Goal: Task Accomplishment & Management: Complete application form

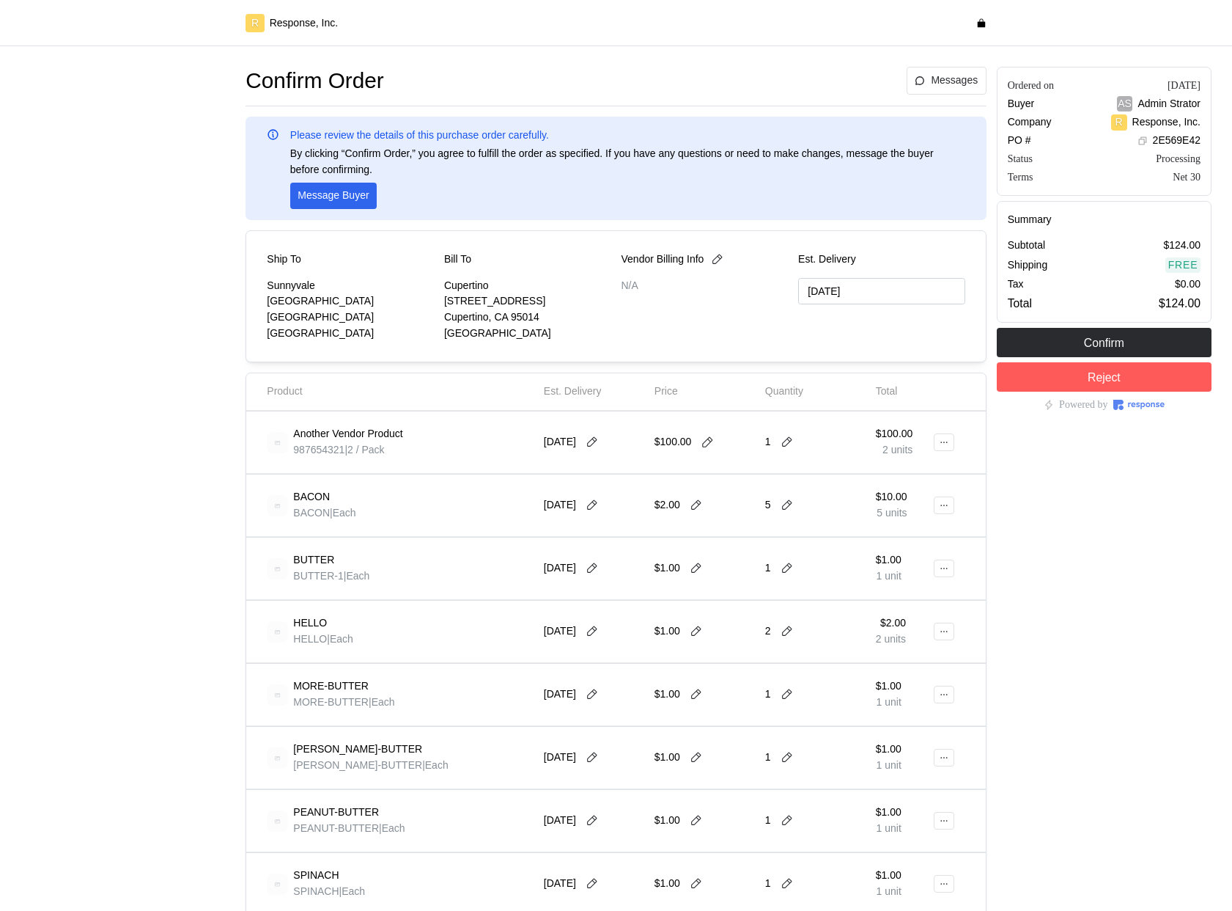
scroll to position [745, 0]
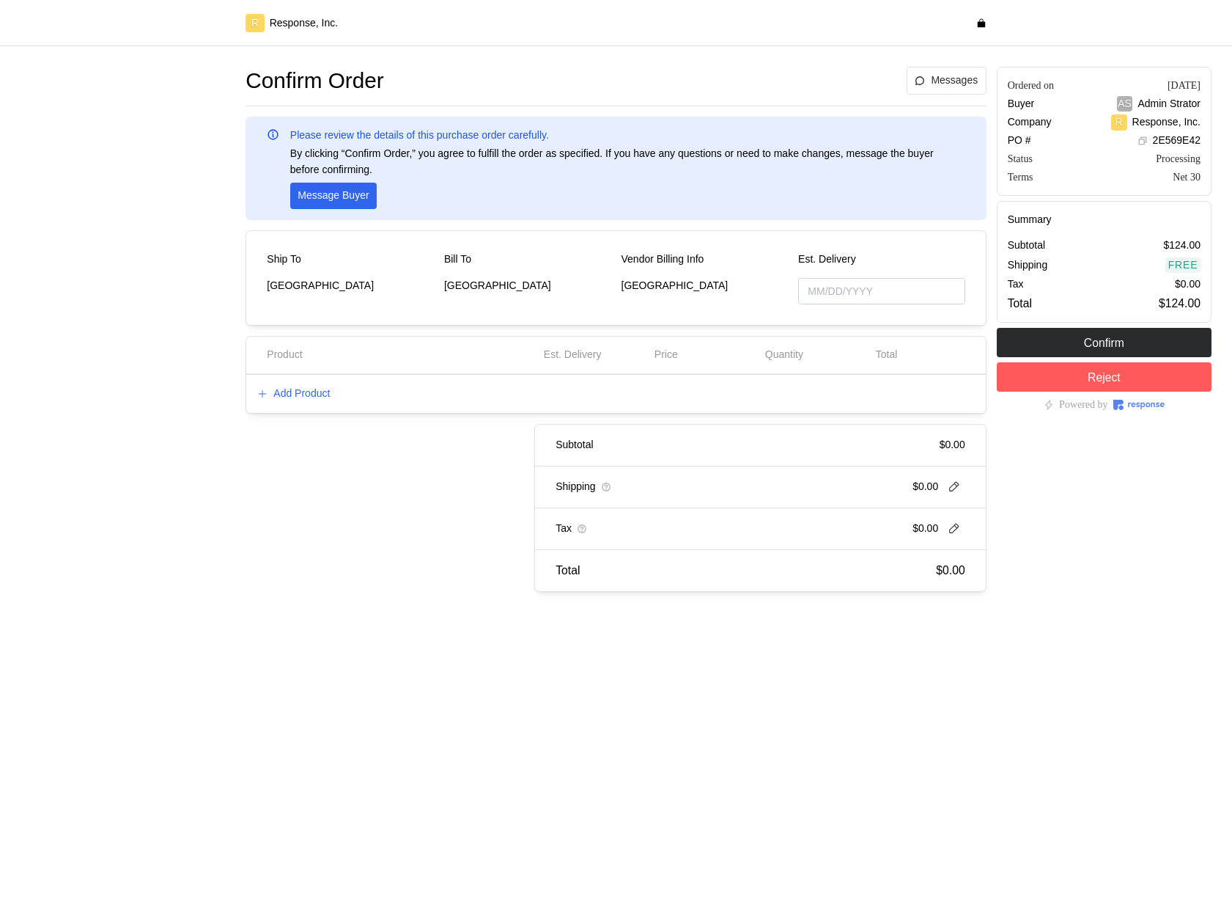
type input "[DATE]"
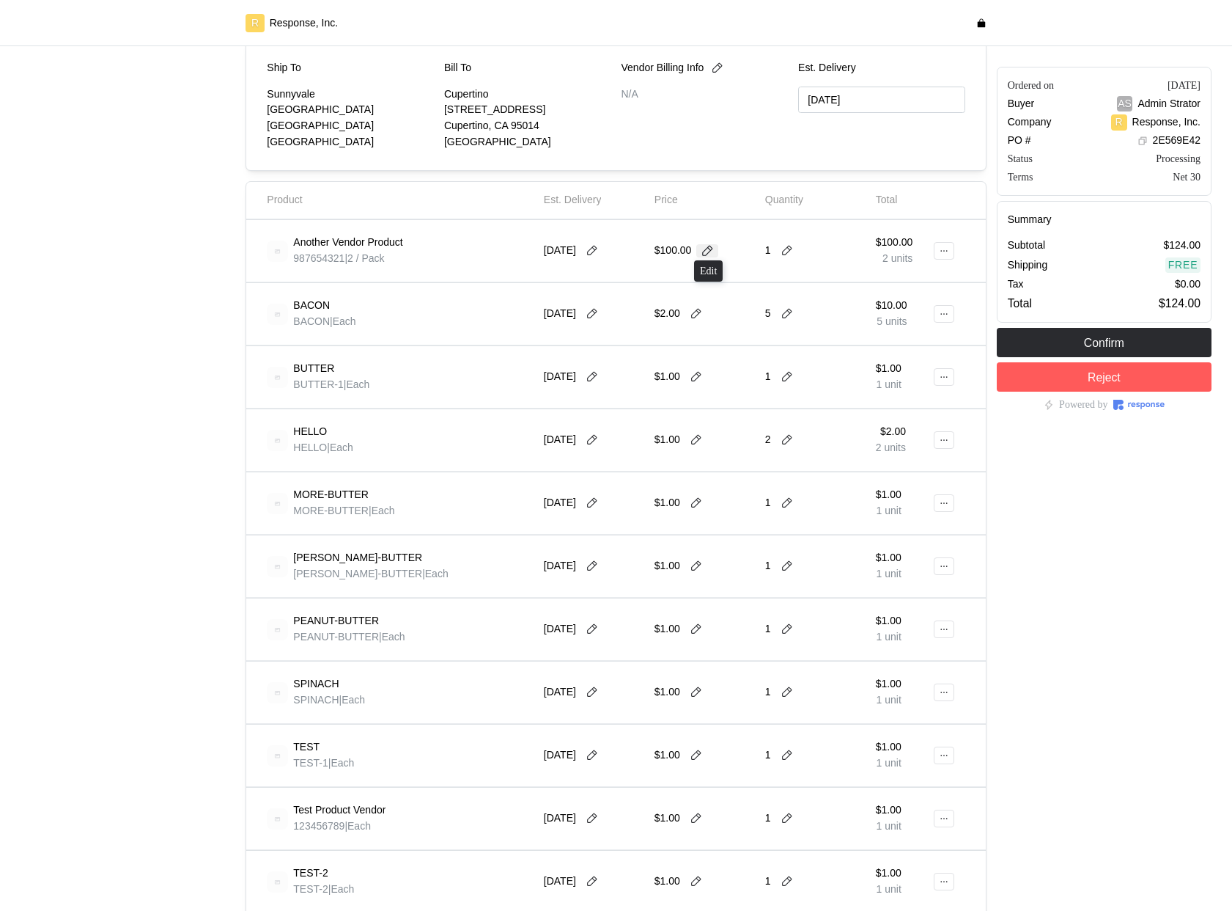
scroll to position [745, 0]
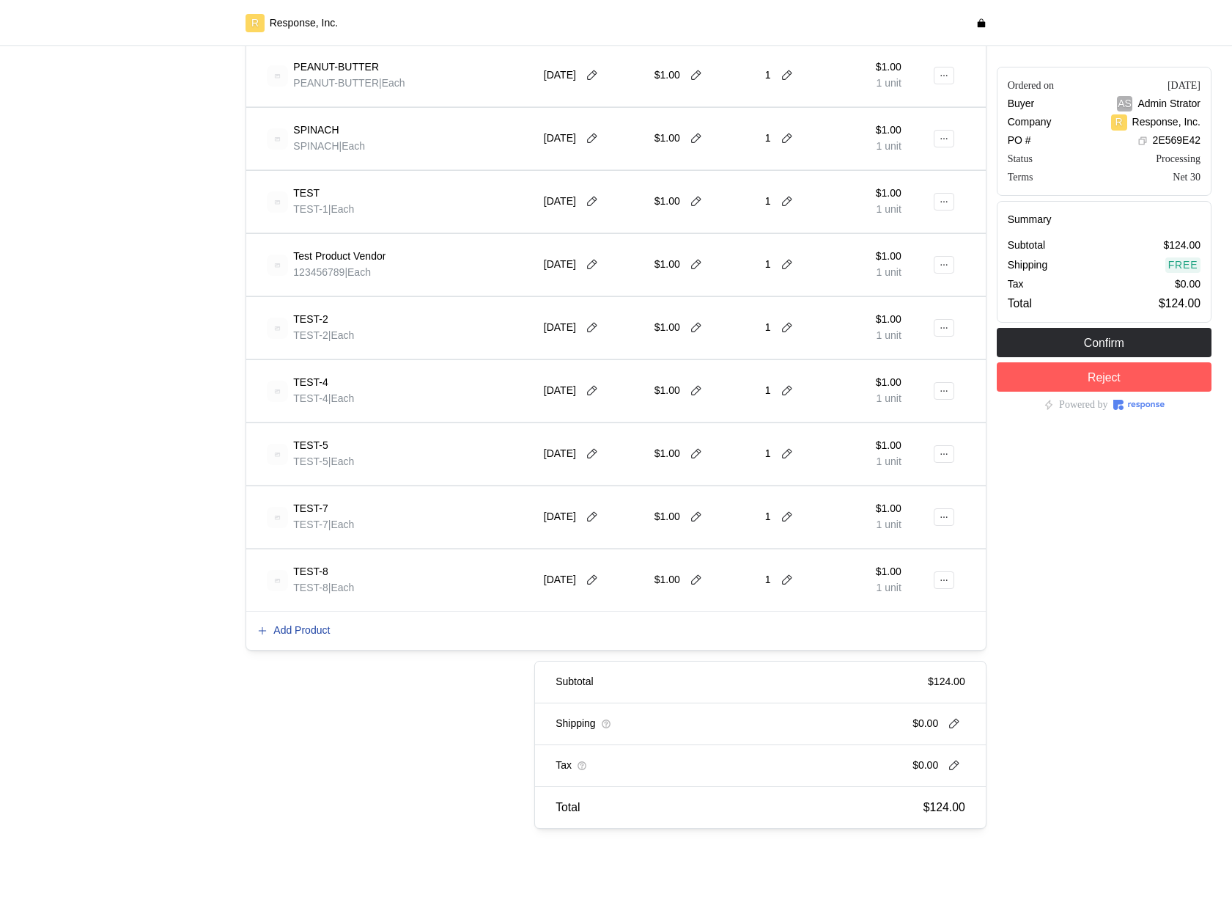
click at [287, 634] on p "Add Product" at bounding box center [301, 630] width 56 height 16
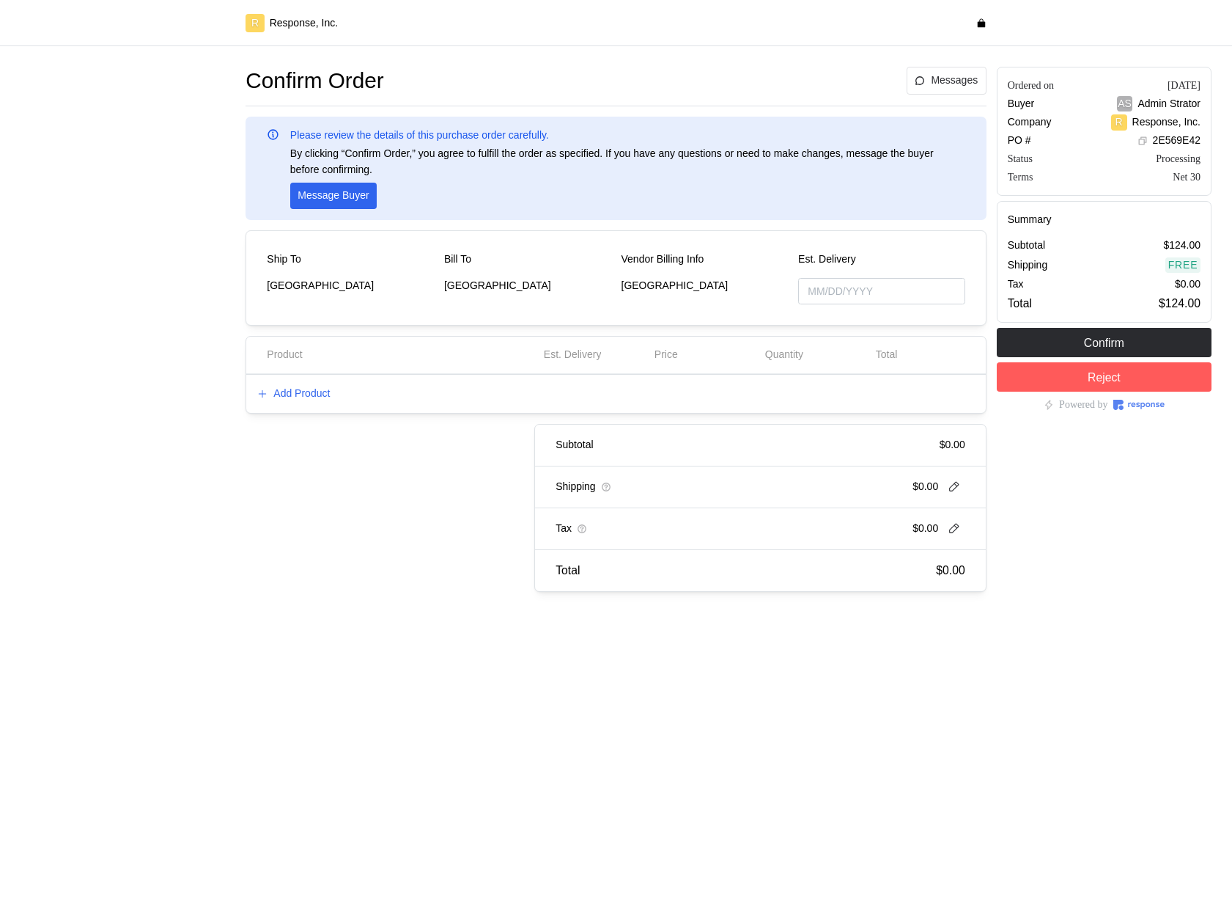
type input "[DATE]"
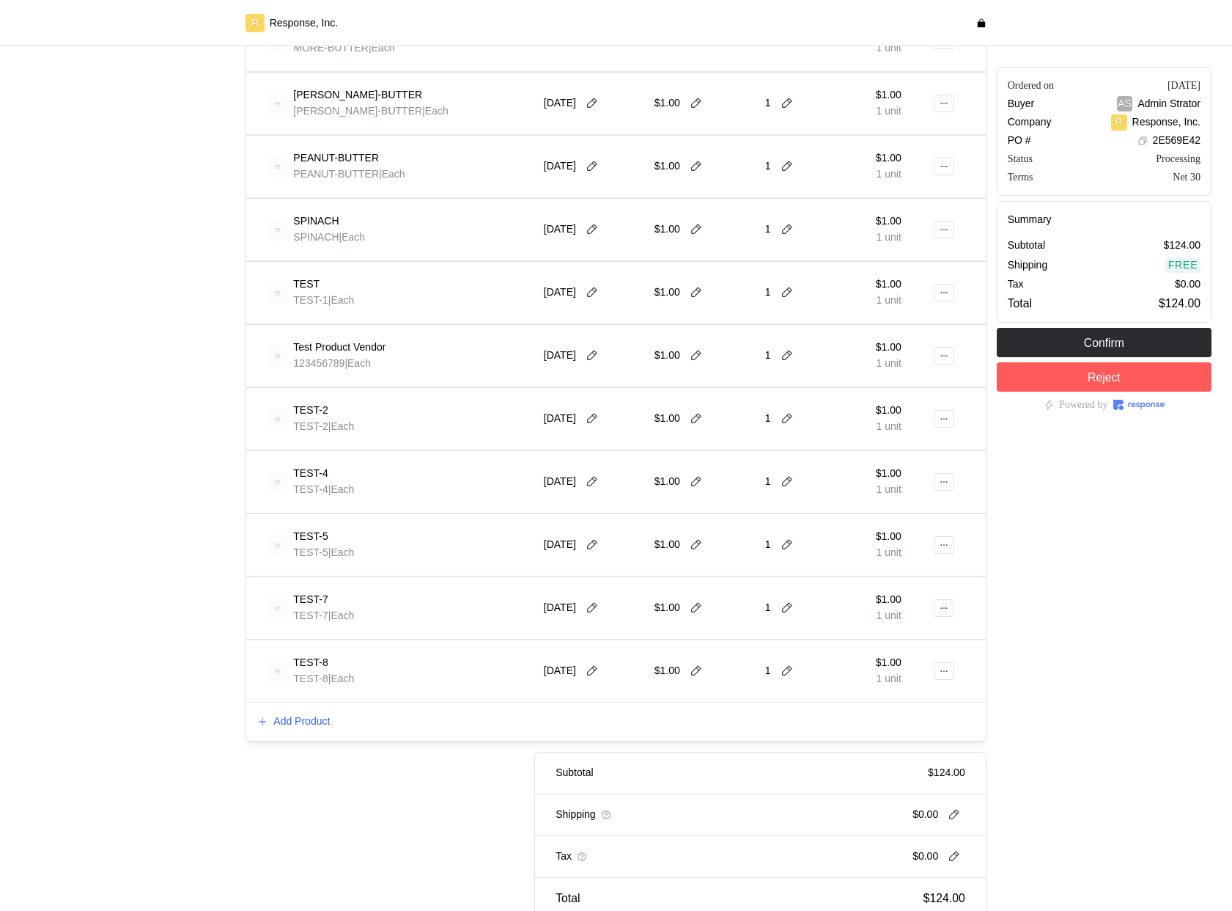
scroll to position [745, 0]
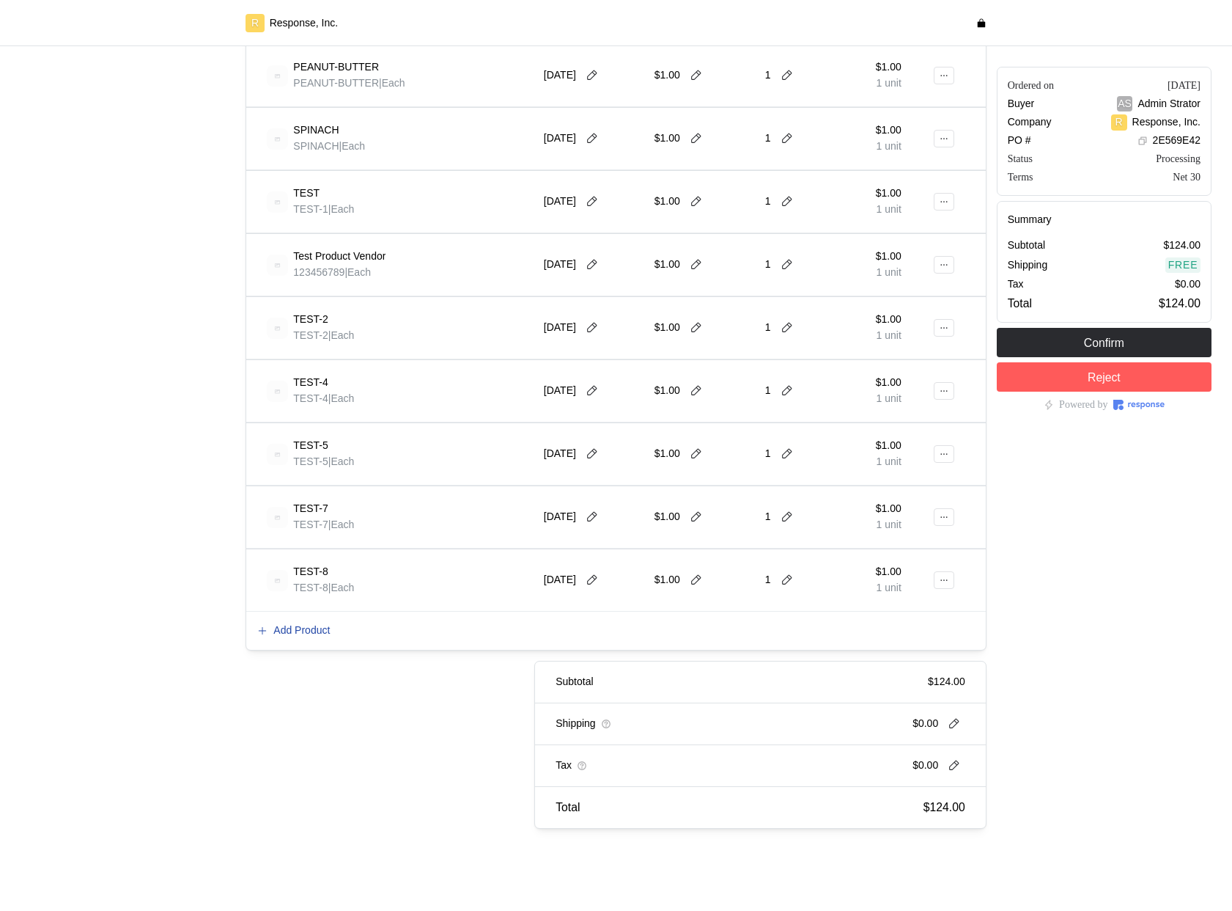
click at [311, 628] on p "Add Product" at bounding box center [301, 630] width 56 height 16
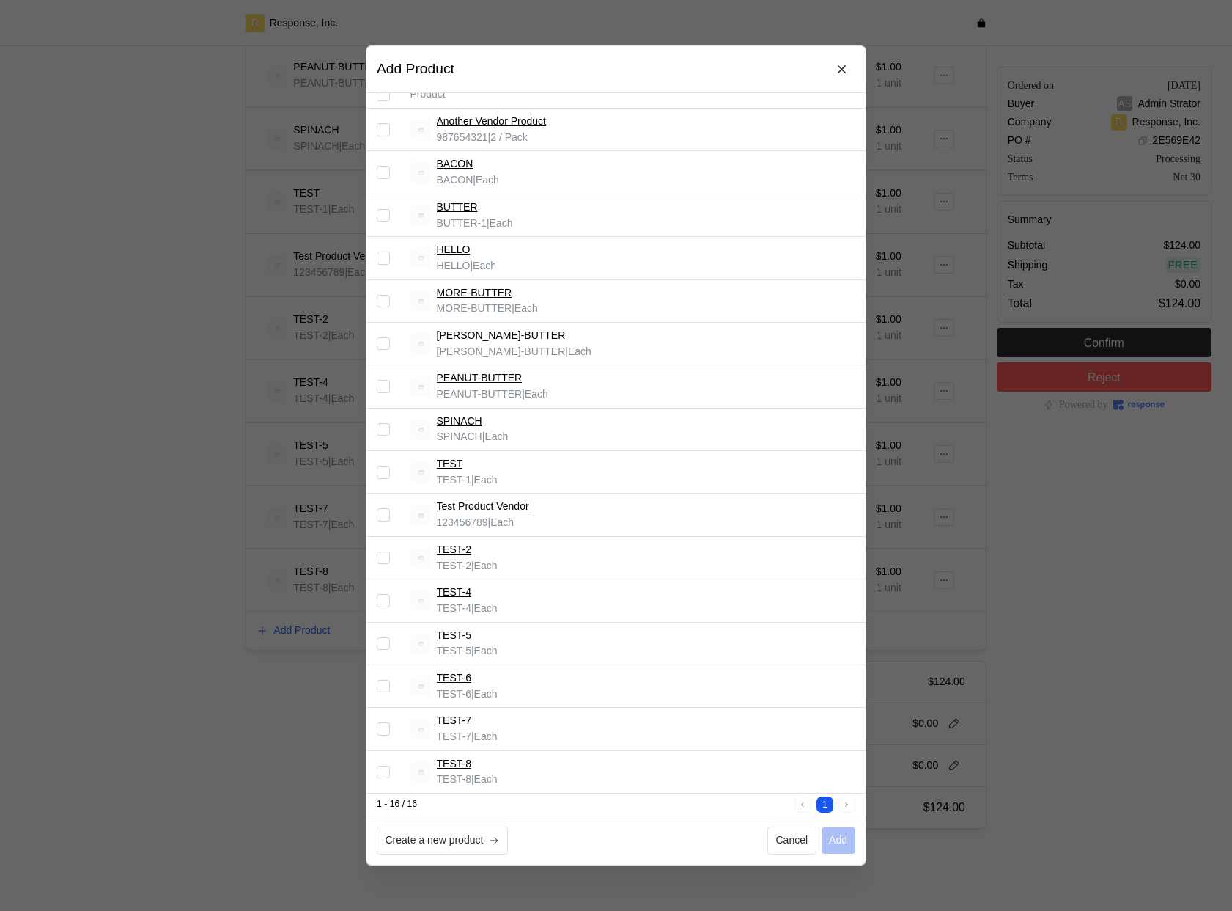
scroll to position [0, 0]
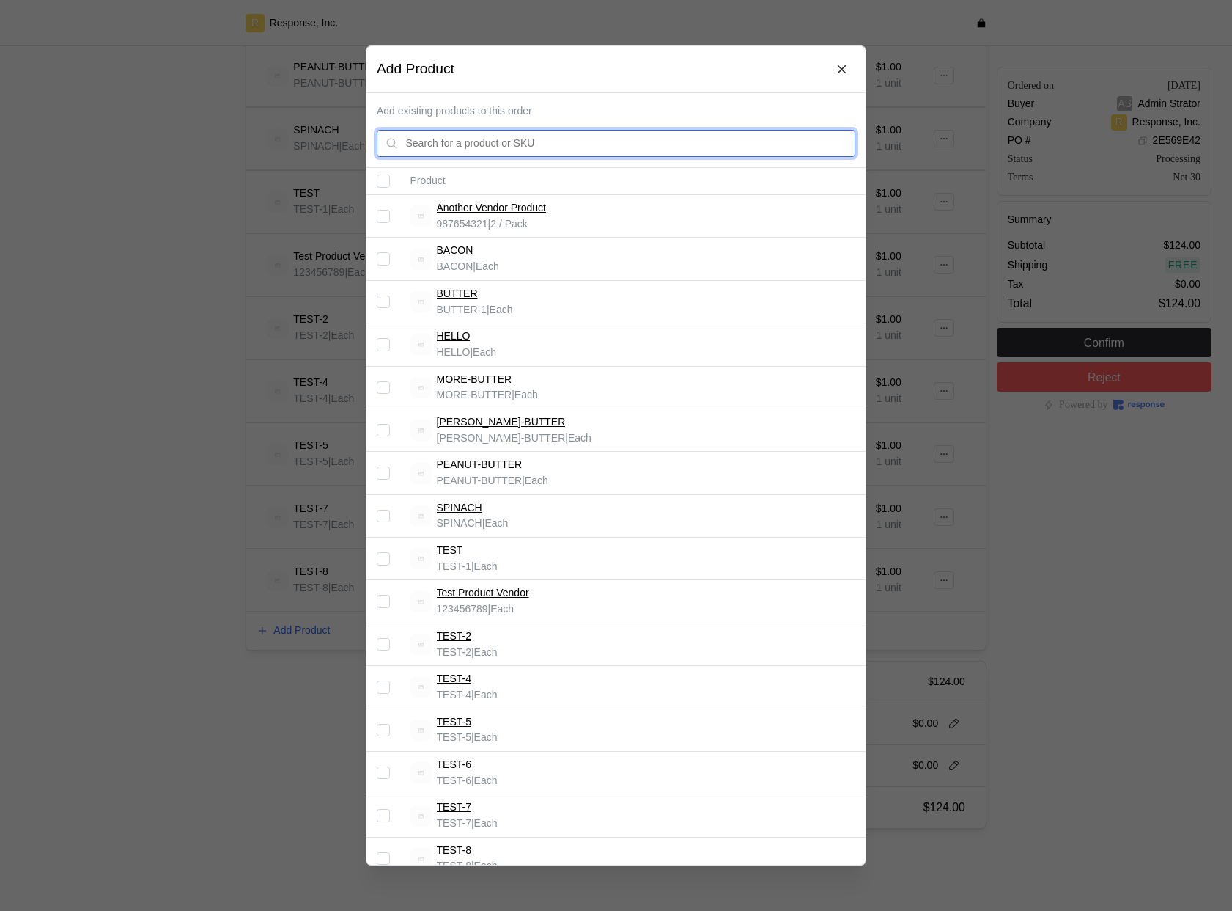
click at [734, 144] on input "text" at bounding box center [626, 143] width 441 height 26
type input "bacon"
click at [735, 144] on input "bacon" at bounding box center [626, 143] width 441 height 26
click at [709, 139] on input "bacon" at bounding box center [626, 143] width 441 height 26
click at [754, 137] on input "bacon" at bounding box center [626, 143] width 441 height 26
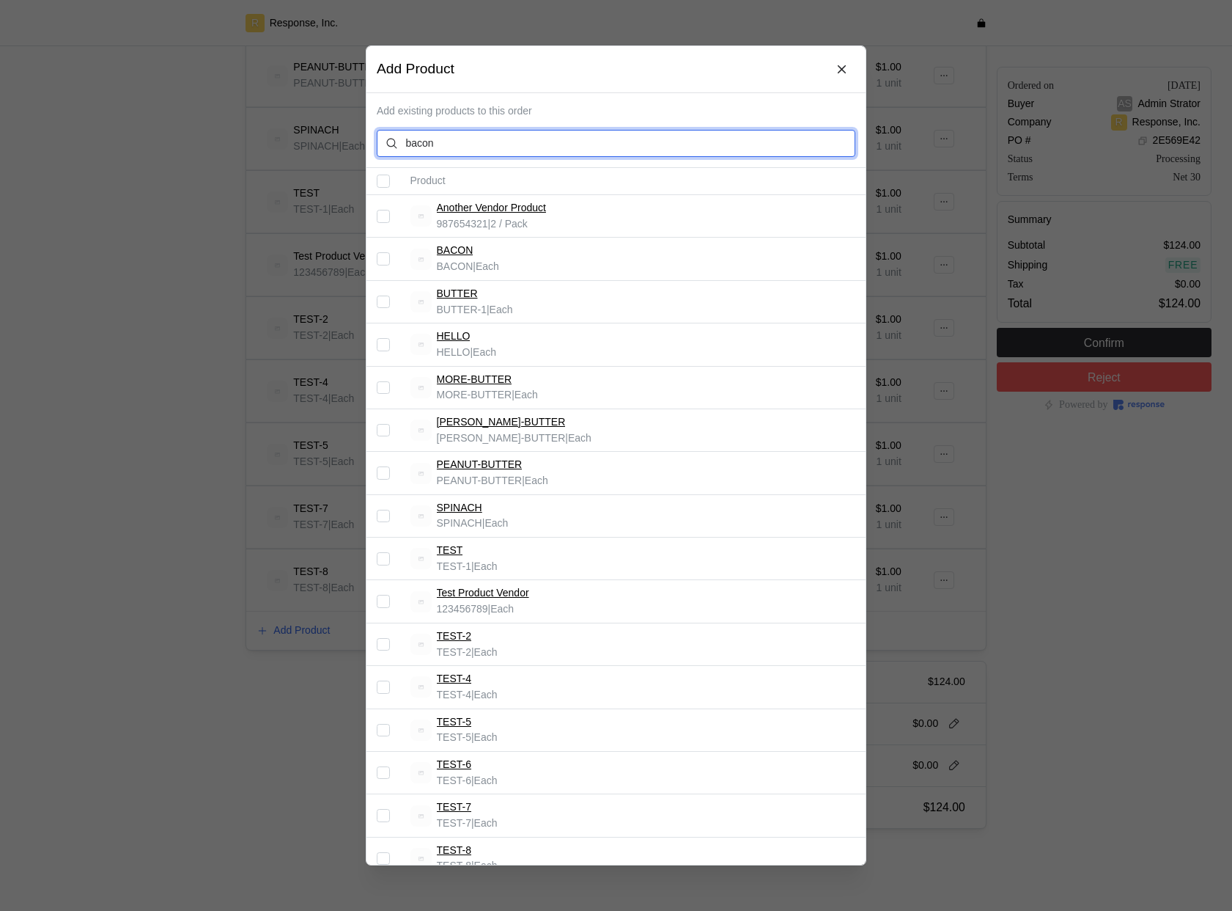
click at [754, 137] on input "bacon" at bounding box center [626, 143] width 441 height 26
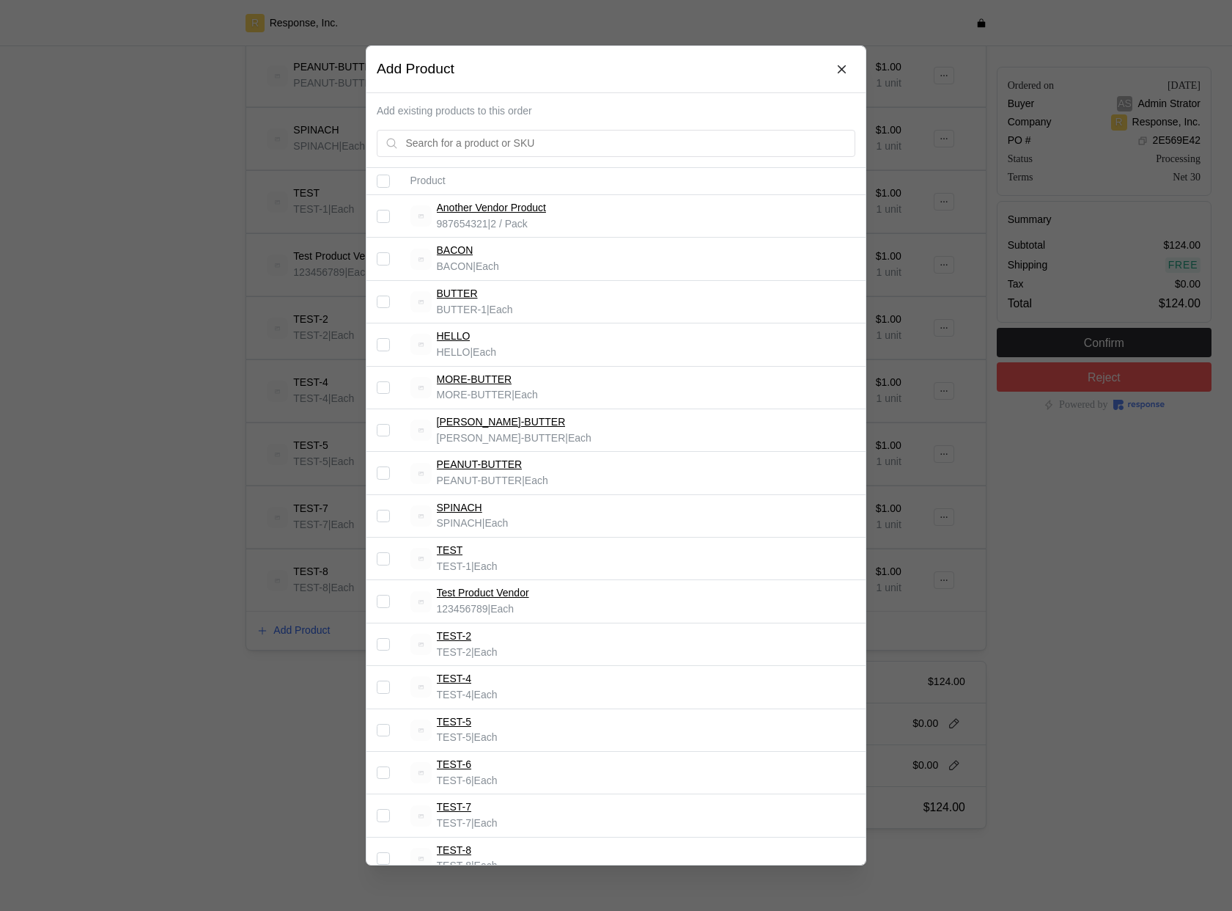
click at [719, 195] on th "Product" at bounding box center [633, 181] width 466 height 27
click at [383, 217] on input "Select record 1" at bounding box center [383, 216] width 13 height 13
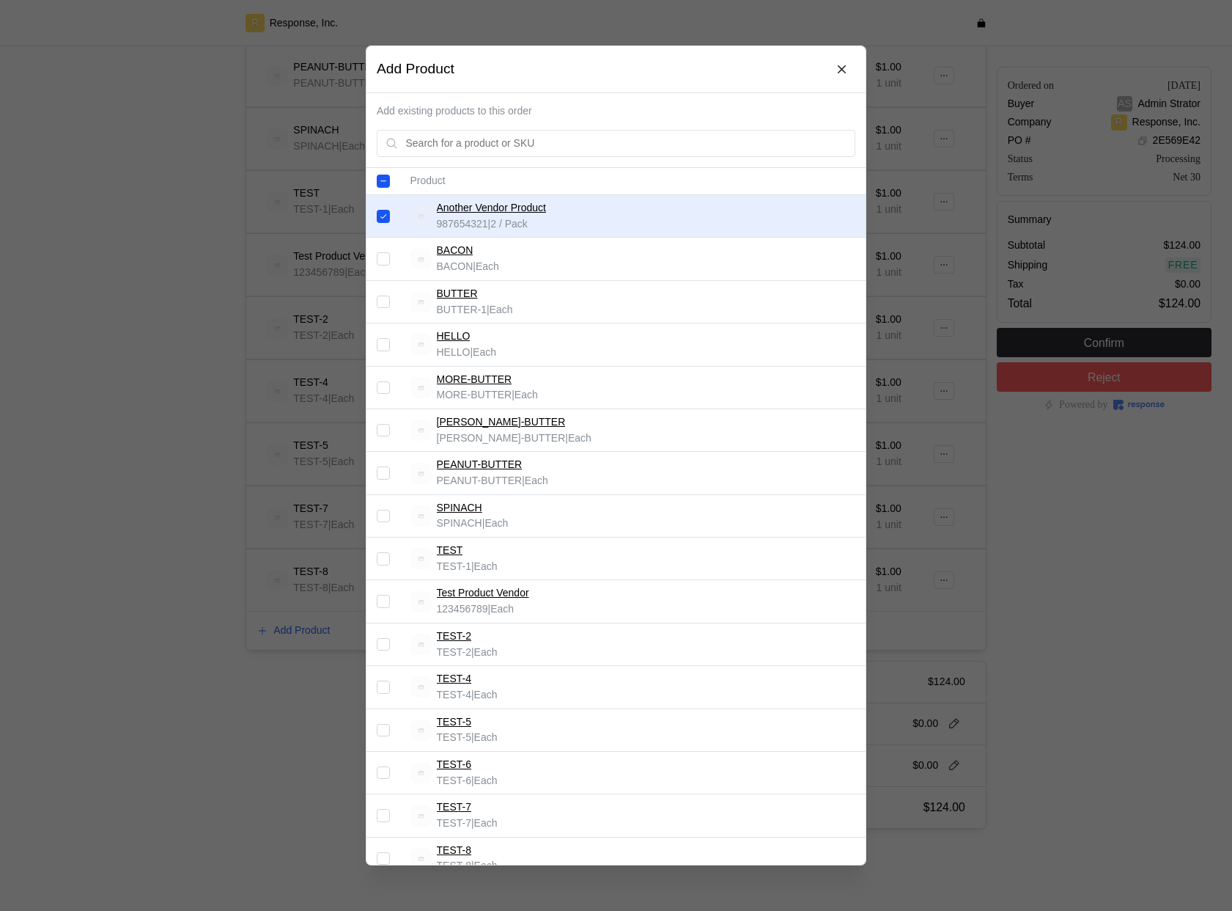
click at [385, 212] on input "Select record 1" at bounding box center [383, 216] width 13 height 13
checkbox input "false"
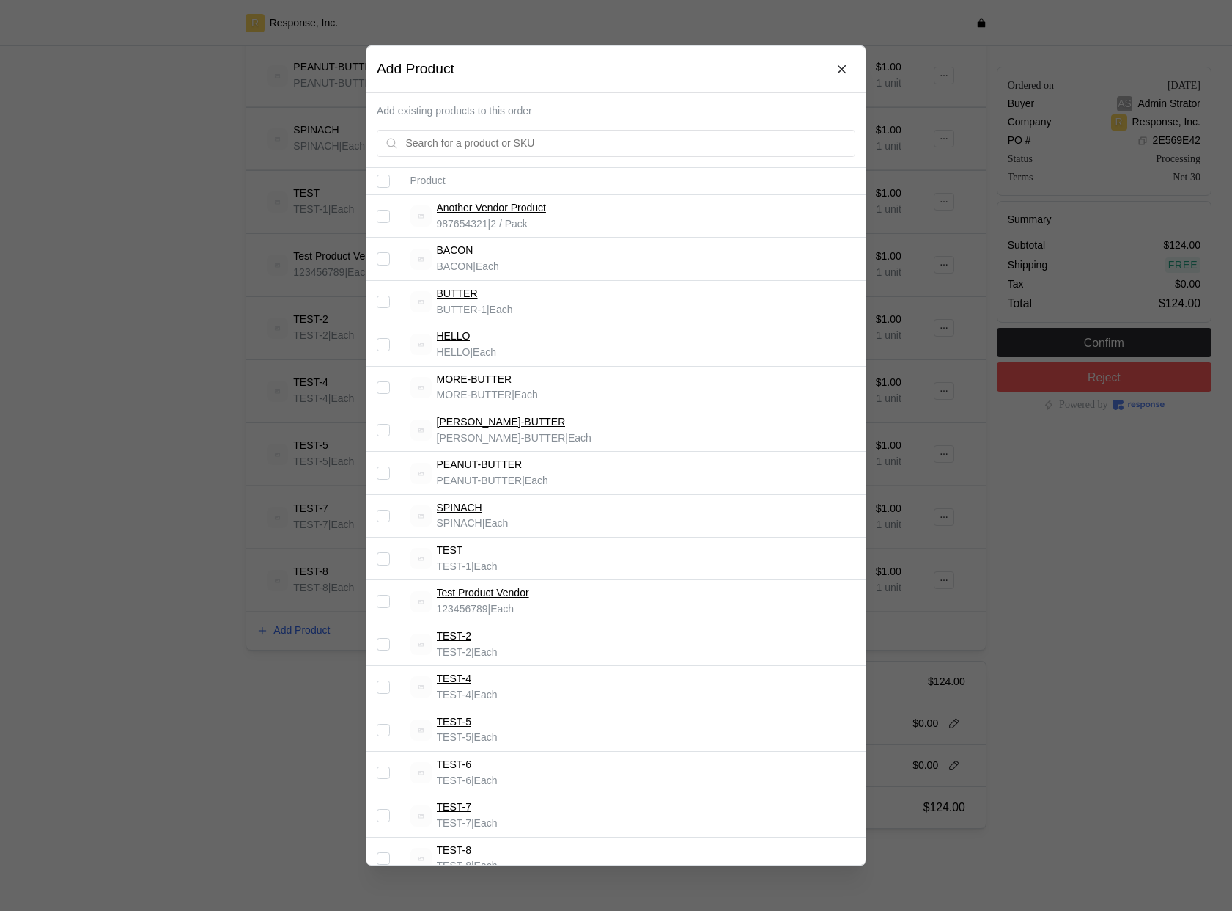
scroll to position [87, 0]
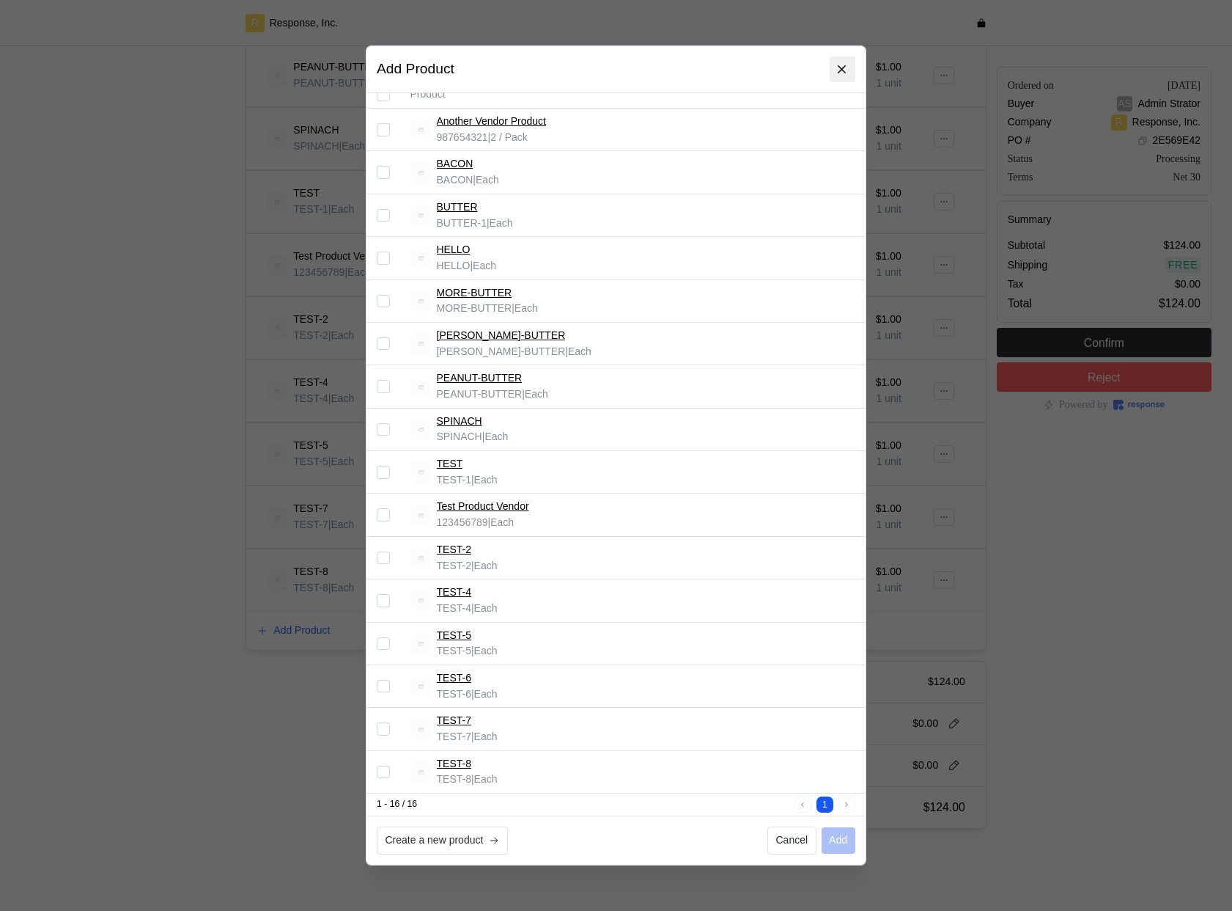
click at [845, 65] on icon at bounding box center [842, 69] width 13 height 13
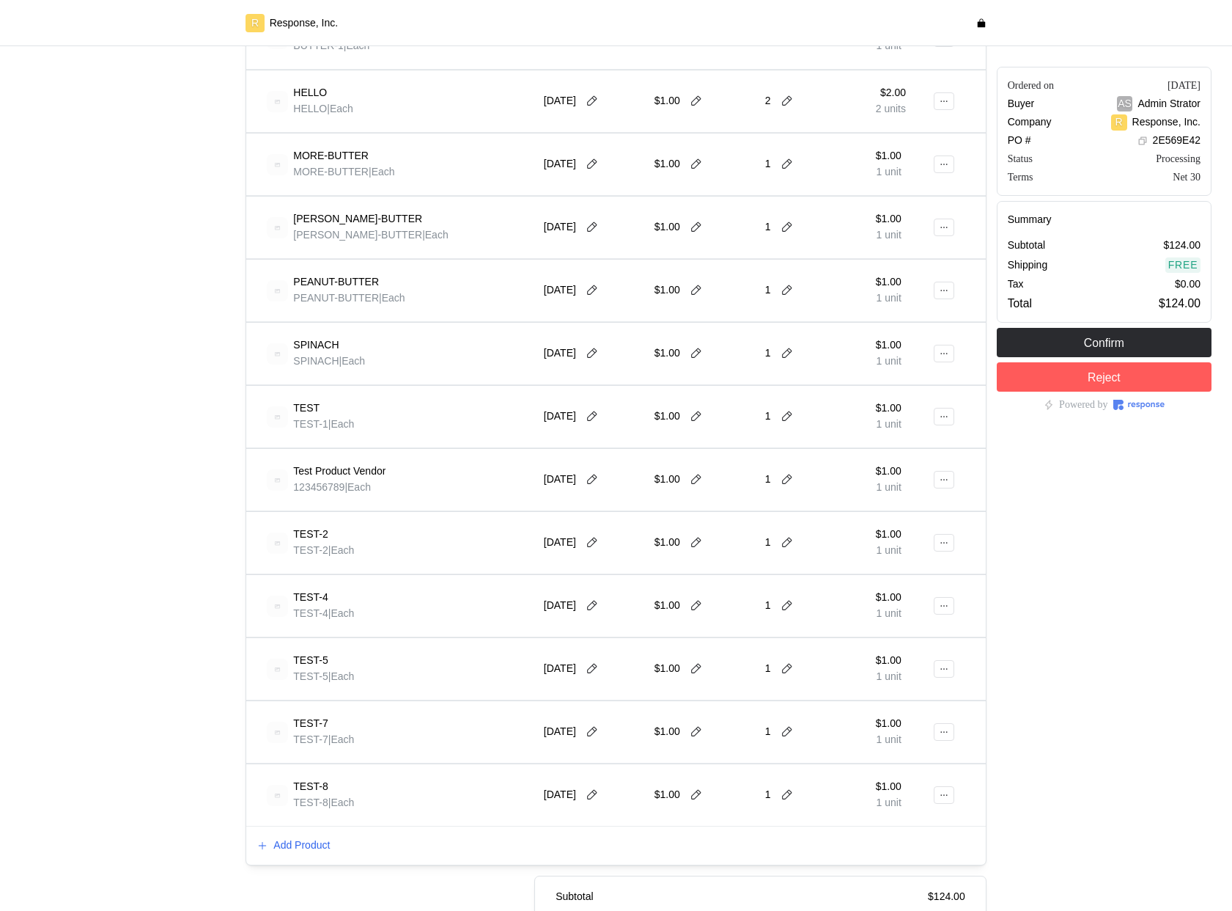
scroll to position [531, 0]
click at [322, 843] on p "Add Product" at bounding box center [301, 844] width 56 height 16
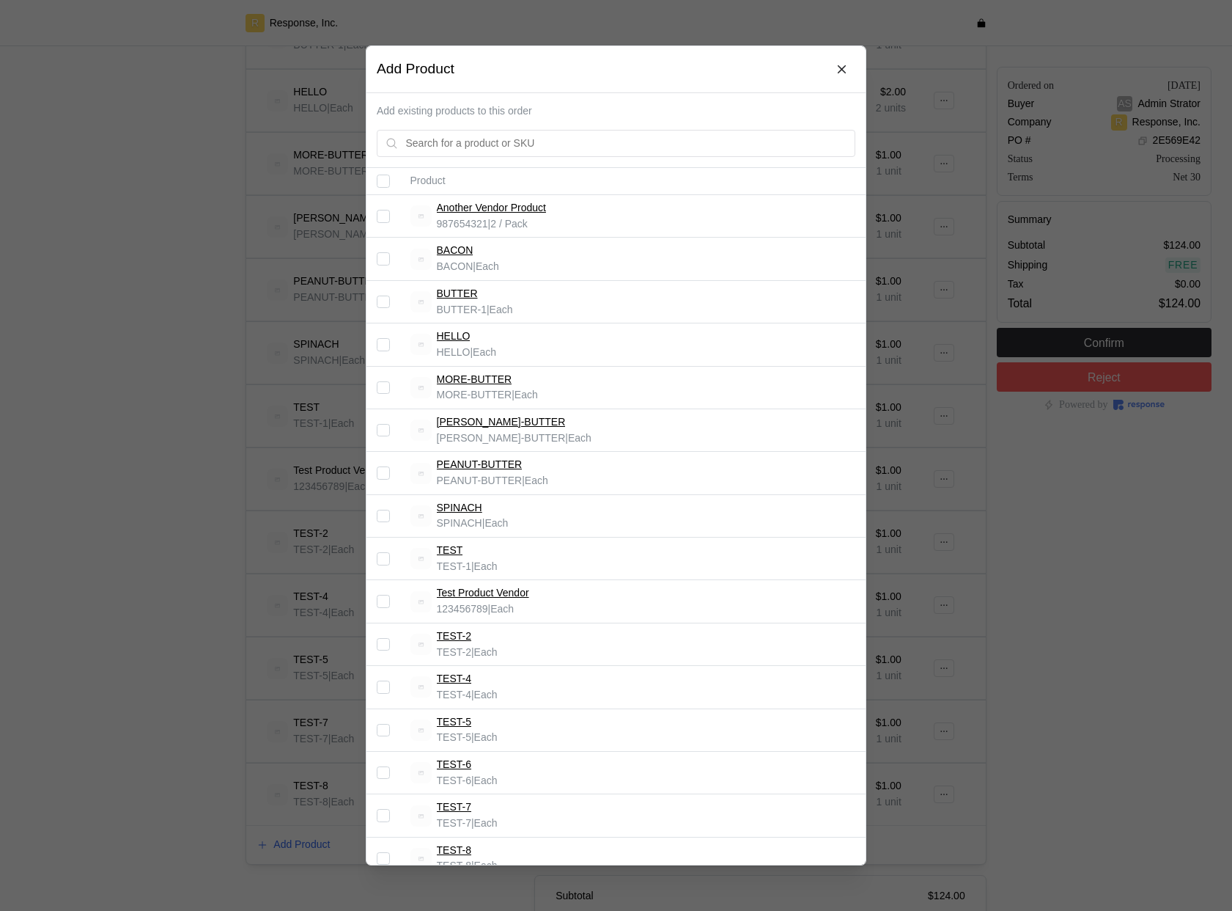
scroll to position [87, 0]
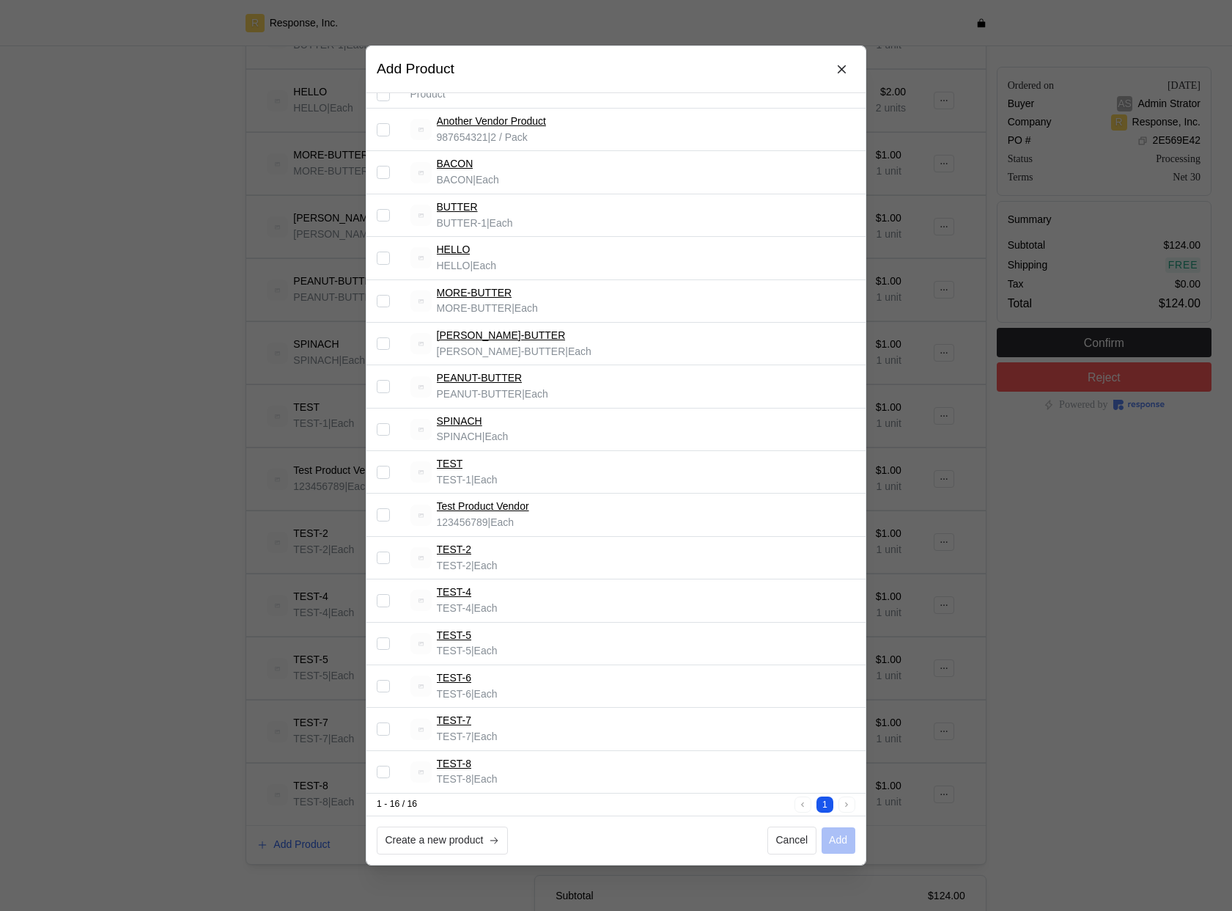
click at [383, 600] on input "Select record 12" at bounding box center [383, 600] width 13 height 13
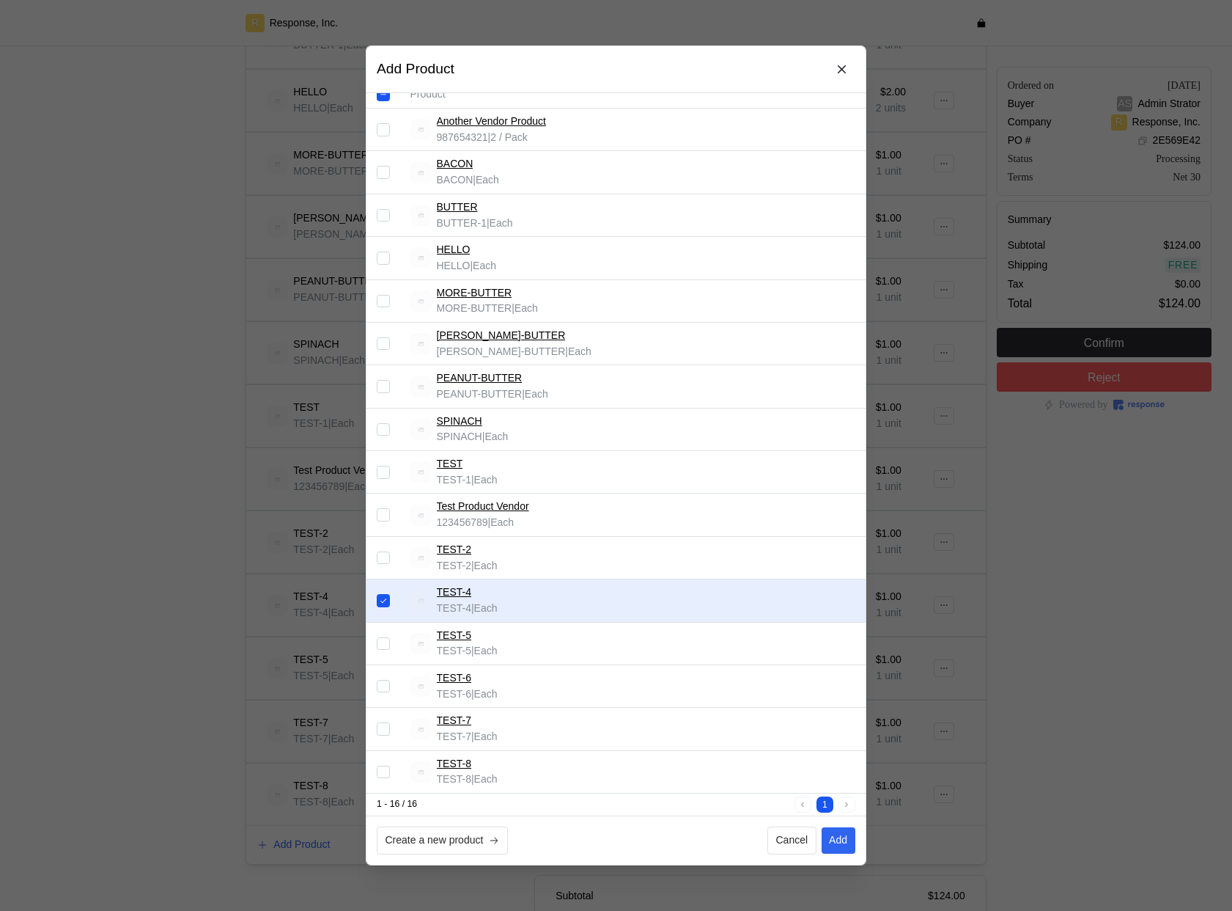
click at [383, 600] on input "Select record 12" at bounding box center [383, 600] width 13 height 13
checkbox input "false"
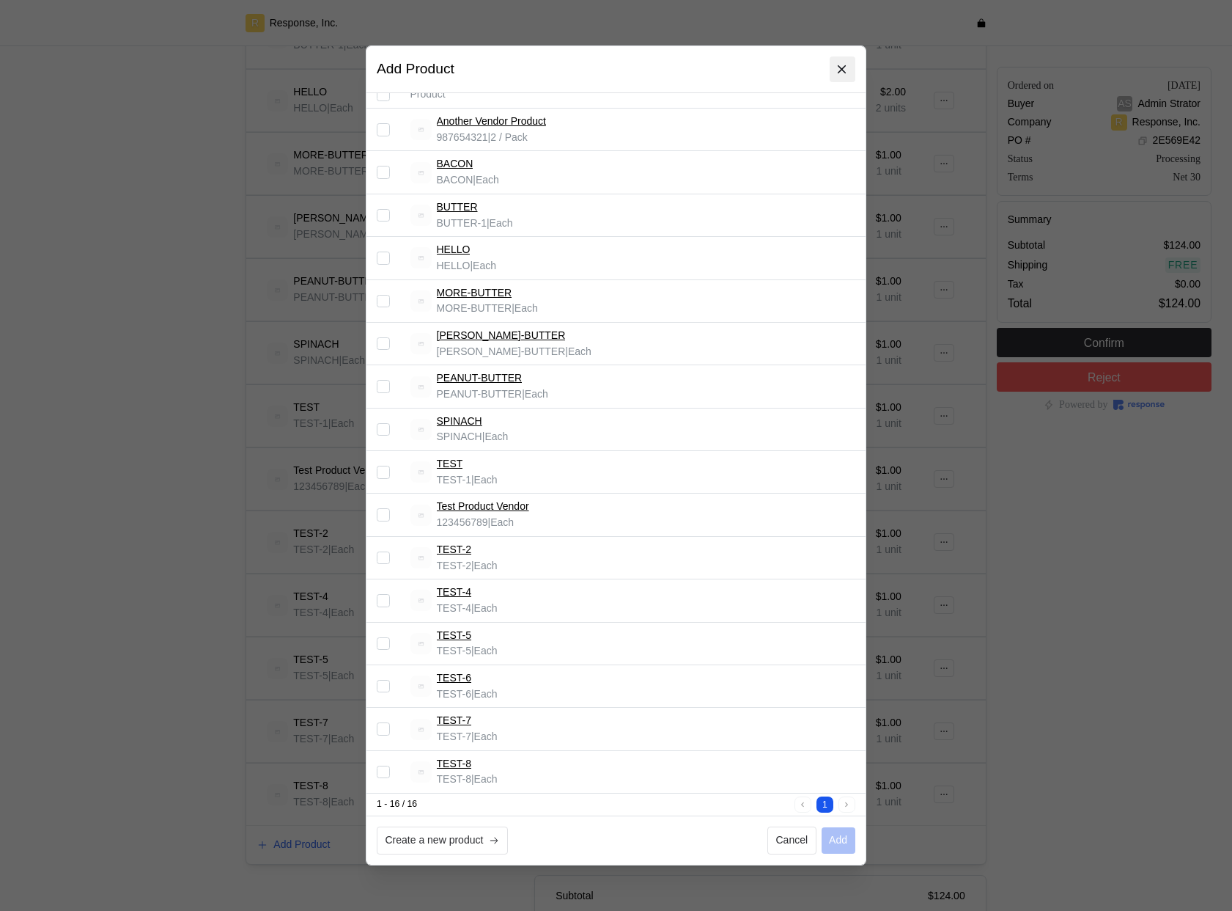
click at [840, 66] on icon at bounding box center [842, 69] width 13 height 13
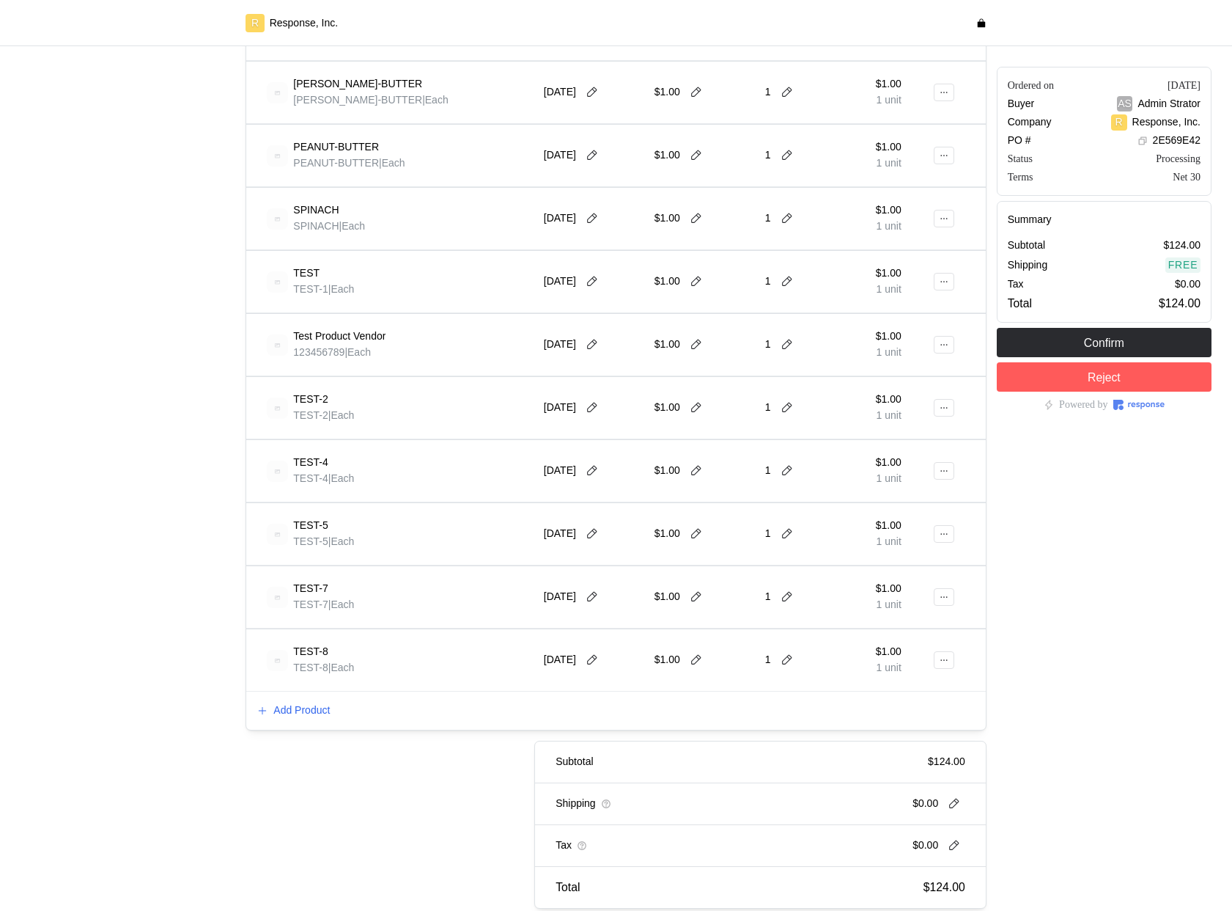
scroll to position [714, 0]
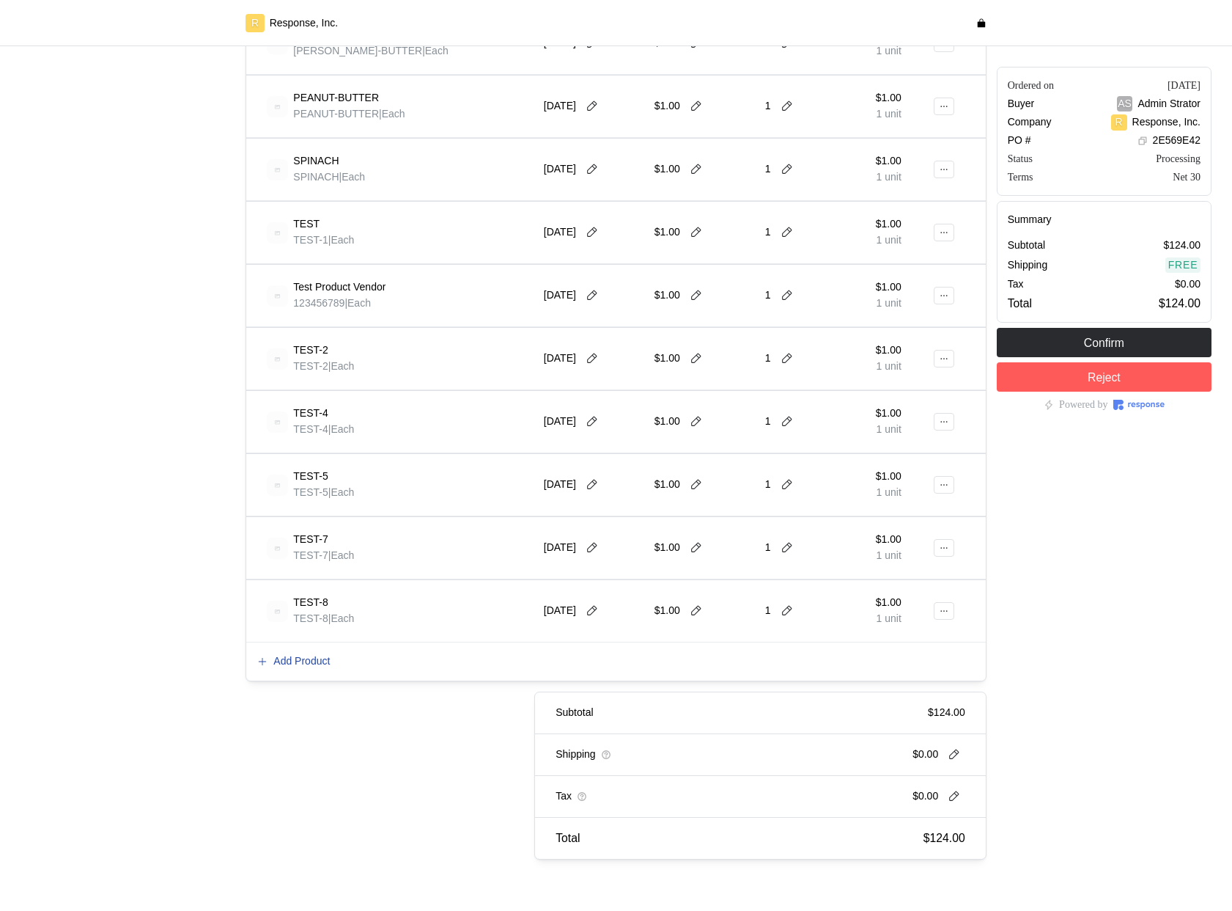
click at [307, 657] on p "Add Product" at bounding box center [301, 661] width 56 height 16
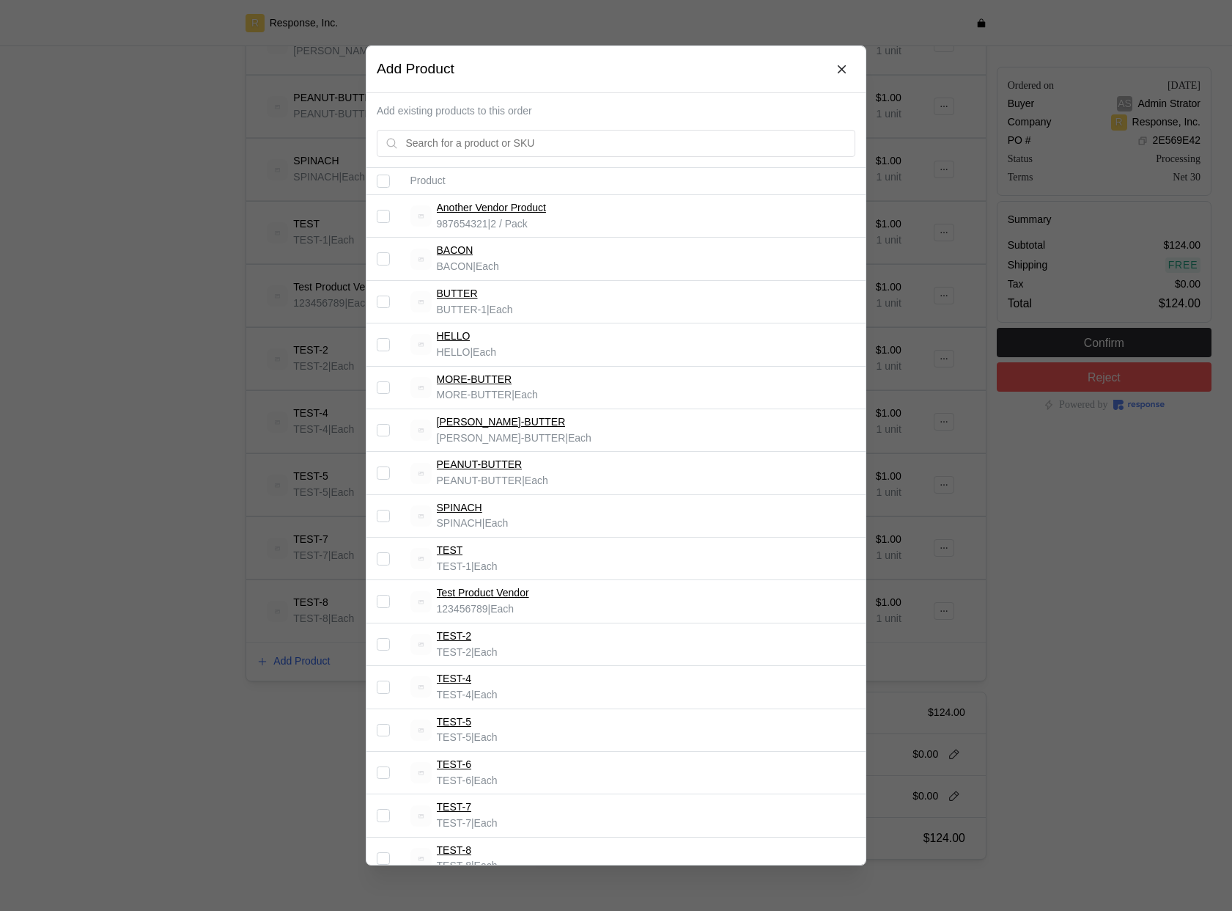
scroll to position [87, 0]
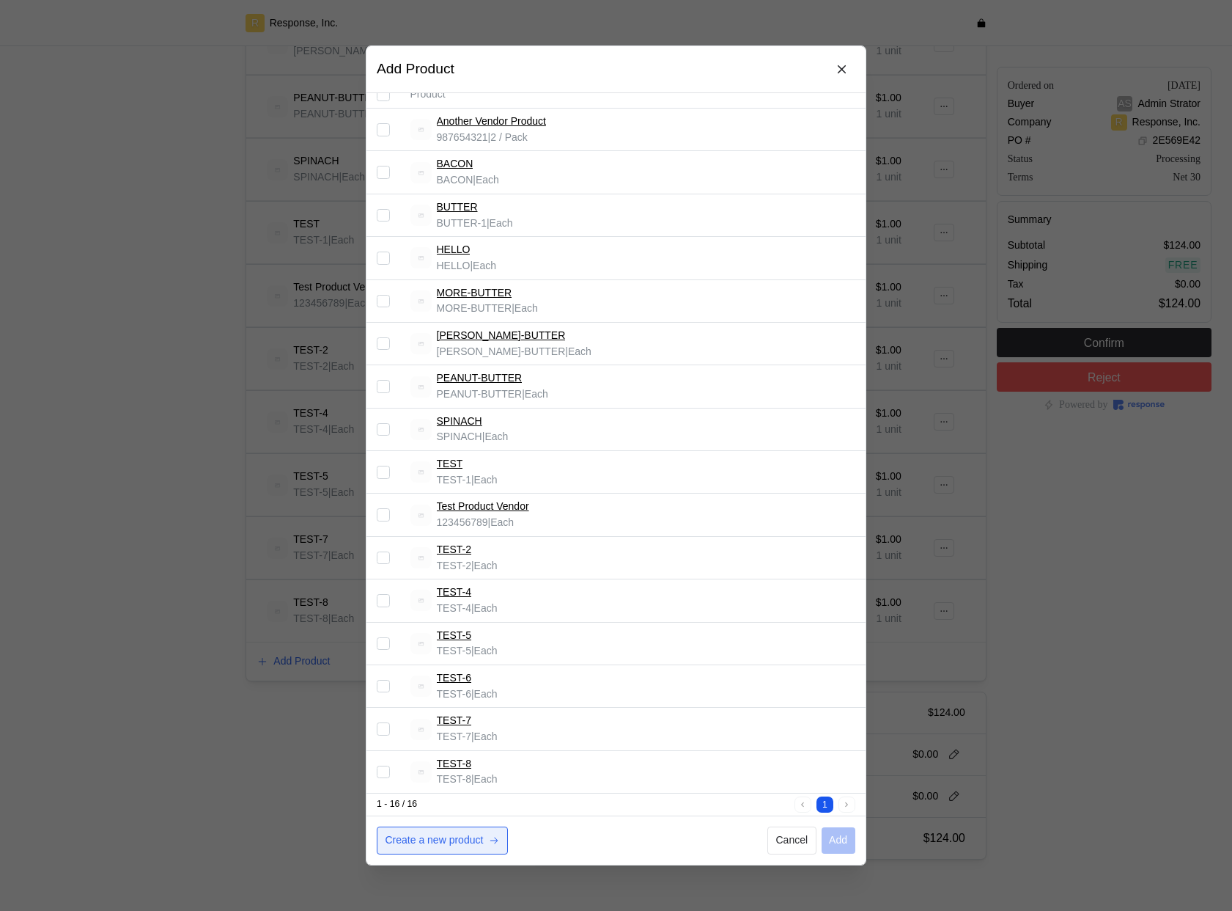
click at [437, 844] on p "Create a new product" at bounding box center [435, 840] width 98 height 16
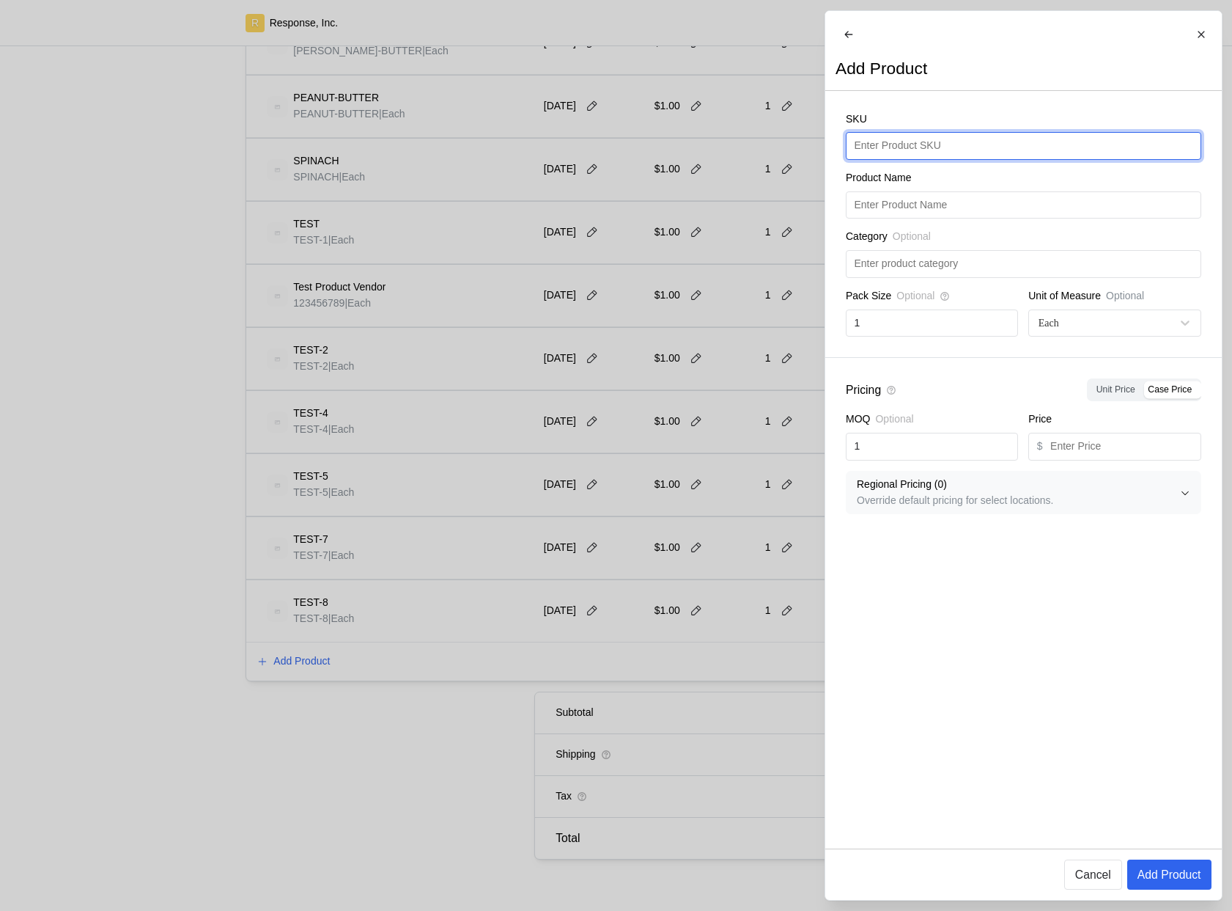
click at [919, 159] on input "text" at bounding box center [1023, 146] width 339 height 26
click at [920, 159] on input "TEST-9" at bounding box center [1023, 146] width 339 height 26
type input "c"
type input "TEST-9"
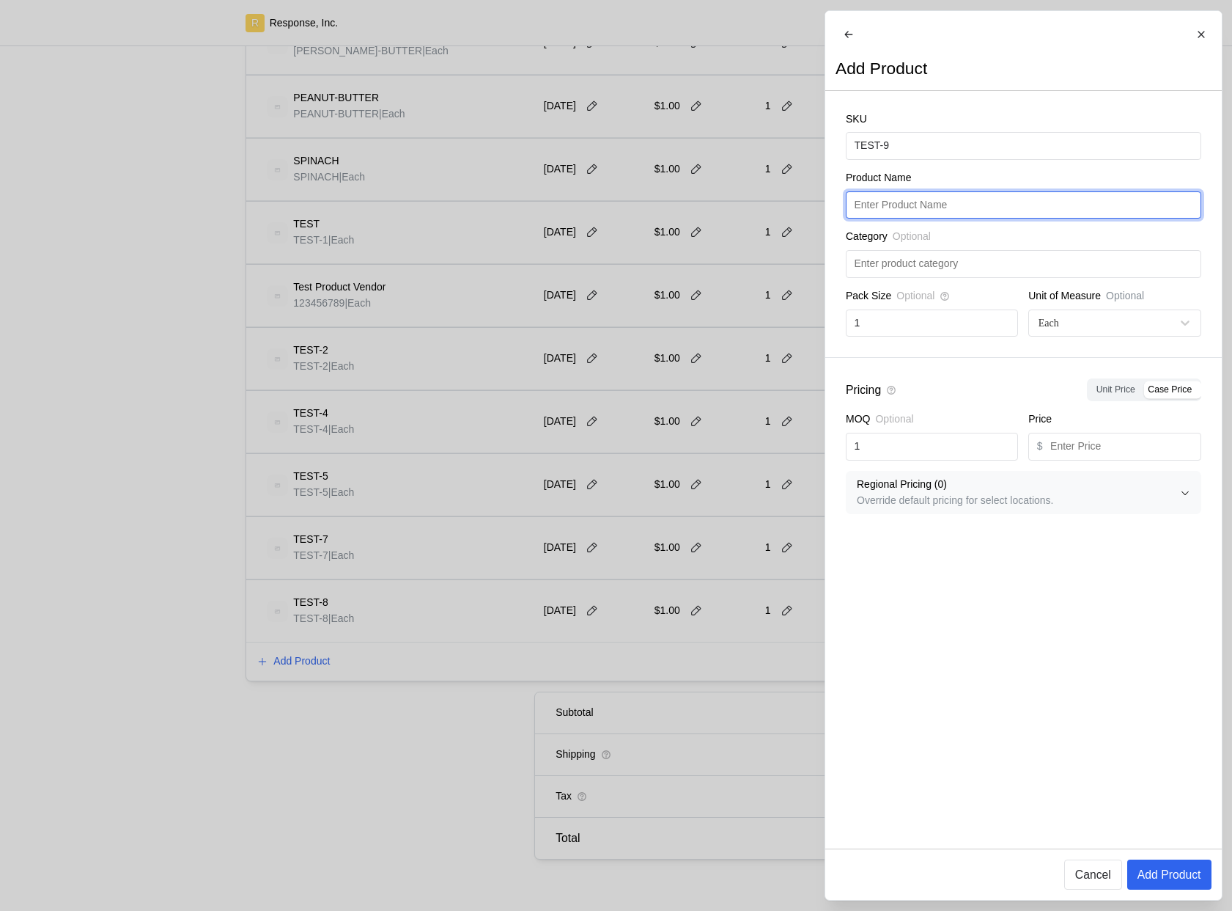
click at [928, 218] on input "text" at bounding box center [1023, 205] width 339 height 26
paste input "TEST-9"
type input "TEST-9"
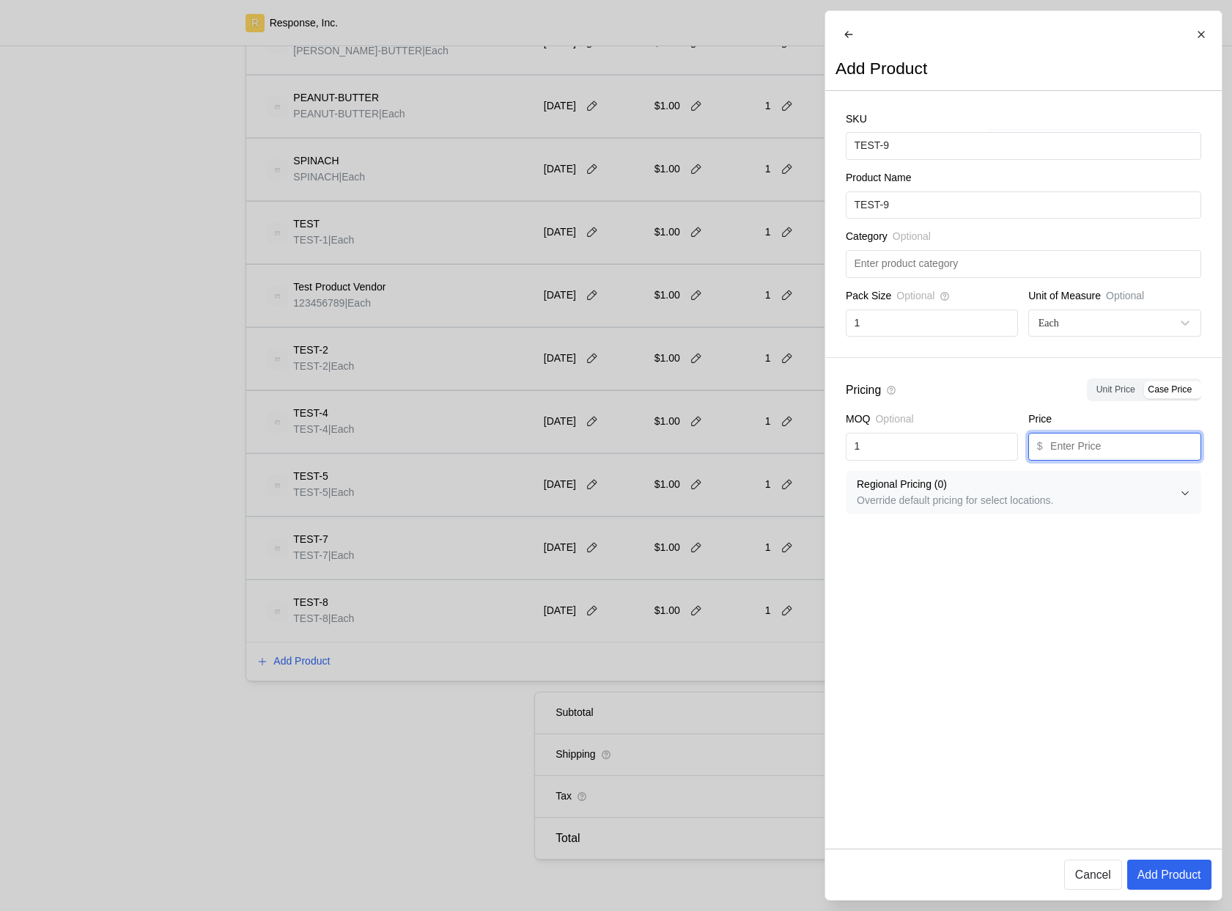
click at [1096, 457] on input "text" at bounding box center [1122, 446] width 142 height 26
type input "9"
click at [1169, 878] on p "Add Product" at bounding box center [1169, 874] width 64 height 18
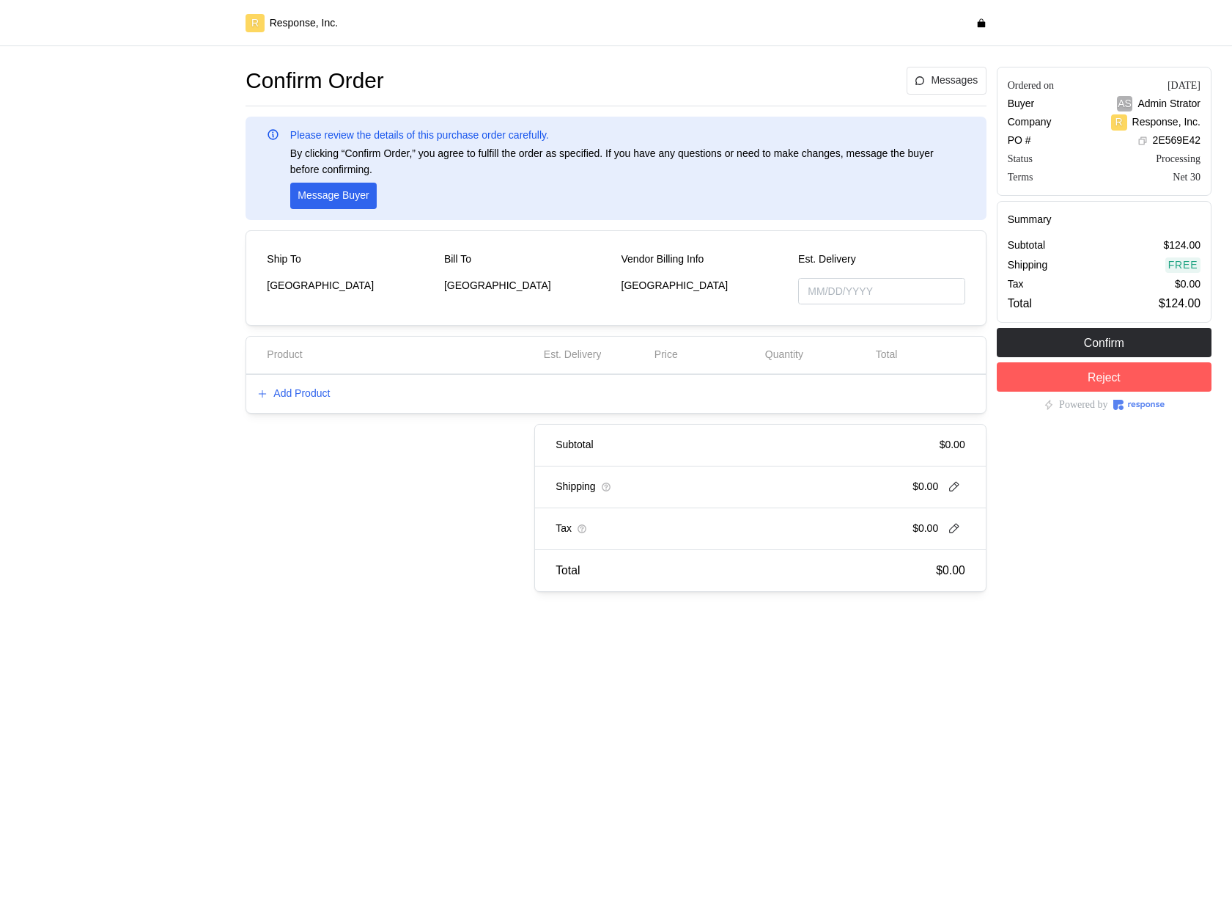
type input "[DATE]"
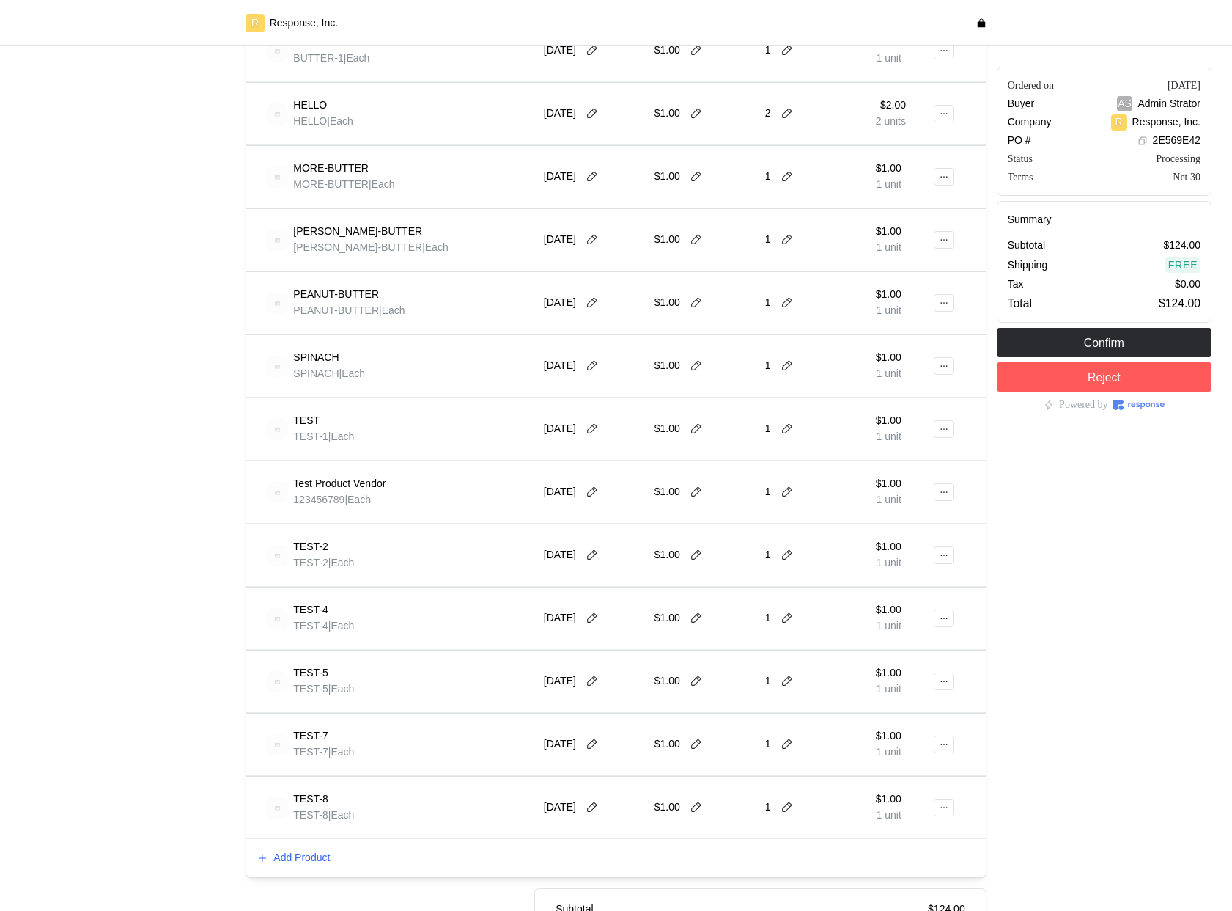
scroll to position [531, 0]
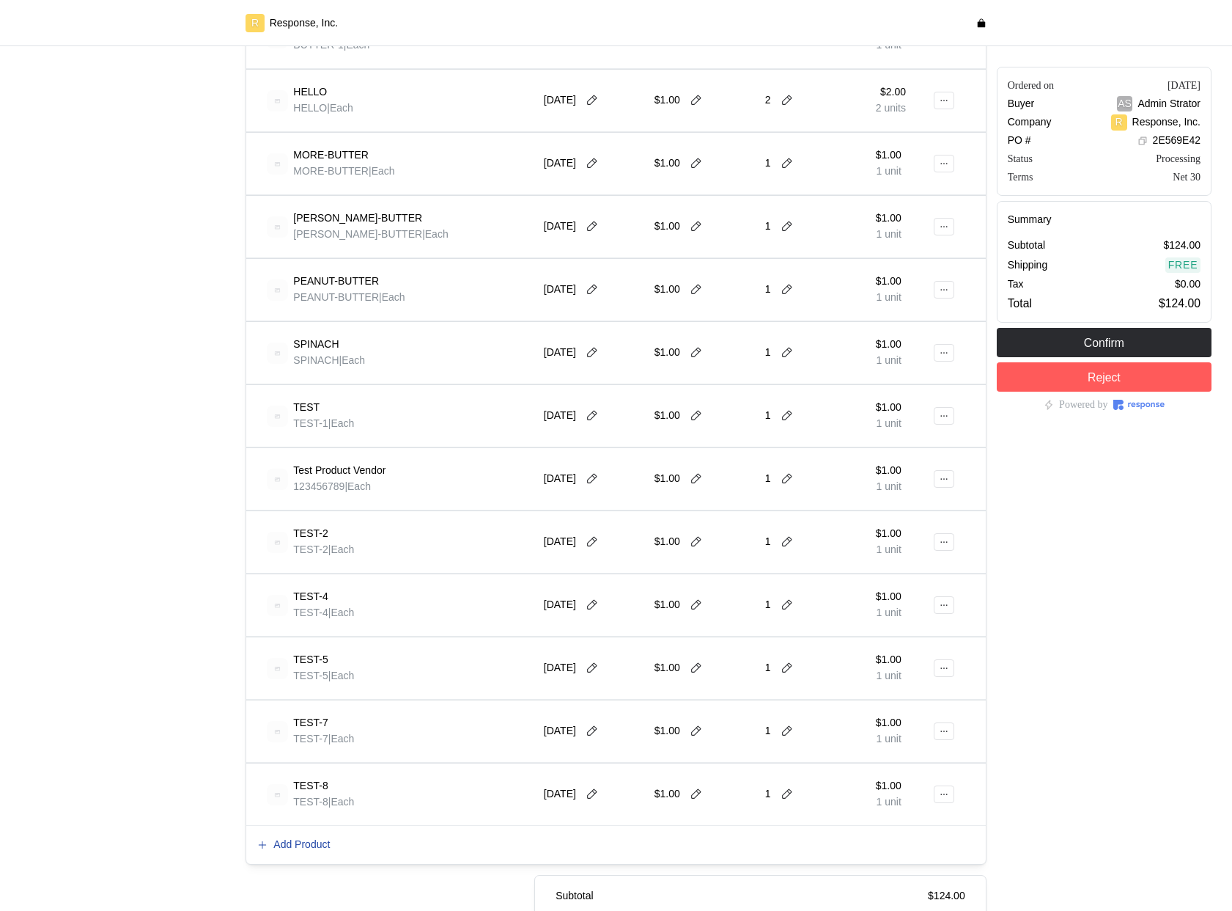
click at [300, 837] on p "Add Product" at bounding box center [301, 844] width 56 height 16
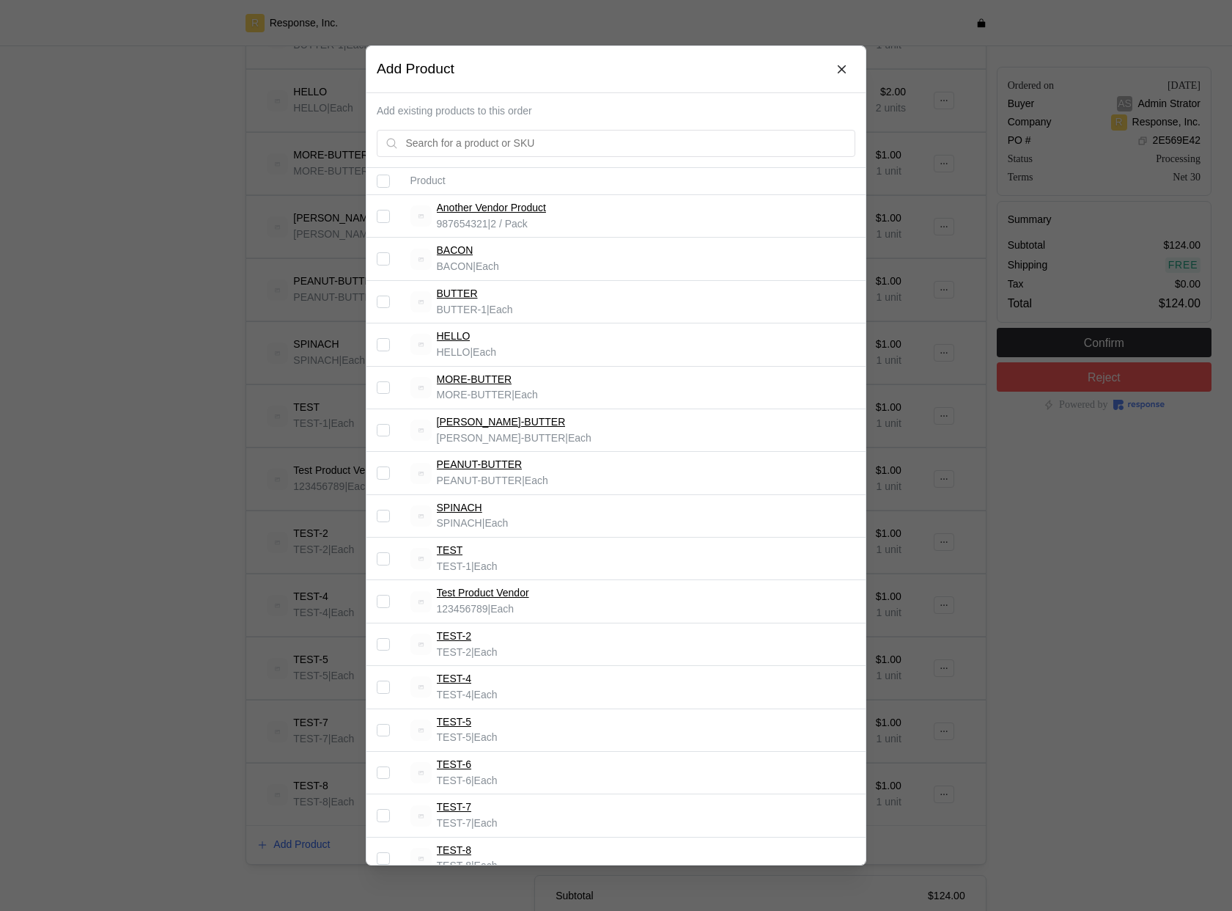
scroll to position [129, 0]
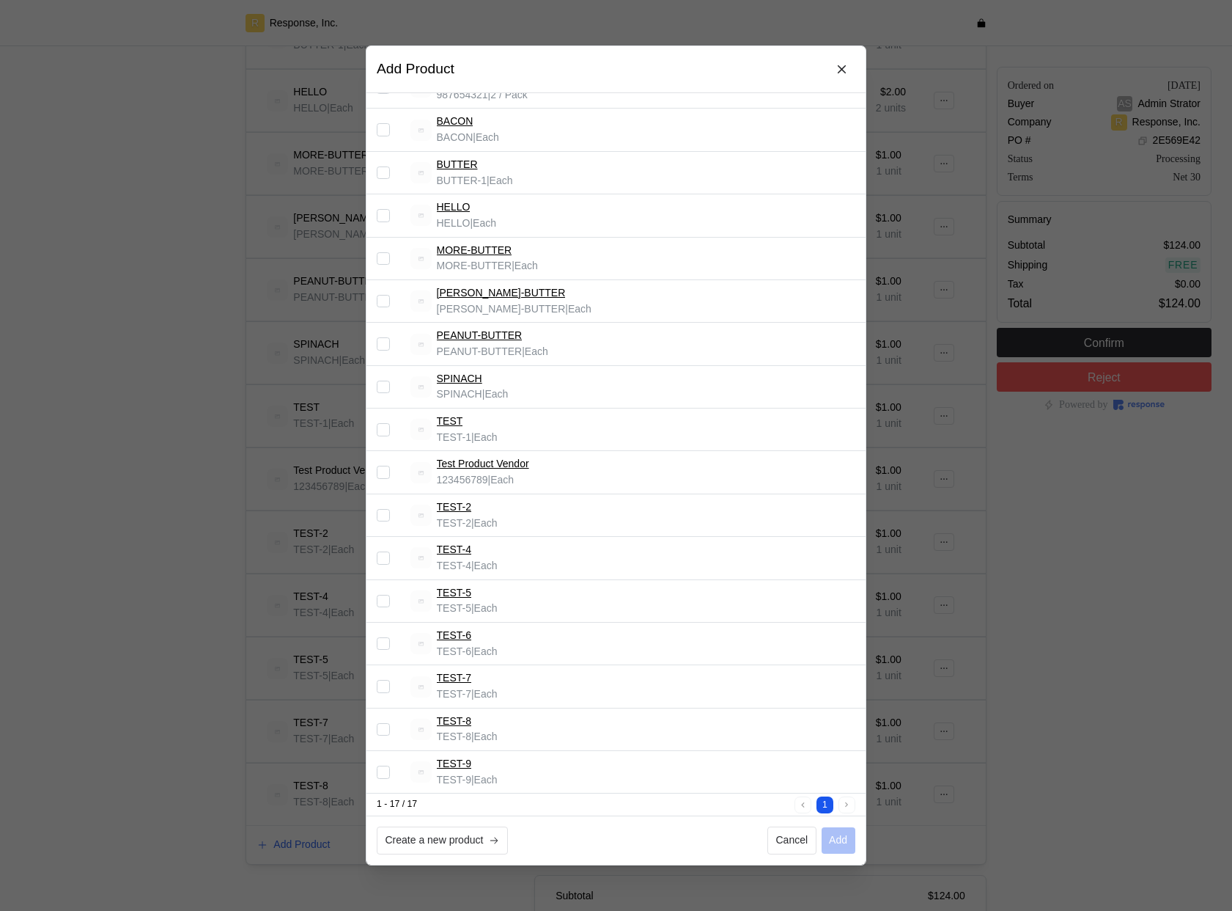
click at [387, 771] on input "Select record 17" at bounding box center [383, 771] width 13 height 13
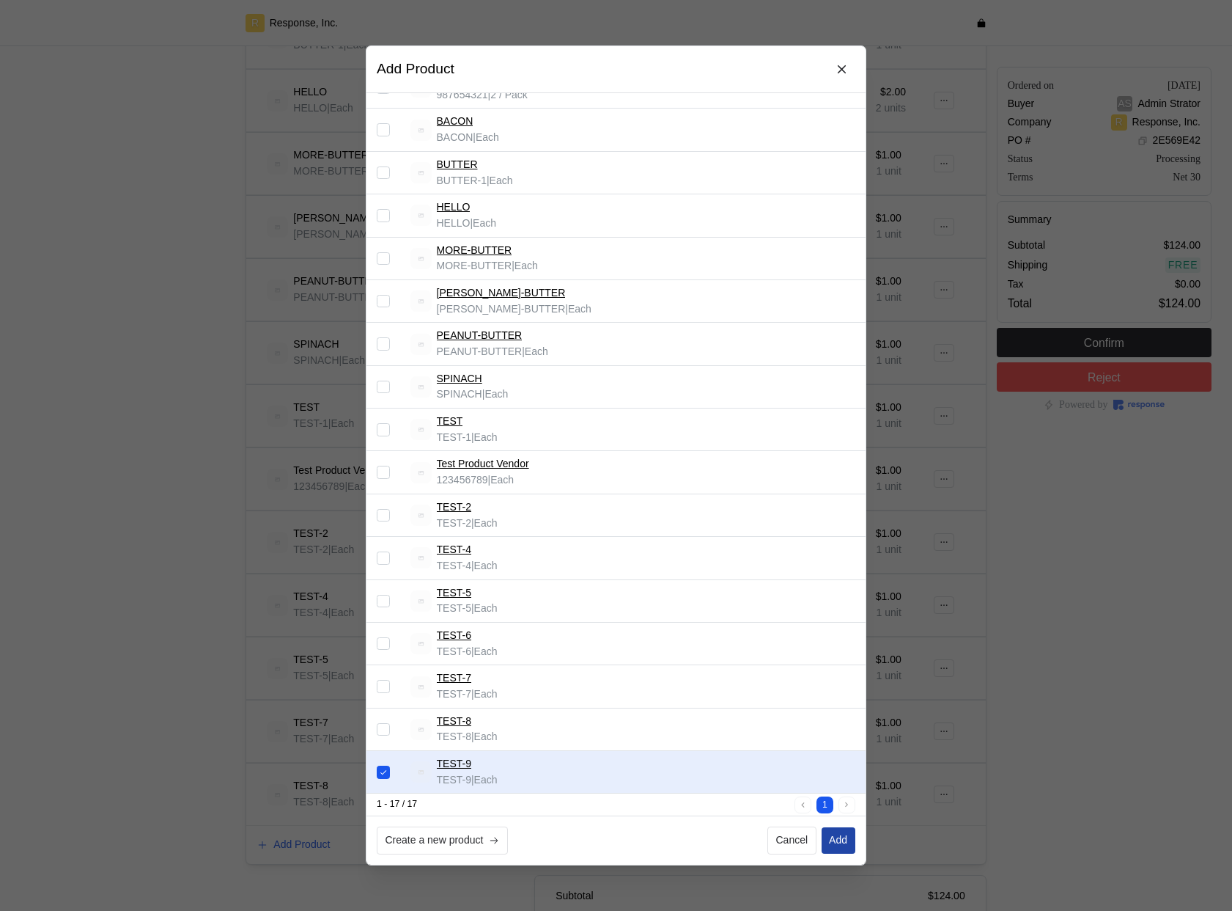
click at [842, 838] on p "Add" at bounding box center [838, 840] width 18 height 16
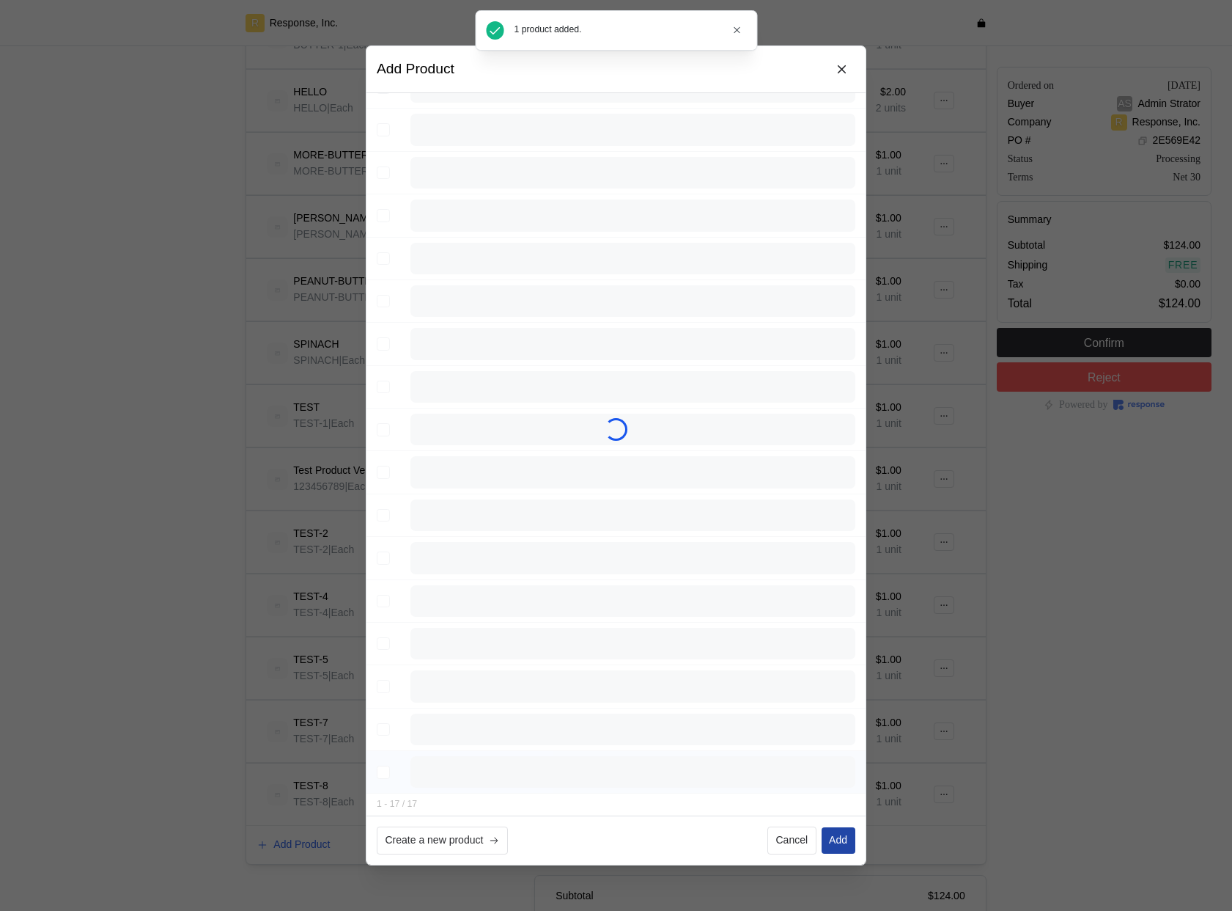
checkbox input "false"
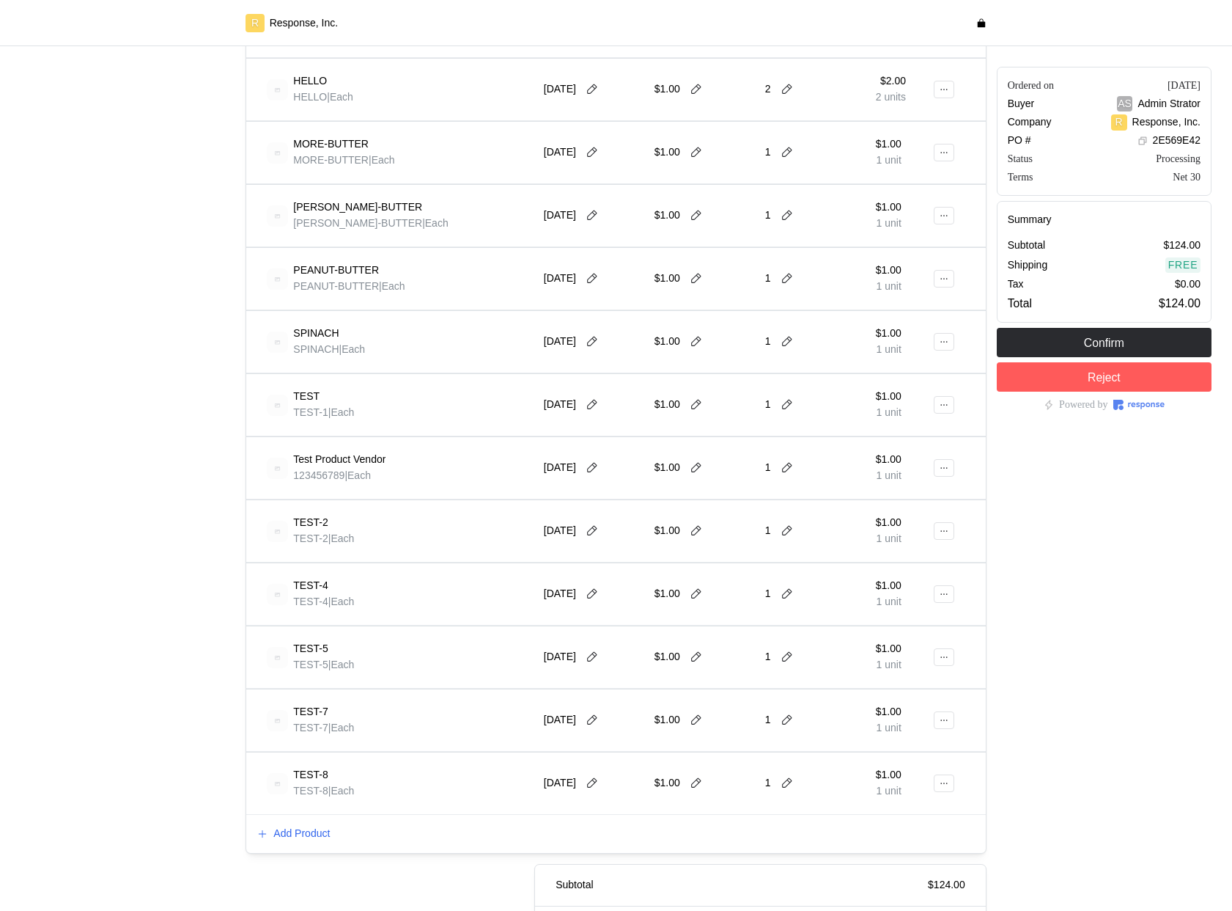
scroll to position [542, 0]
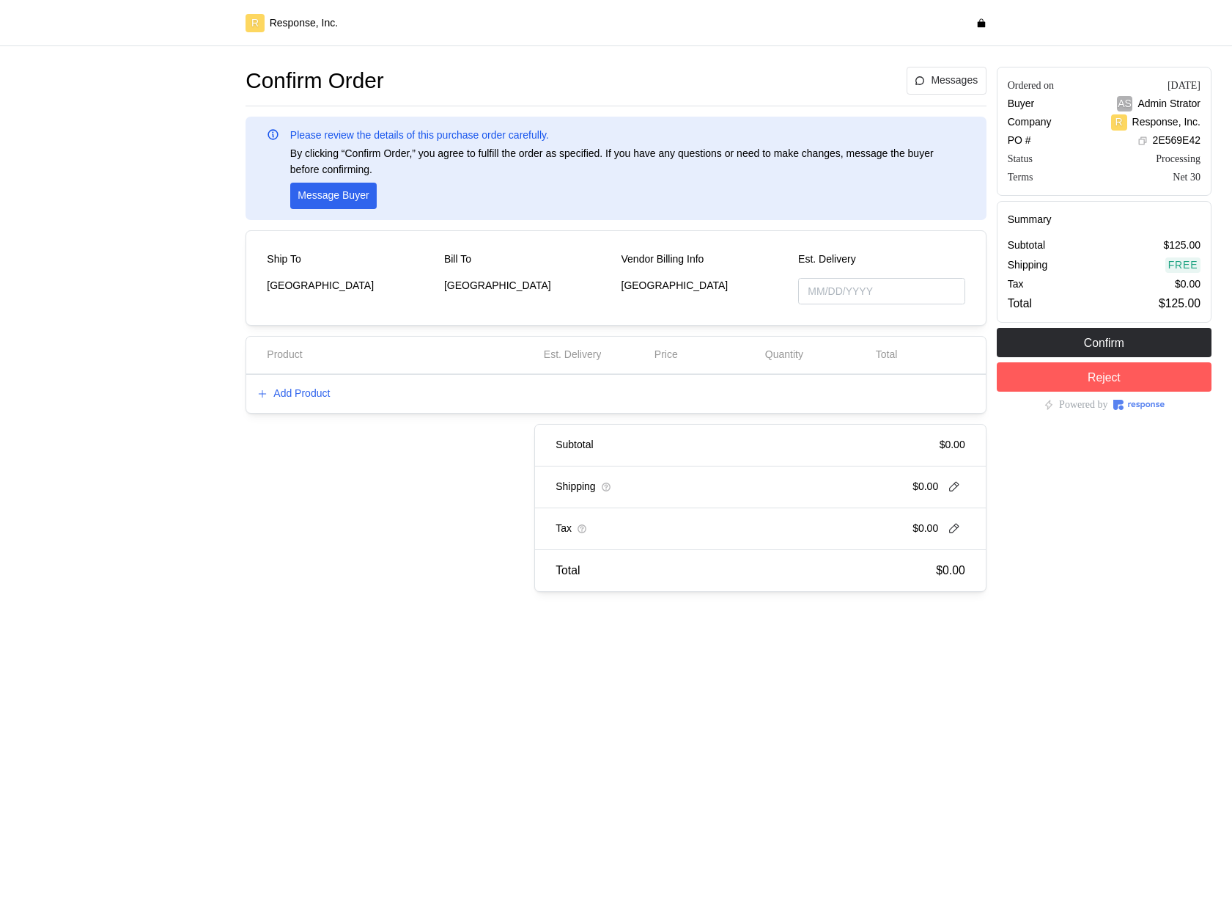
type input "10/01/2025"
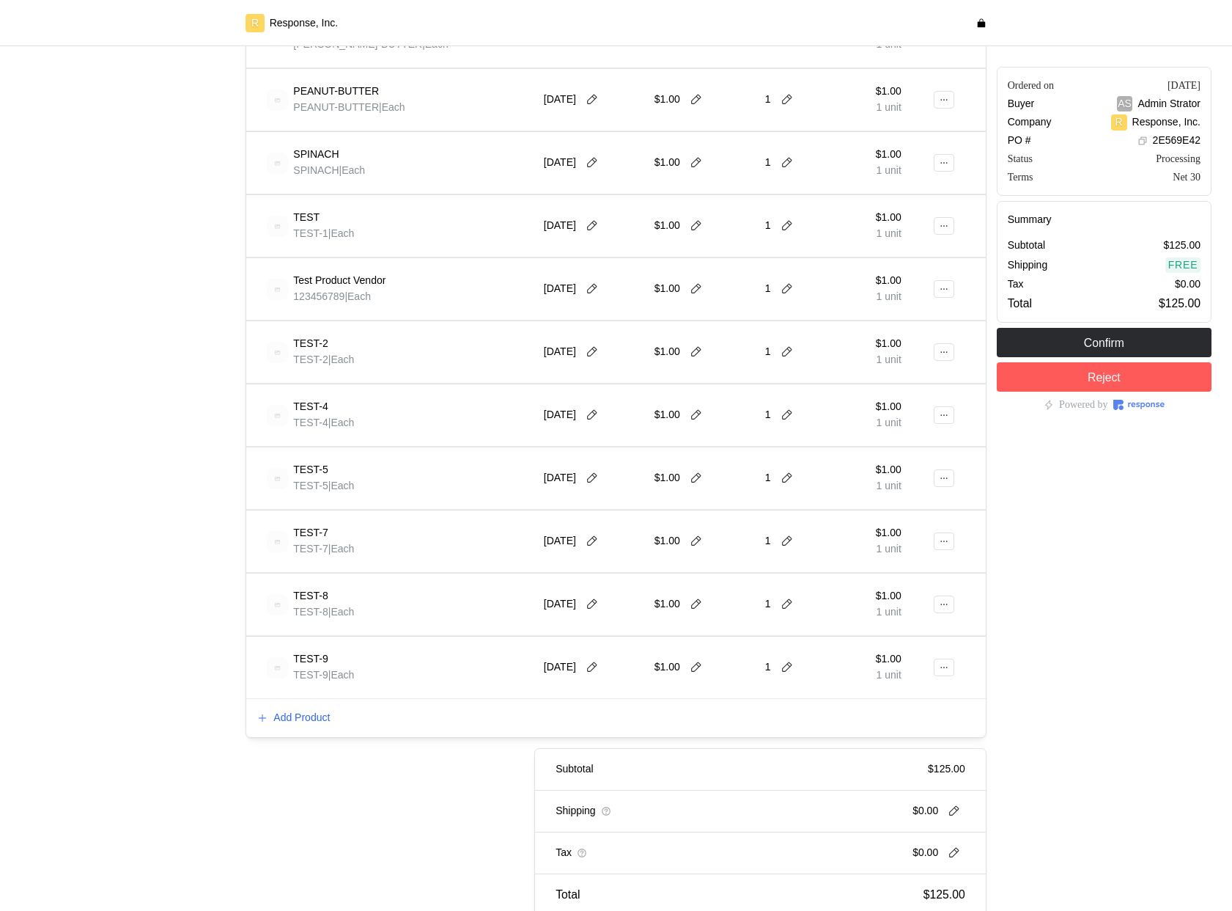
scroll to position [808, 0]
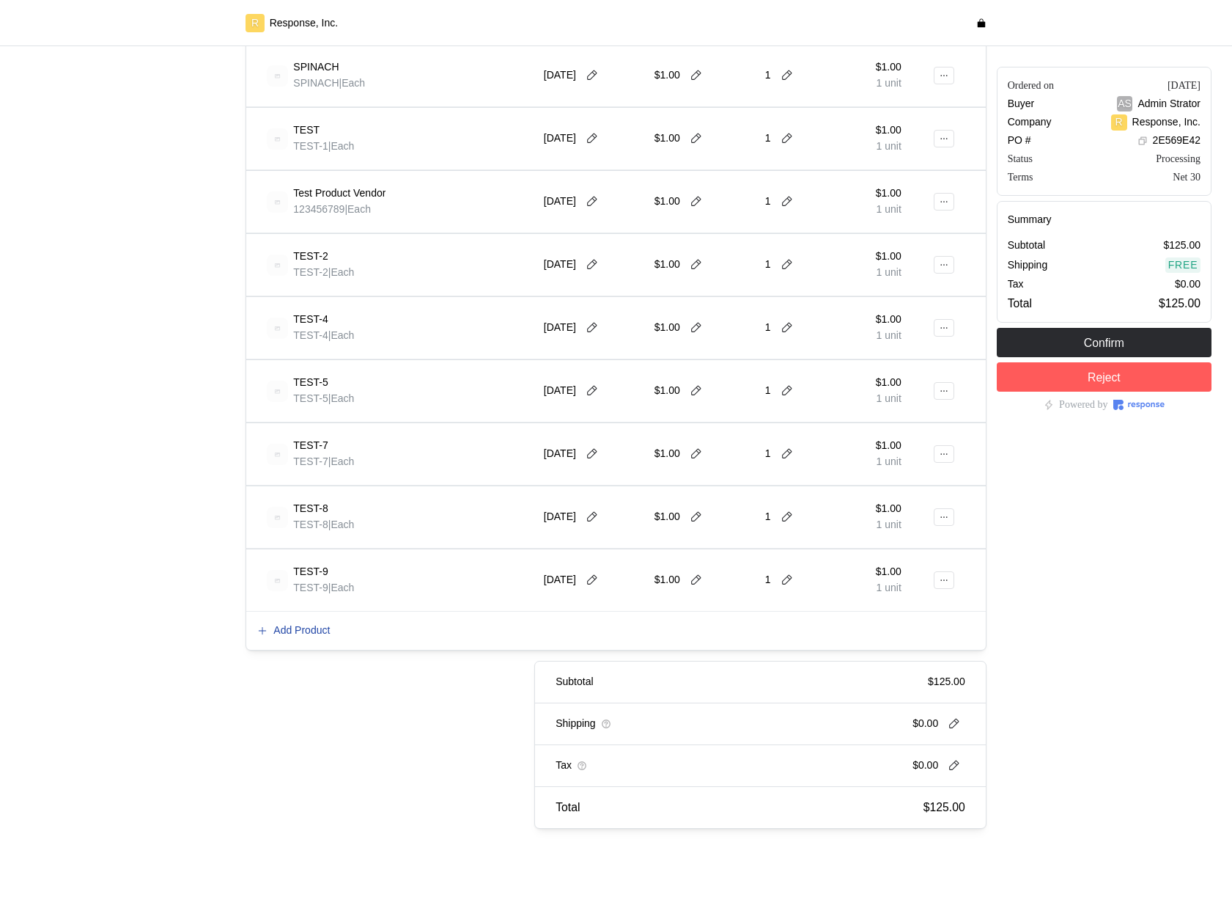
click at [315, 634] on p "Add Product" at bounding box center [301, 630] width 56 height 16
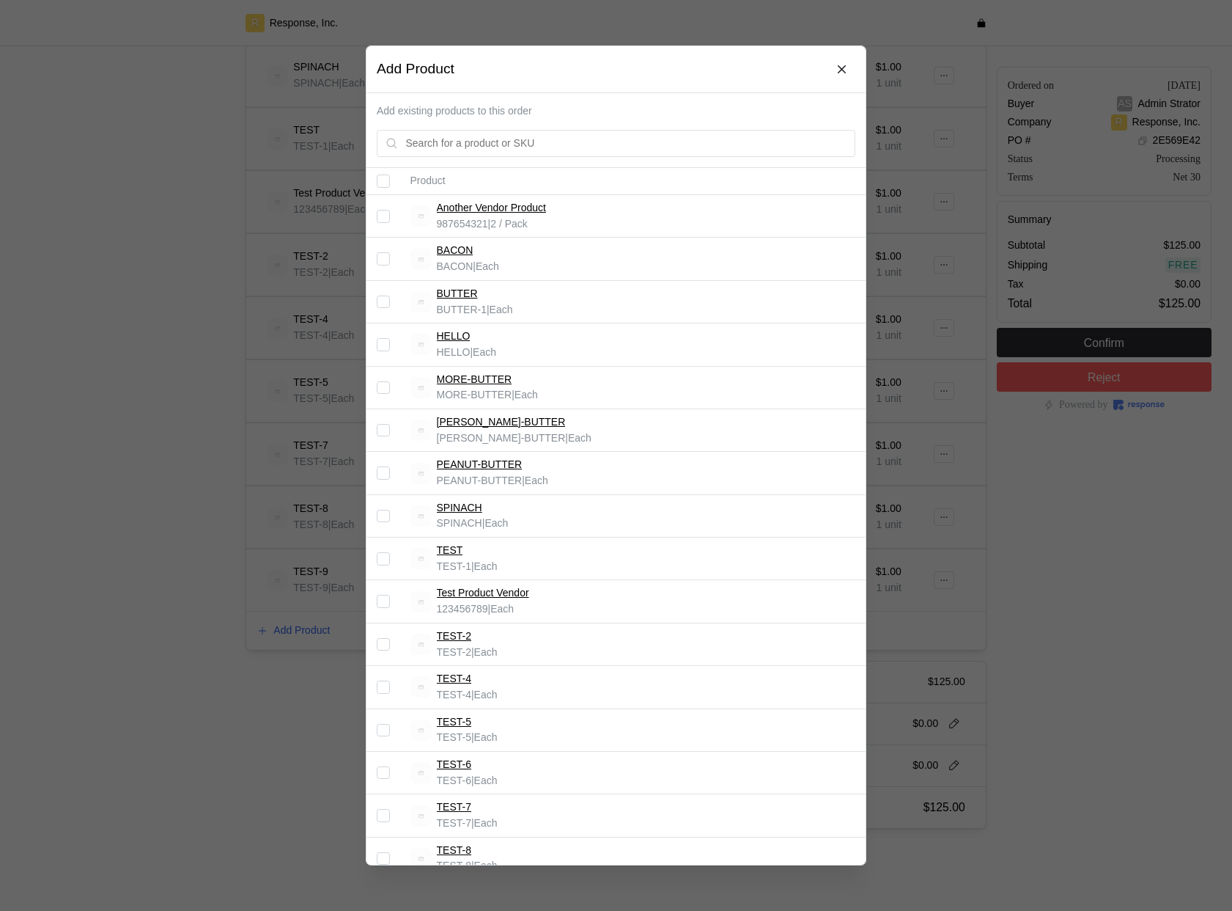
scroll to position [129, 0]
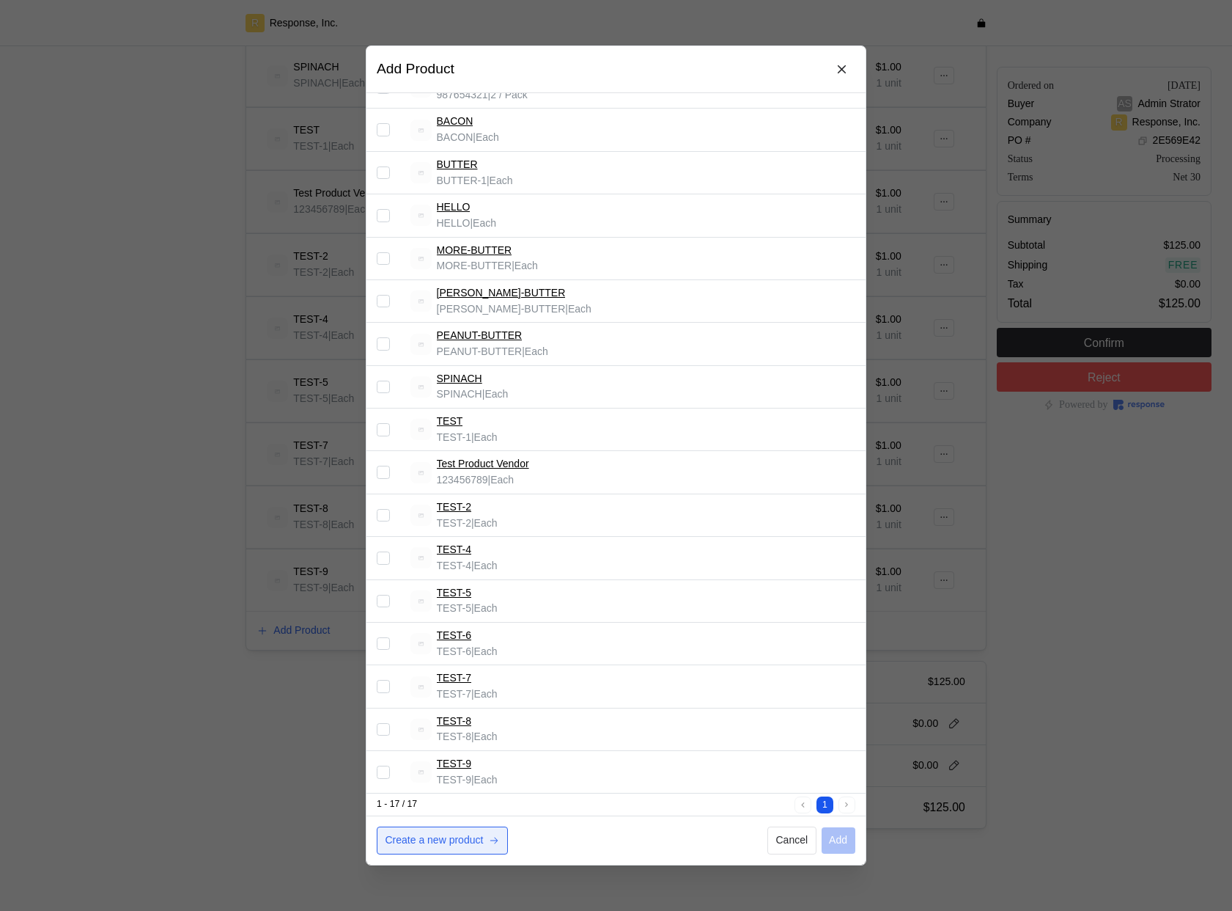
click at [452, 852] on button "Create a new product" at bounding box center [442, 840] width 131 height 28
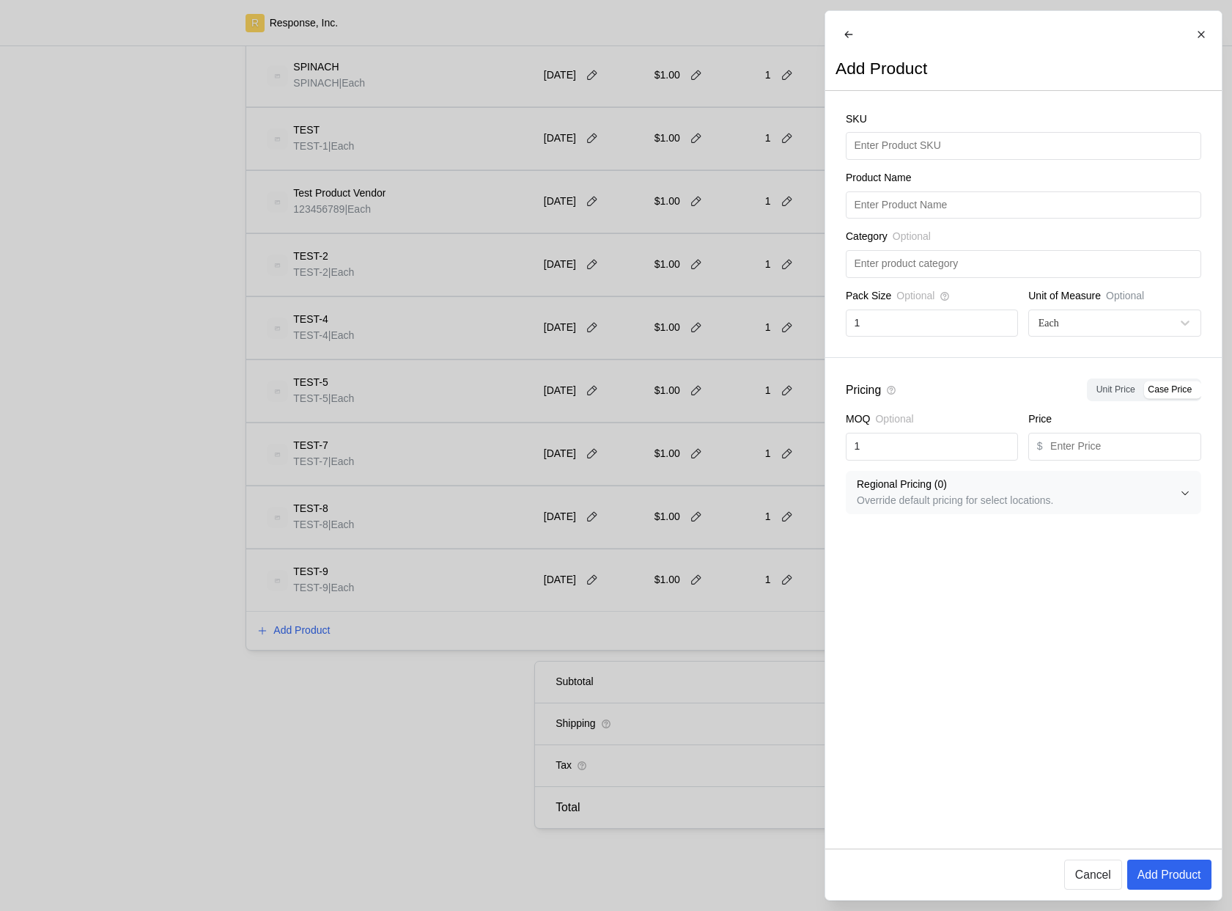
click at [442, 811] on div at bounding box center [616, 455] width 1232 height 911
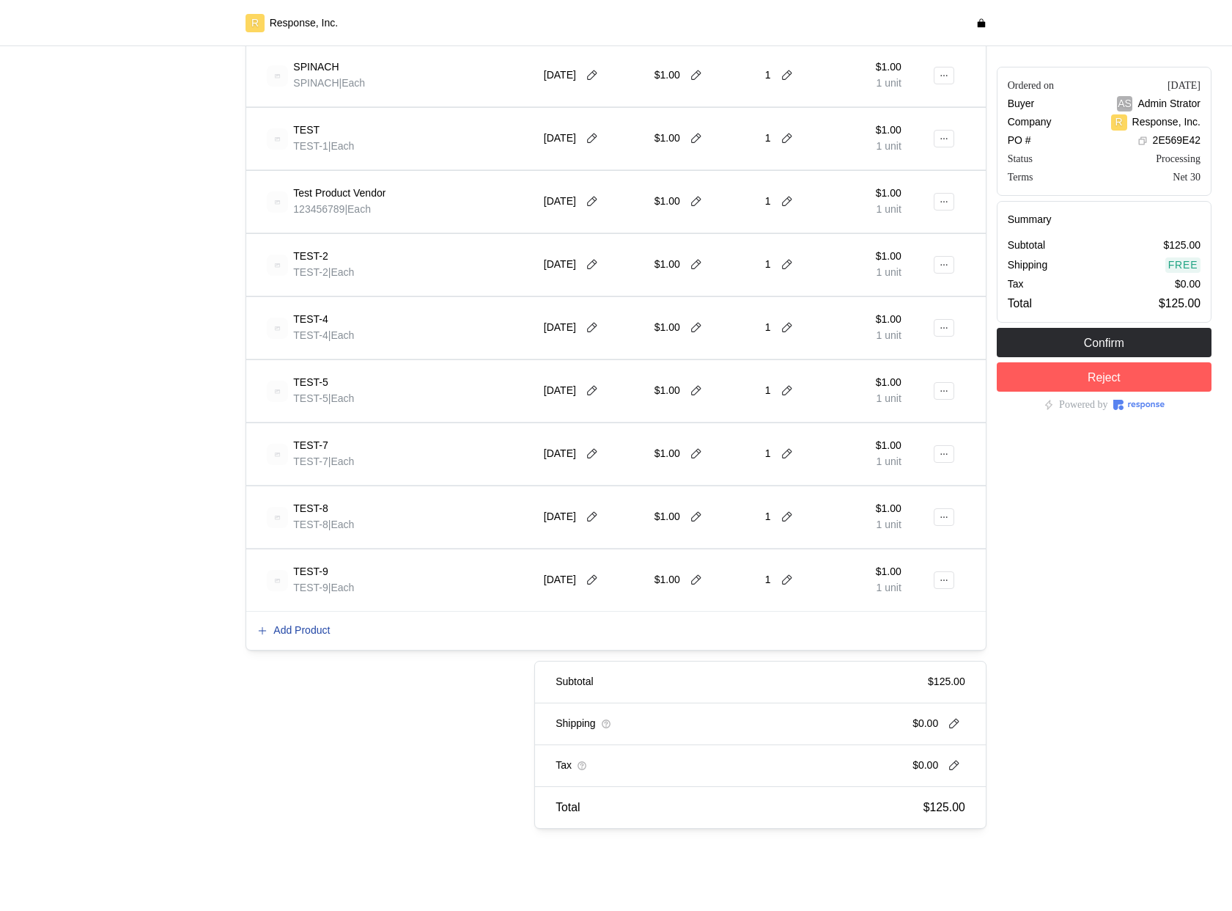
click at [317, 629] on p "Add Product" at bounding box center [301, 630] width 56 height 16
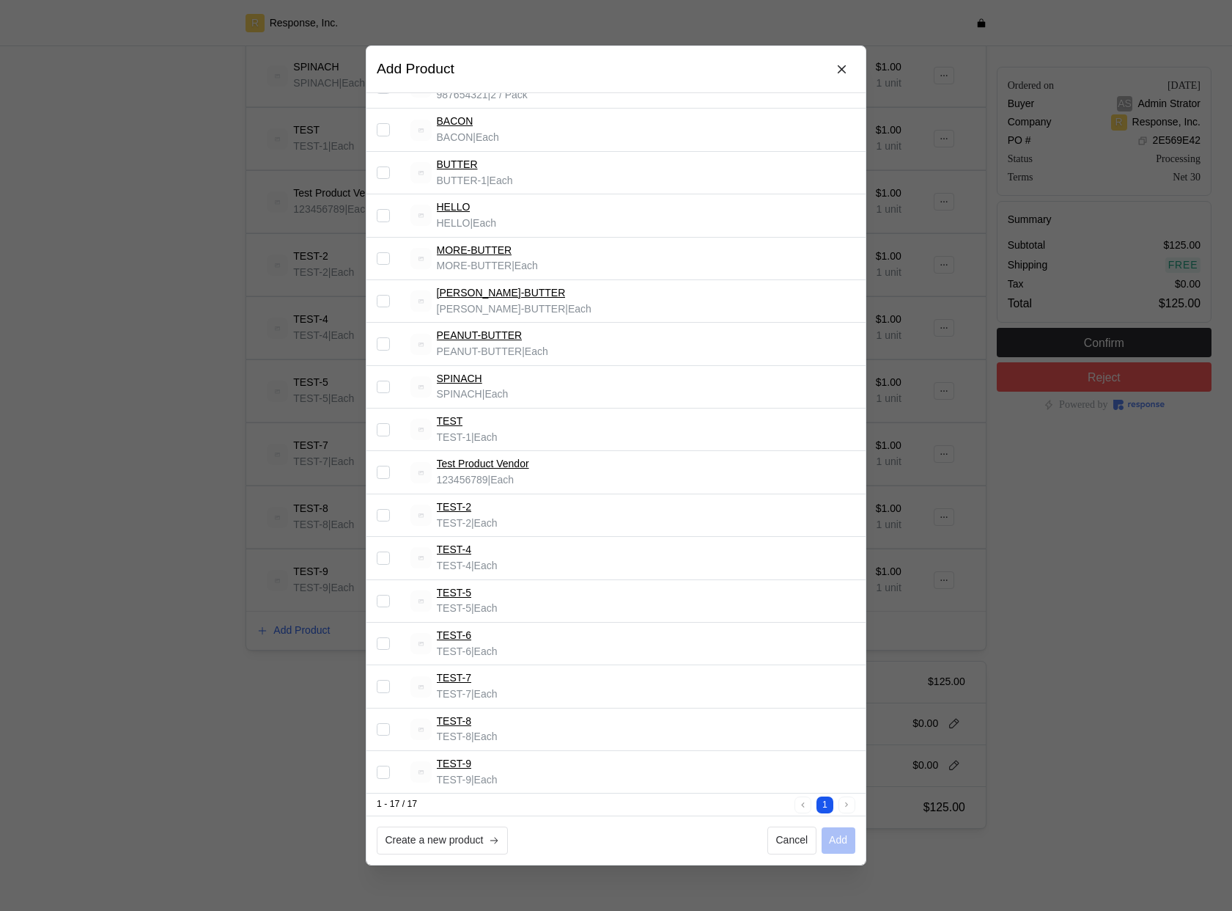
click at [388, 776] on input "Select record 17" at bounding box center [383, 771] width 13 height 13
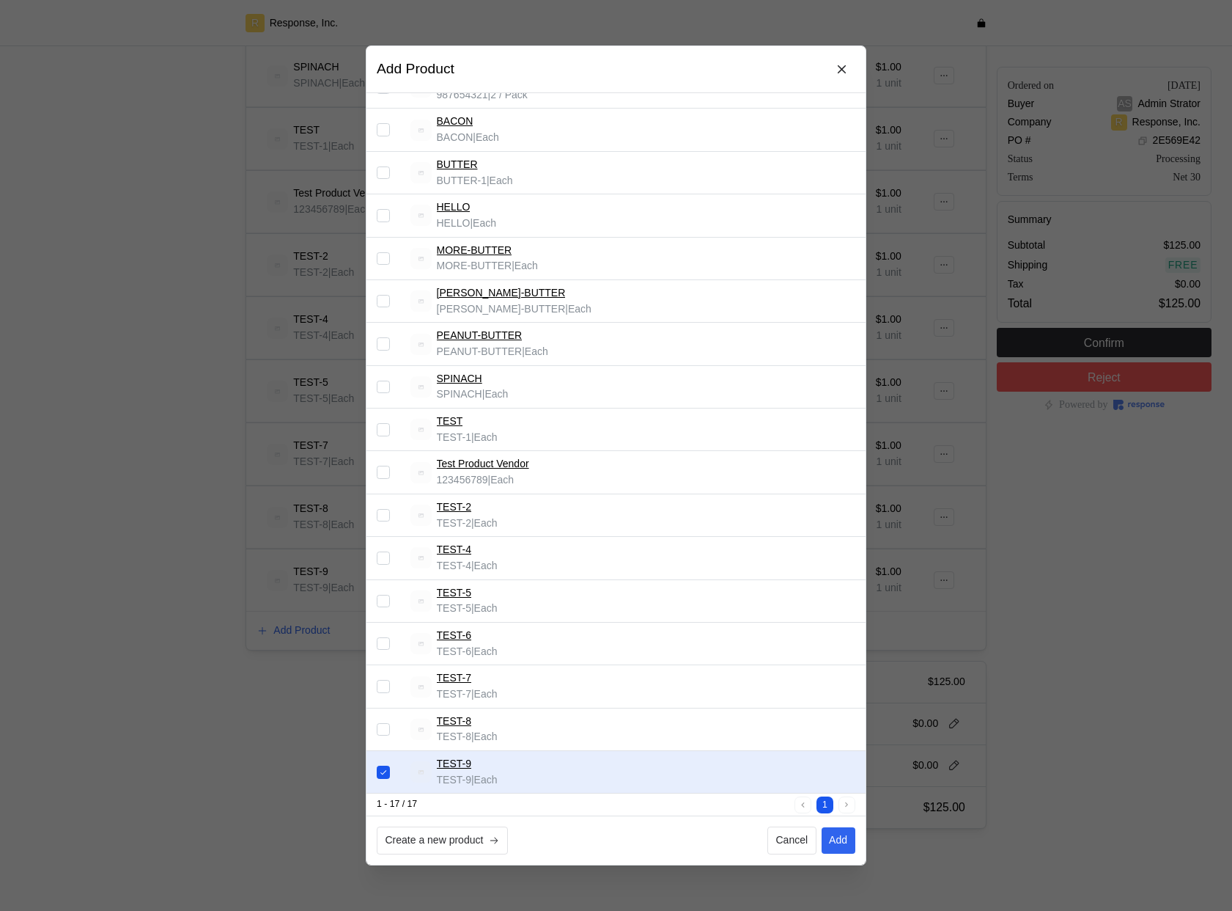
click at [388, 776] on input "Select record 17" at bounding box center [383, 771] width 13 height 13
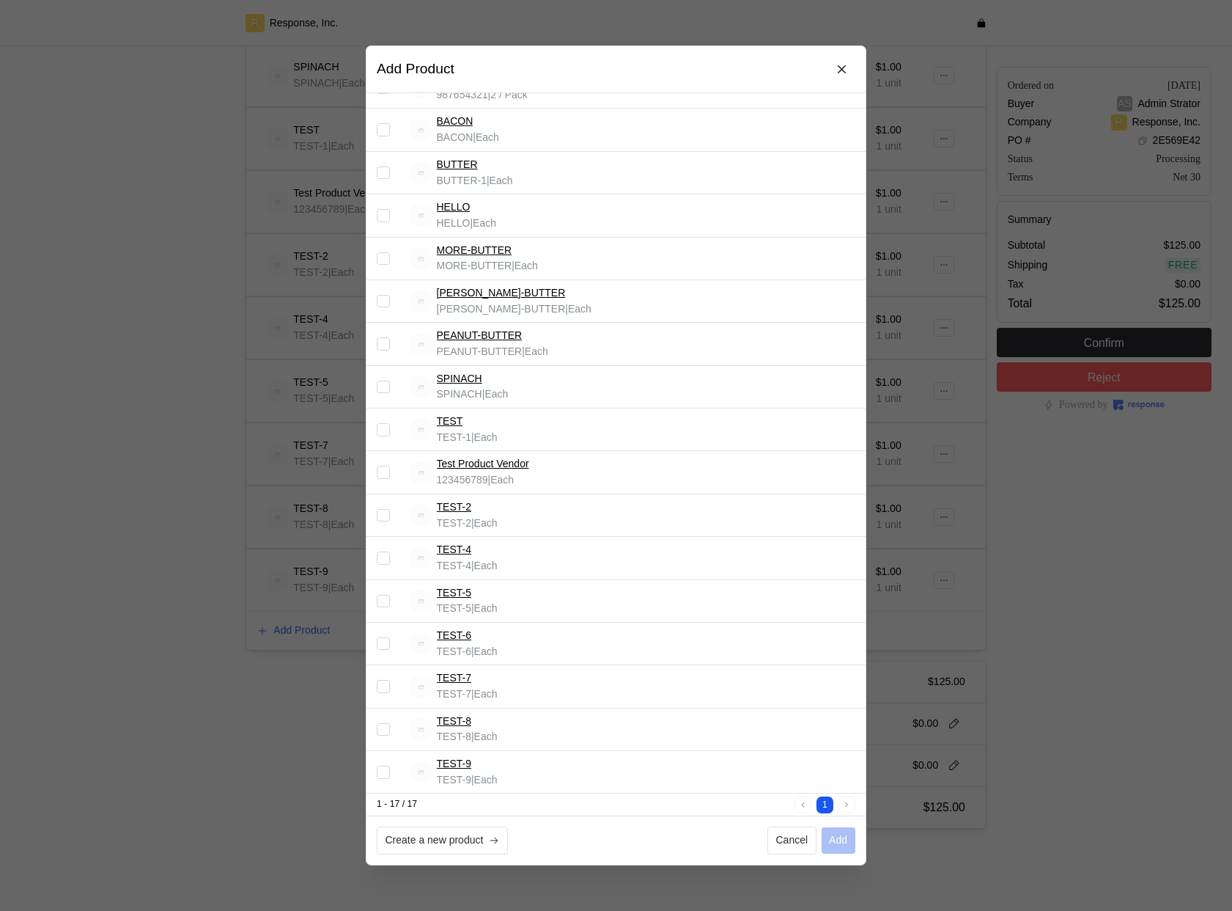
click at [388, 776] on input "Select record 17" at bounding box center [383, 771] width 13 height 13
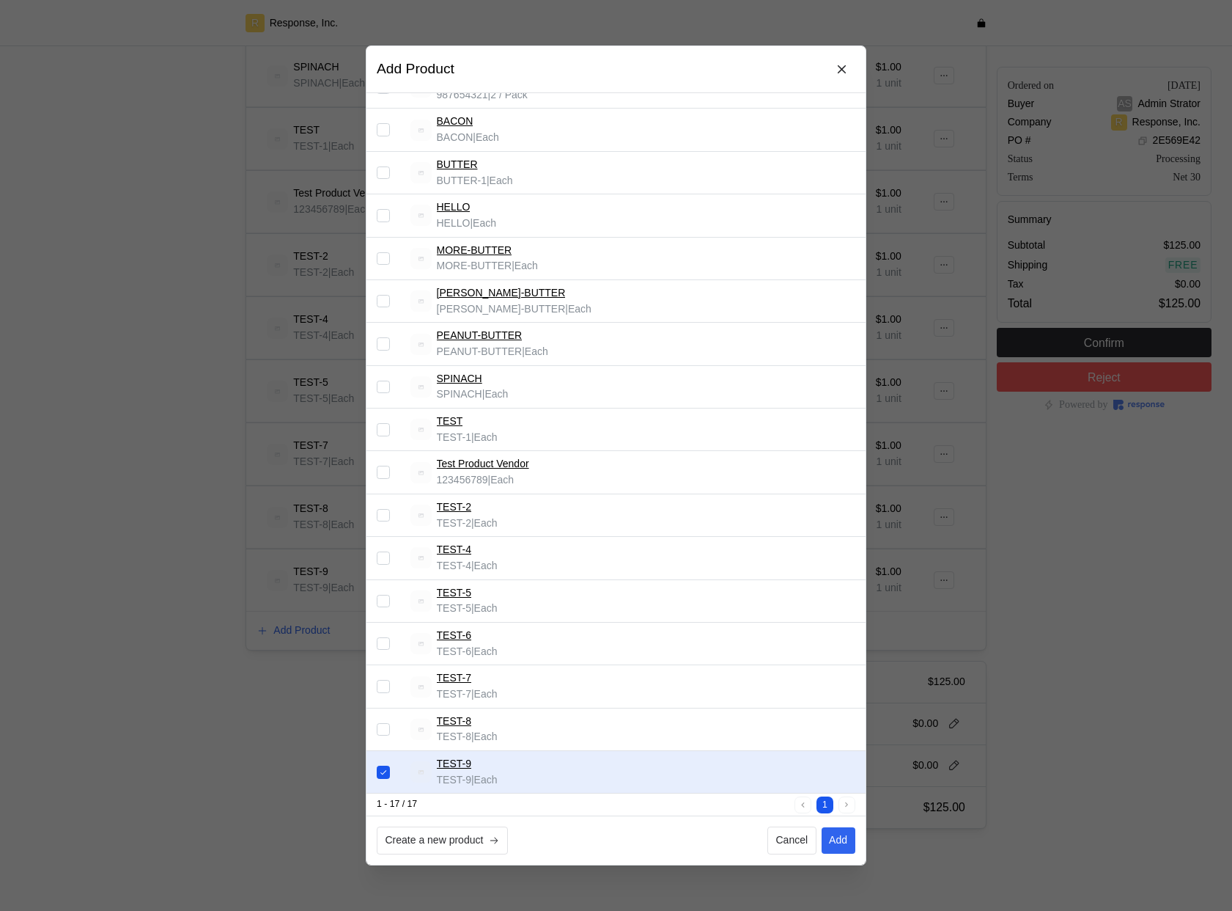
click at [387, 776] on input "Select record 17" at bounding box center [383, 771] width 13 height 13
checkbox input "false"
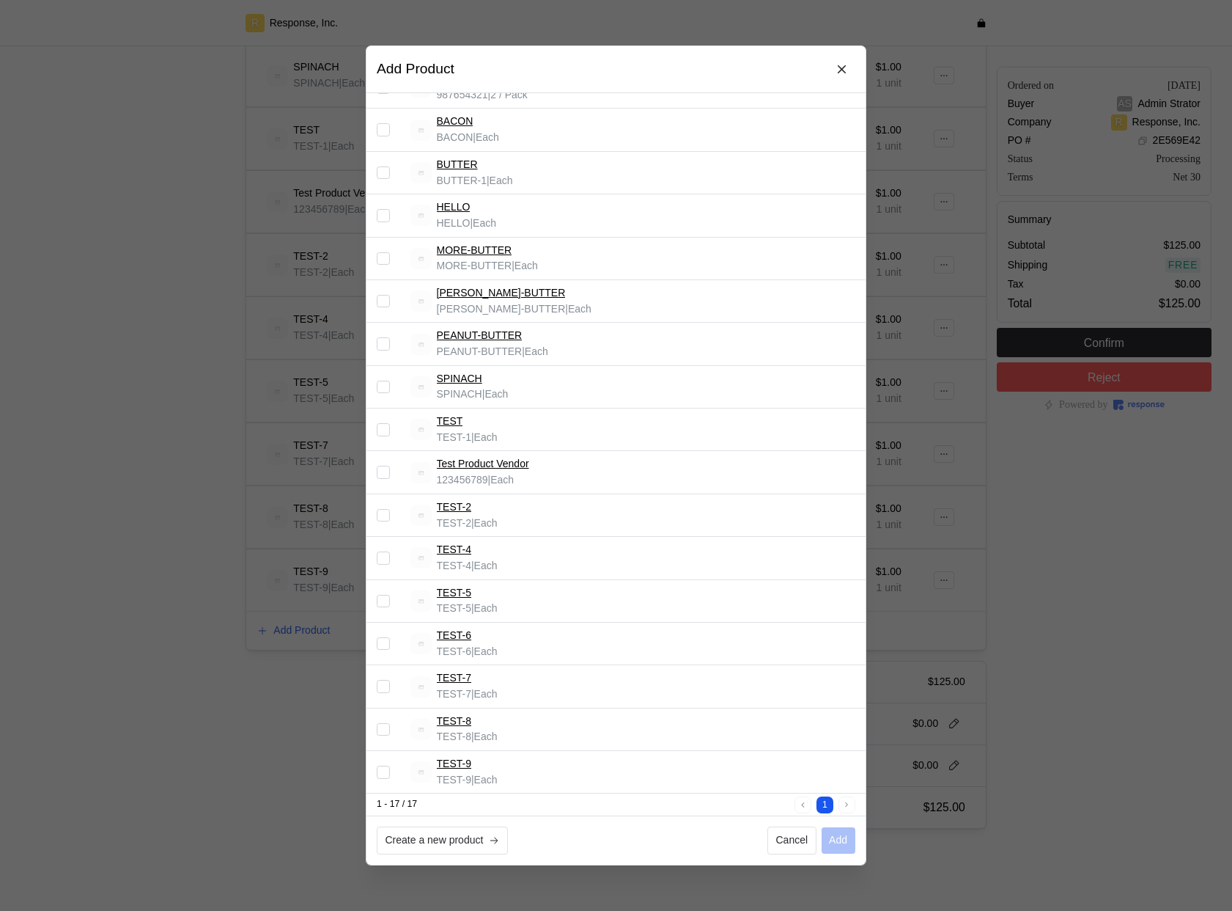
click at [295, 743] on div at bounding box center [616, 455] width 1232 height 911
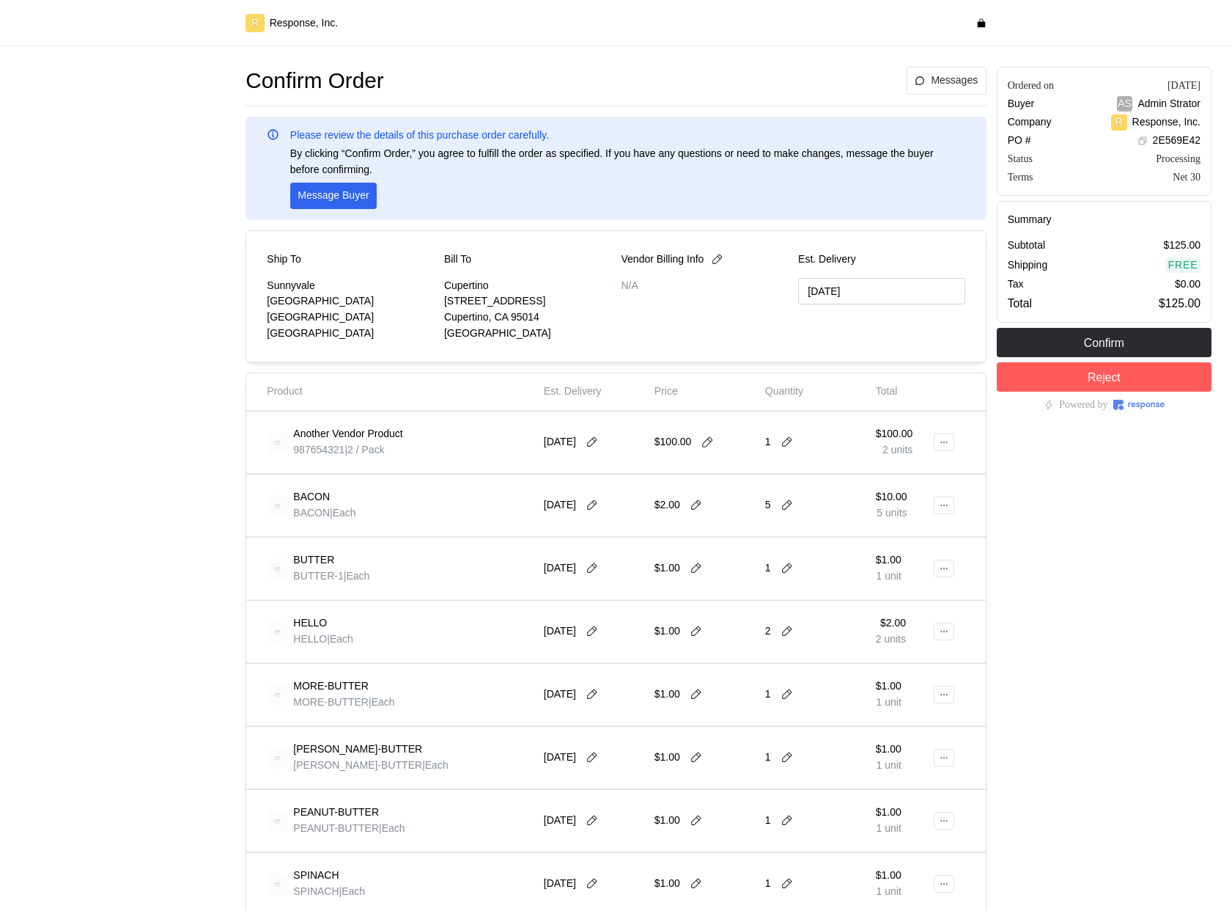
type input "[DATE]"
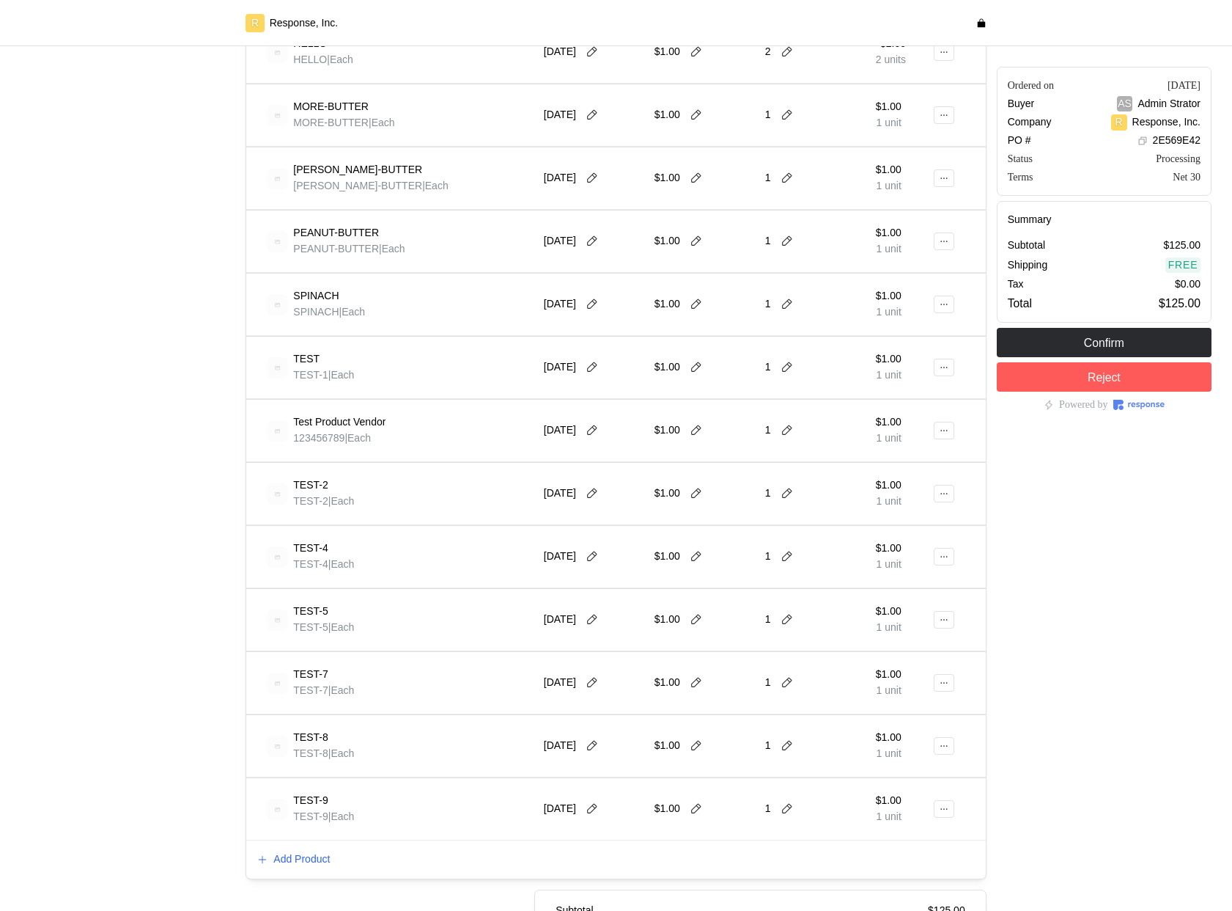
scroll to position [691, 0]
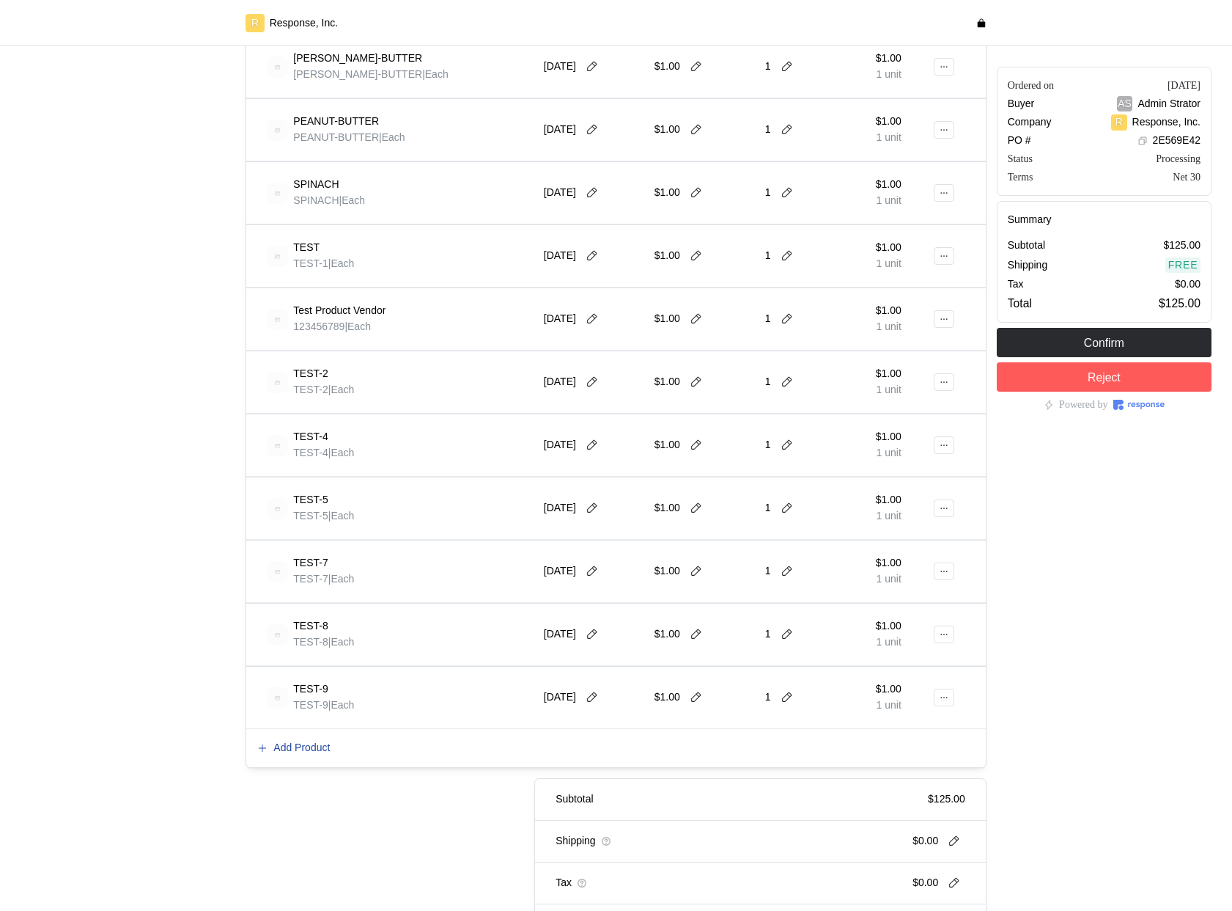
click at [323, 746] on p "Add Product" at bounding box center [301, 748] width 56 height 16
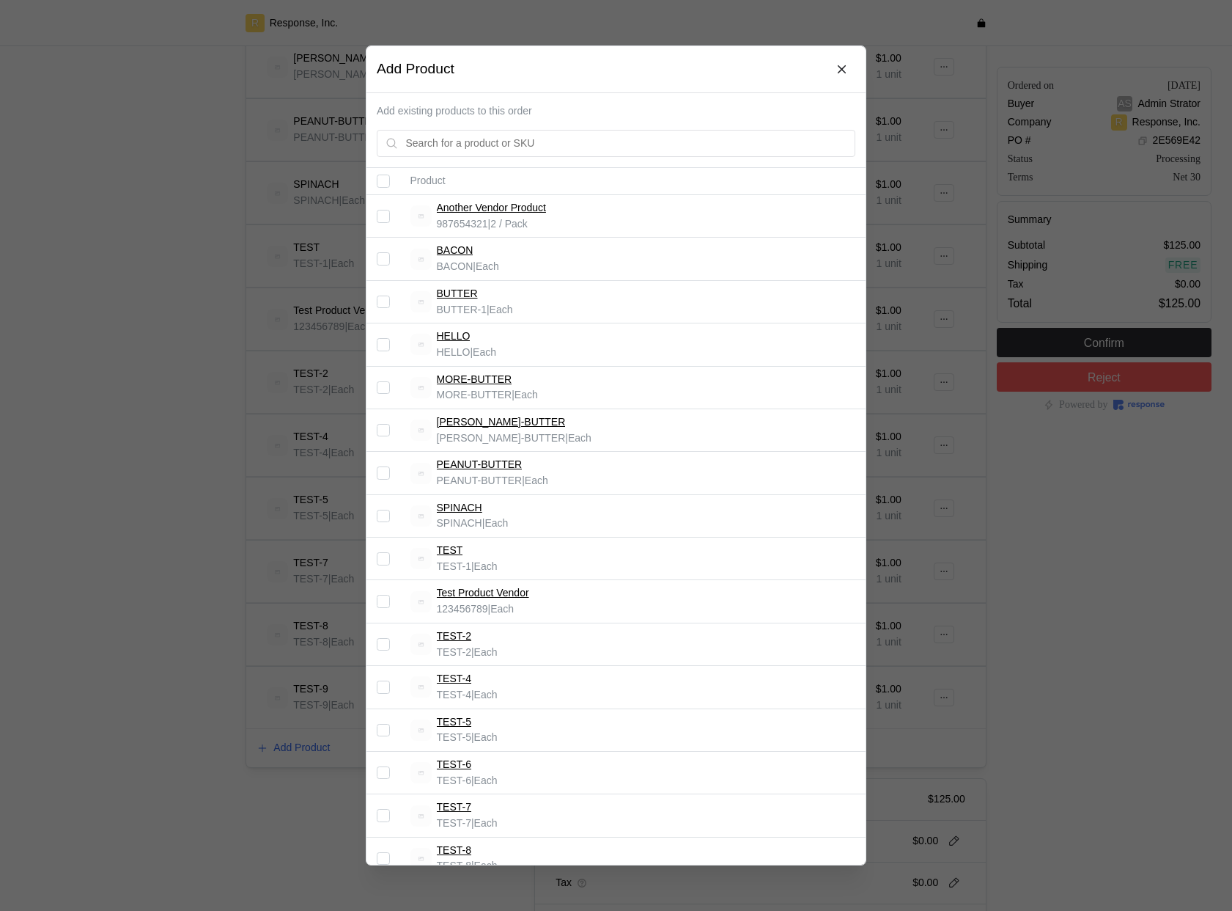
scroll to position [129, 0]
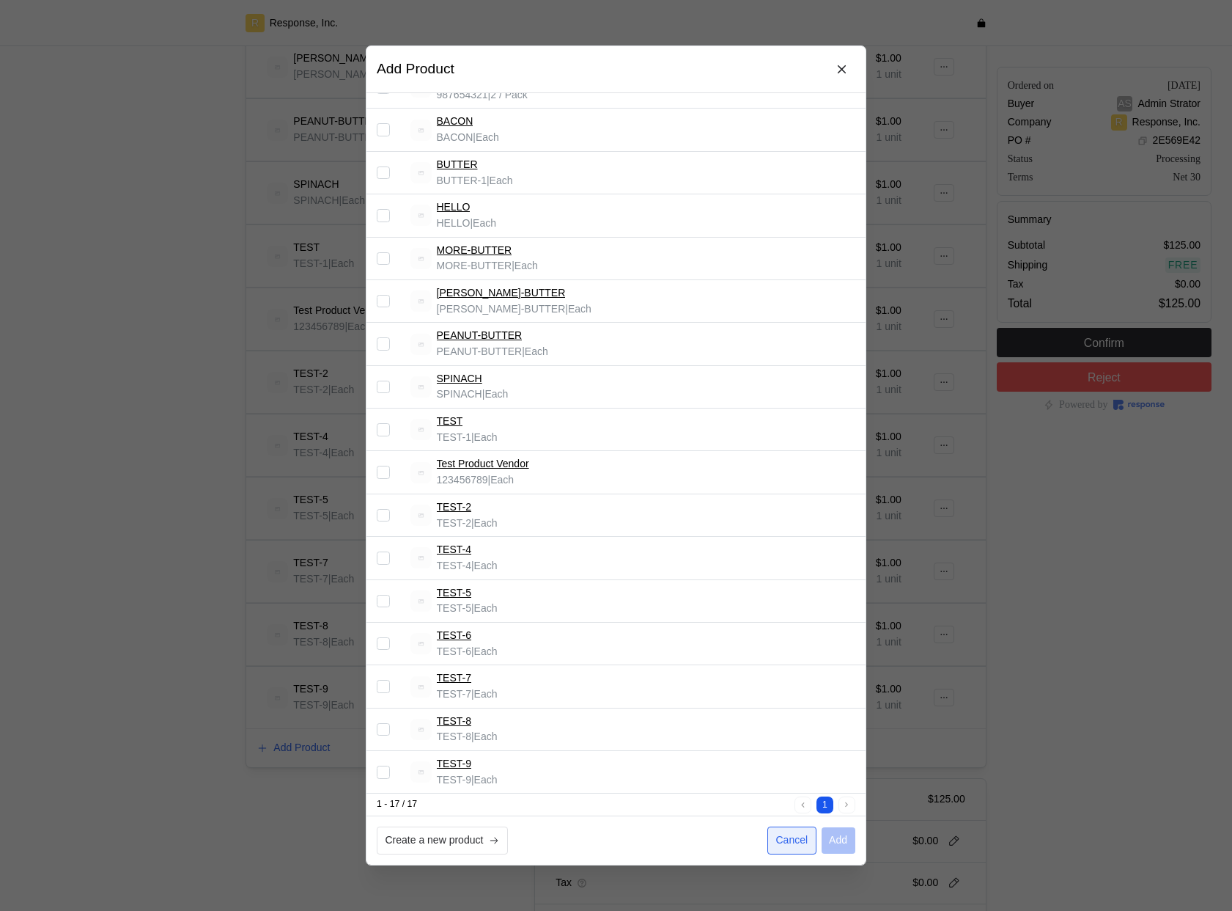
click at [801, 828] on button "Cancel" at bounding box center [792, 840] width 49 height 28
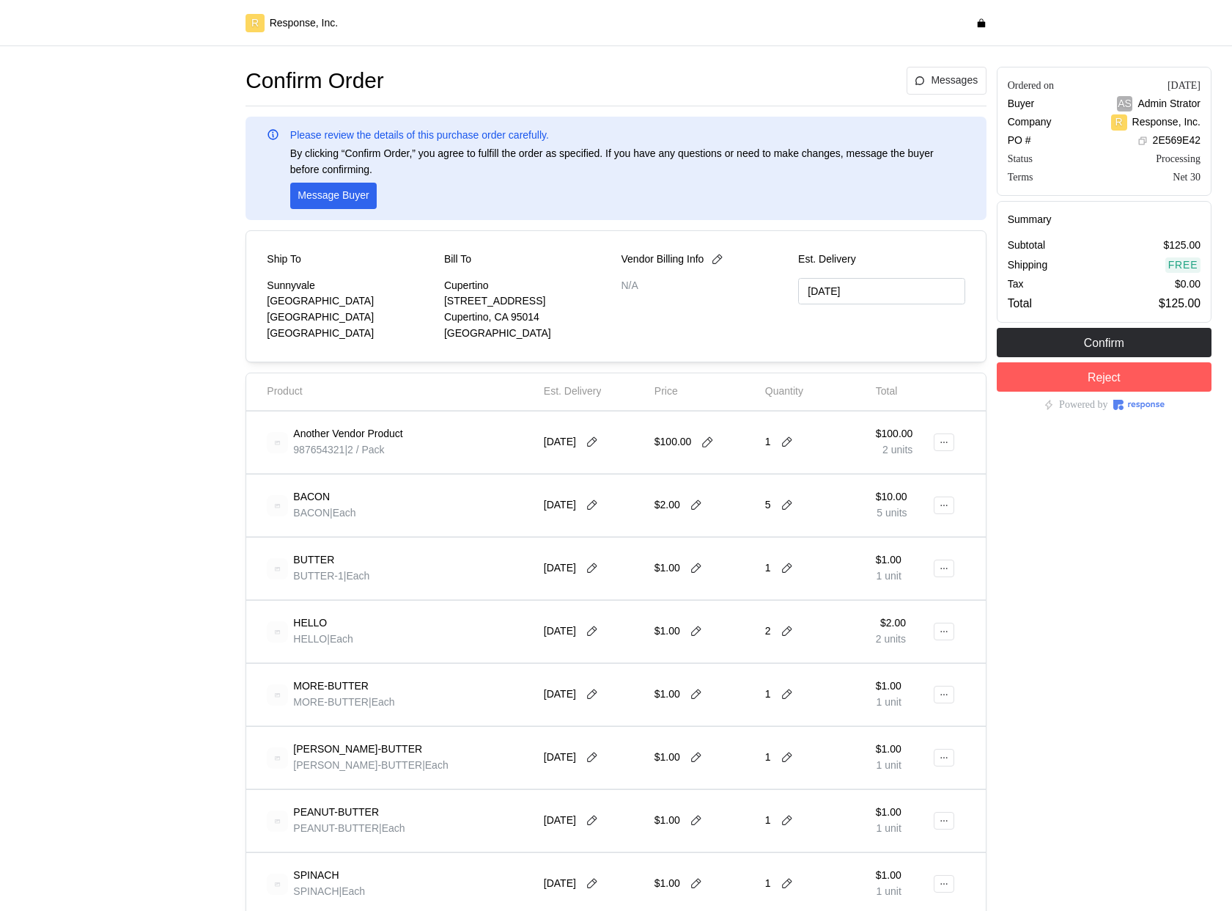
type input "[DATE]"
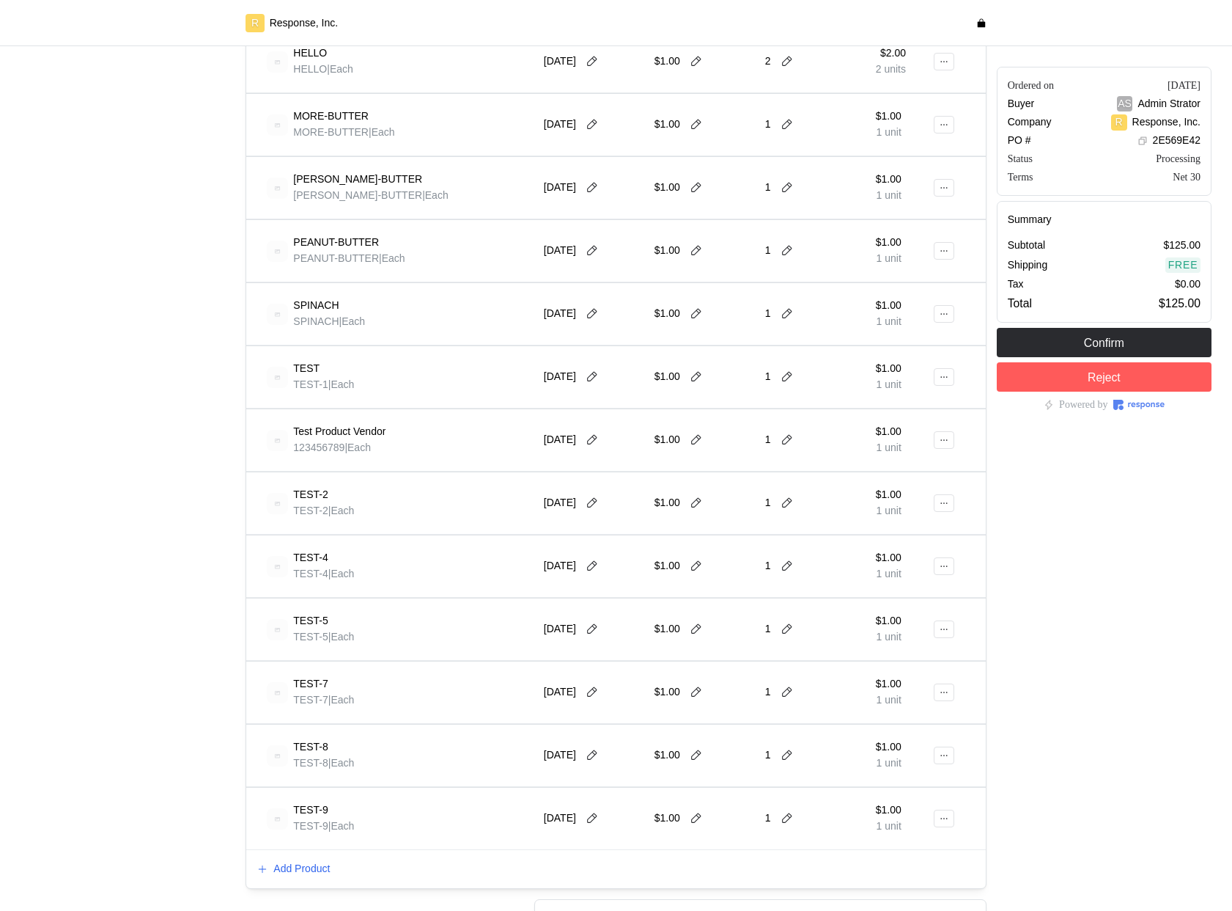
scroll to position [633, 0]
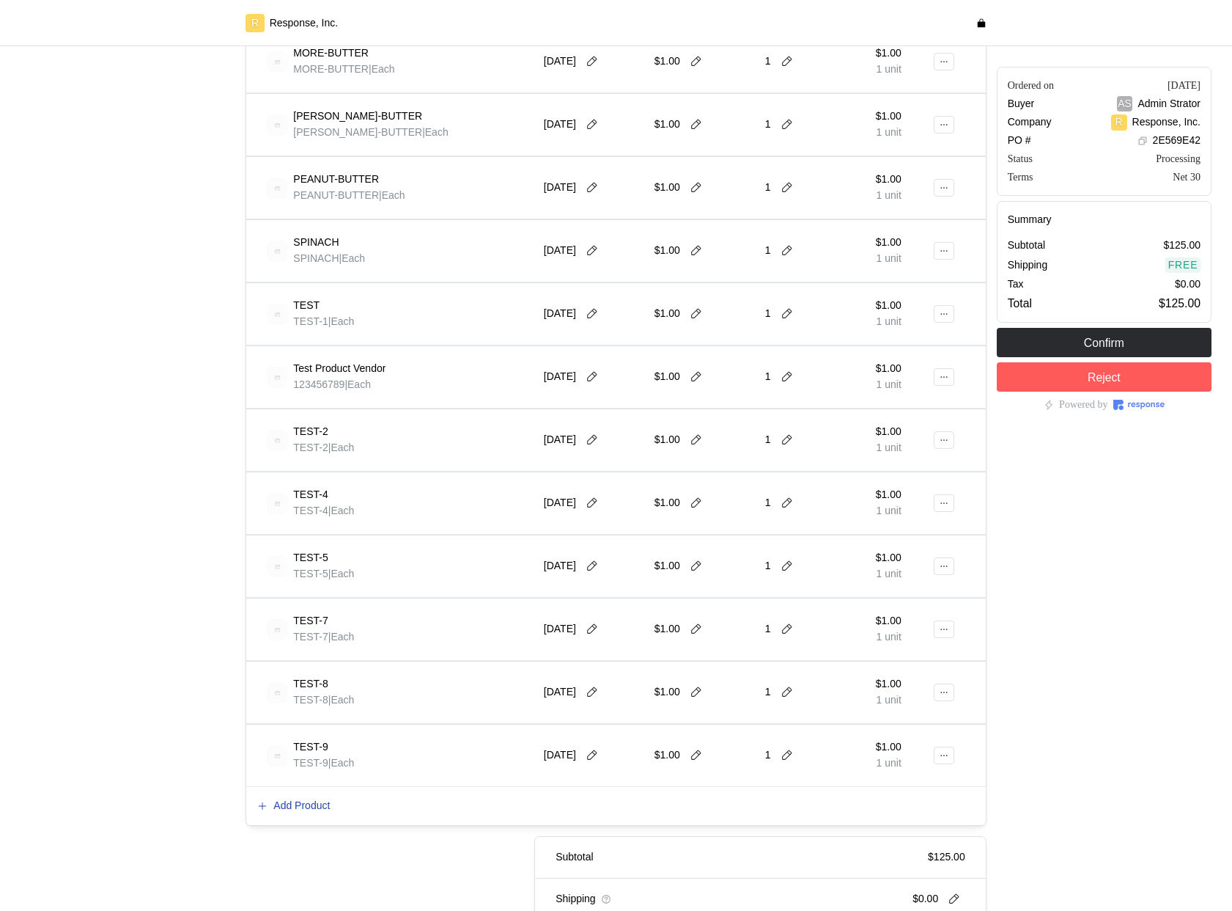
click at [297, 797] on button "Add Product" at bounding box center [294, 806] width 74 height 18
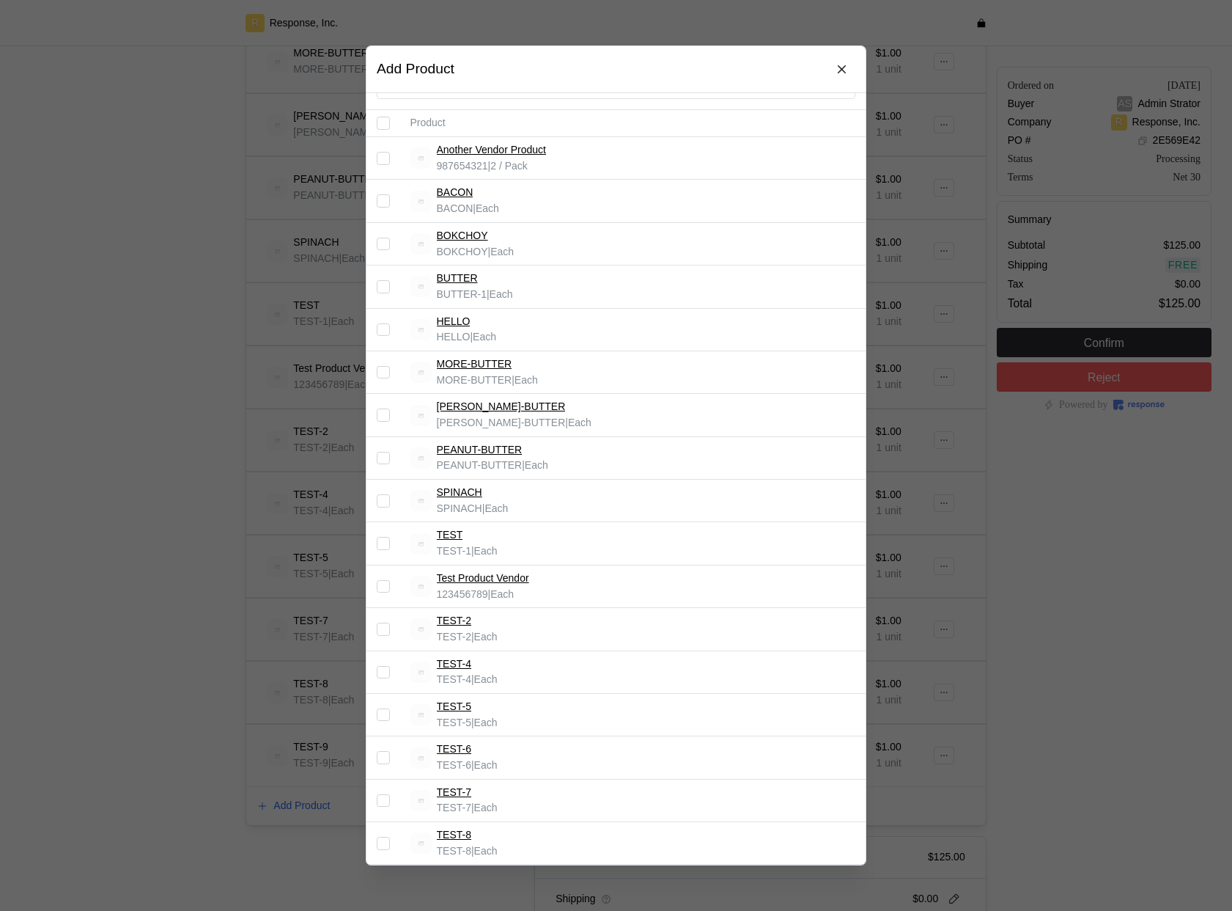
scroll to position [0, 0]
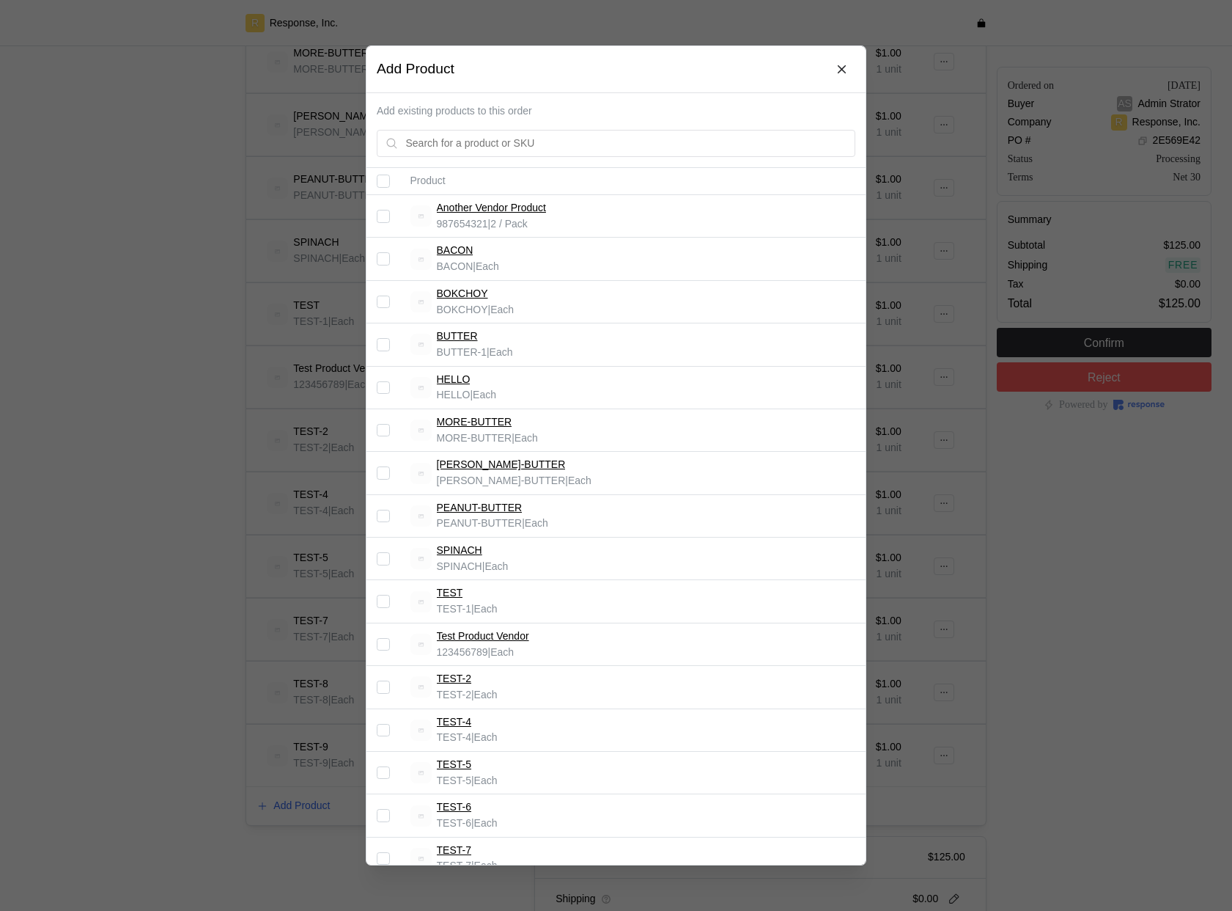
click at [381, 309] on td at bounding box center [384, 302] width 34 height 43
click at [381, 302] on input "Select record 3" at bounding box center [383, 301] width 13 height 13
checkbox input "true"
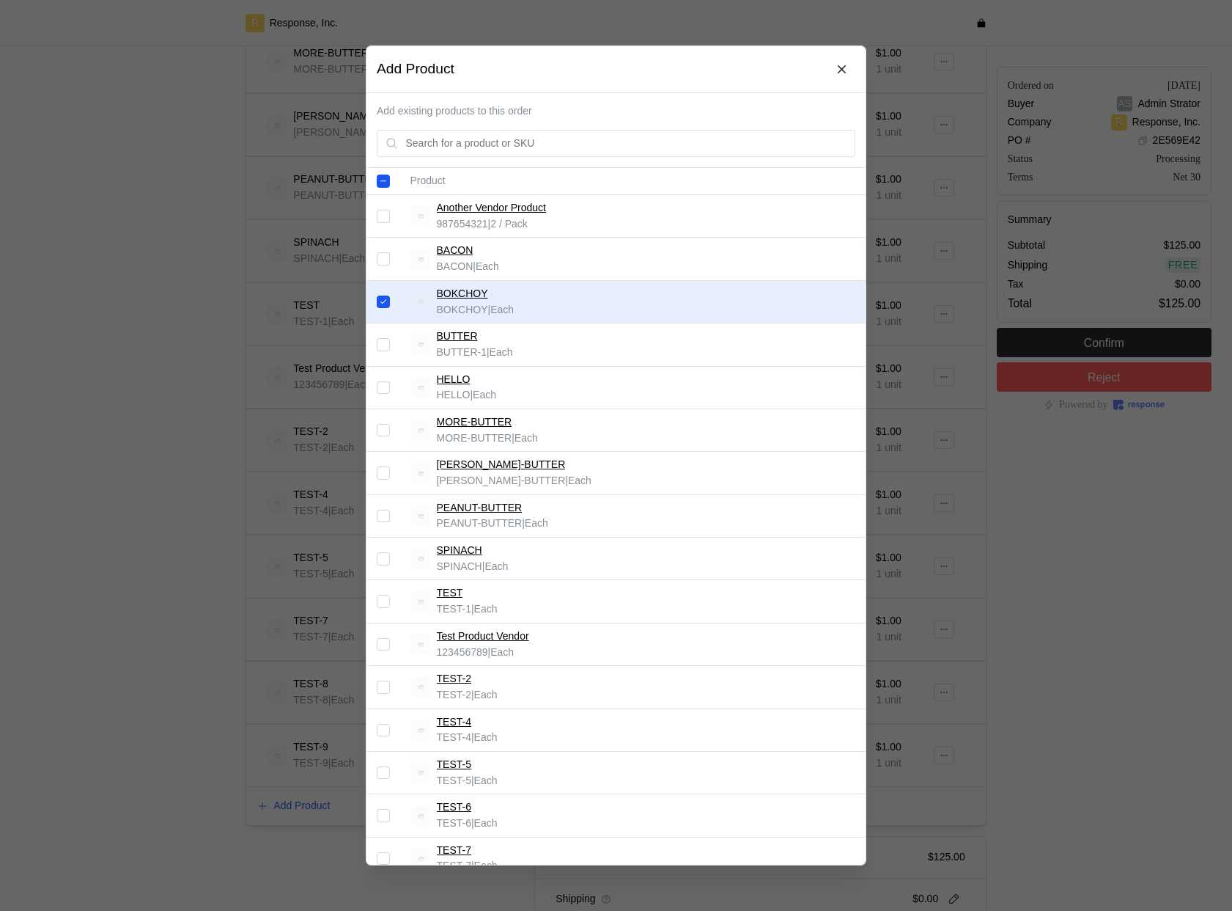
scroll to position [172, 0]
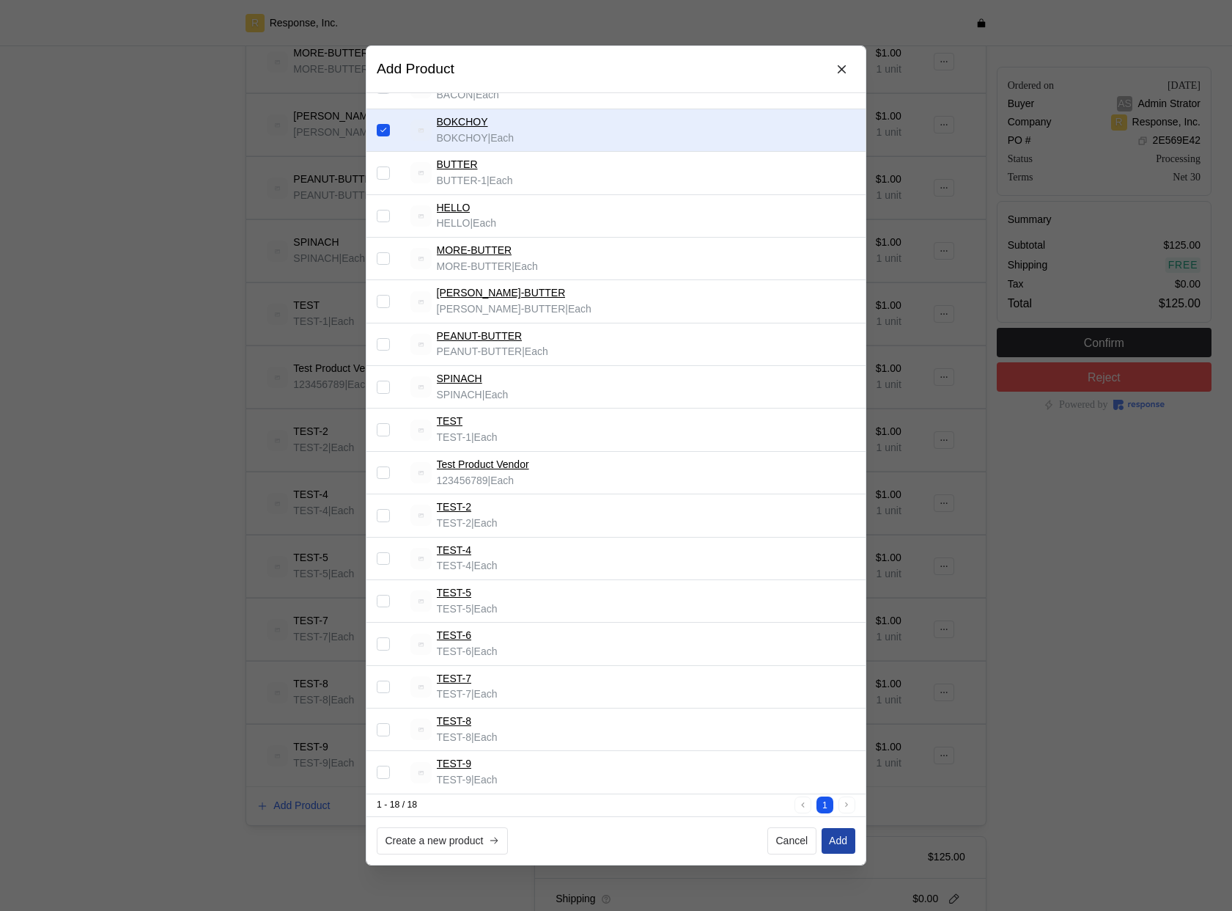
click at [839, 836] on p "Add" at bounding box center [838, 841] width 18 height 16
click at [156, 304] on div at bounding box center [616, 455] width 1232 height 911
click at [845, 73] on icon at bounding box center [842, 69] width 13 height 13
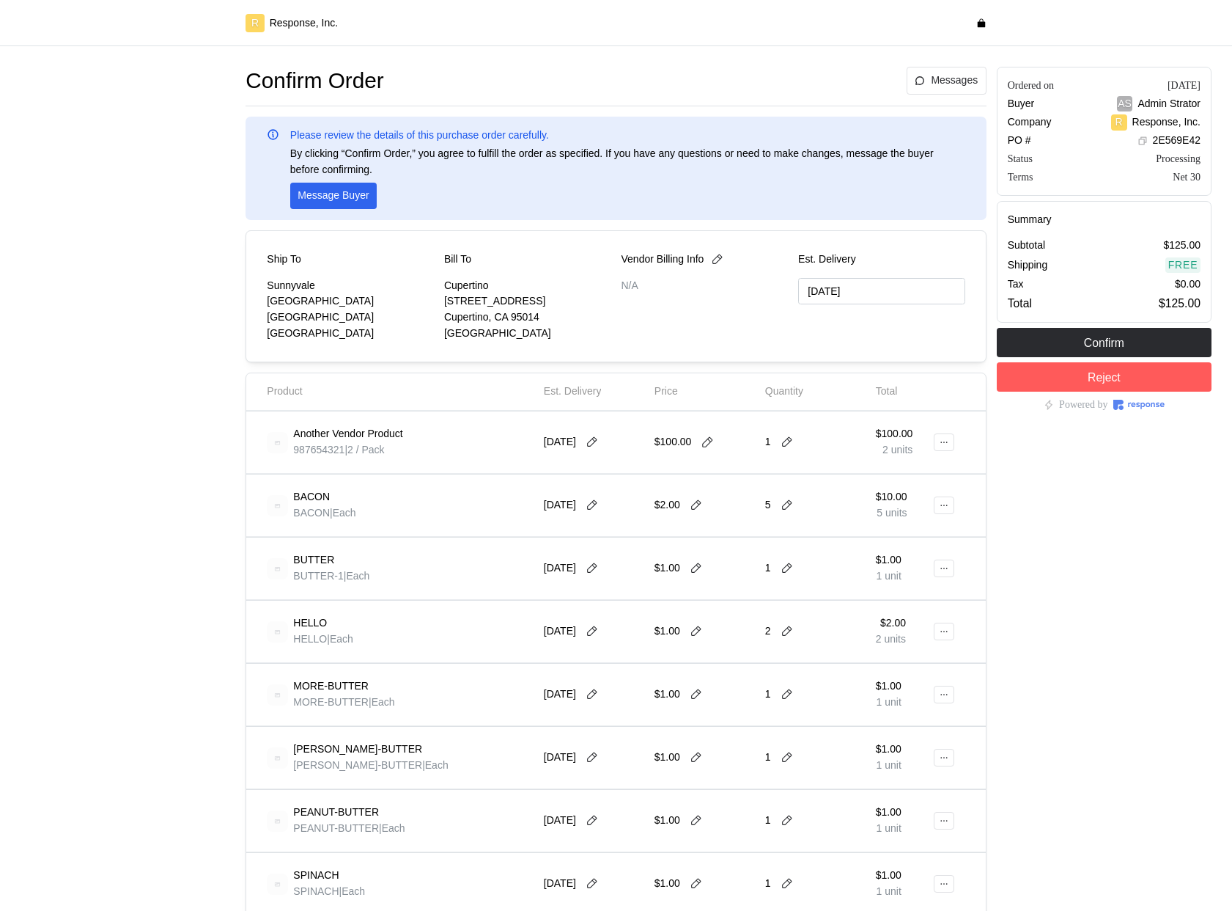
type input "[DATE]"
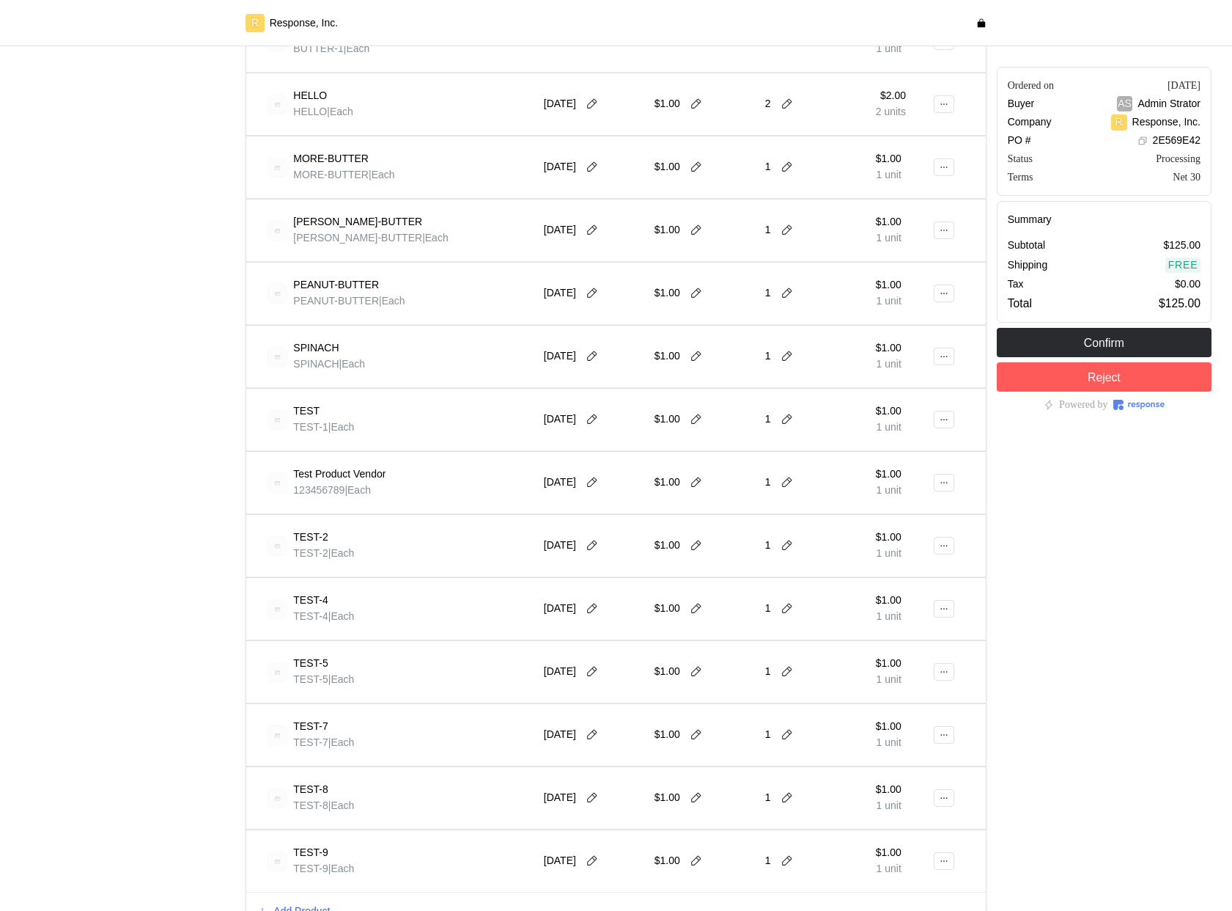
scroll to position [787, 0]
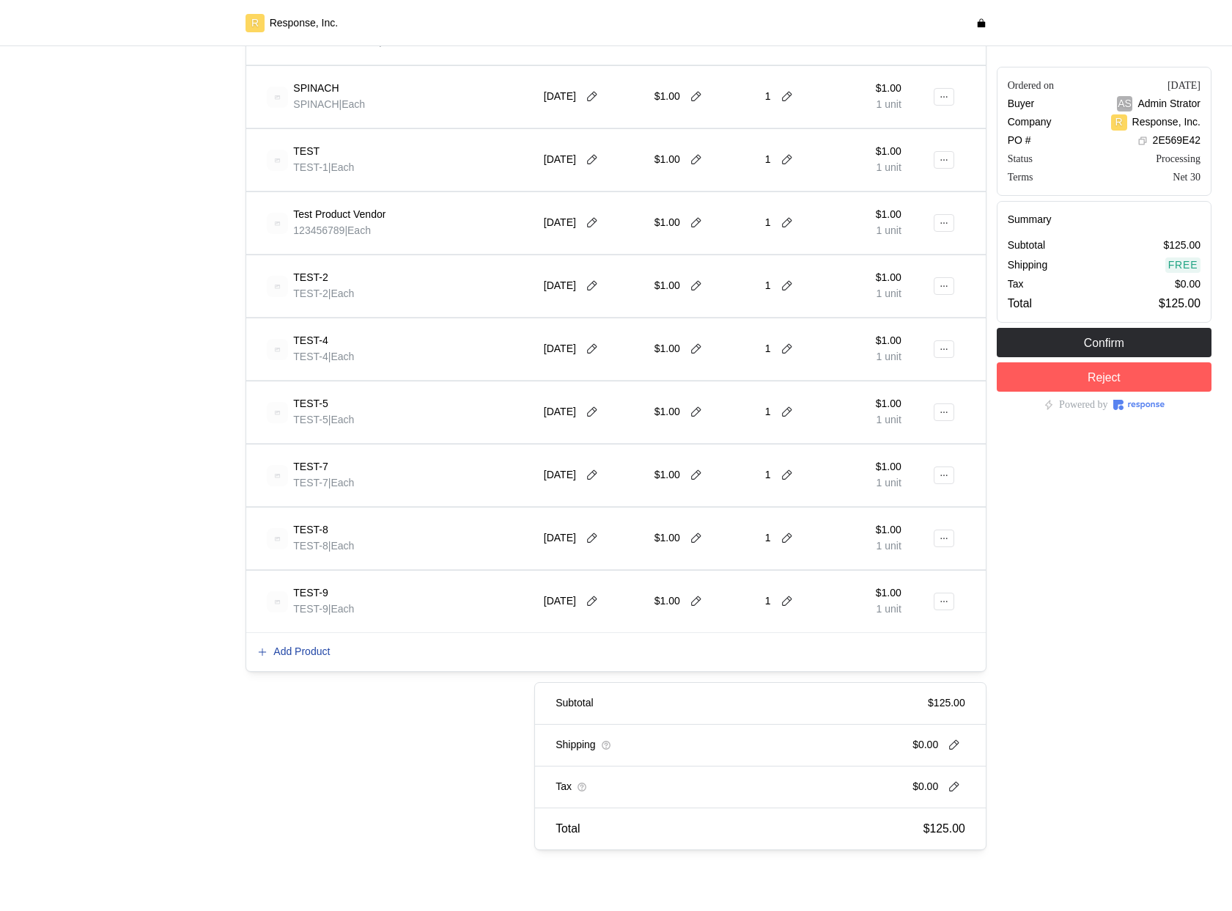
click at [293, 652] on p "Add Product" at bounding box center [301, 652] width 56 height 16
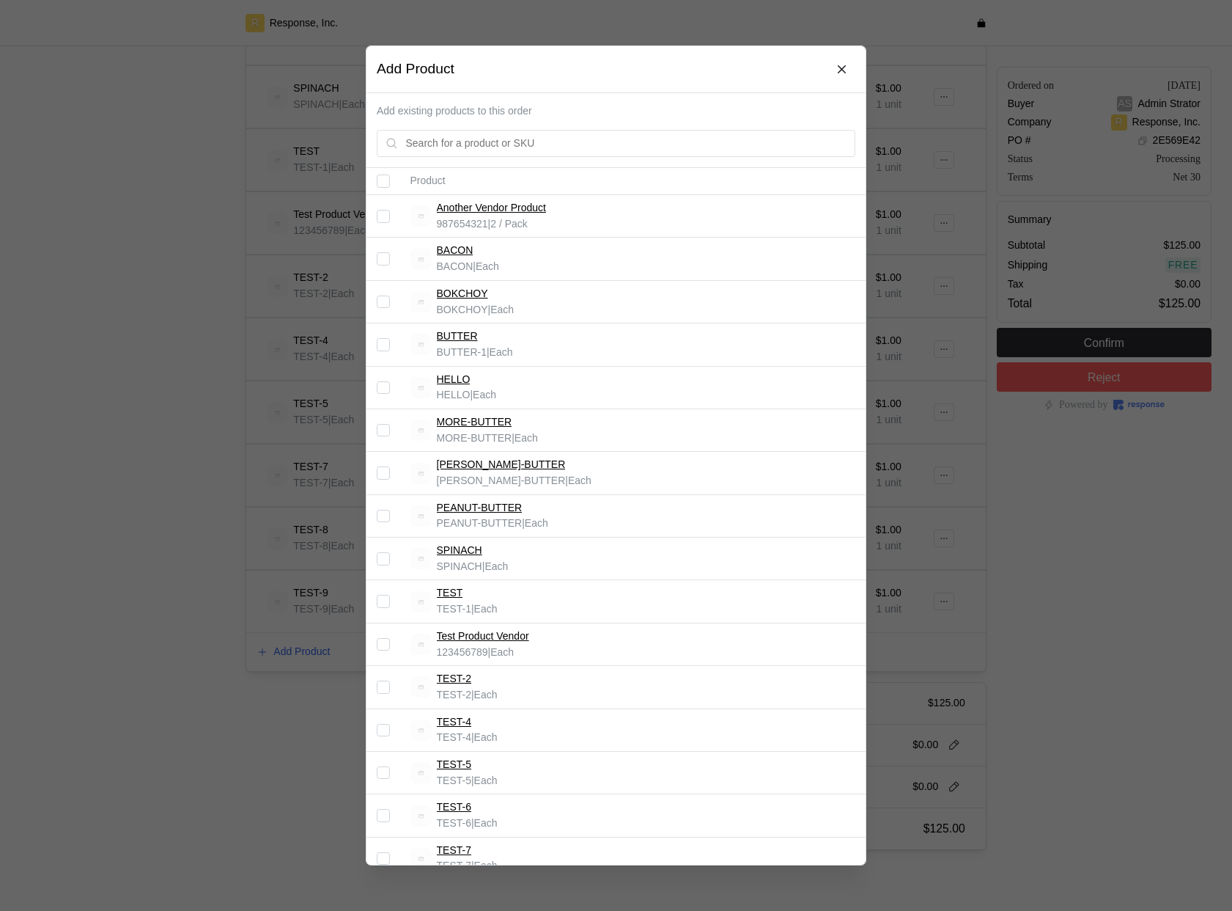
click at [389, 298] on td at bounding box center [384, 302] width 34 height 43
click at [378, 302] on input "Select record 3" at bounding box center [383, 301] width 13 height 13
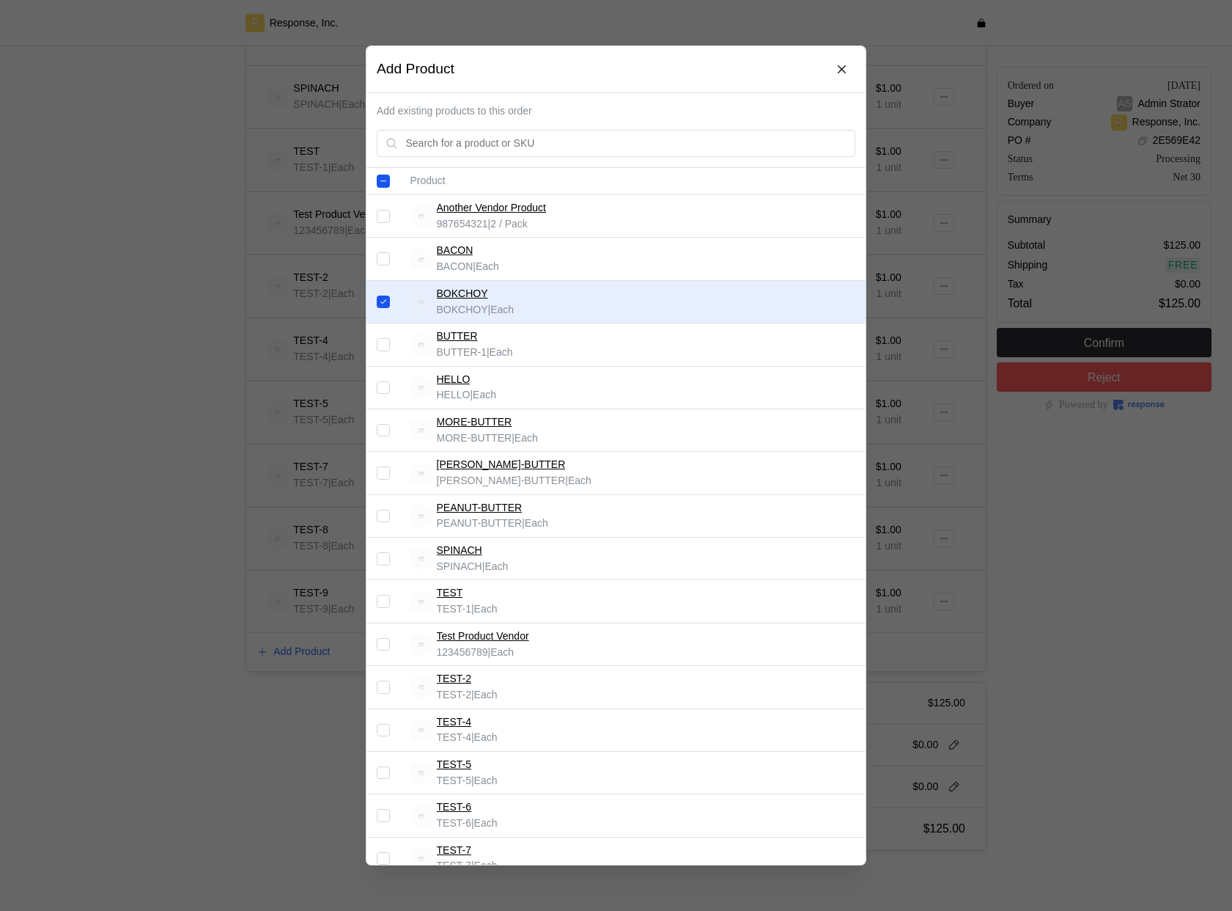
scroll to position [172, 0]
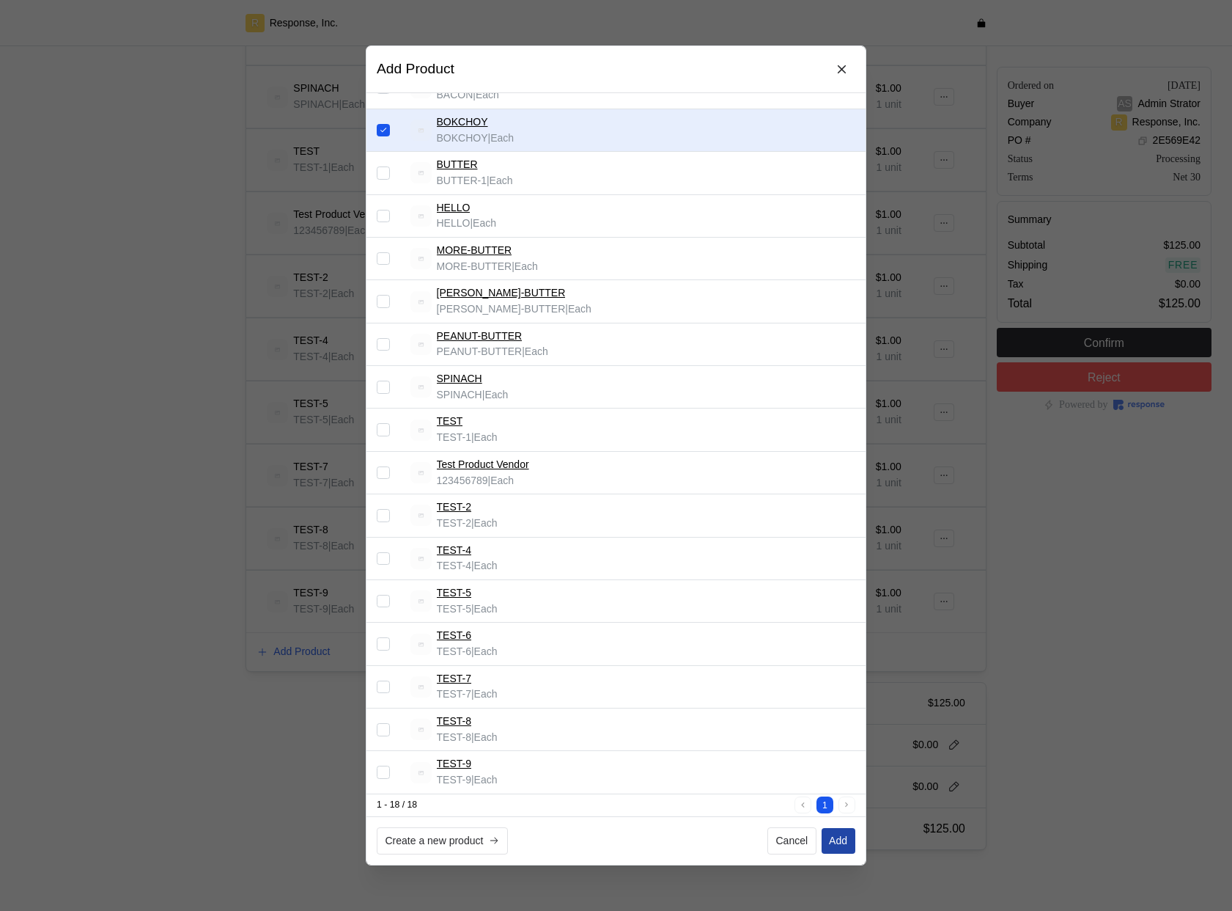
click at [842, 842] on p "Add" at bounding box center [838, 841] width 18 height 16
checkbox input "false"
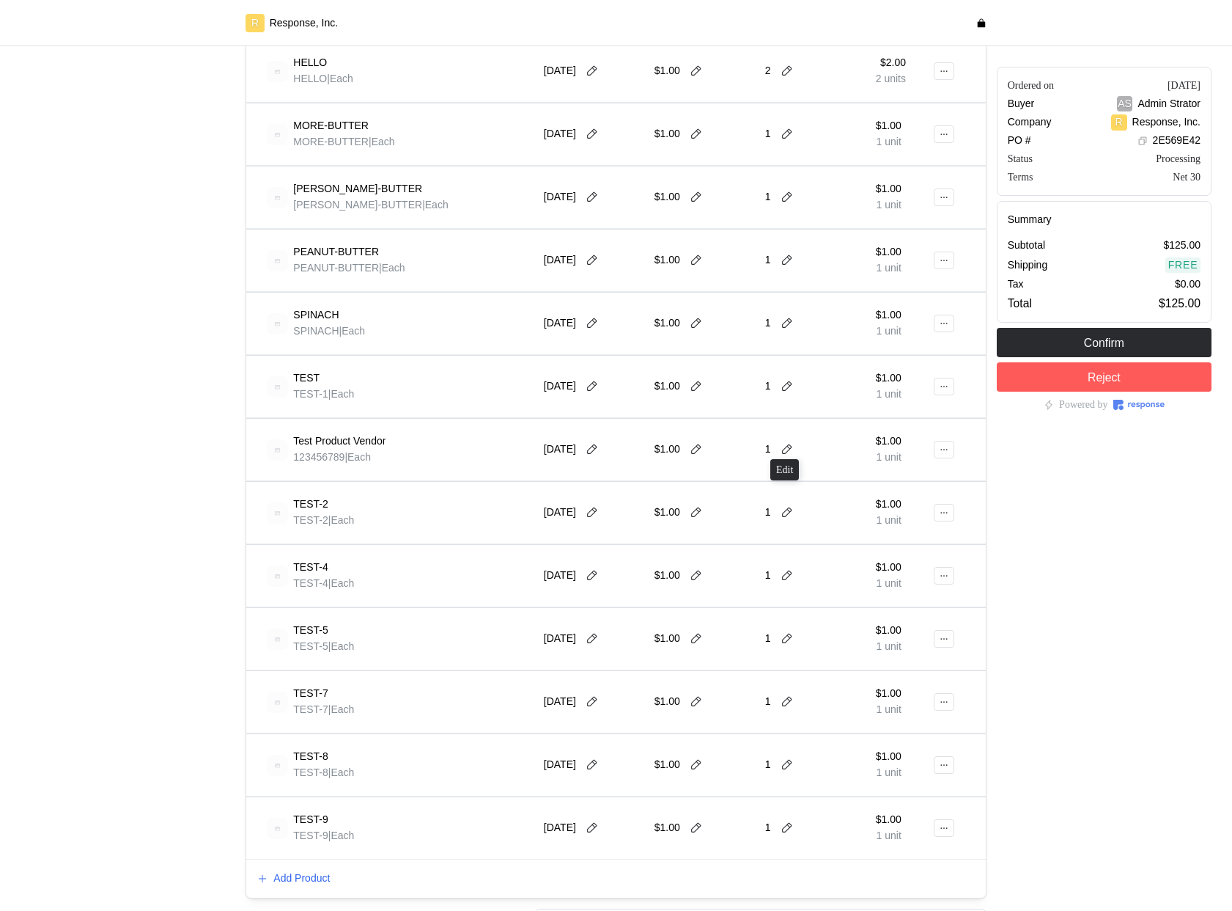
scroll to position [871, 0]
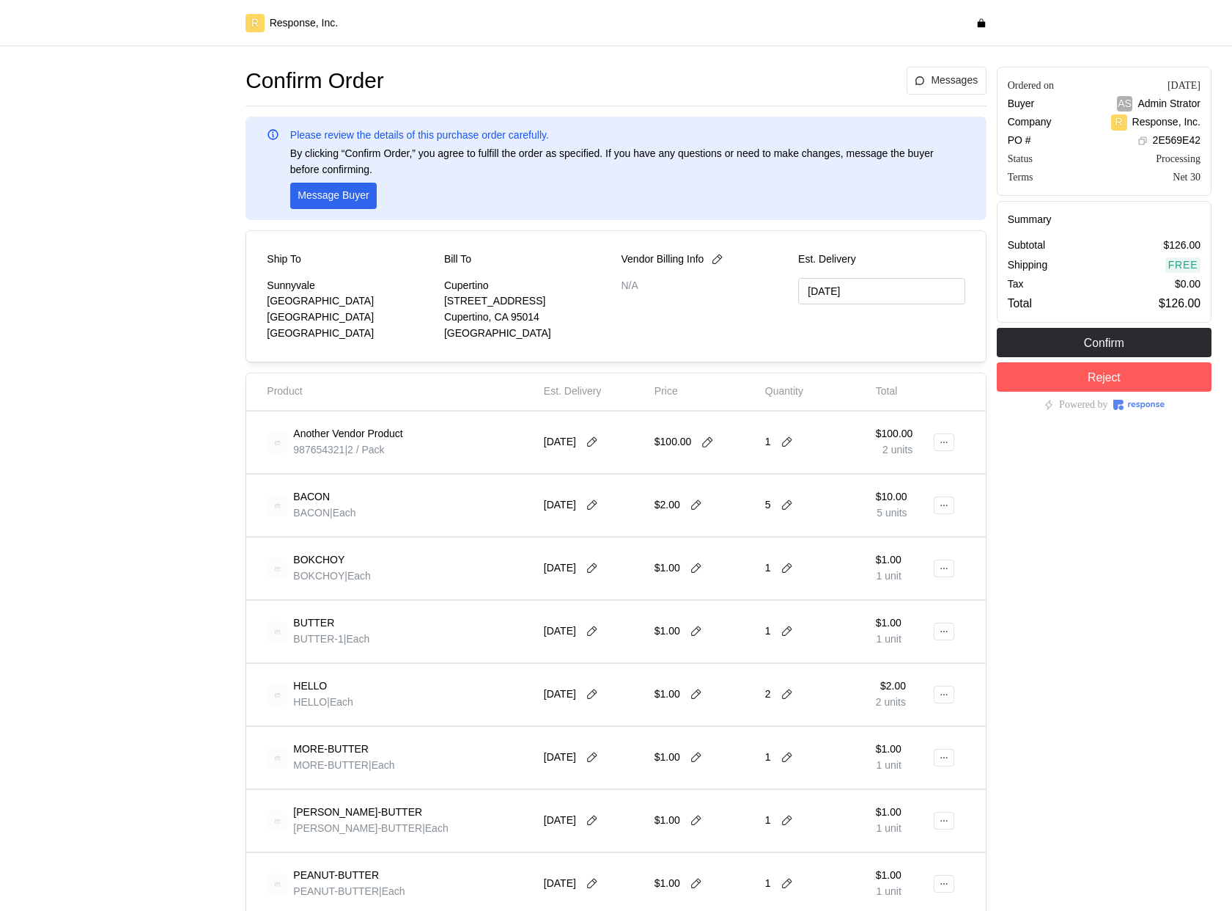
type input "[DATE]"
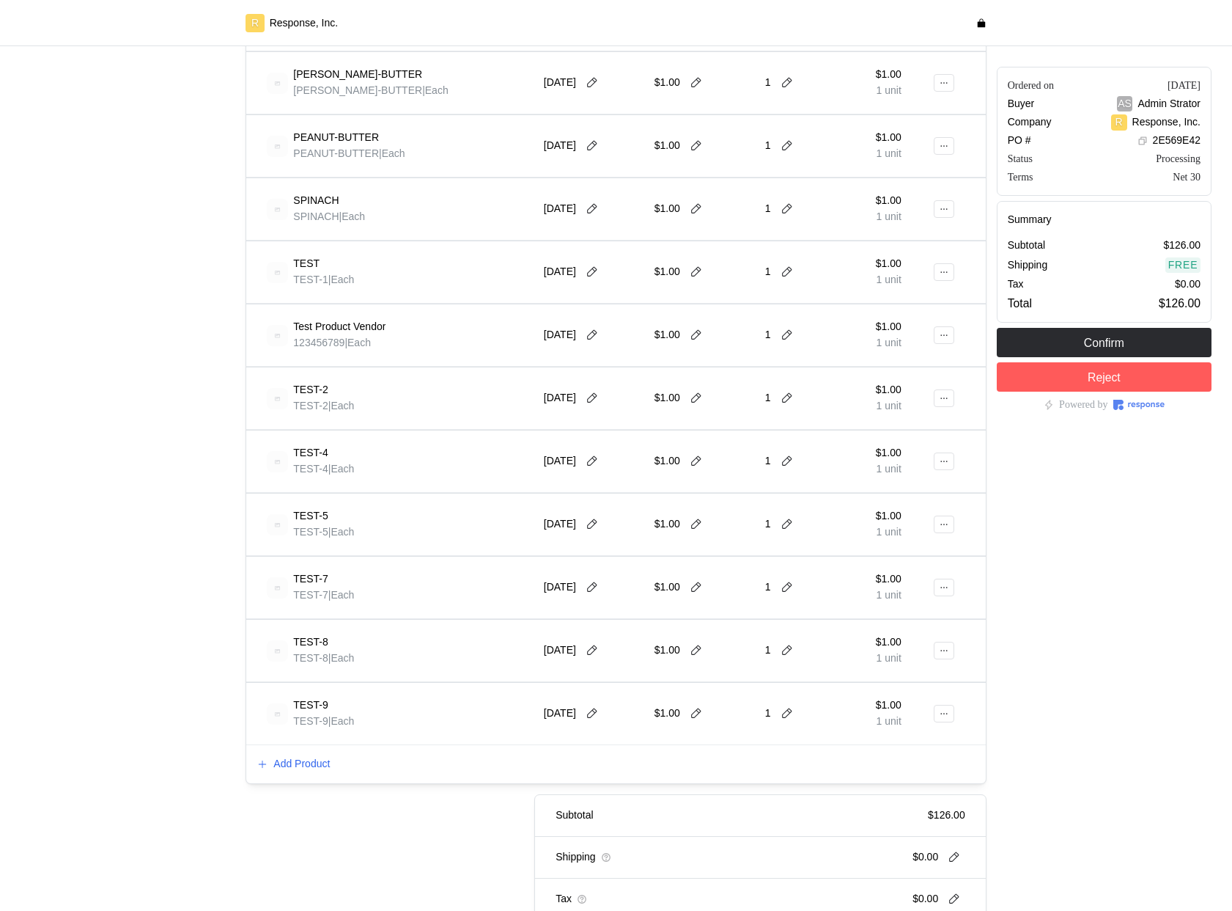
scroll to position [871, 0]
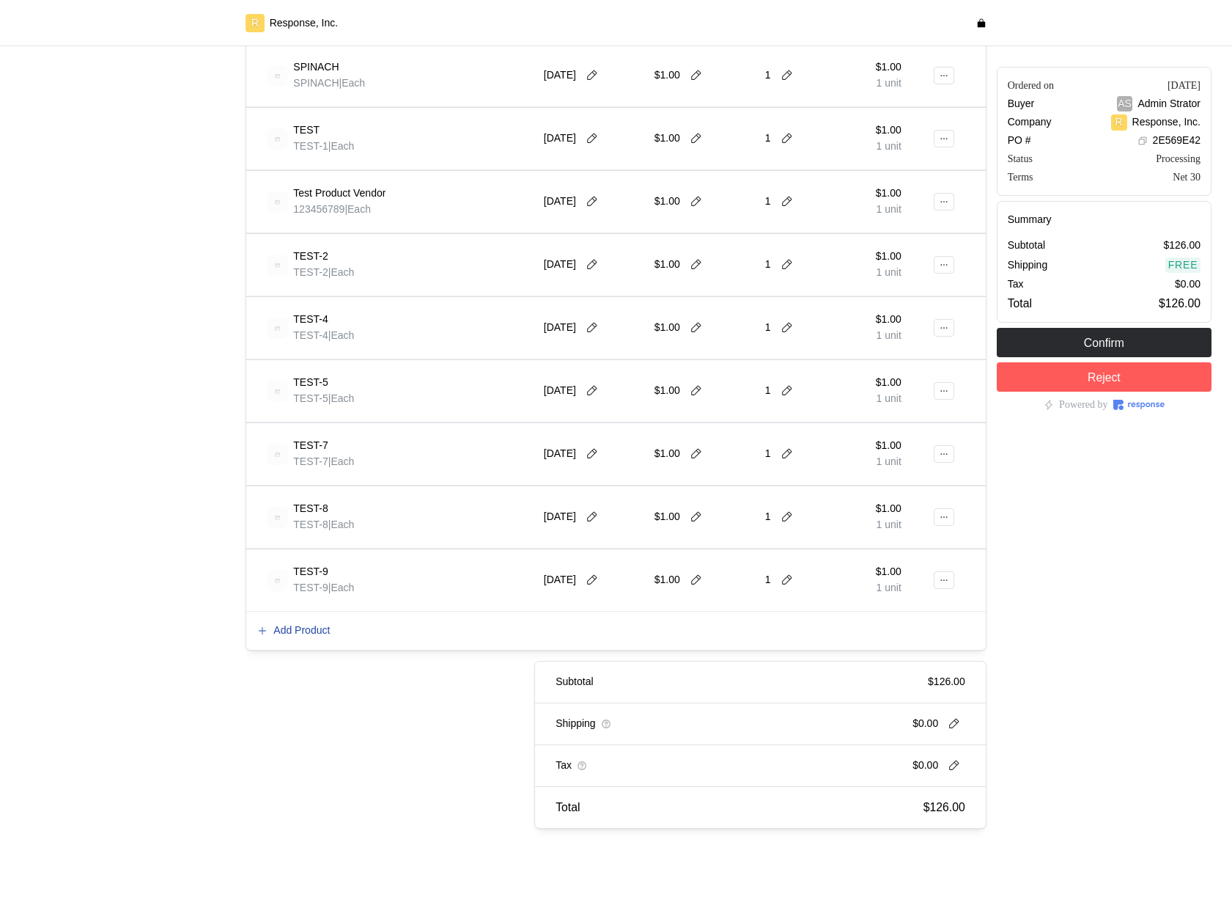
click at [307, 631] on p "Add Product" at bounding box center [301, 630] width 56 height 16
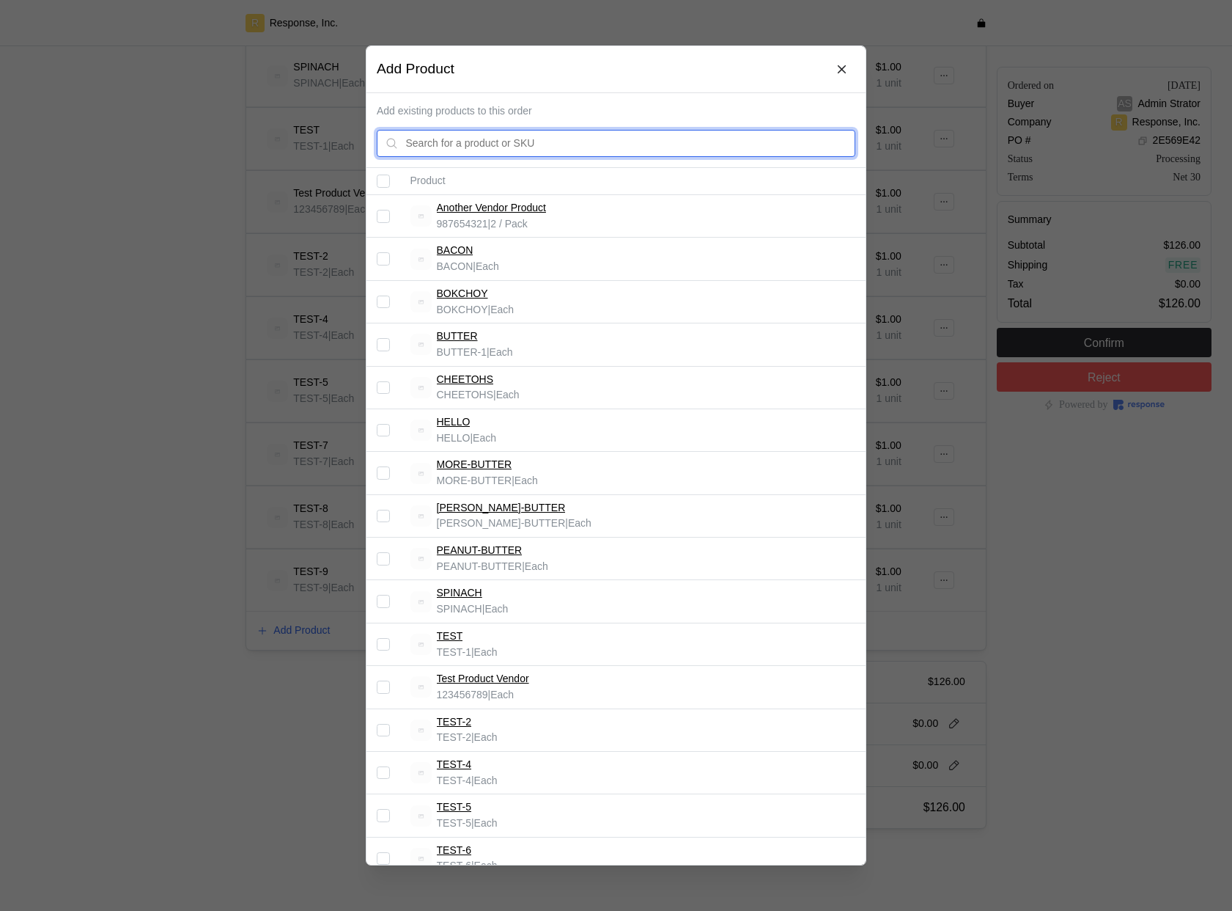
click at [603, 147] on input "text" at bounding box center [626, 143] width 441 height 26
type input "CHEE"
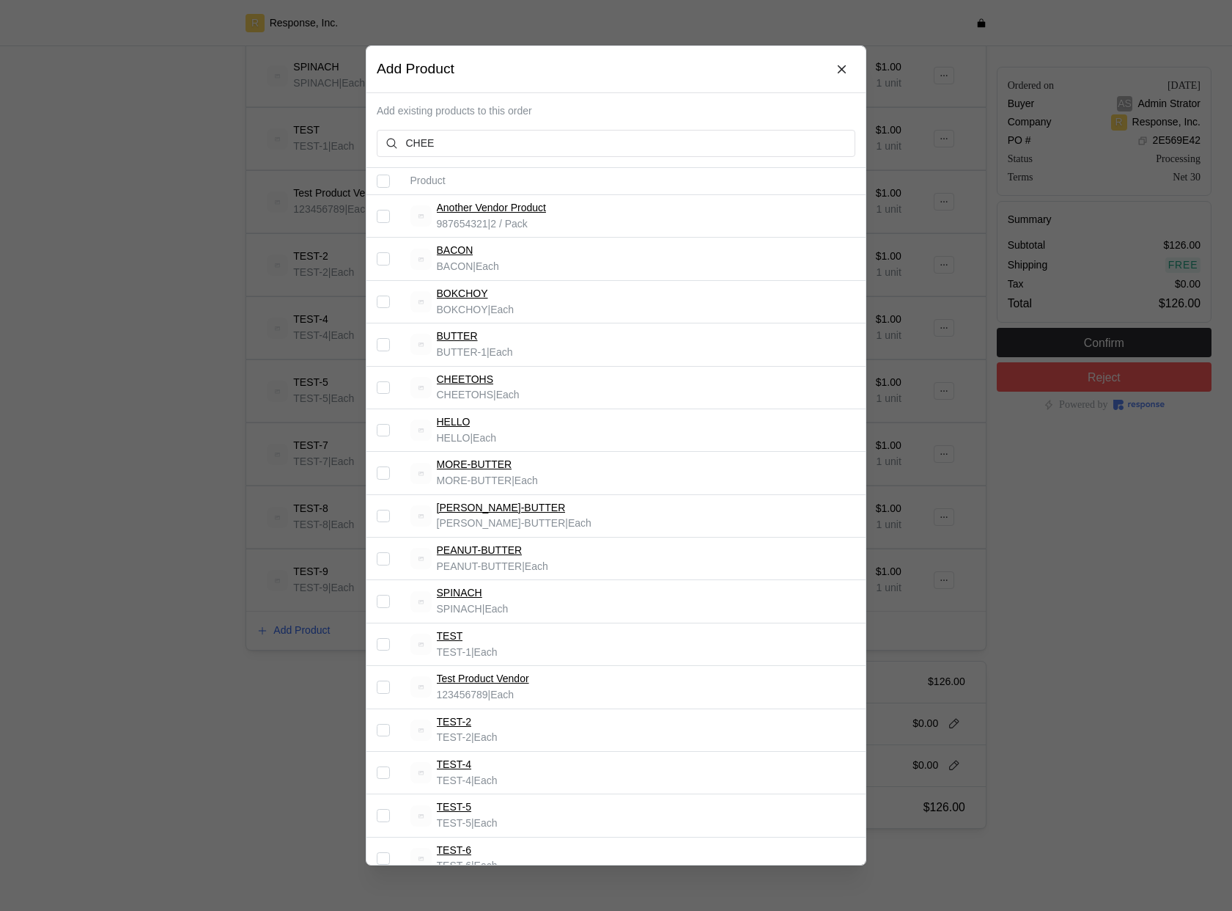
click at [384, 386] on input "Select record 5" at bounding box center [383, 387] width 13 height 13
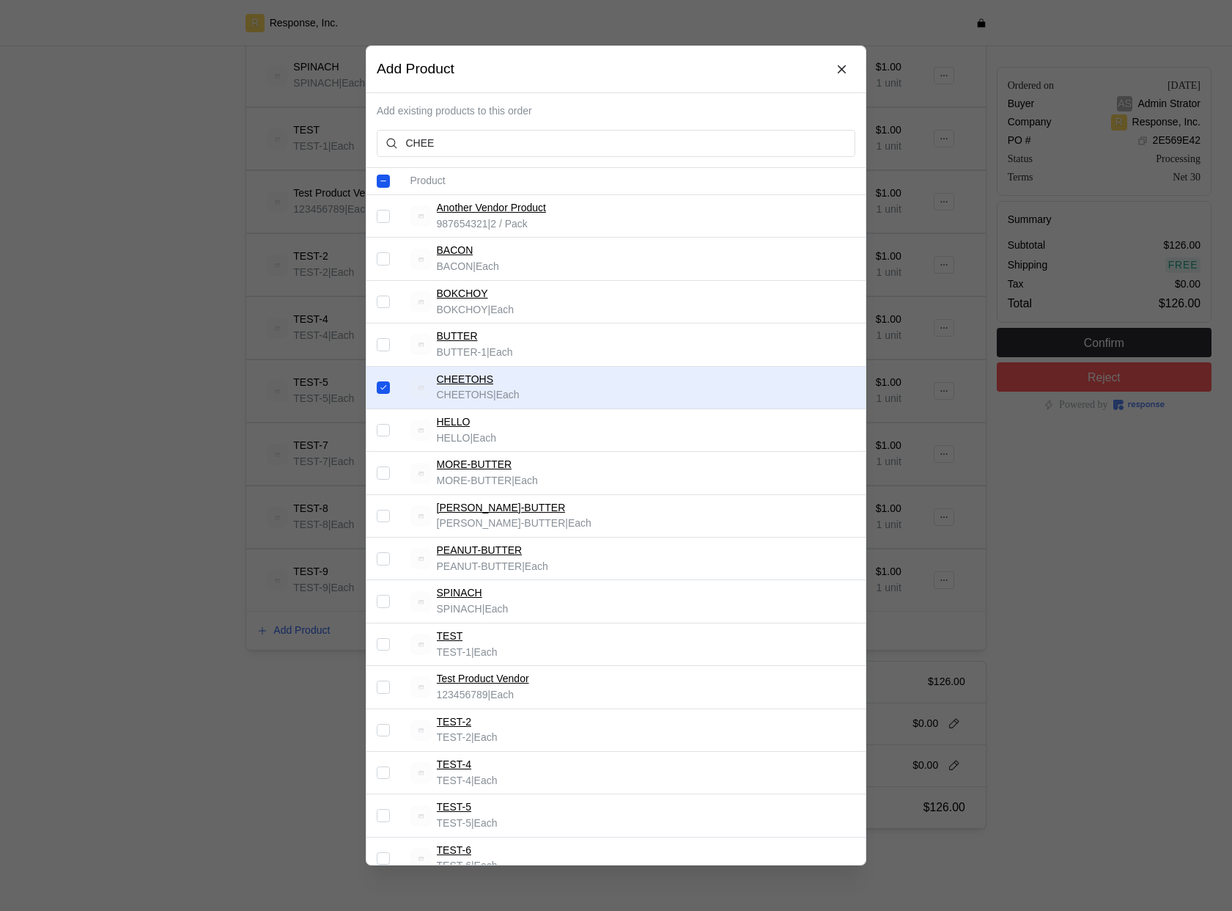
scroll to position [215, 0]
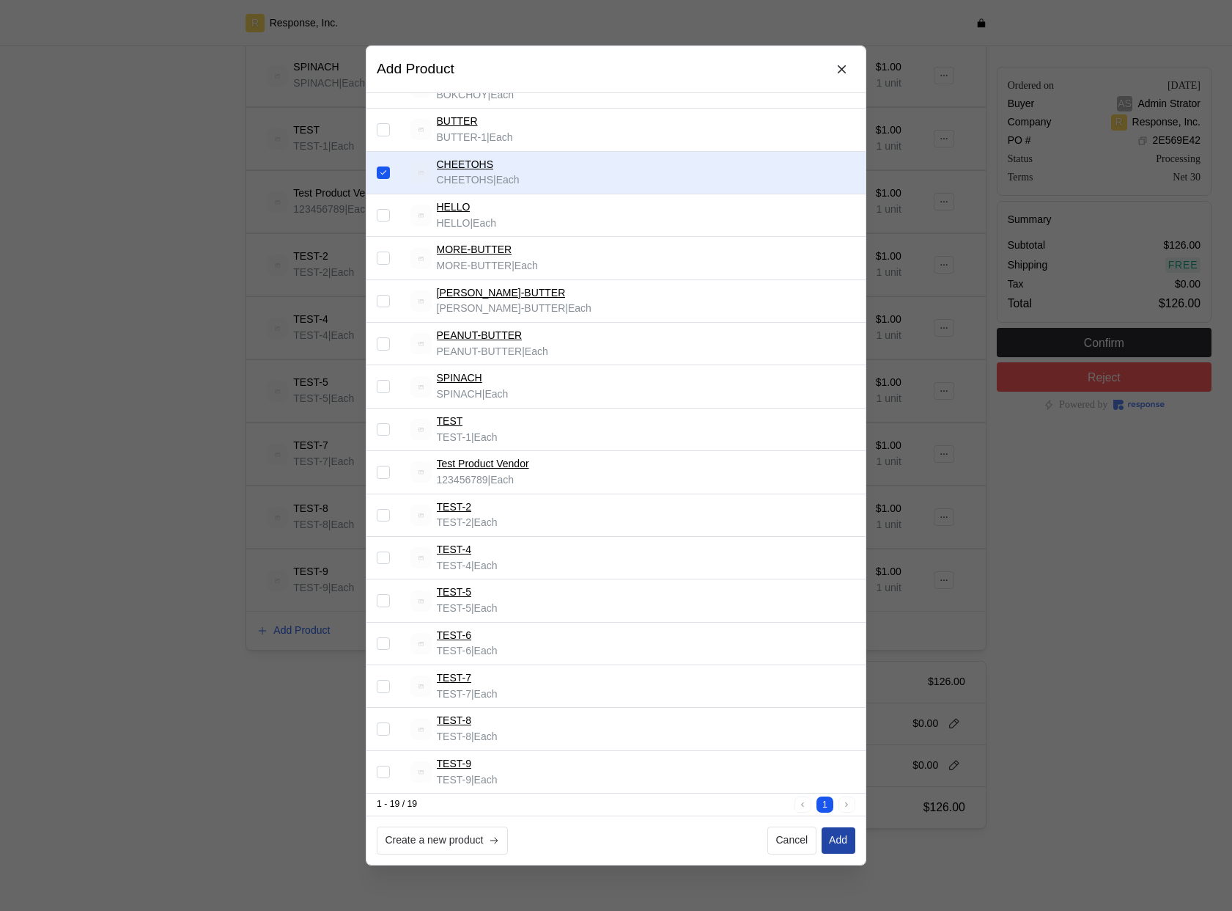
click at [845, 836] on p "Add" at bounding box center [838, 840] width 18 height 16
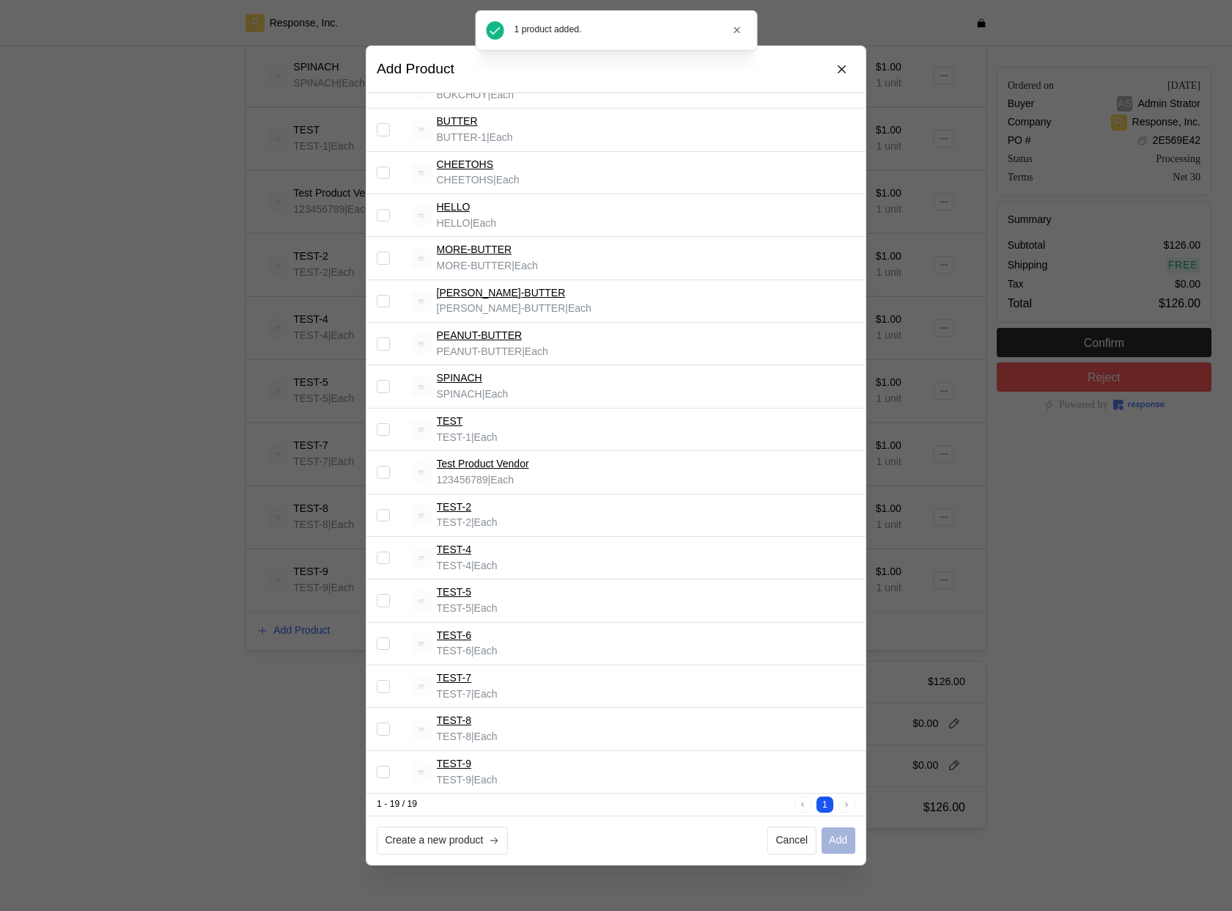
checkbox input "false"
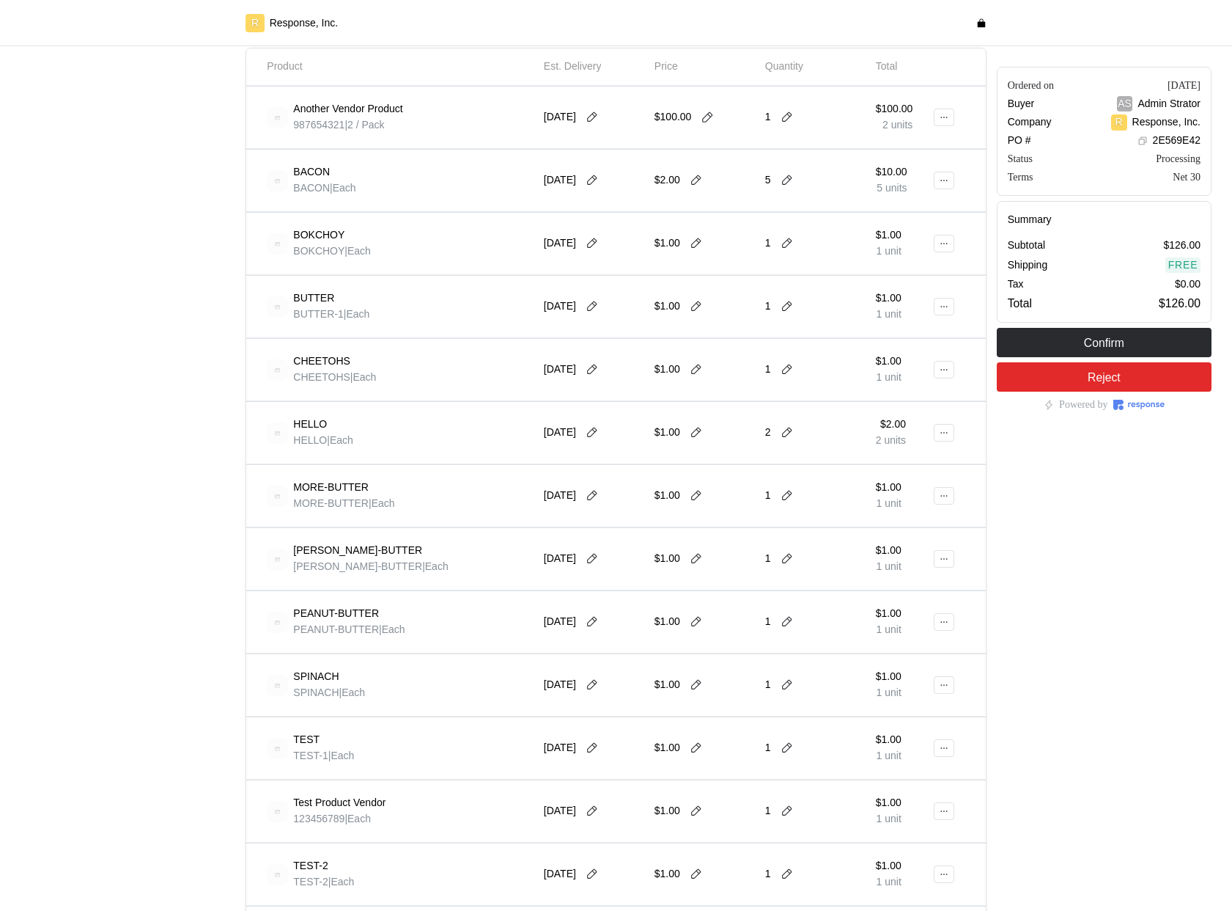
scroll to position [317, 0]
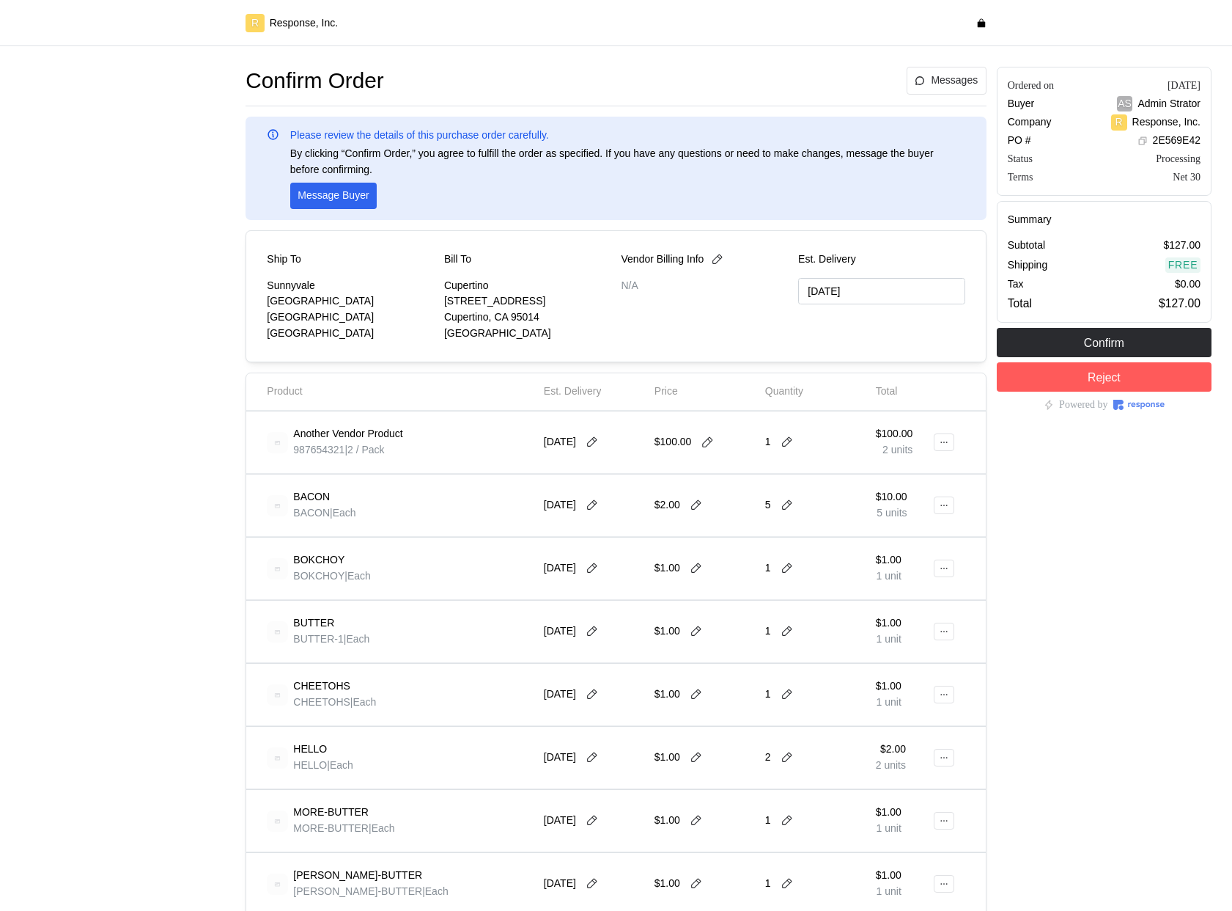
type input "[DATE]"
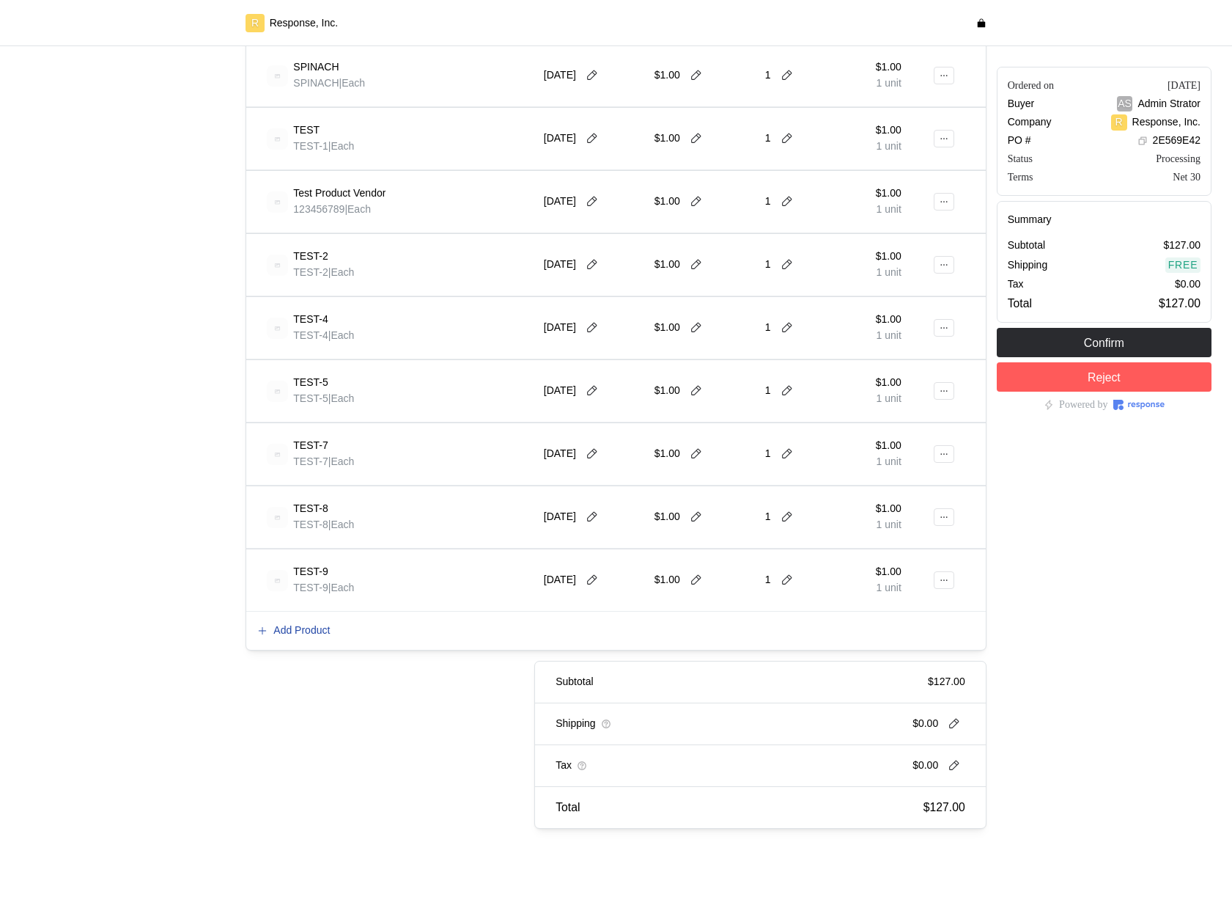
click at [312, 628] on p "Add Product" at bounding box center [301, 630] width 56 height 16
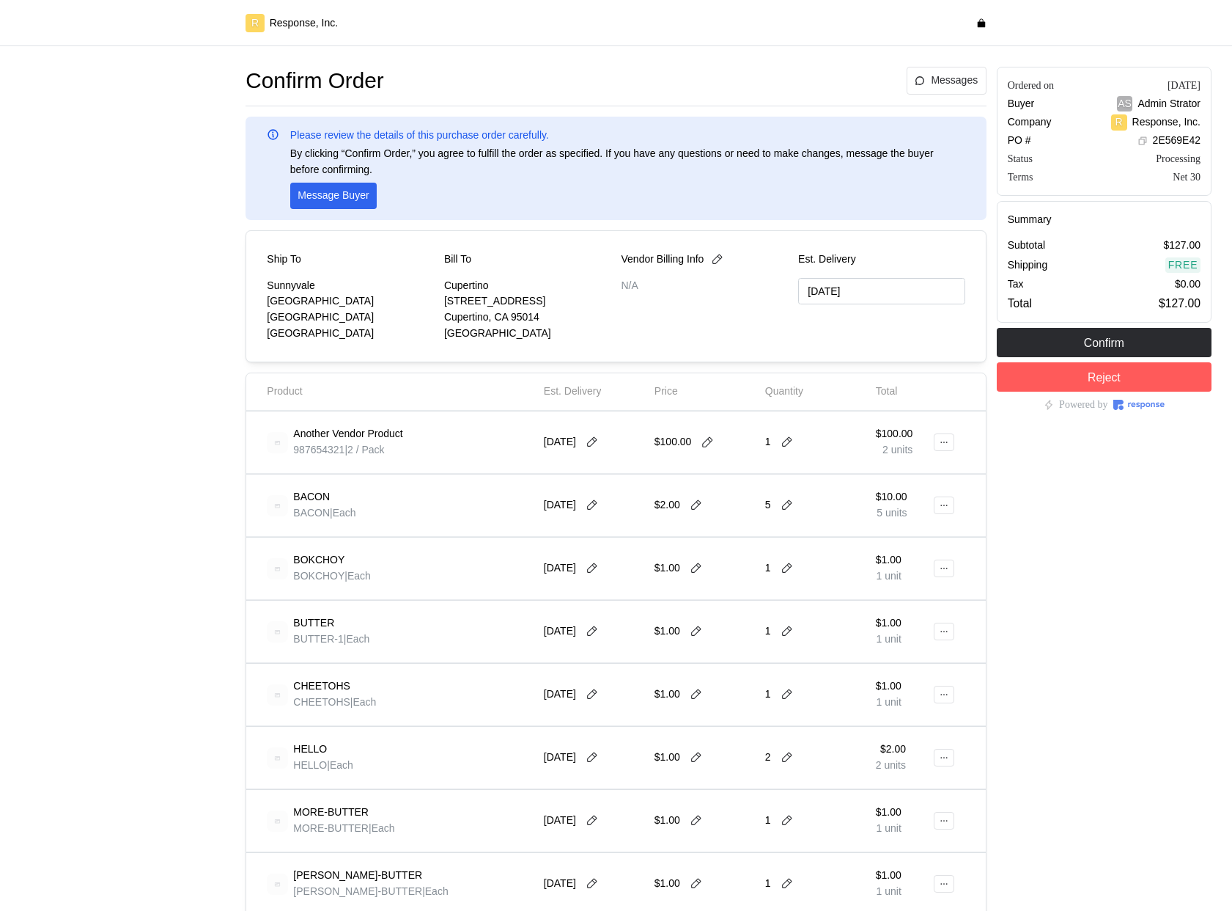
type input "[DATE]"
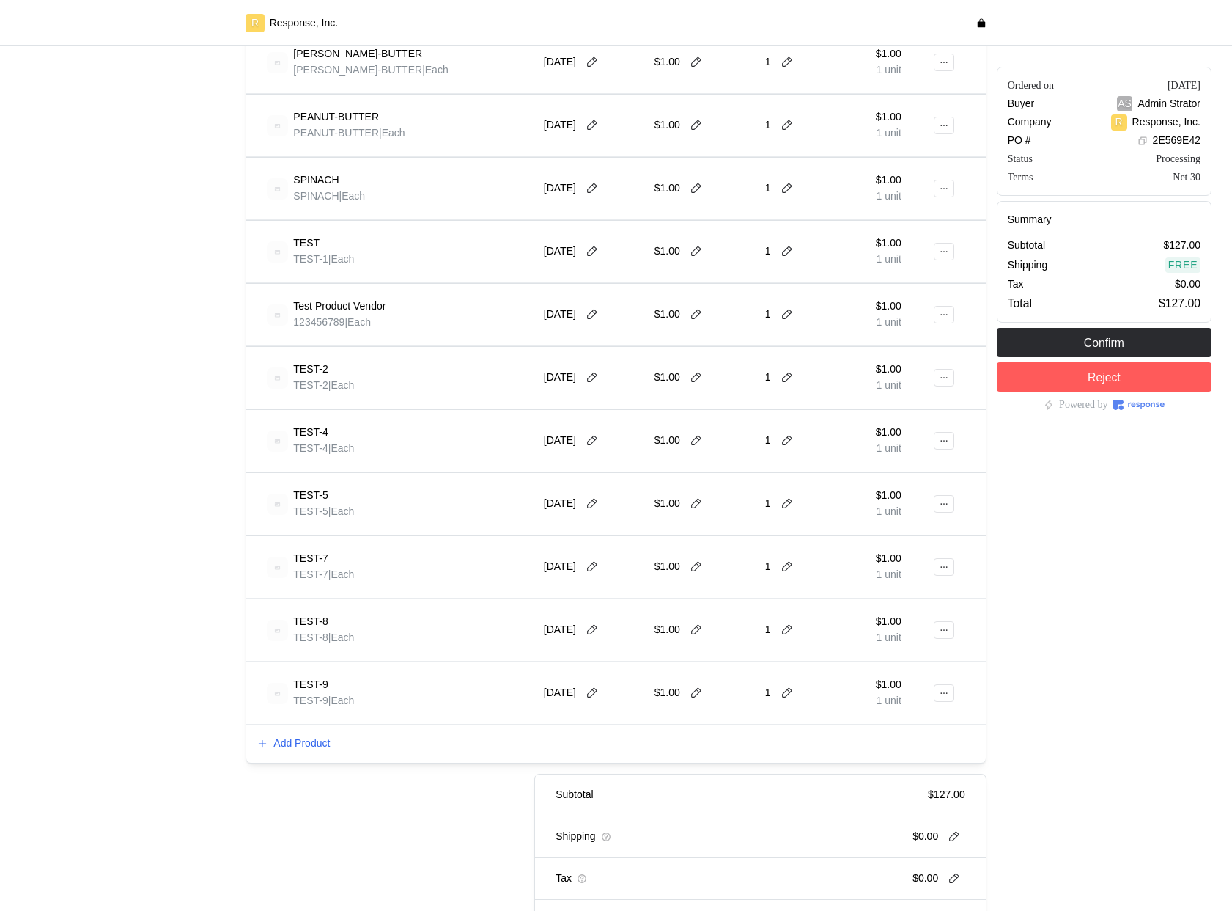
scroll to position [934, 0]
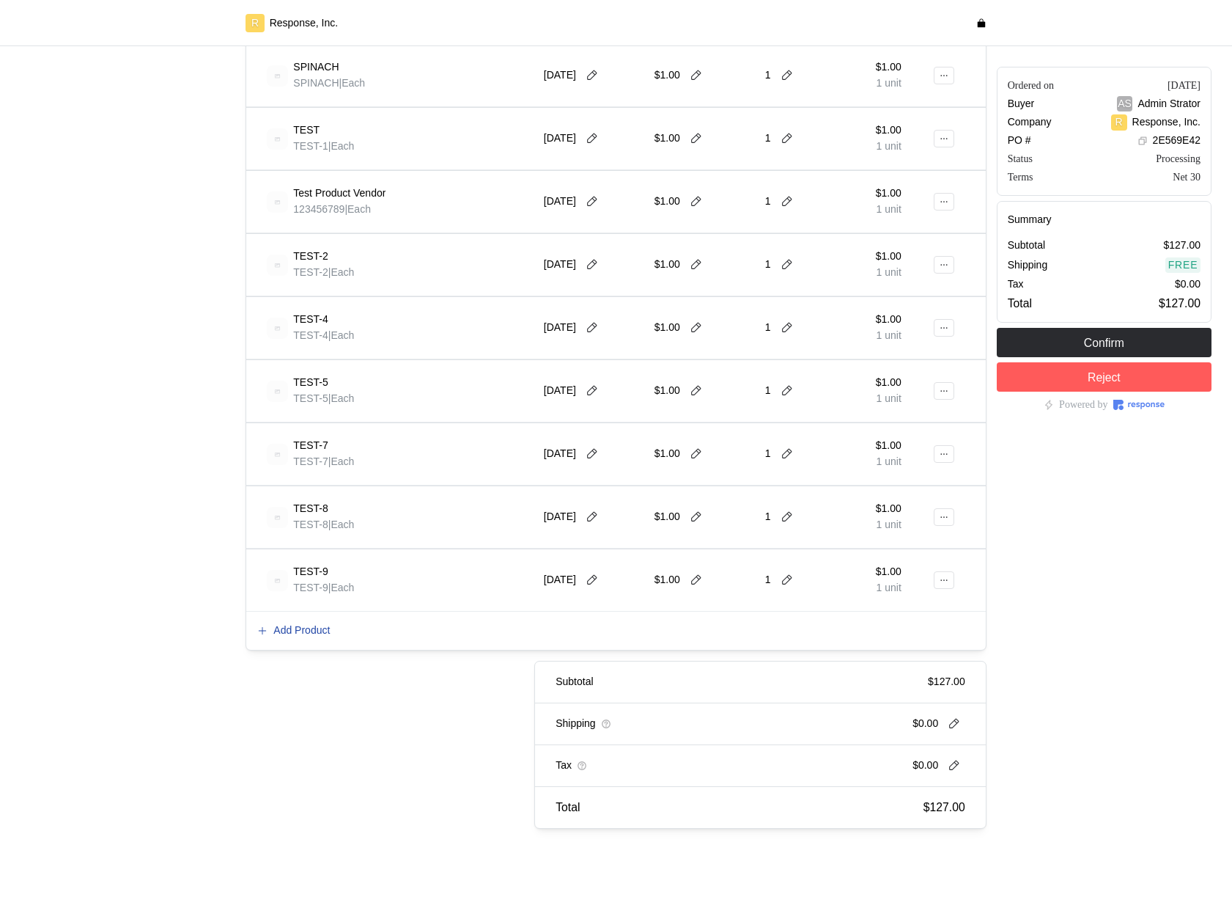
click at [311, 632] on p "Add Product" at bounding box center [301, 630] width 56 height 16
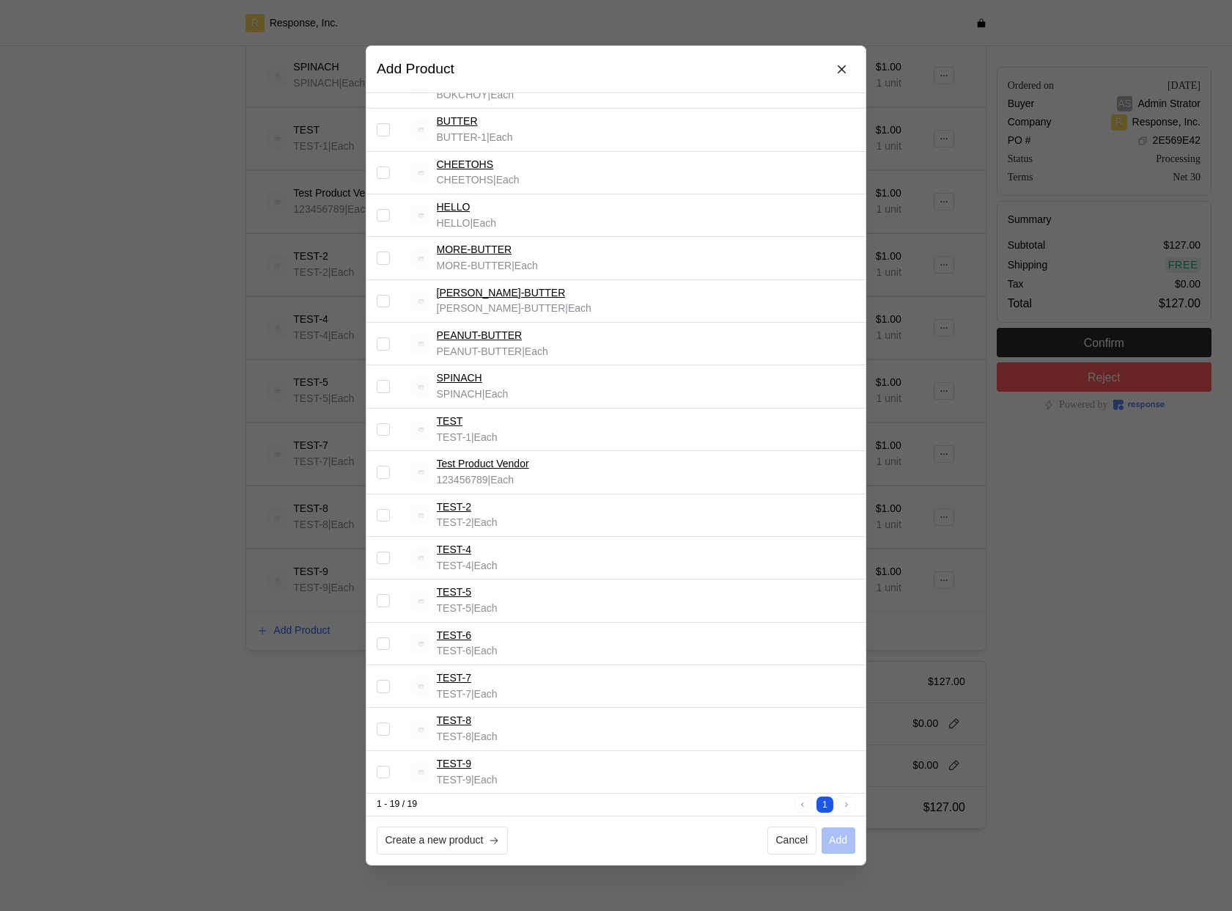
scroll to position [0, 0]
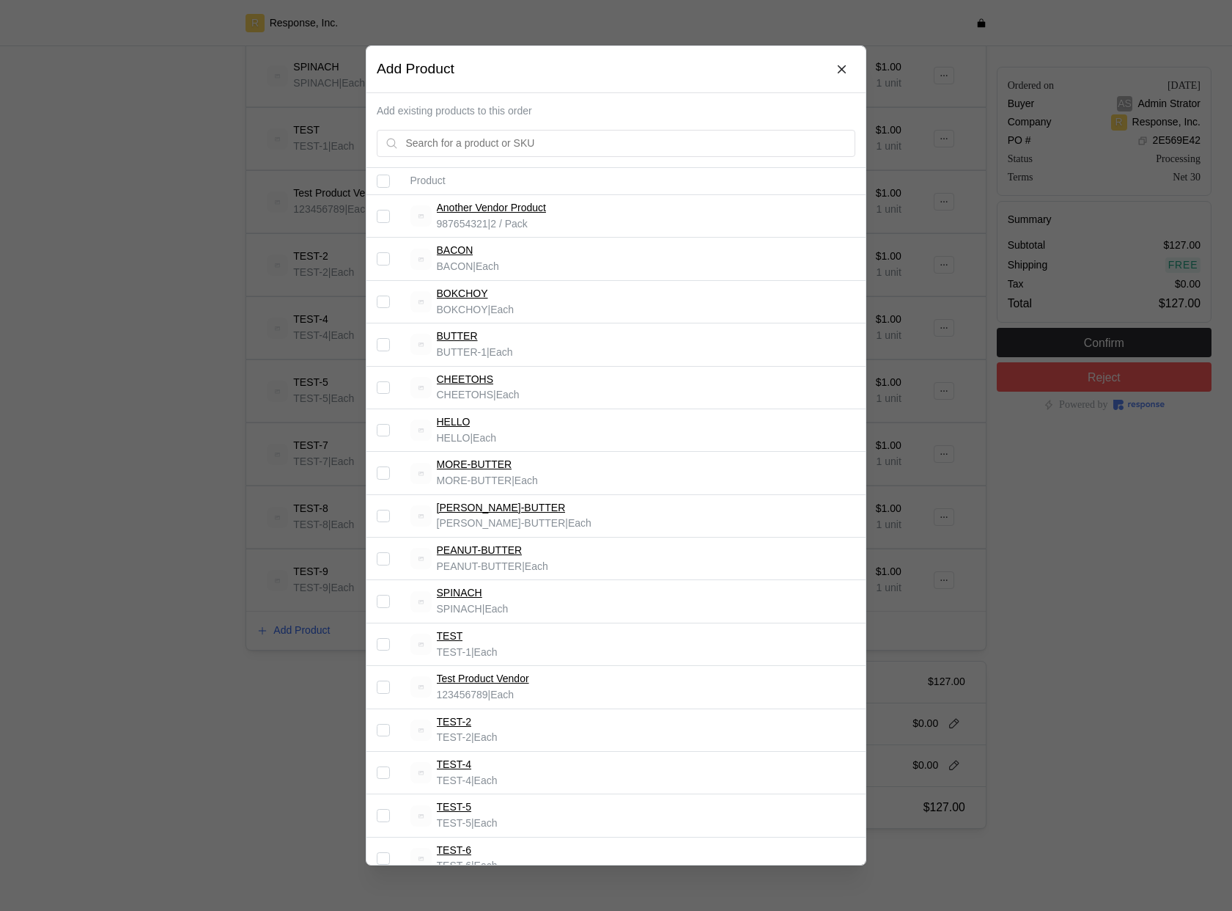
click at [1044, 501] on div at bounding box center [616, 455] width 1232 height 911
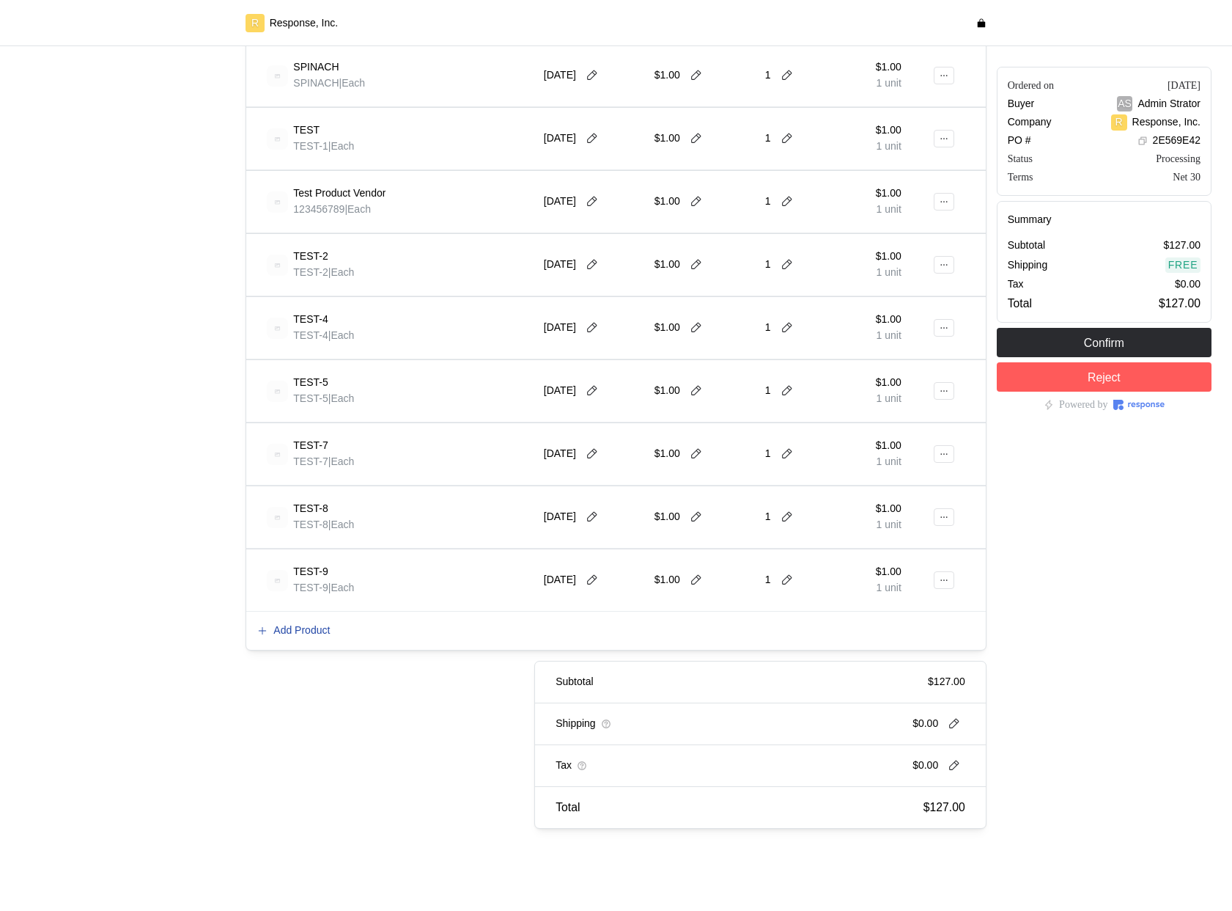
click at [305, 628] on p "Add Product" at bounding box center [301, 630] width 56 height 16
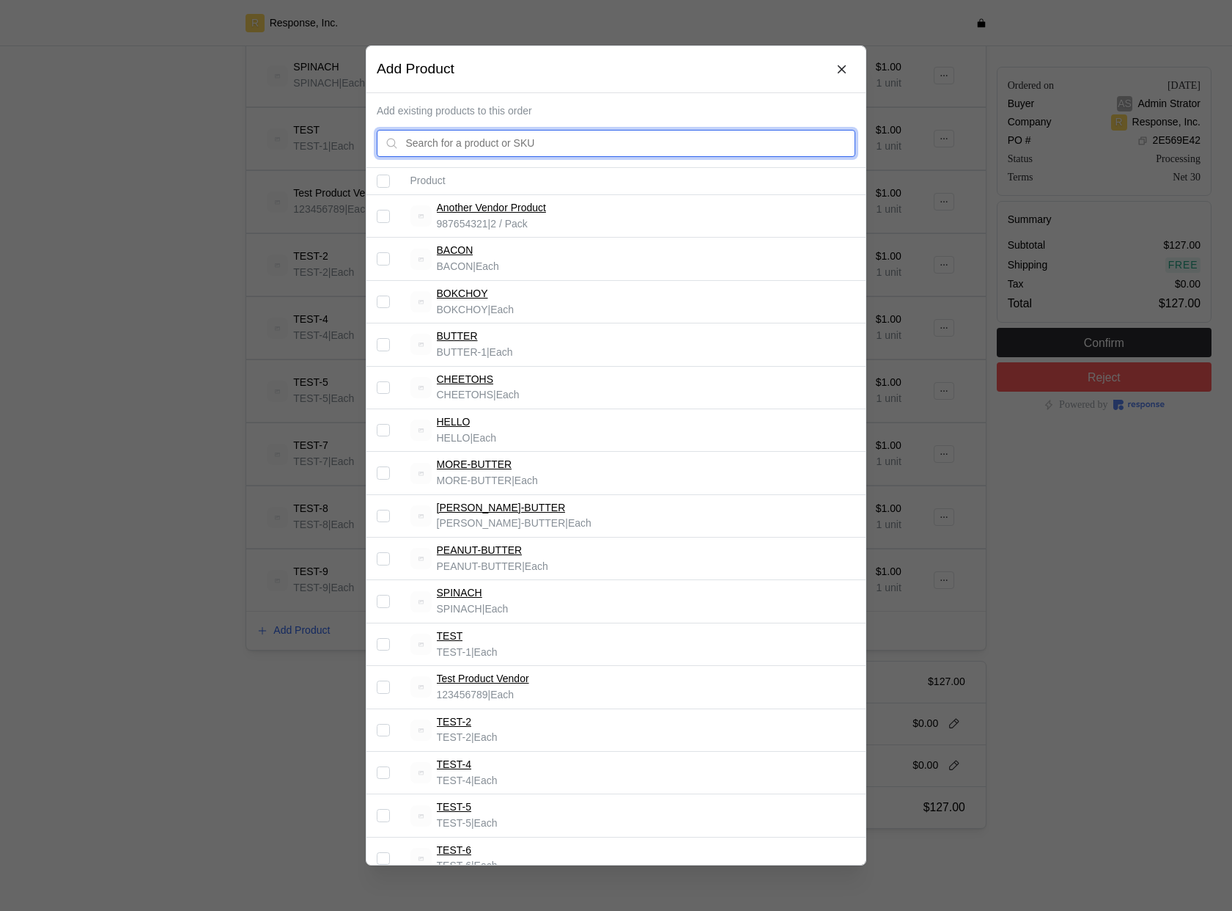
click at [501, 139] on input "text" at bounding box center [626, 143] width 441 height 26
type input "b"
type input "bacon"
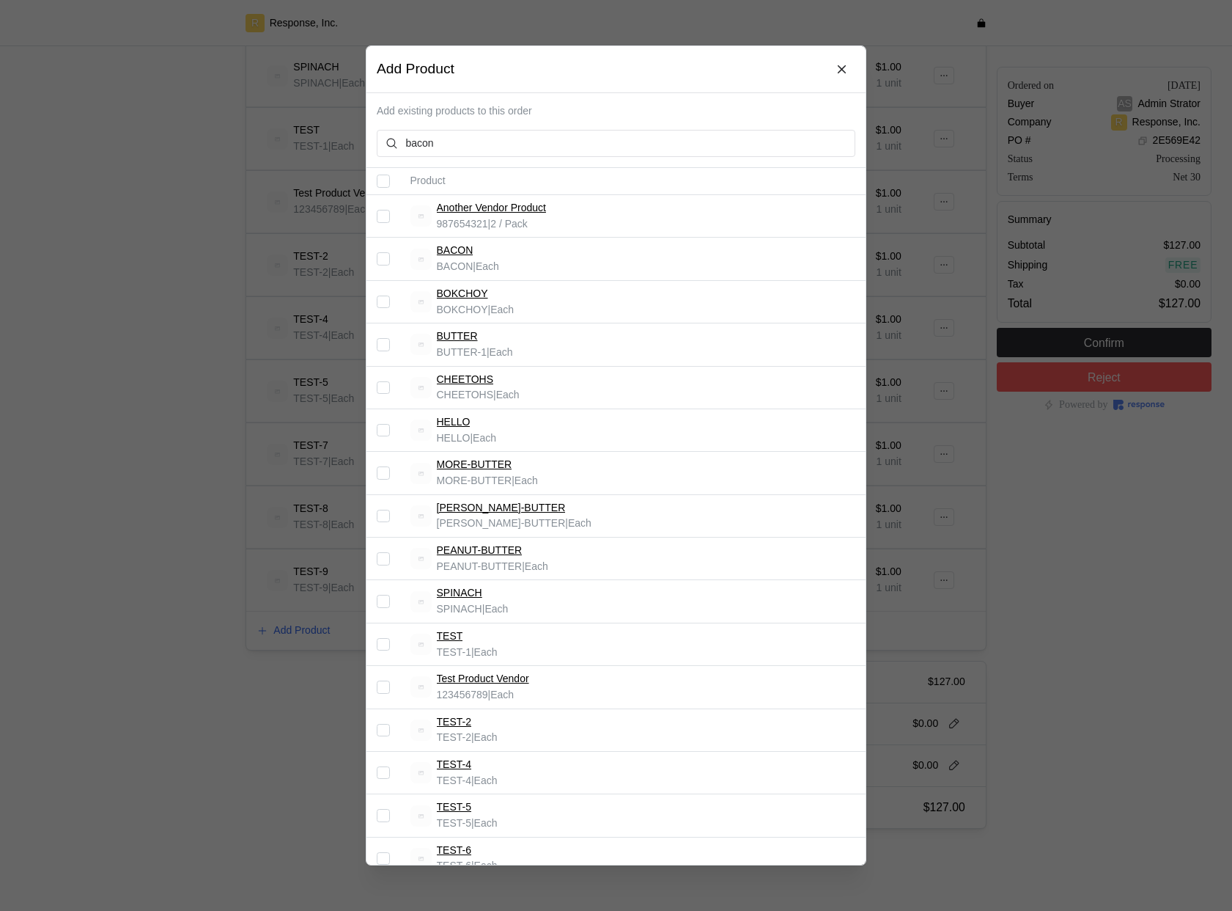
click at [1015, 591] on div at bounding box center [616, 455] width 1232 height 911
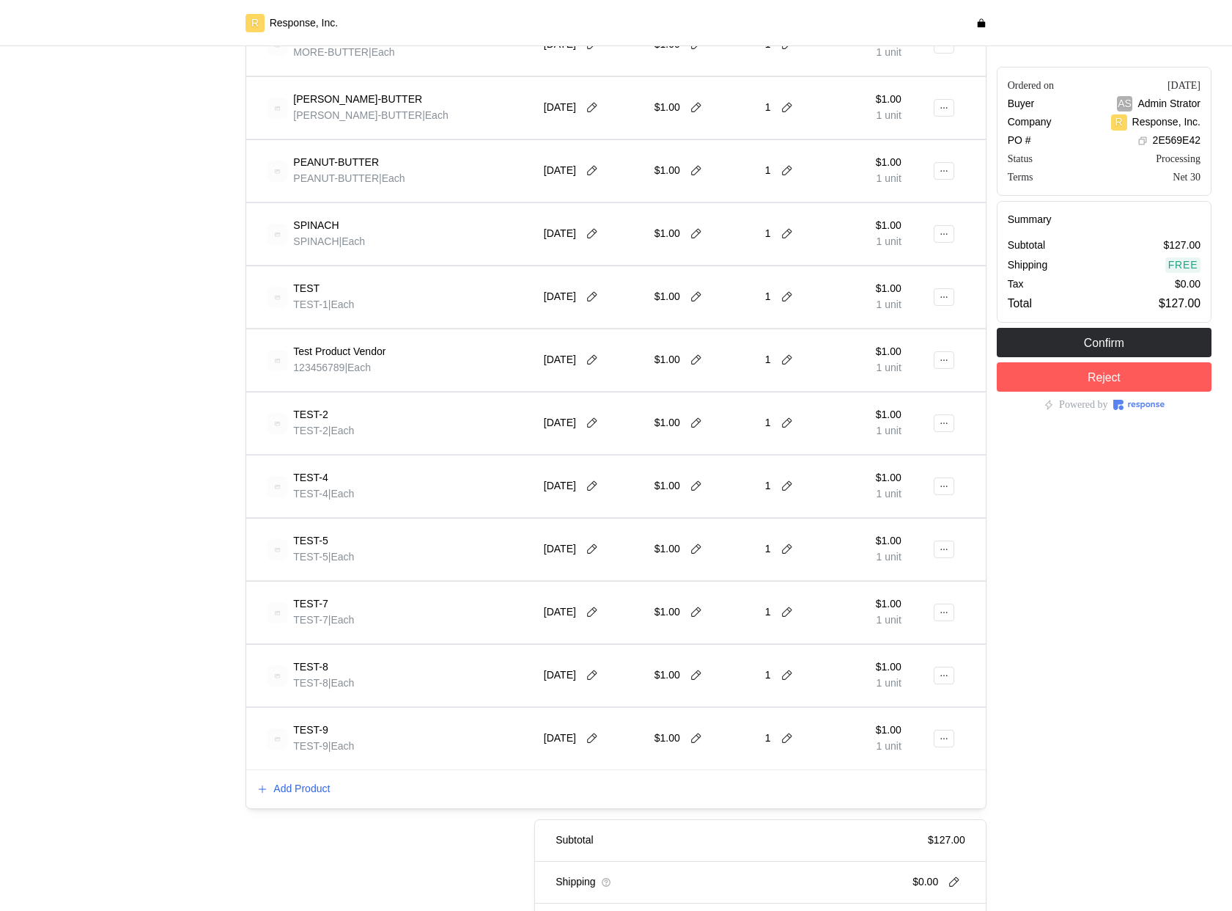
scroll to position [877, 0]
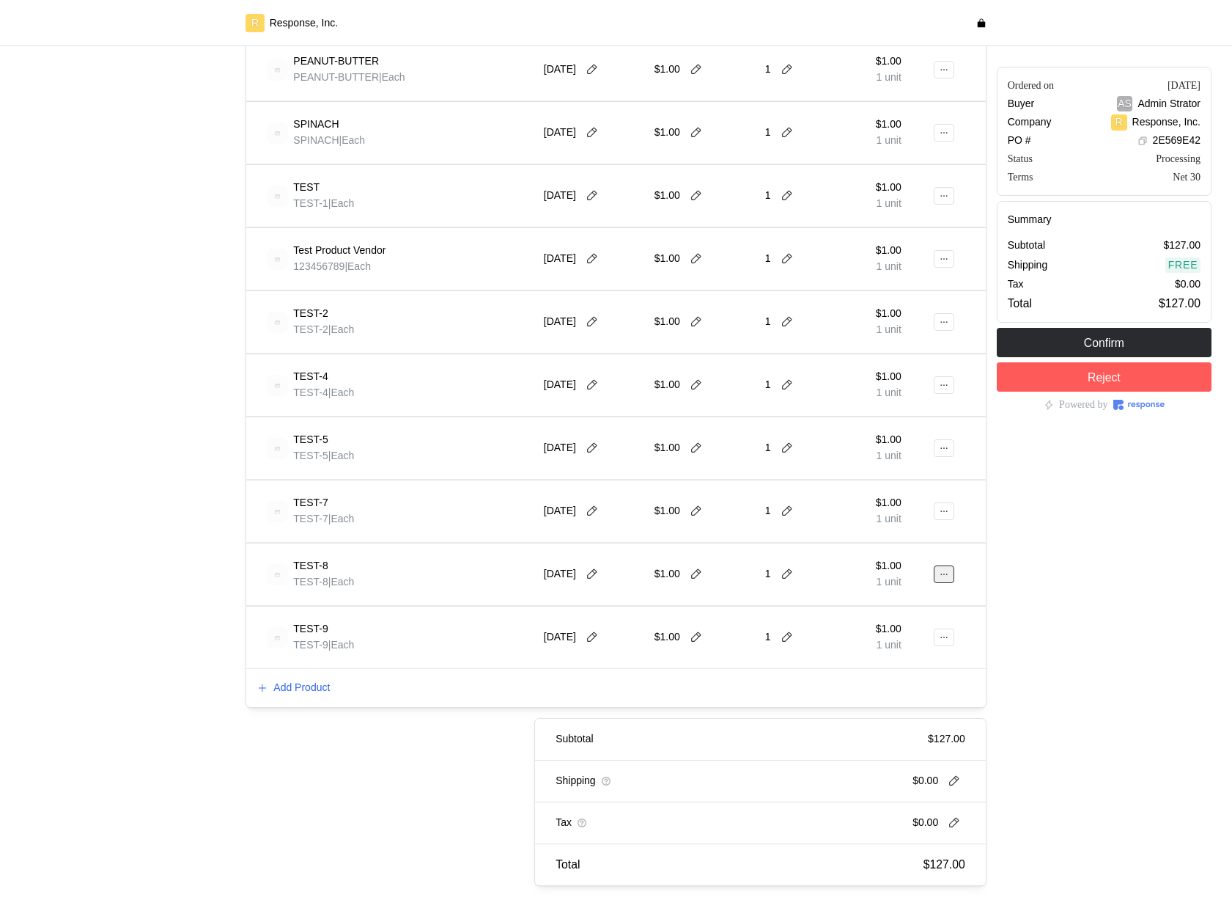
click at [940, 574] on icon at bounding box center [944, 574] width 10 height 10
click at [328, 707] on div "Product Est. Delivery Price Quantity Total Another Vendor Product 987654321 | 2…" at bounding box center [616, 101] width 740 height 1211
click at [327, 687] on p "Add Product" at bounding box center [301, 688] width 56 height 16
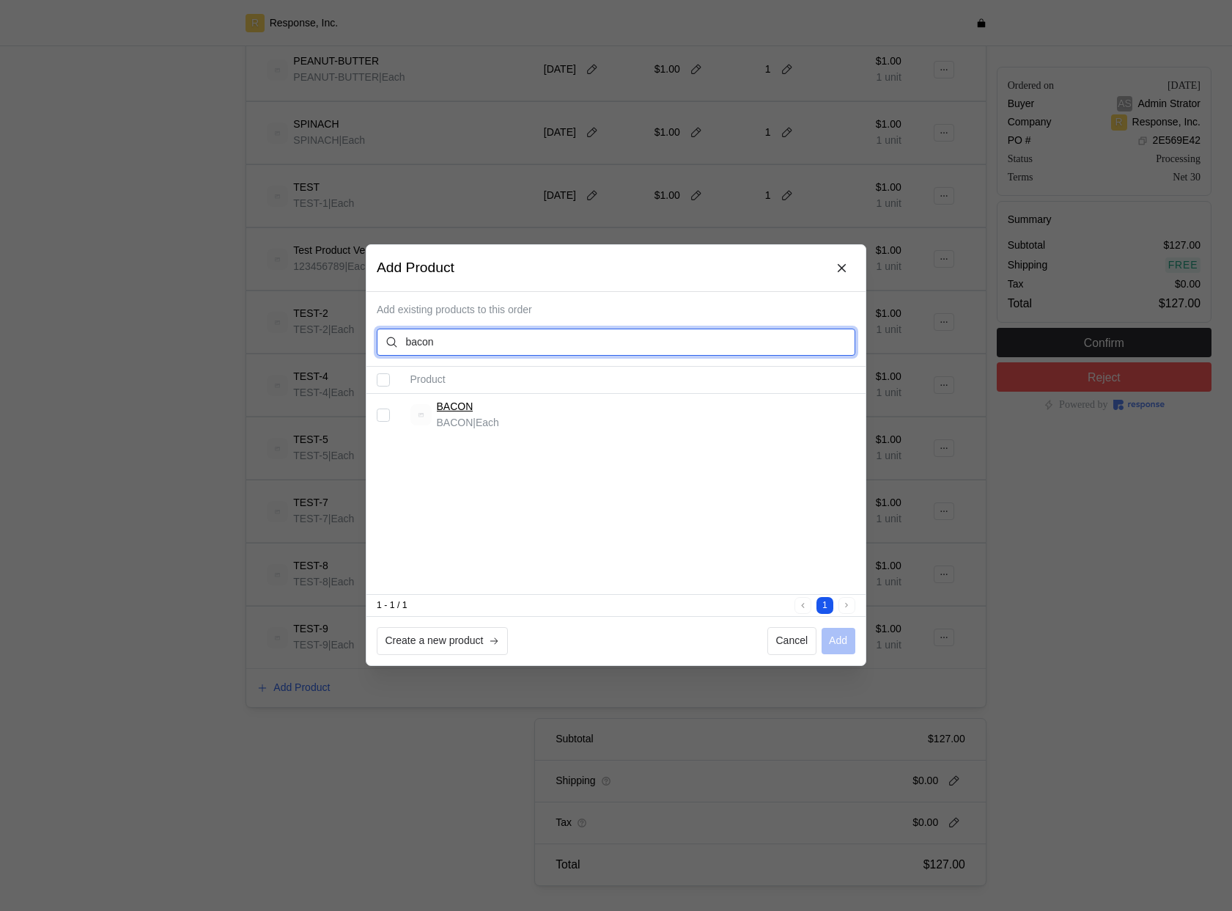
click at [698, 337] on input "bacon" at bounding box center [626, 342] width 441 height 26
click at [699, 337] on input "bacon" at bounding box center [626, 342] width 441 height 26
click at [847, 264] on icon at bounding box center [842, 268] width 13 height 13
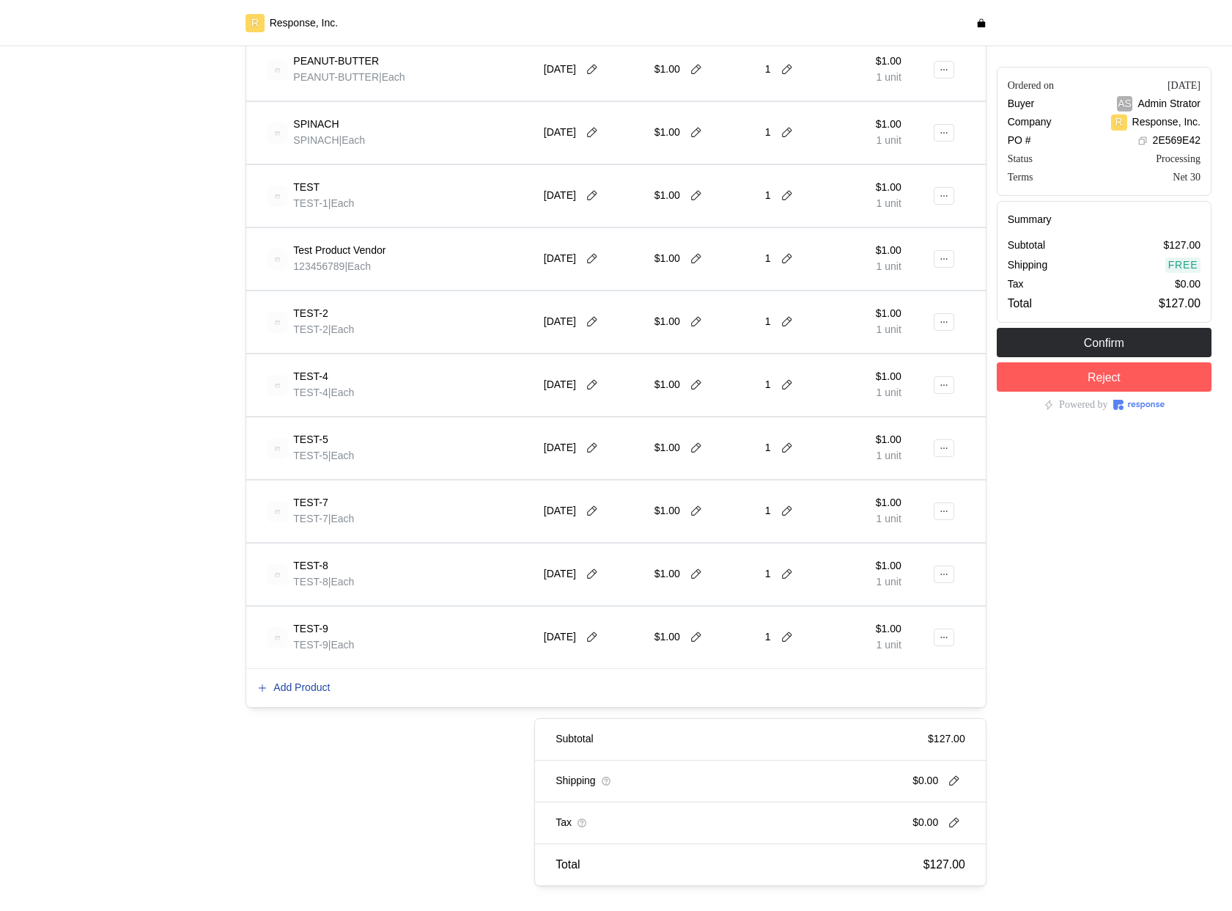
click at [314, 680] on p "Add Product" at bounding box center [301, 688] width 56 height 16
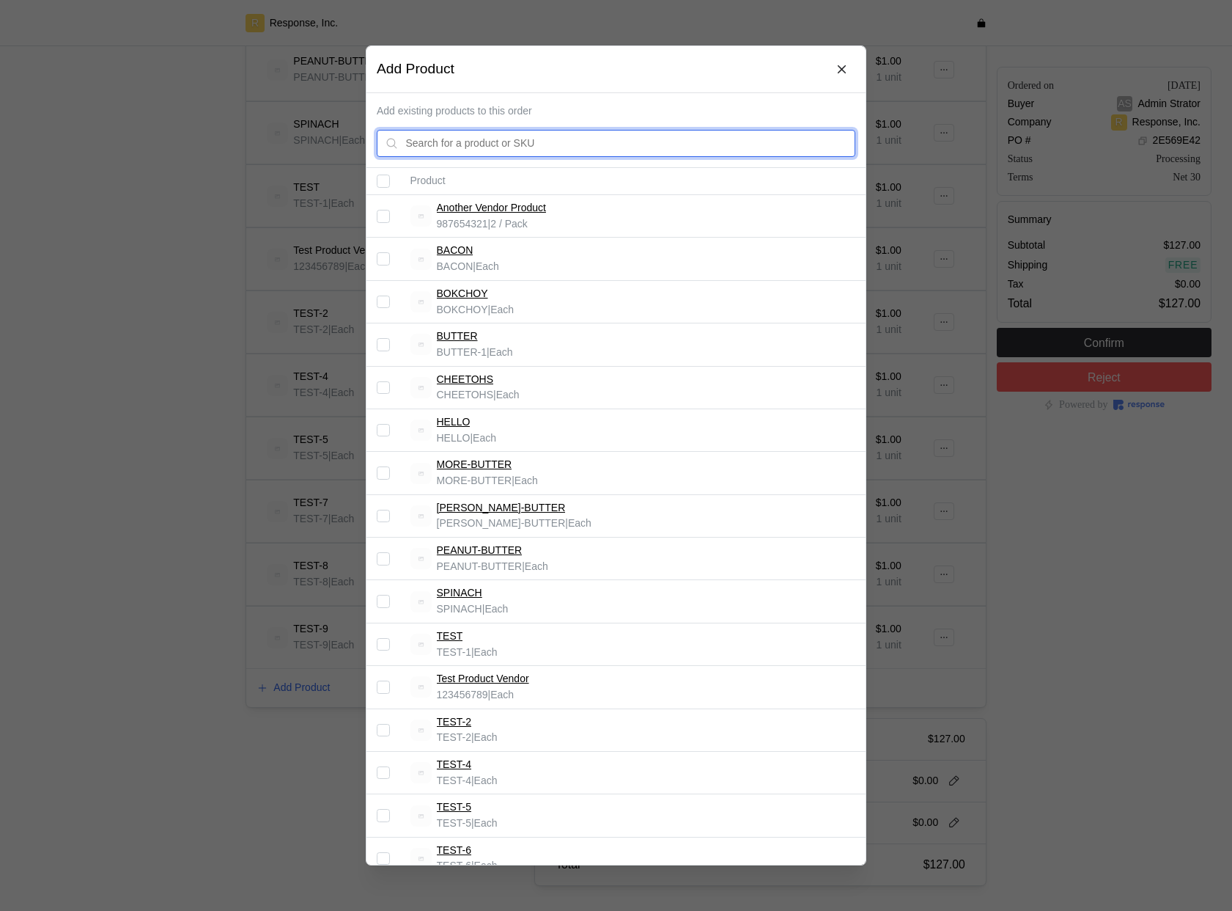
click at [533, 137] on input "text" at bounding box center [626, 143] width 441 height 26
type input "bacon"
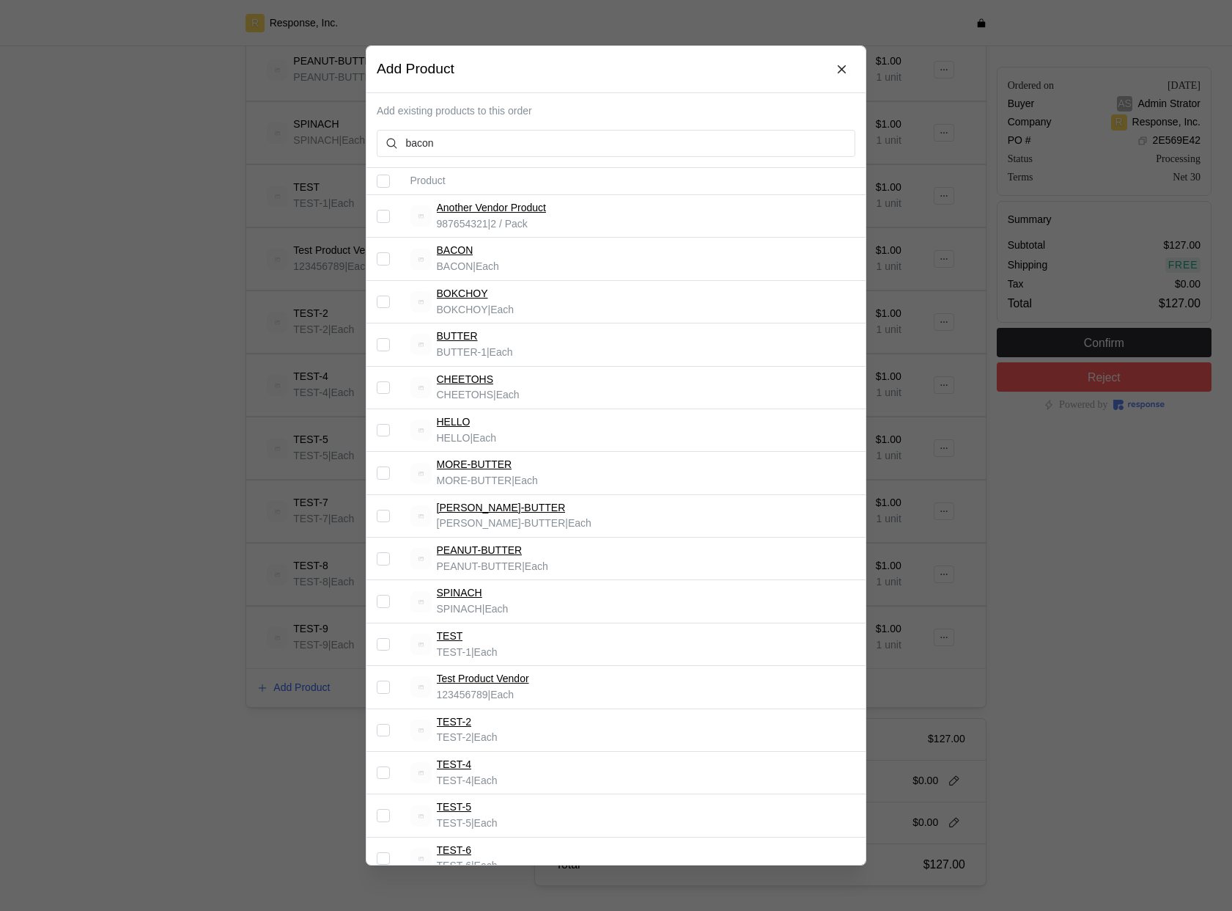
click at [243, 477] on div at bounding box center [616, 455] width 1232 height 911
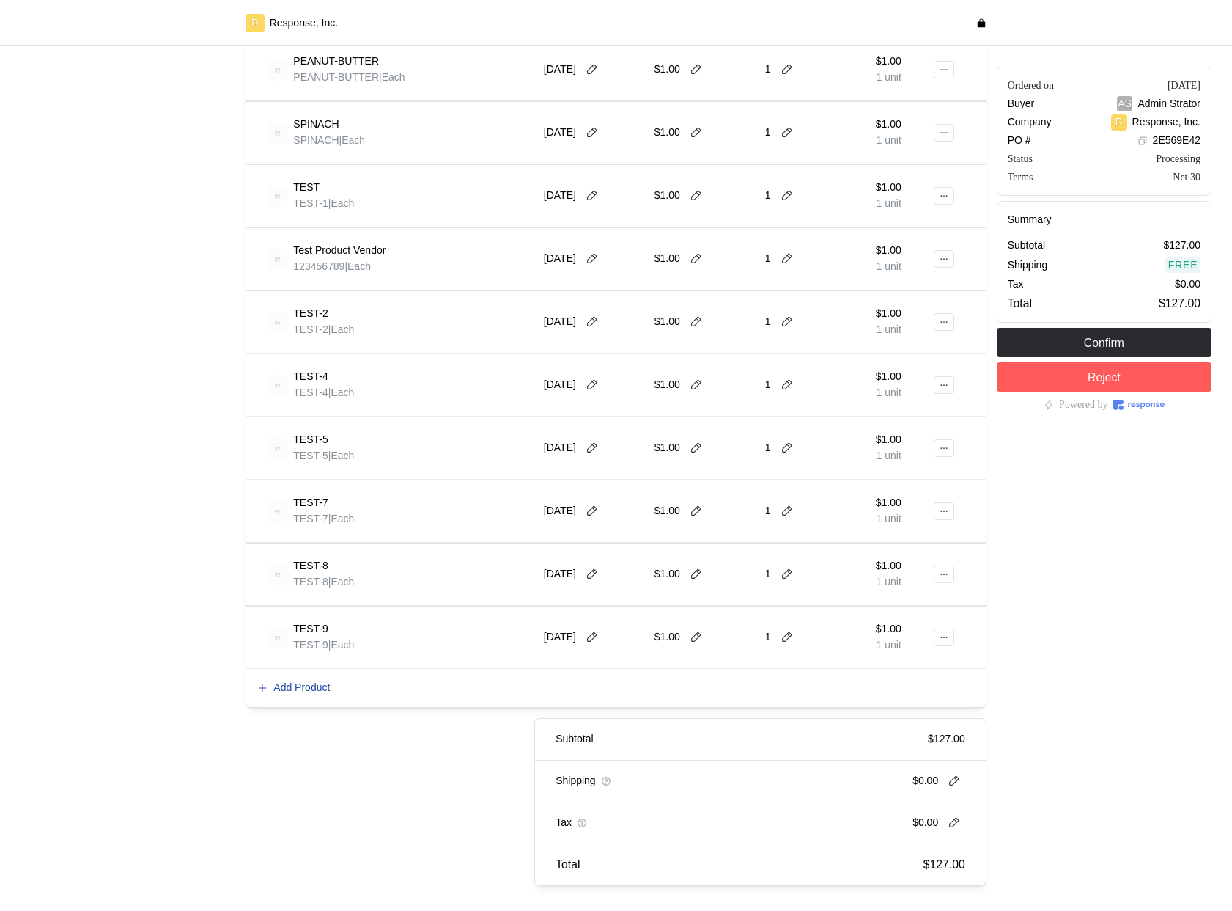
click at [326, 681] on p "Add Product" at bounding box center [301, 688] width 56 height 16
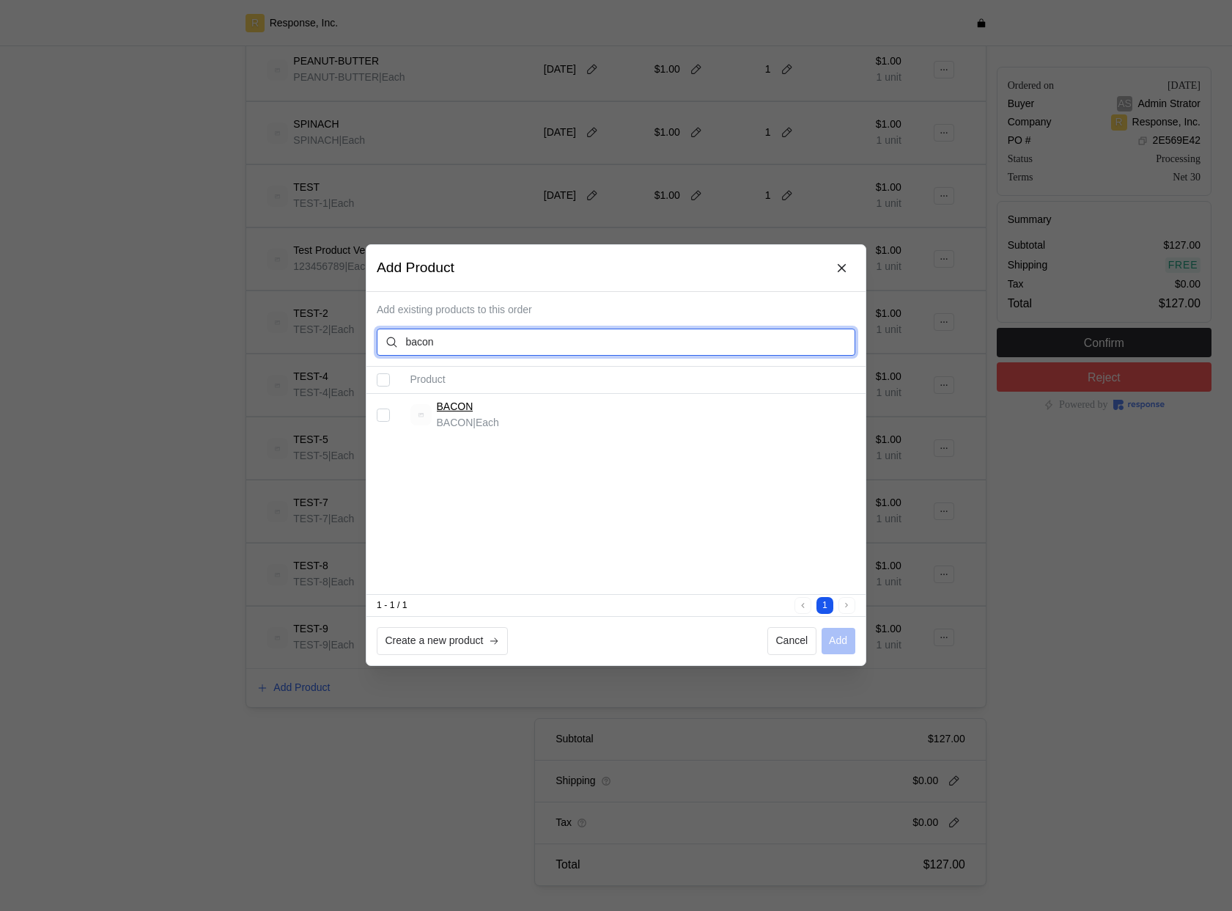
click at [485, 334] on input "bacon" at bounding box center [626, 342] width 441 height 26
click at [609, 511] on div "Product BACON BACON | Each" at bounding box center [616, 480] width 499 height 227
click at [726, 339] on input "text" at bounding box center [626, 342] width 441 height 26
click at [845, 262] on icon at bounding box center [842, 268] width 13 height 13
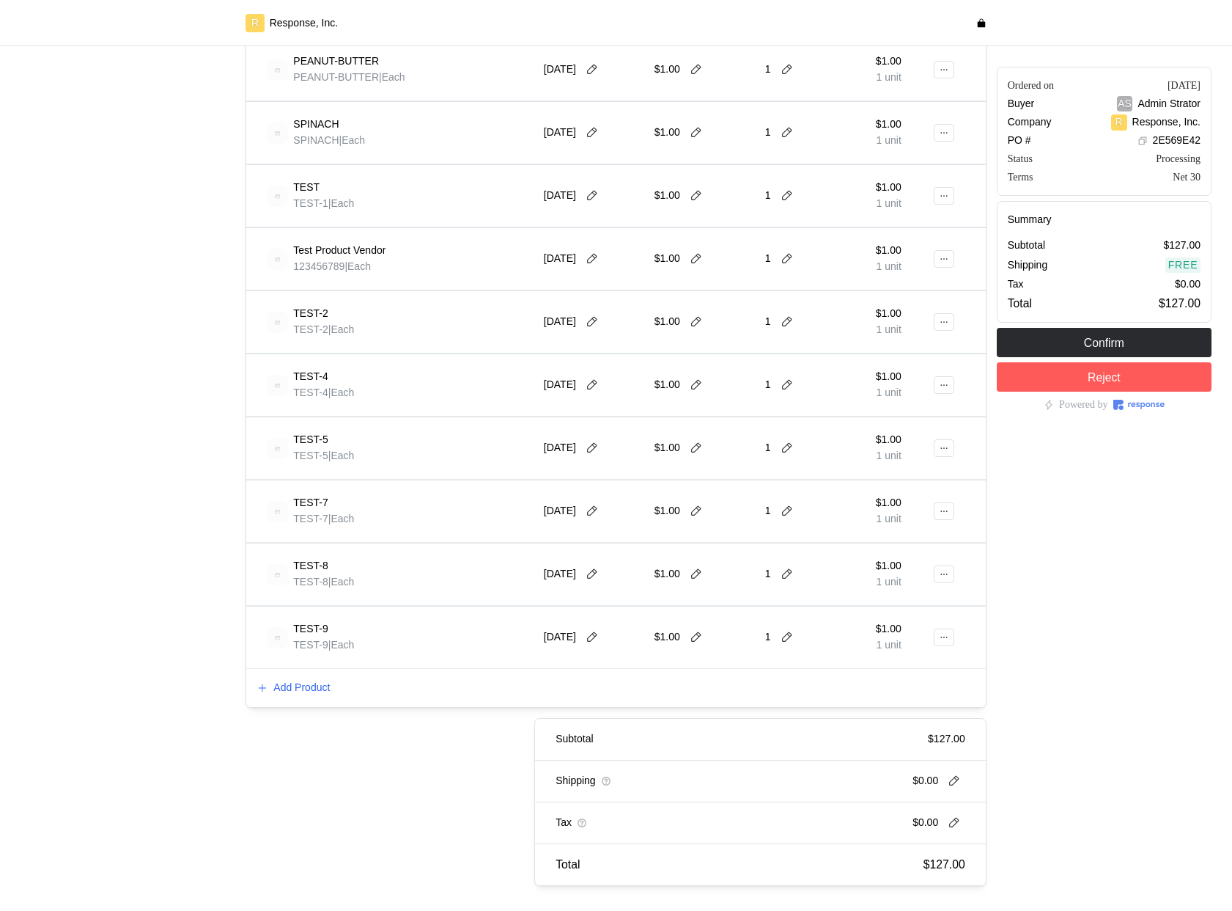
click at [279, 665] on div "TEST-9 TEST-9 | Each 9/19/25 $1.00 1 $1.00 1 unit" at bounding box center [615, 637] width 739 height 62
click at [284, 673] on div "Add Product" at bounding box center [615, 688] width 739 height 38
click at [286, 683] on p "Add Product" at bounding box center [301, 688] width 56 height 16
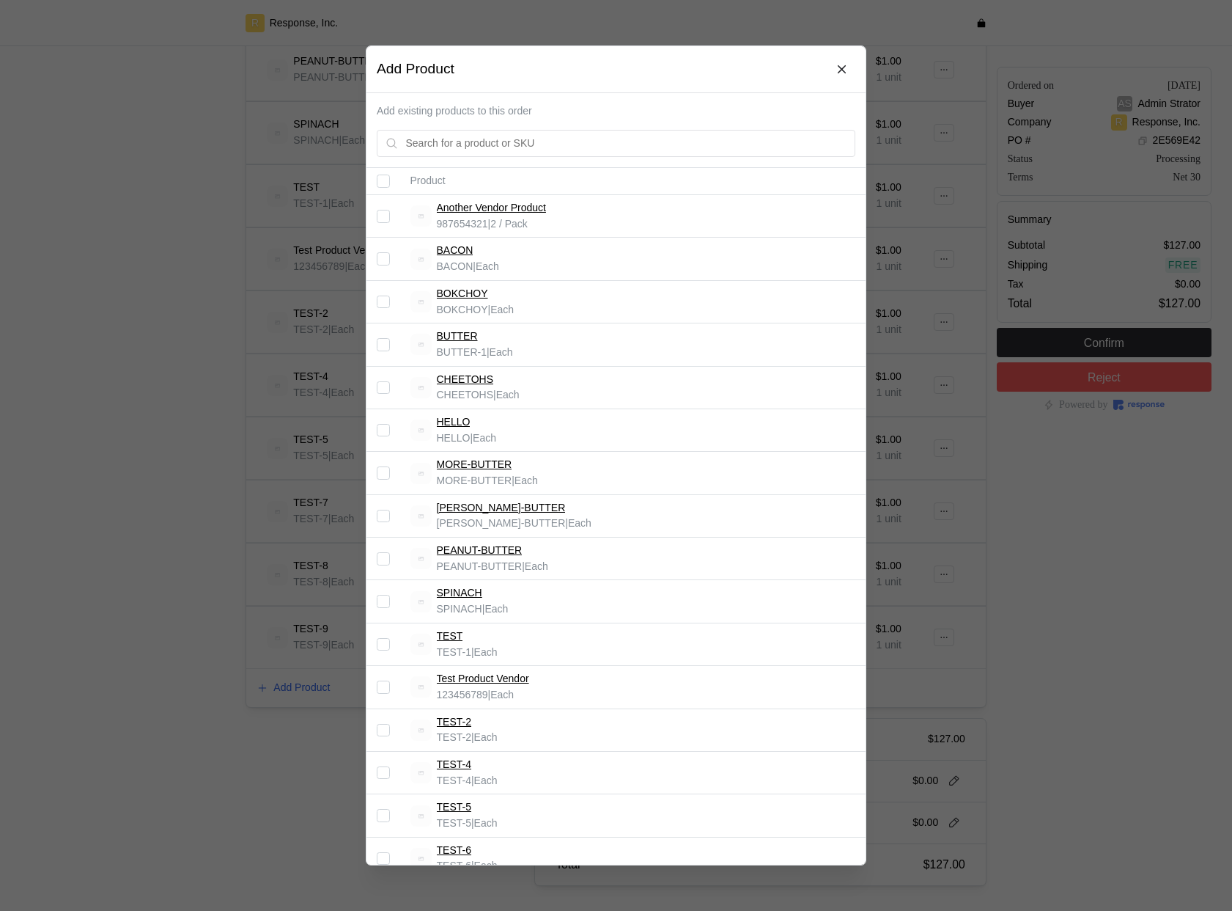
click at [286, 683] on div at bounding box center [616, 455] width 1232 height 911
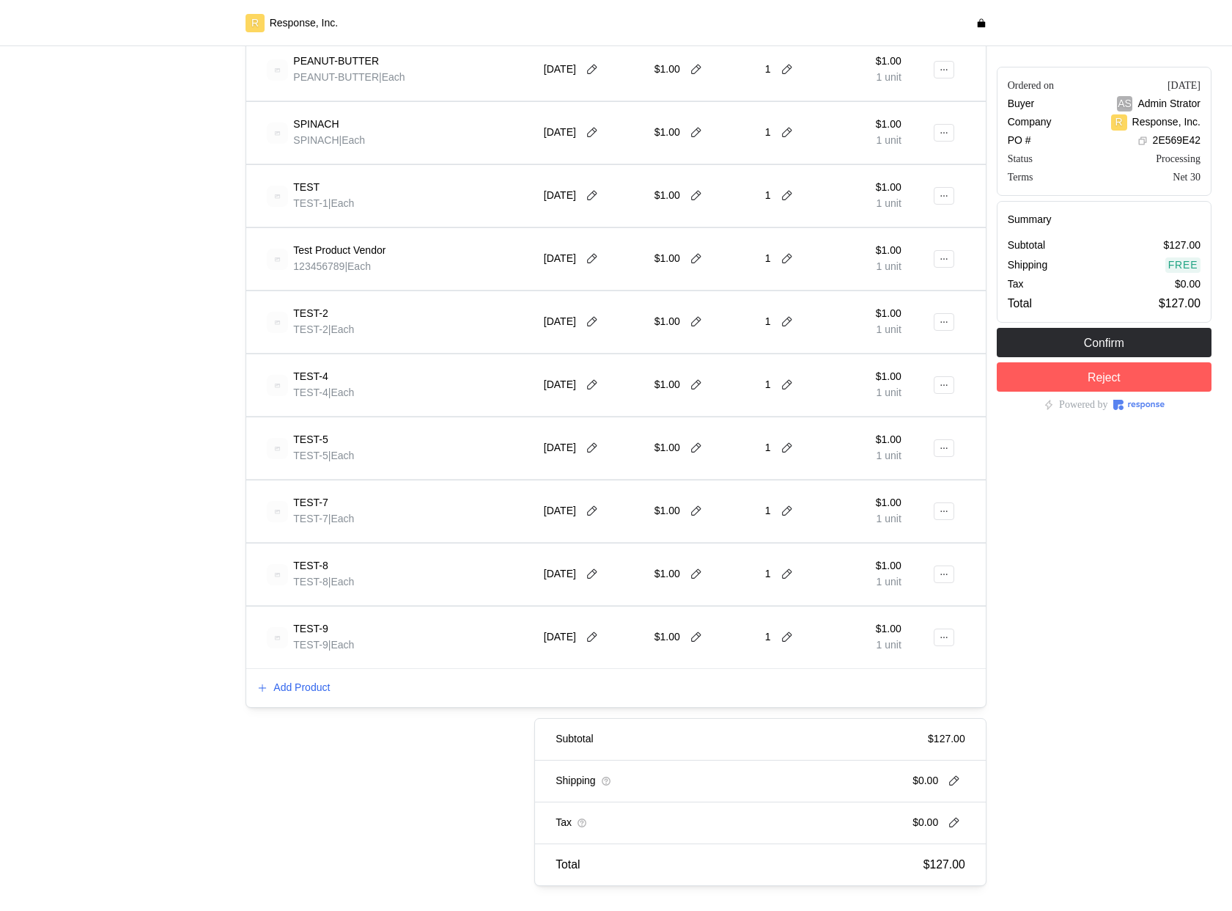
click at [297, 698] on div "Add Product" at bounding box center [615, 688] width 739 height 38
click at [298, 696] on button "Add Product" at bounding box center [294, 688] width 74 height 18
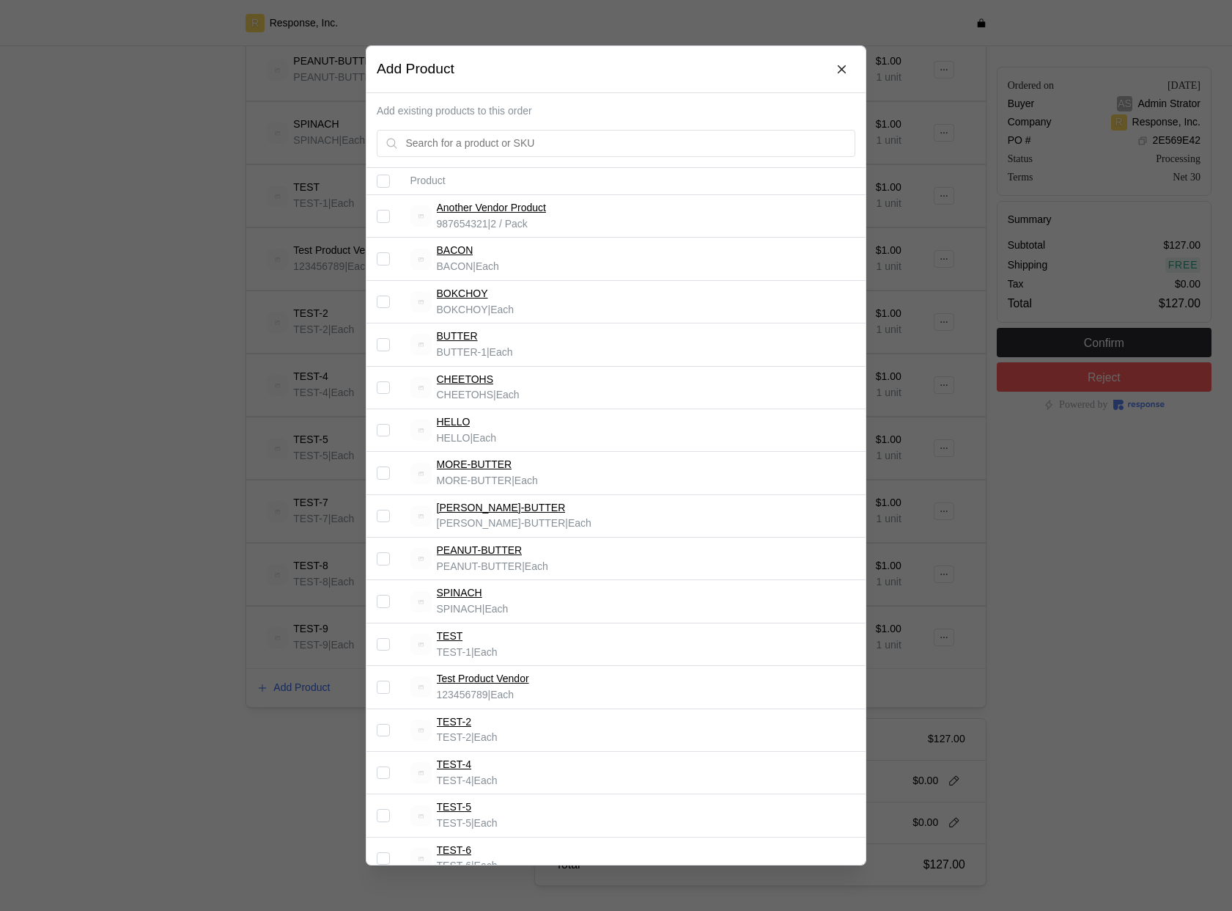
scroll to position [215, 0]
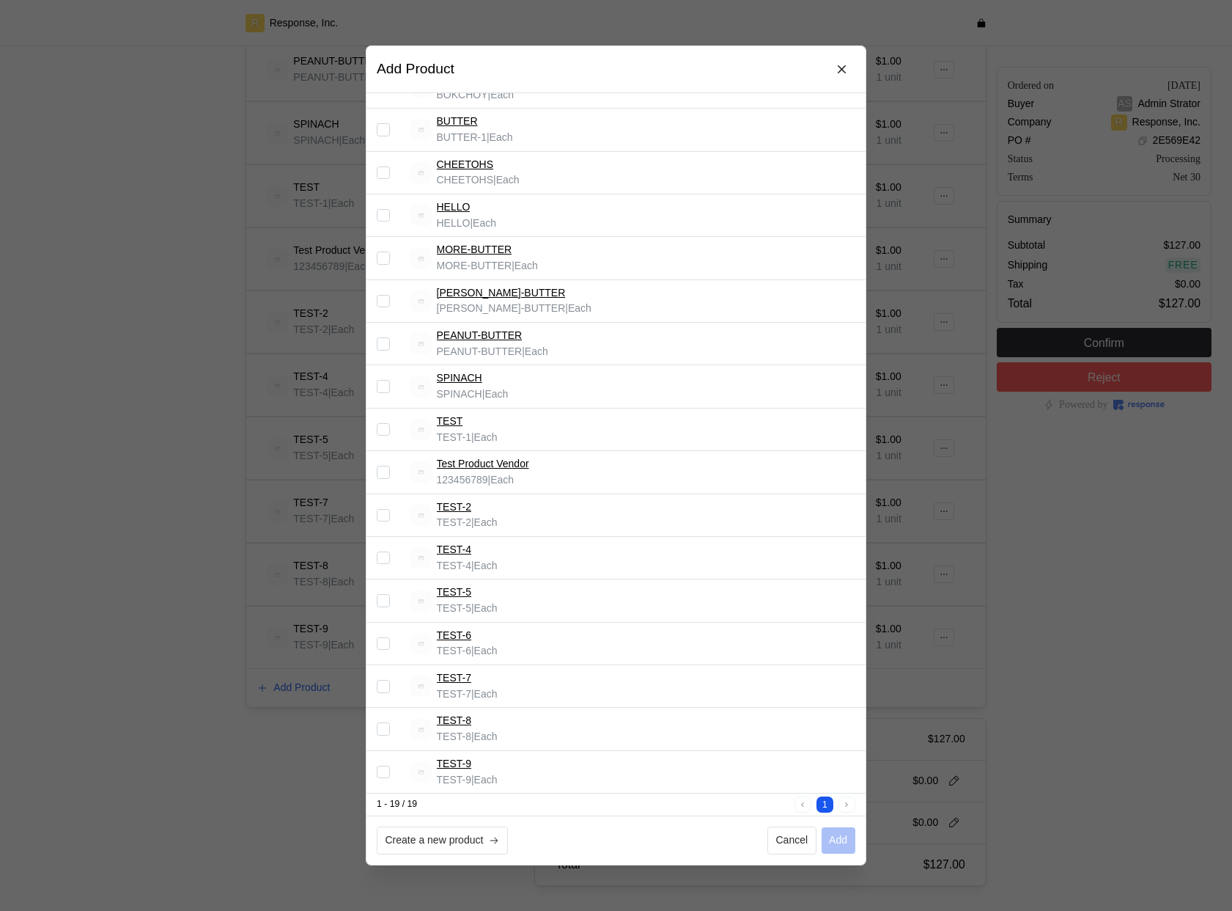
click at [294, 830] on div at bounding box center [616, 455] width 1232 height 911
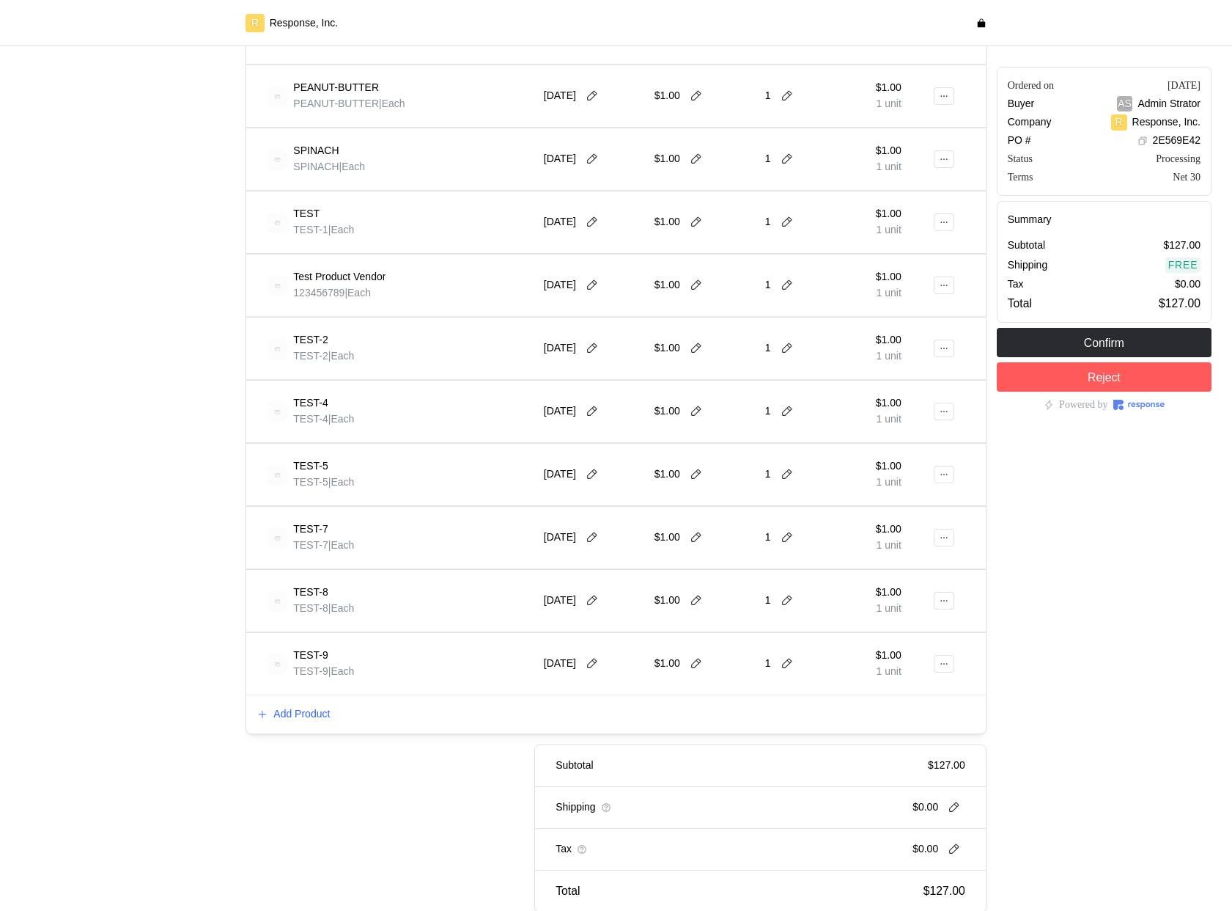
scroll to position [870, 0]
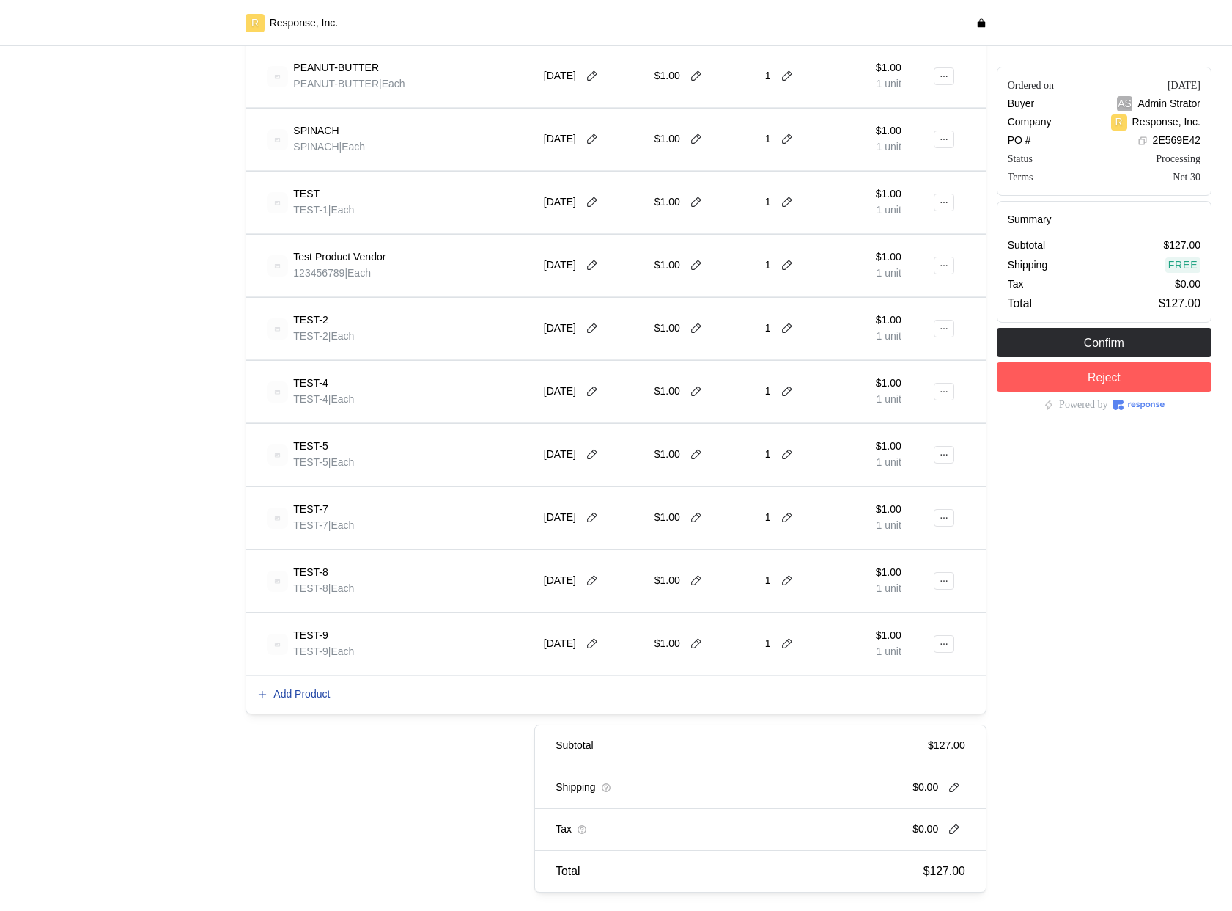
click at [301, 694] on p "Add Product" at bounding box center [301, 694] width 56 height 16
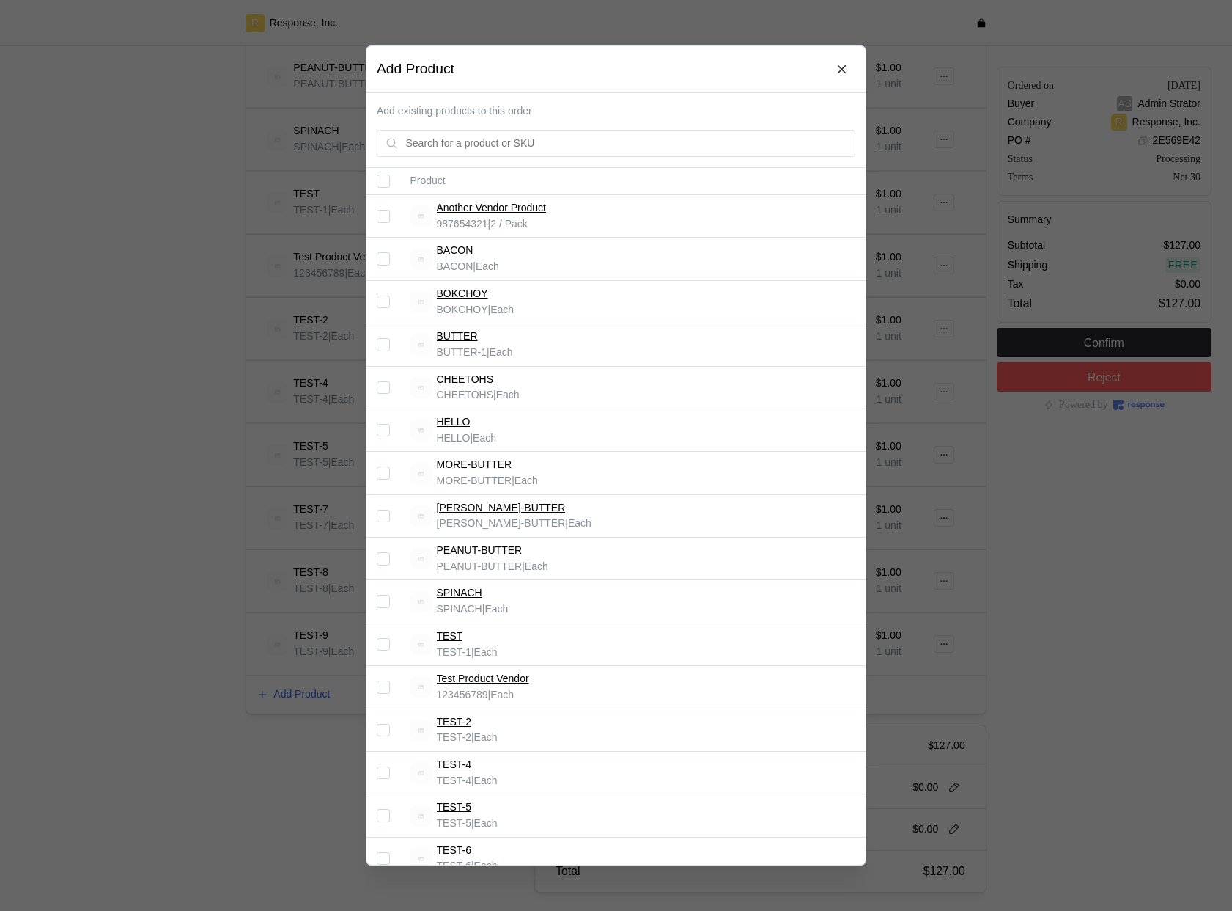
click at [386, 297] on input "Select record 3" at bounding box center [383, 301] width 13 height 13
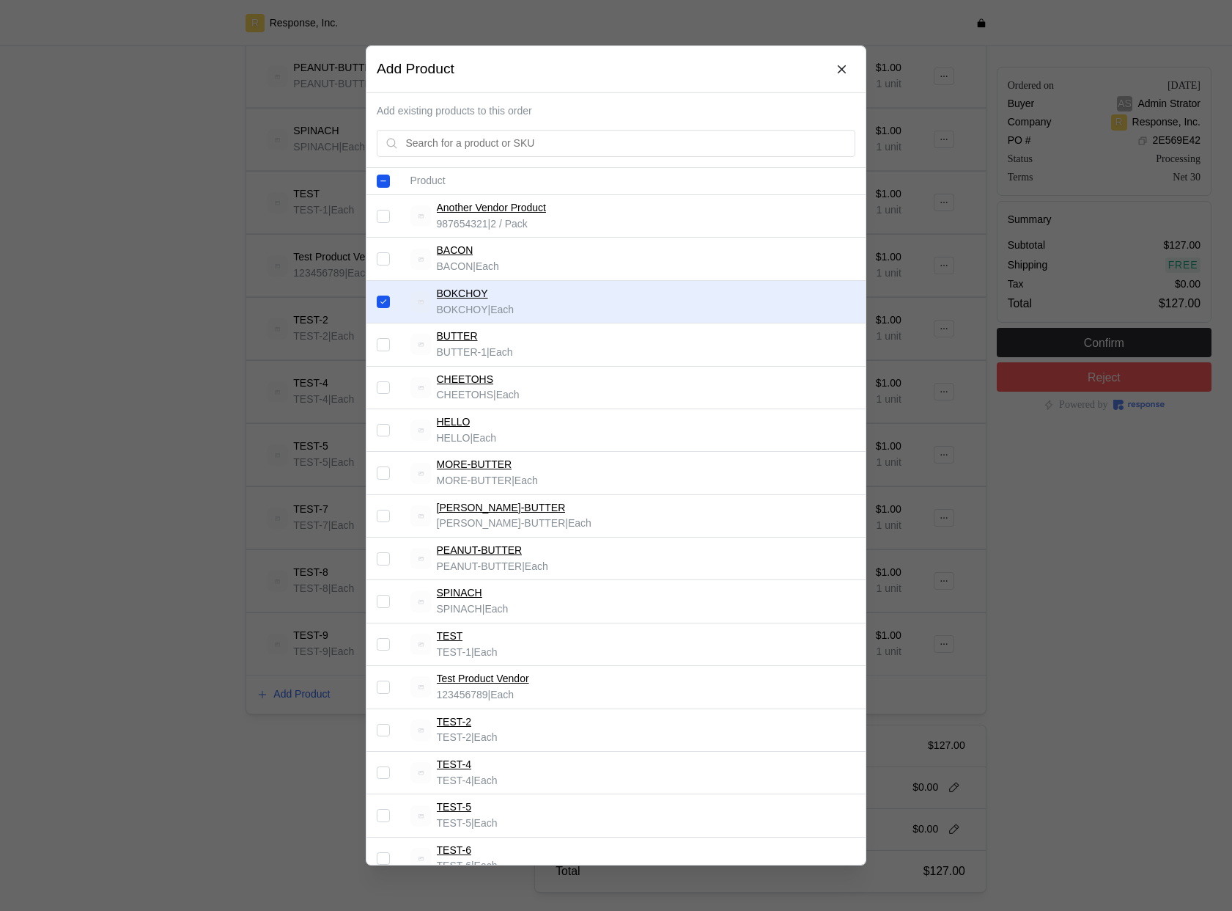
scroll to position [215, 0]
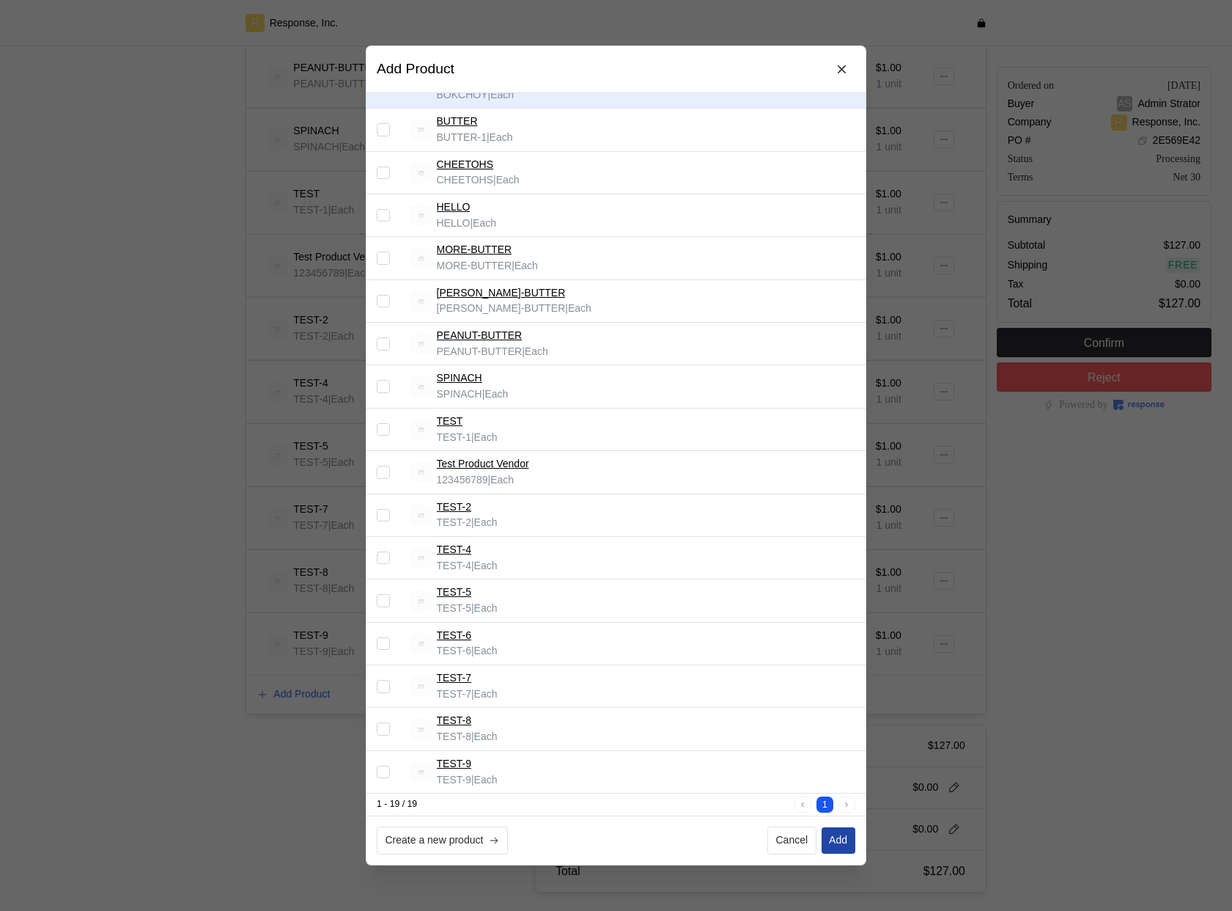
click at [835, 839] on p "Add" at bounding box center [838, 840] width 18 height 16
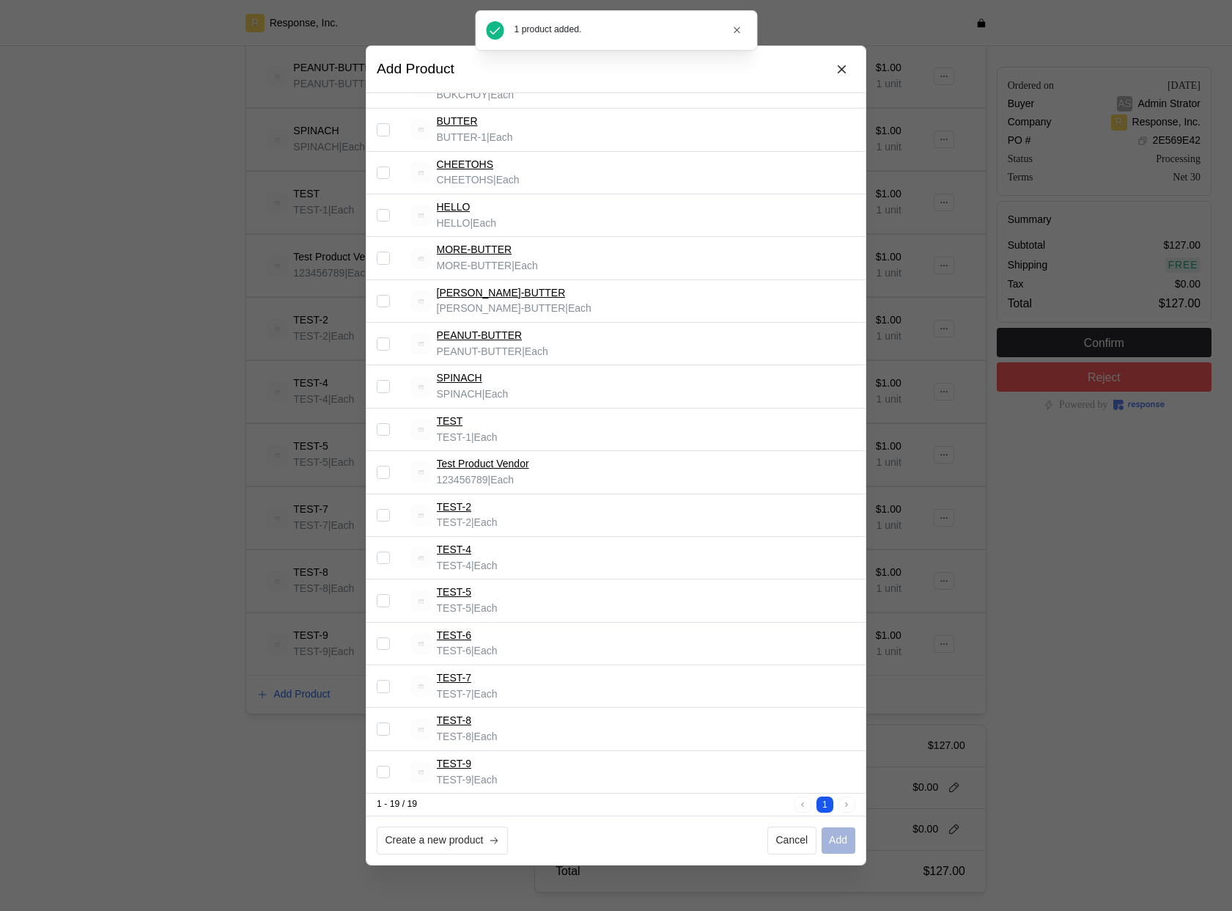
checkbox input "false"
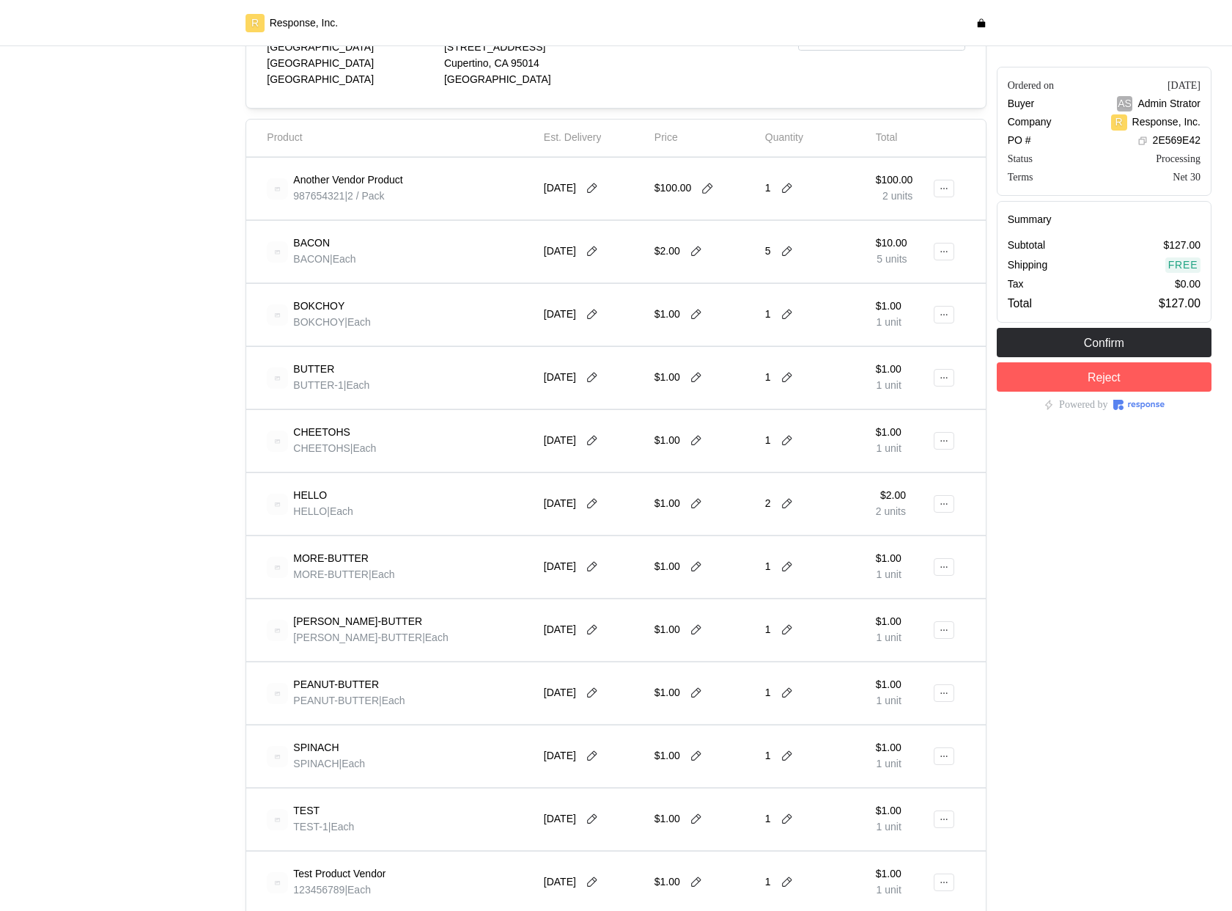
scroll to position [230, 0]
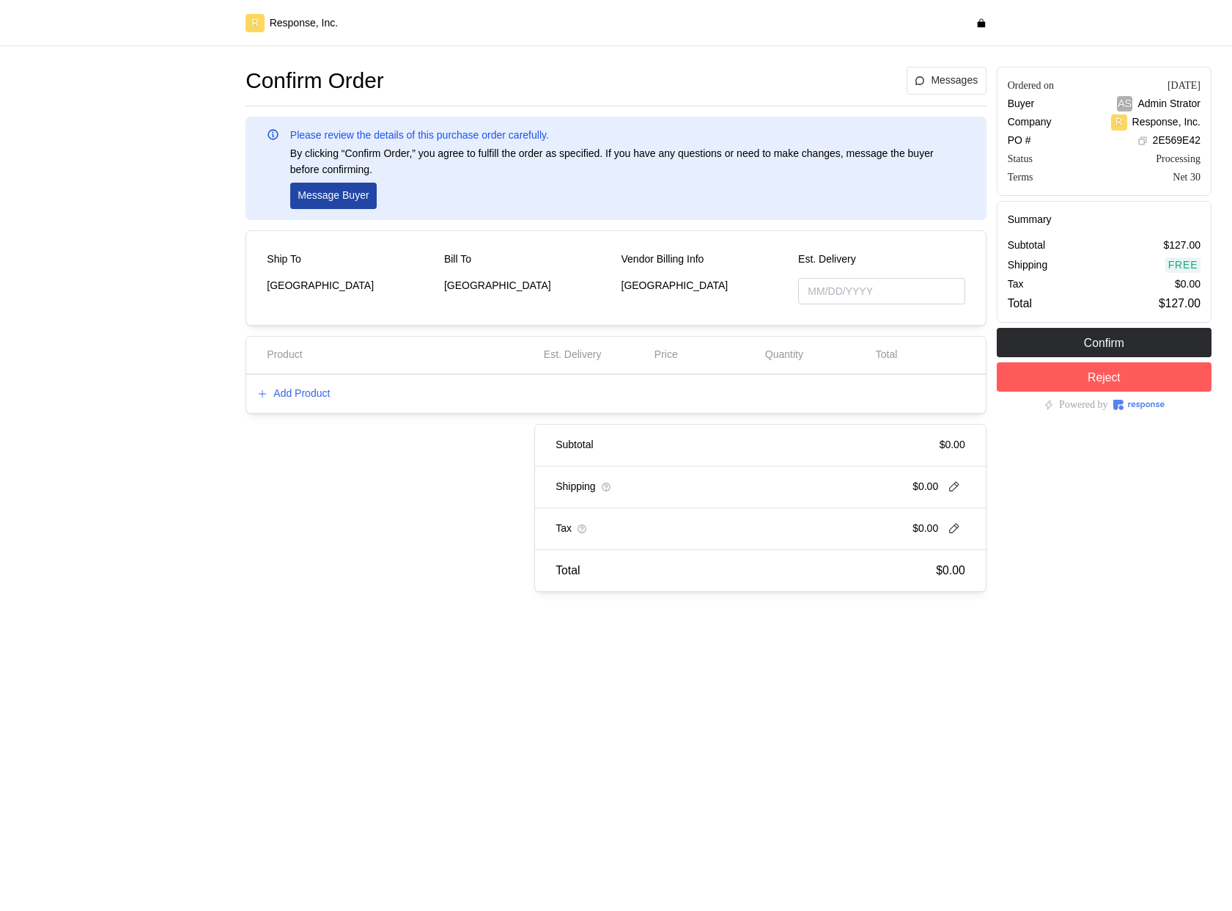
type input "[DATE]"
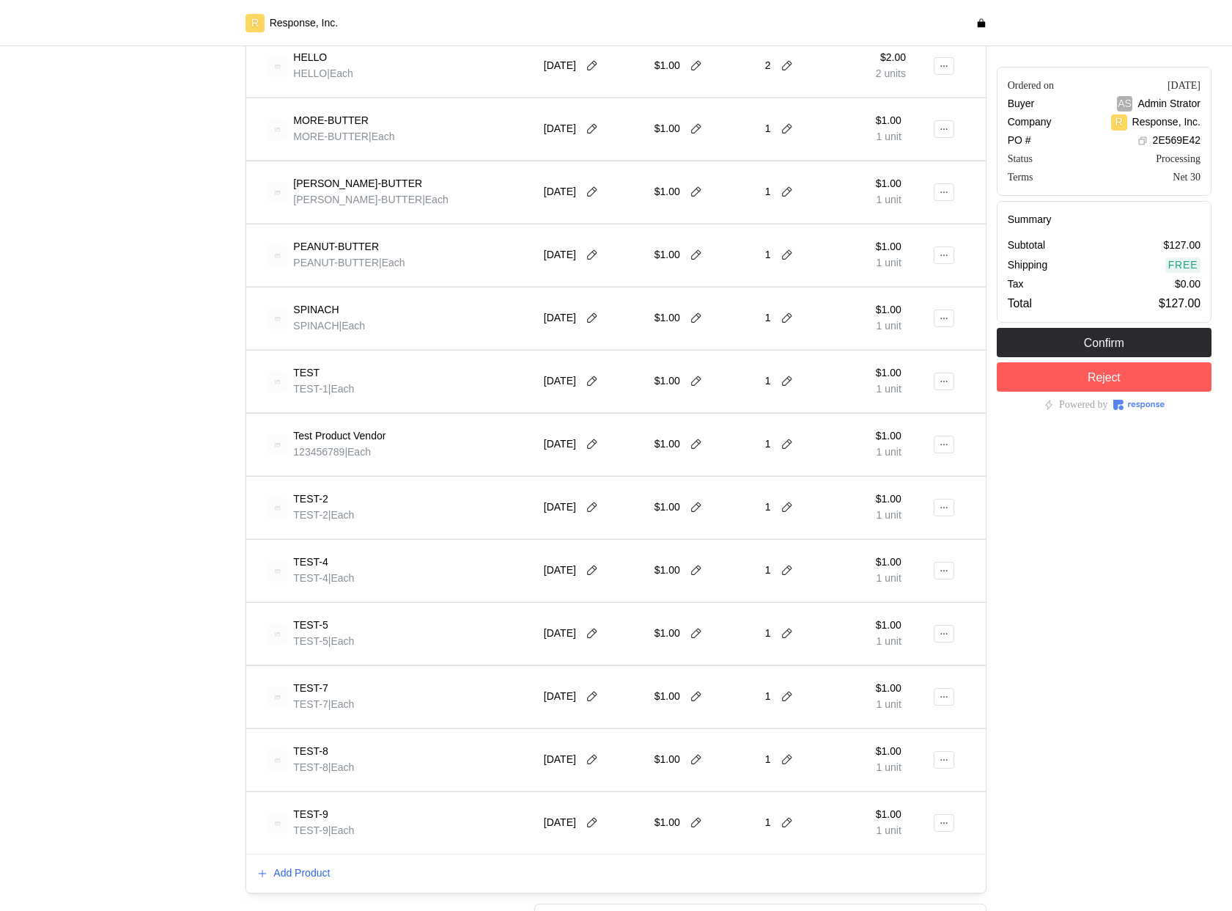
scroll to position [696, 0]
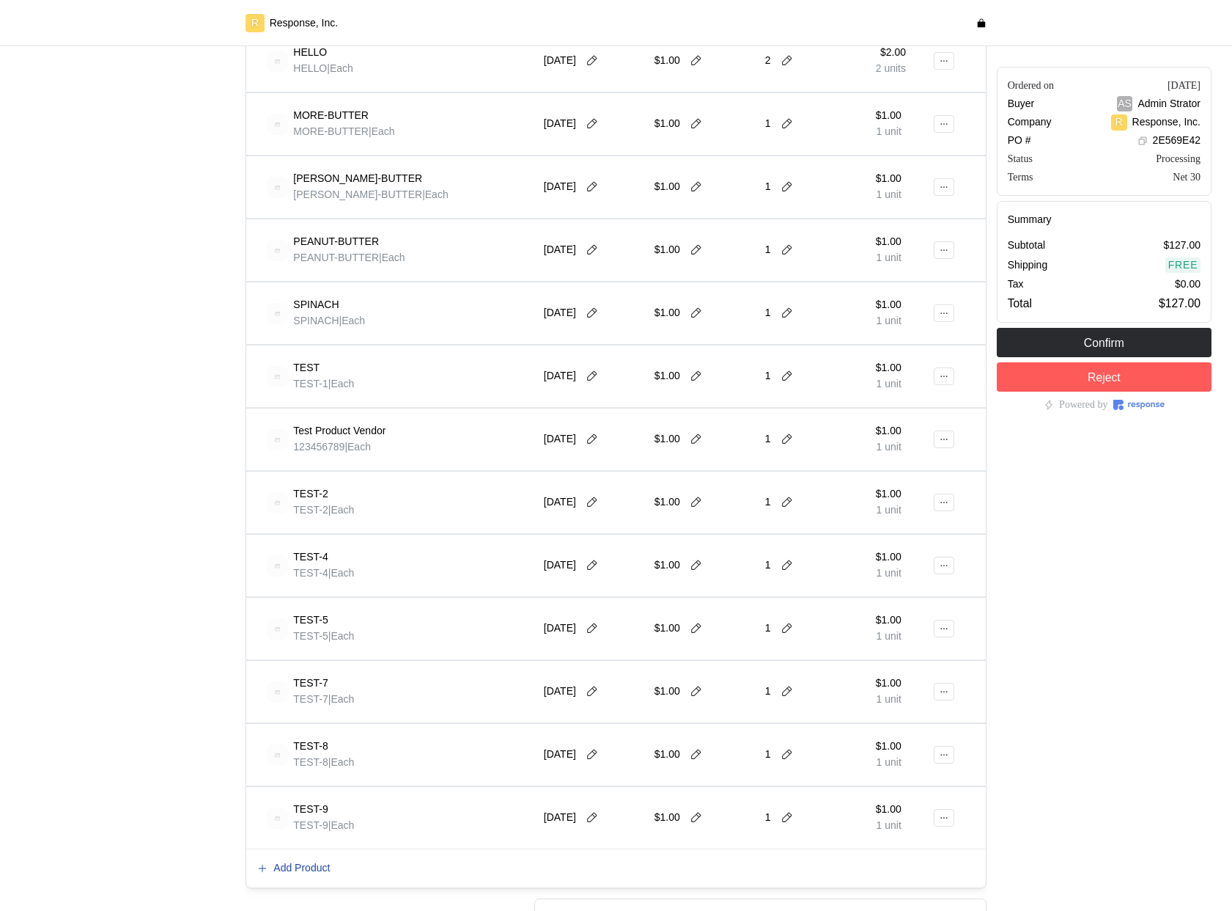
click at [301, 864] on p "Add Product" at bounding box center [301, 868] width 56 height 16
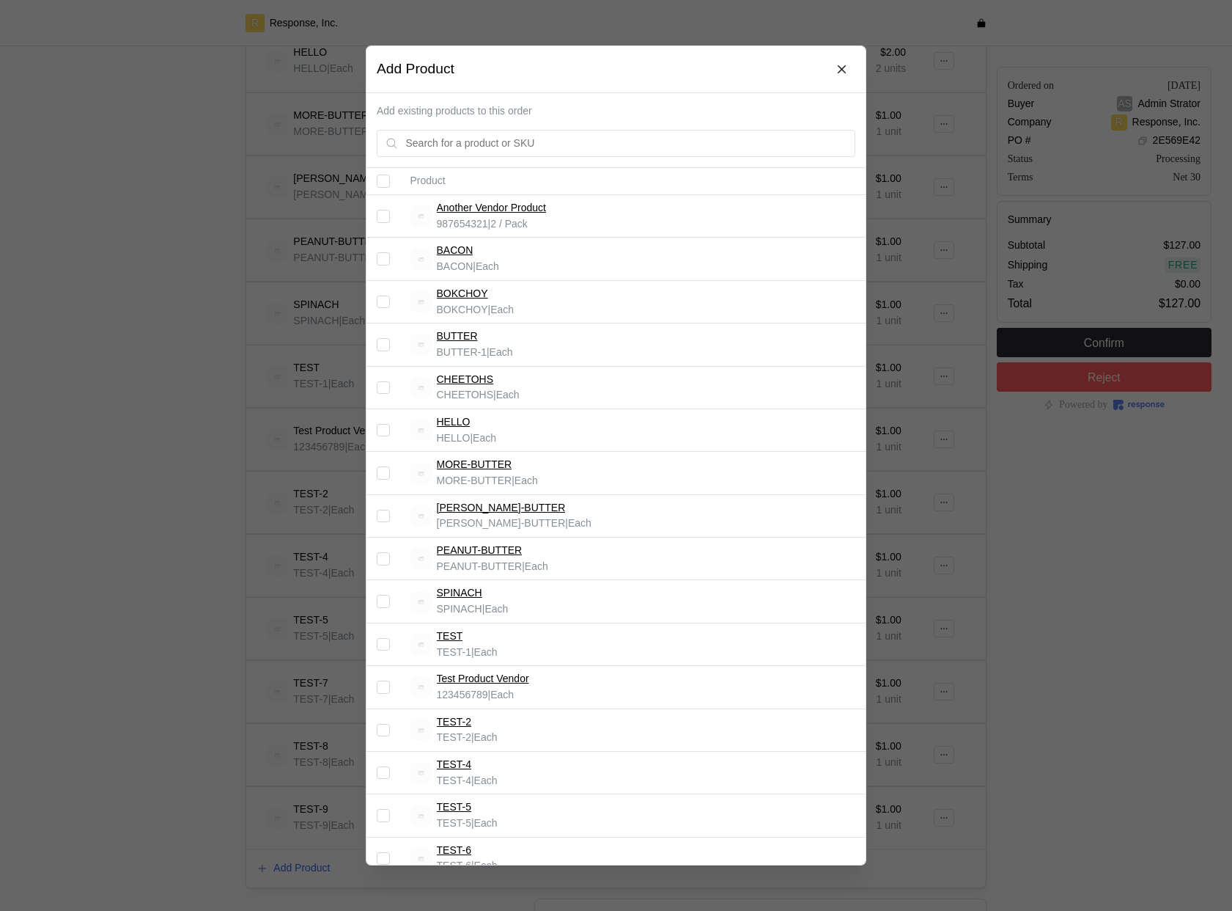
click at [385, 308] on div at bounding box center [383, 301] width 13 height 13
click at [380, 298] on input "Select record 3" at bounding box center [383, 301] width 13 height 13
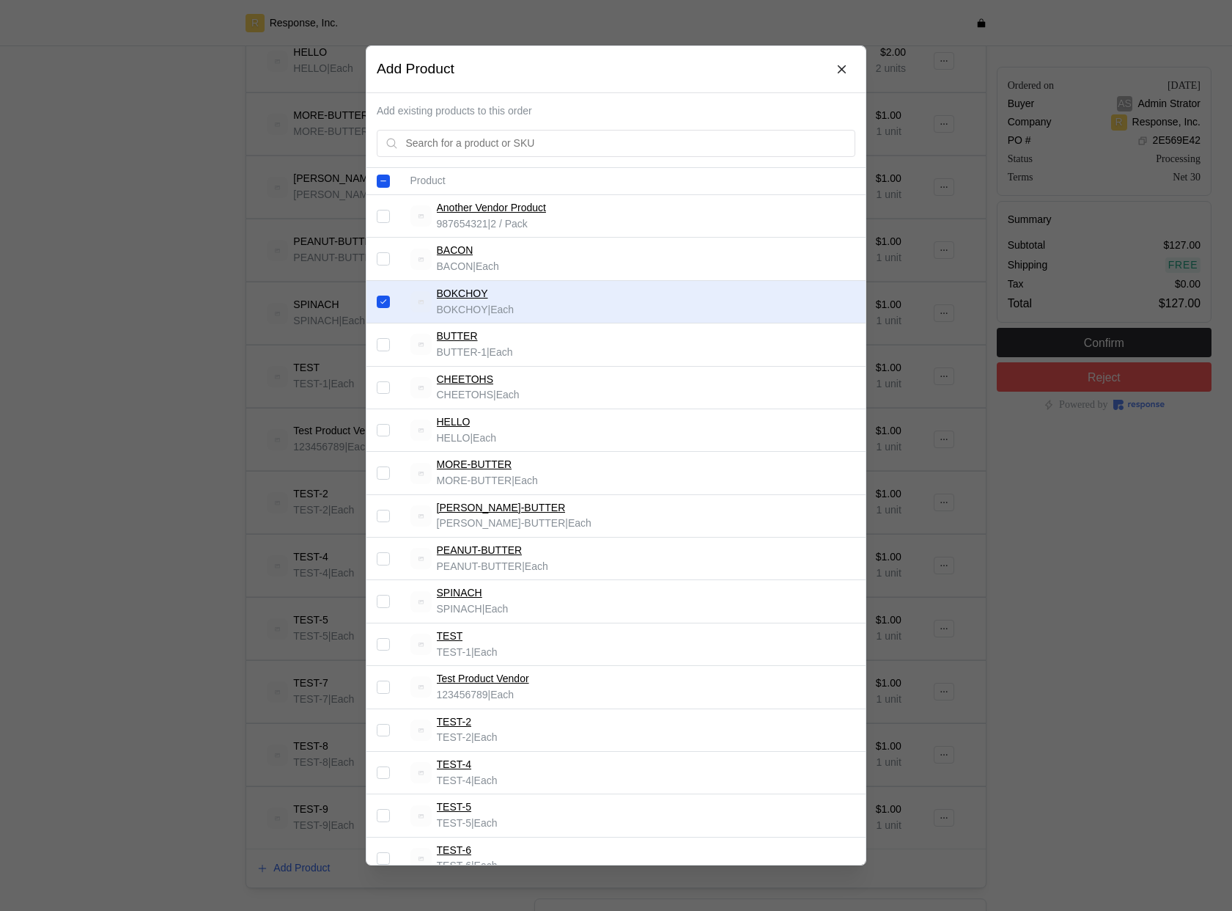
scroll to position [215, 0]
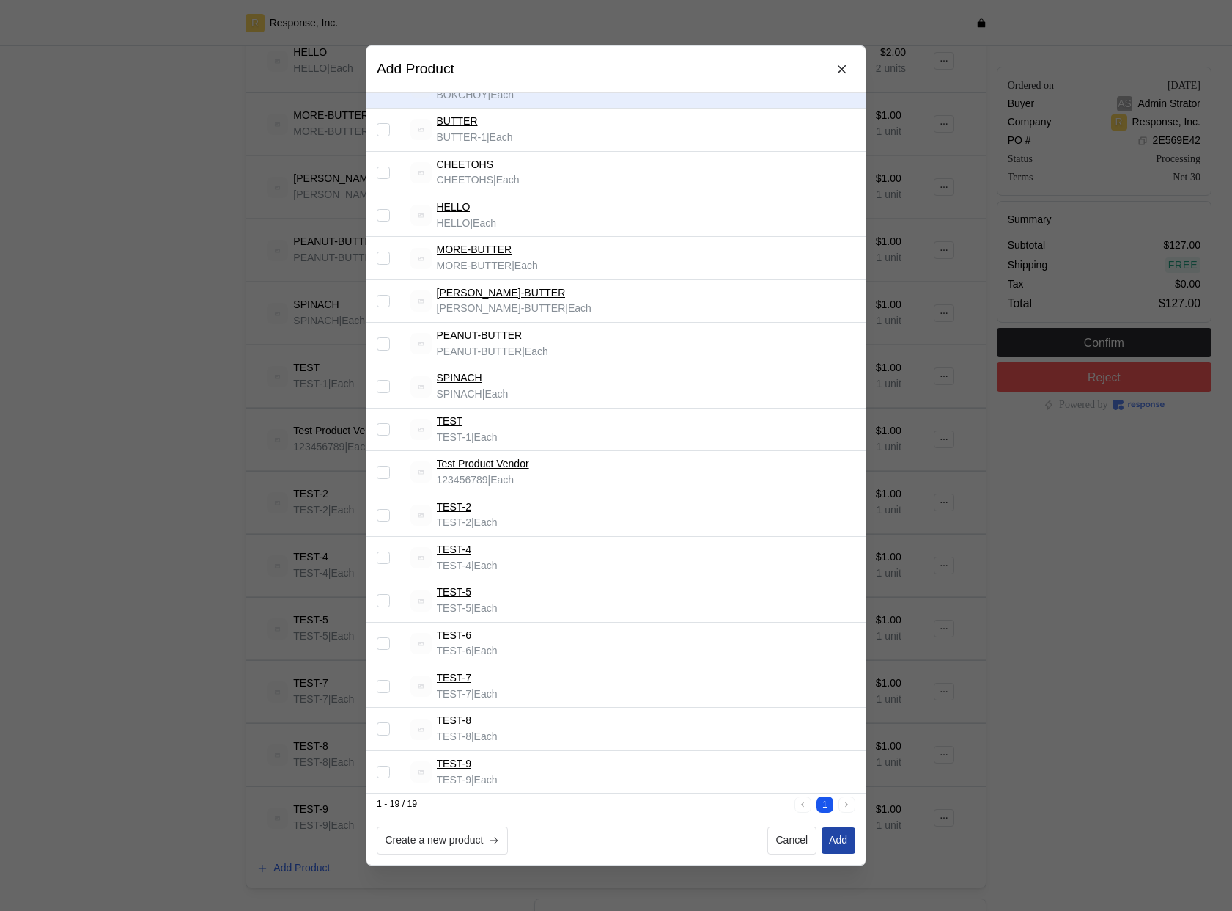
click at [837, 841] on p "Add" at bounding box center [838, 840] width 18 height 16
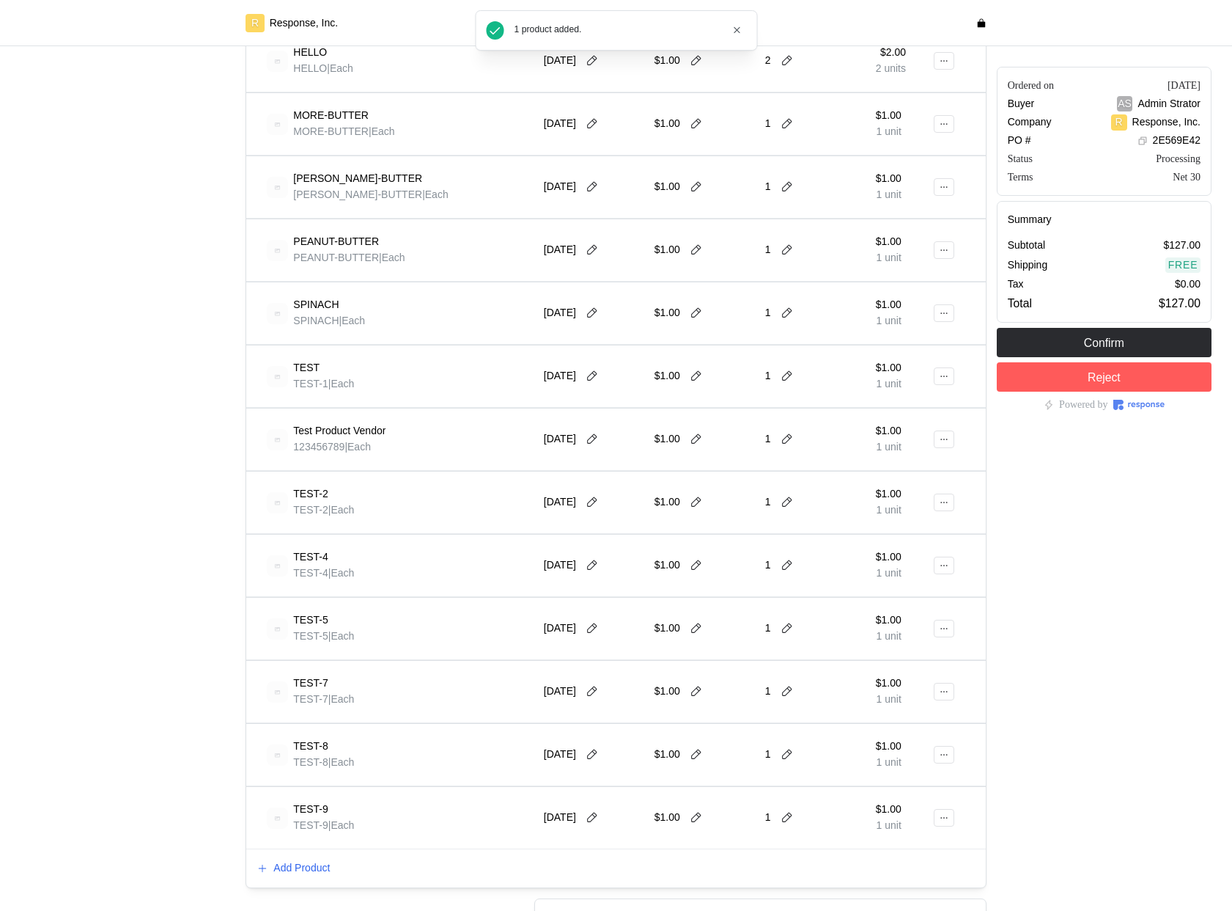
checkbox input "false"
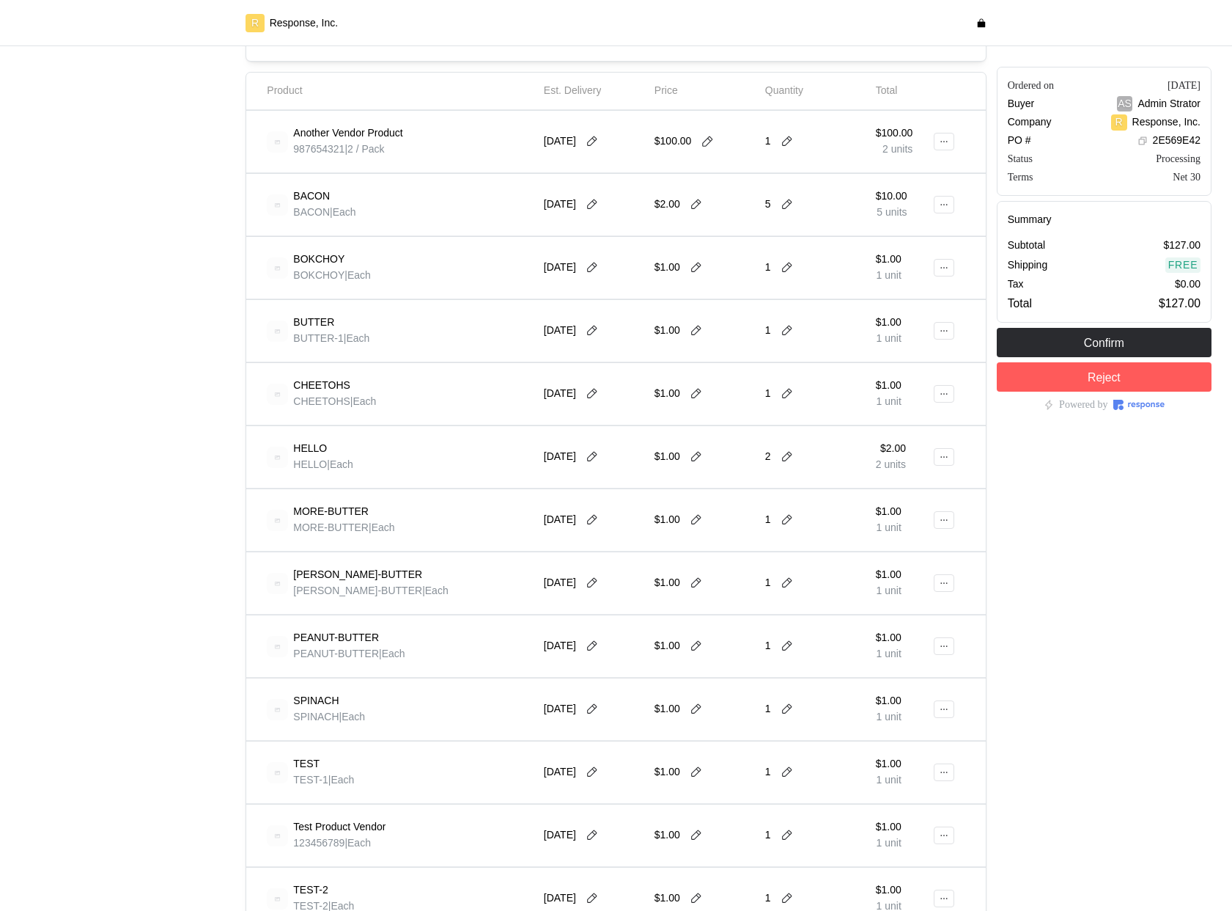
scroll to position [292, 0]
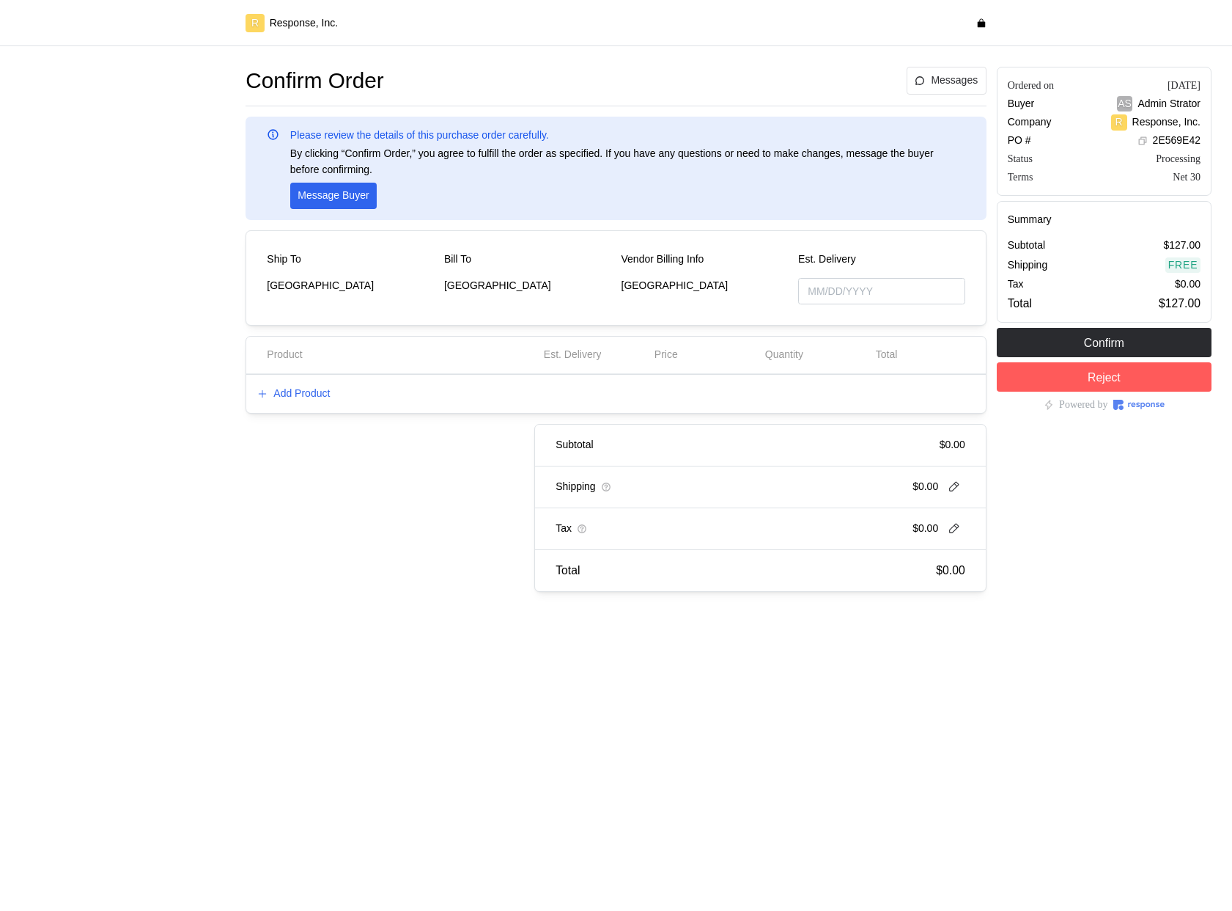
type input "[DATE]"
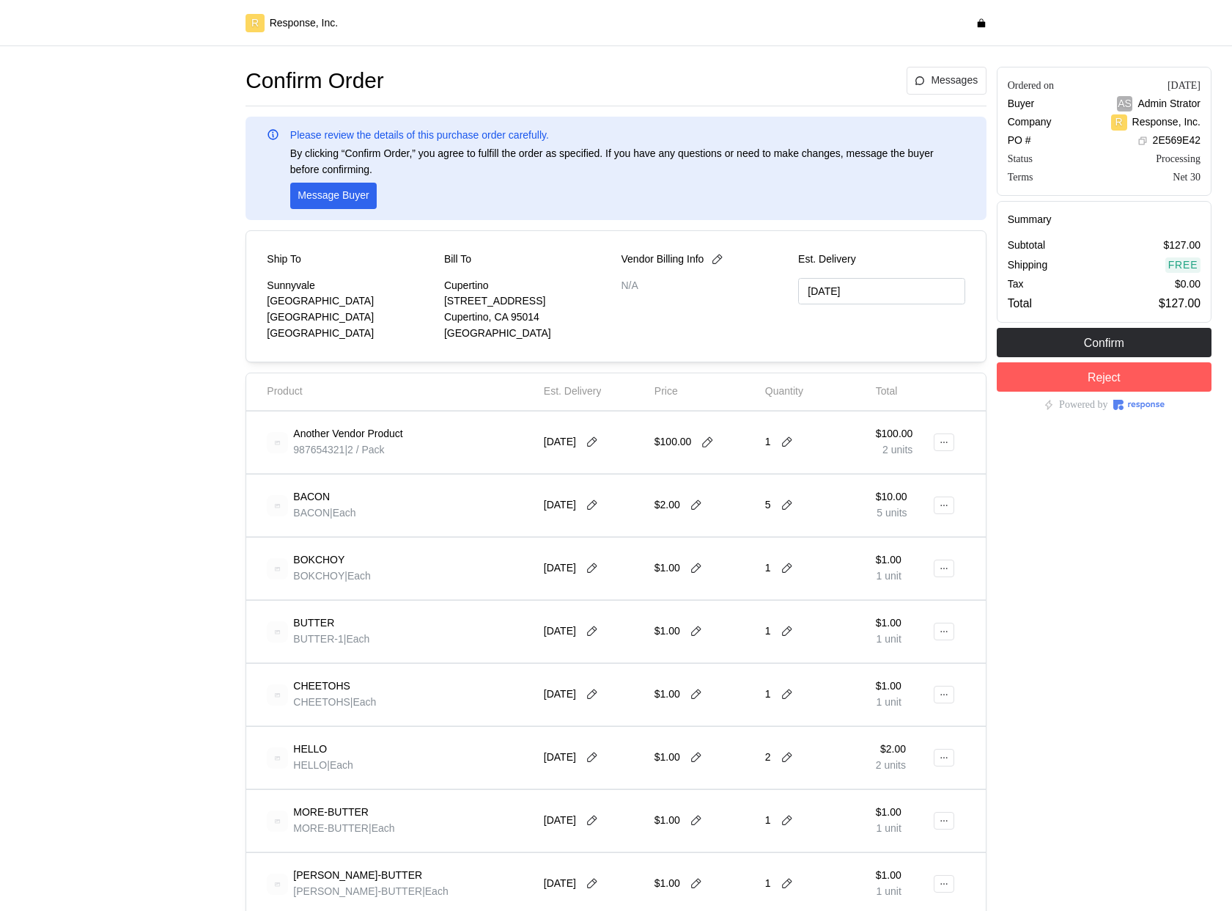
type input "[DATE]"
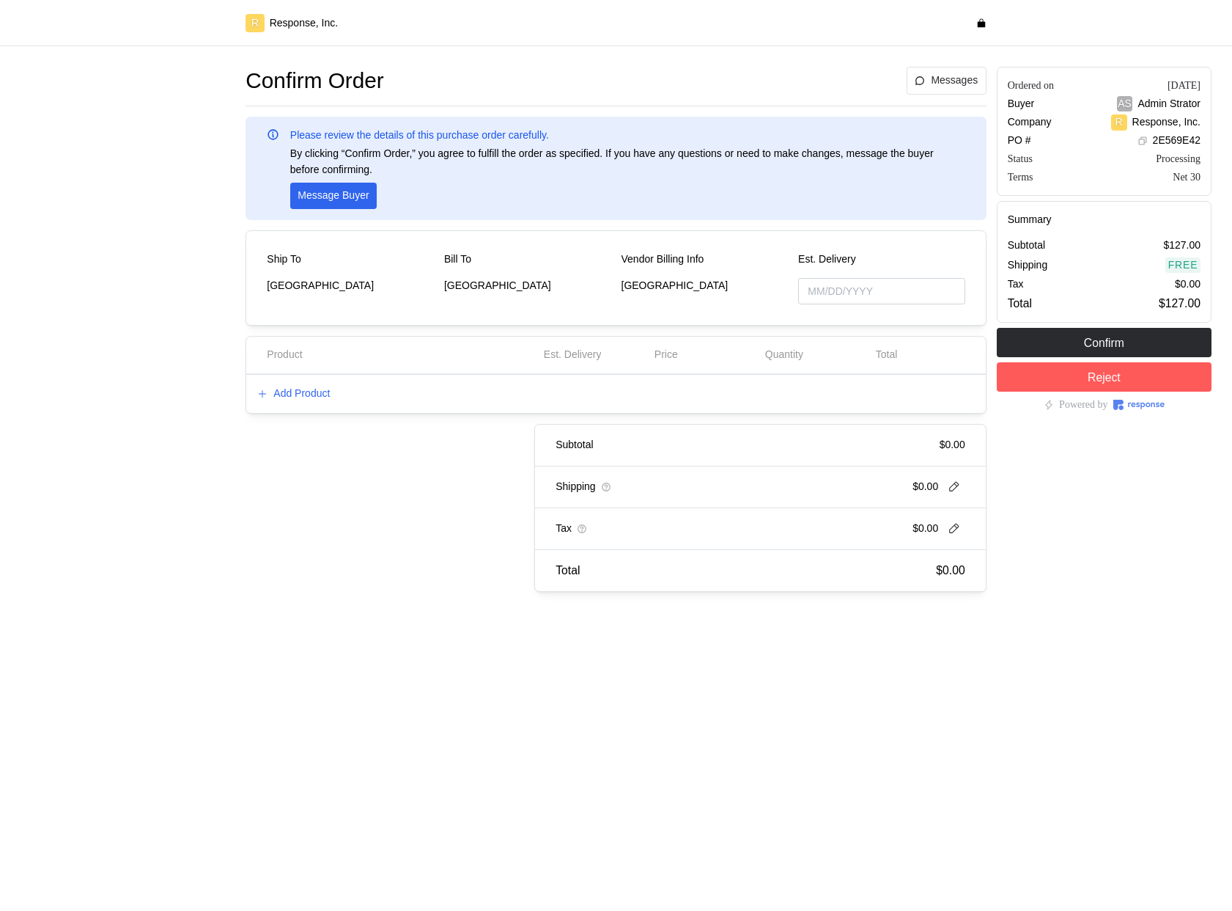
type input "[DATE]"
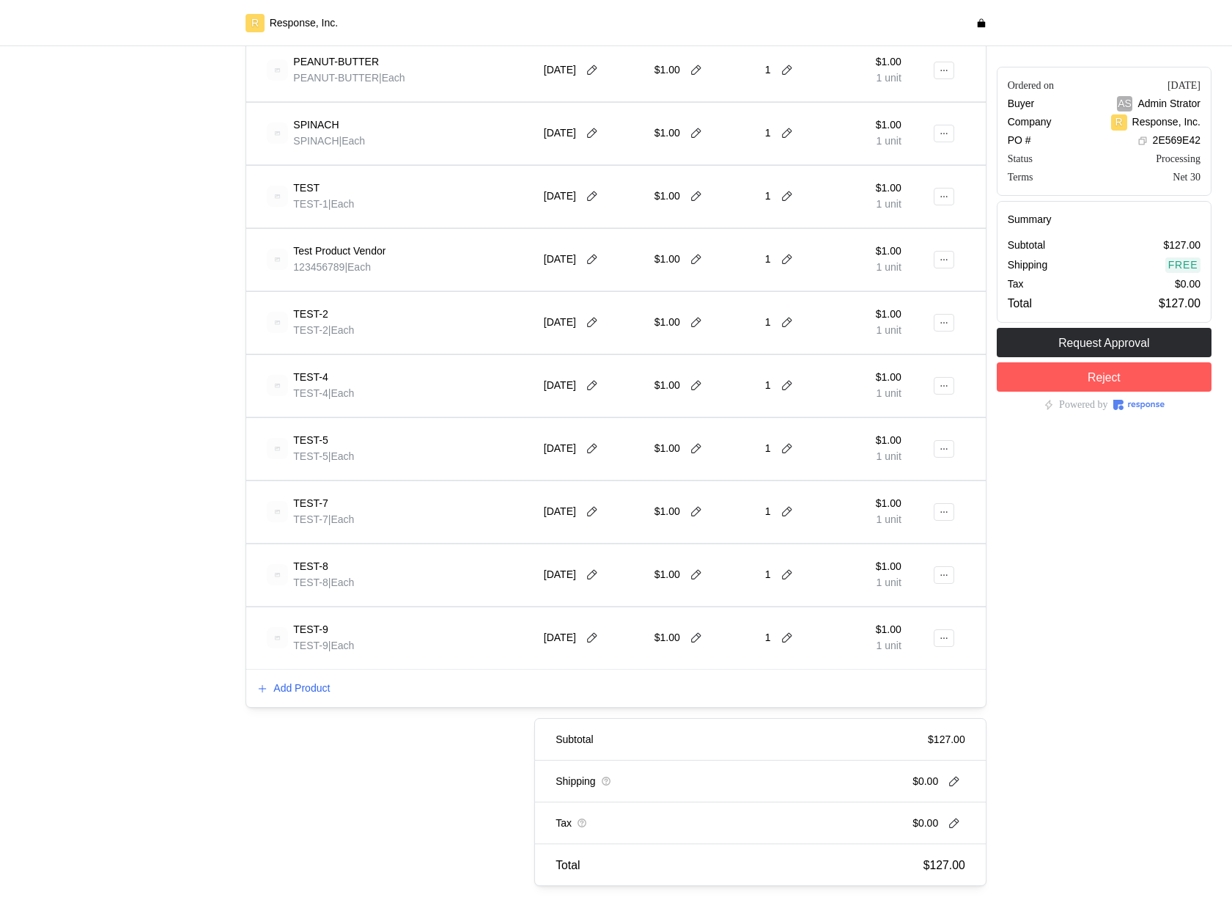
scroll to position [982, 0]
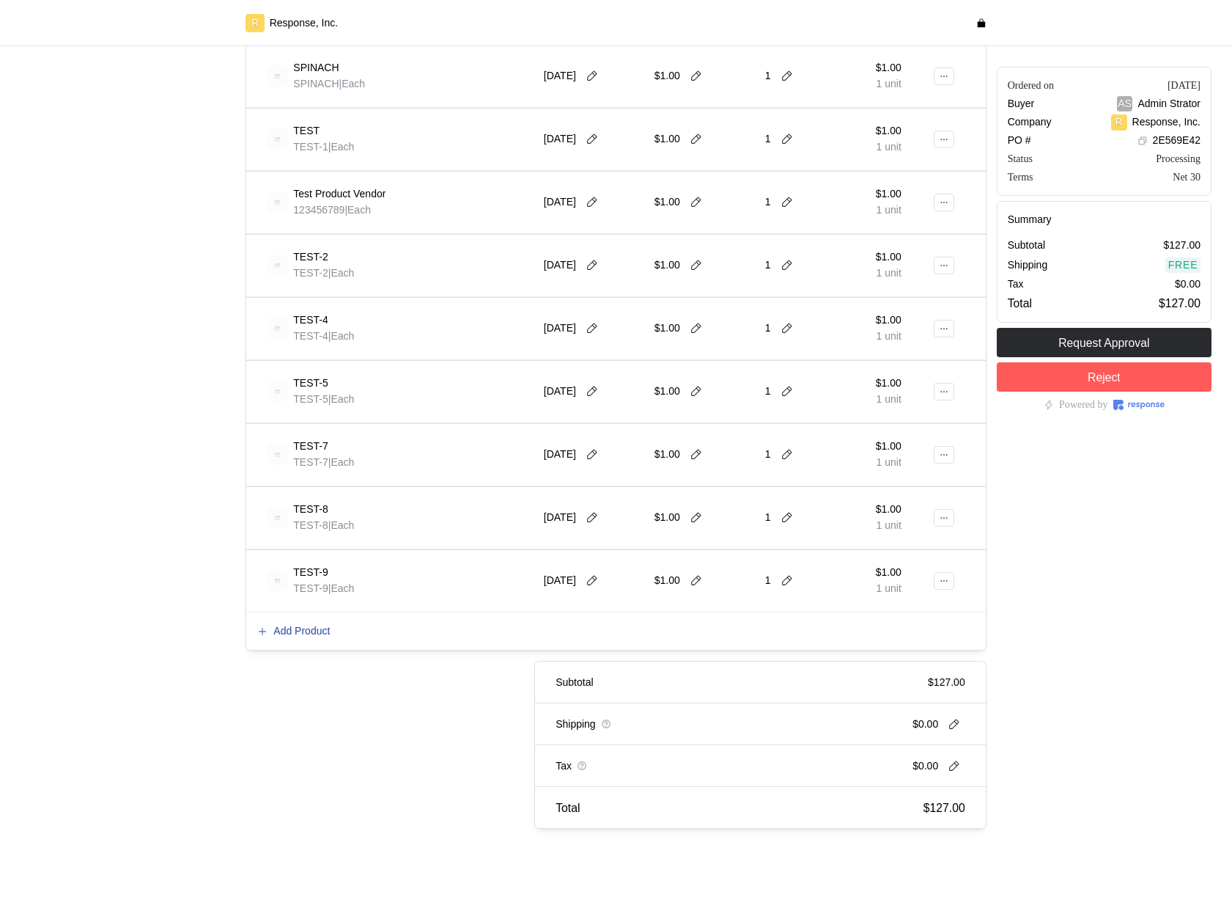
click at [309, 628] on p "Add Product" at bounding box center [301, 631] width 56 height 16
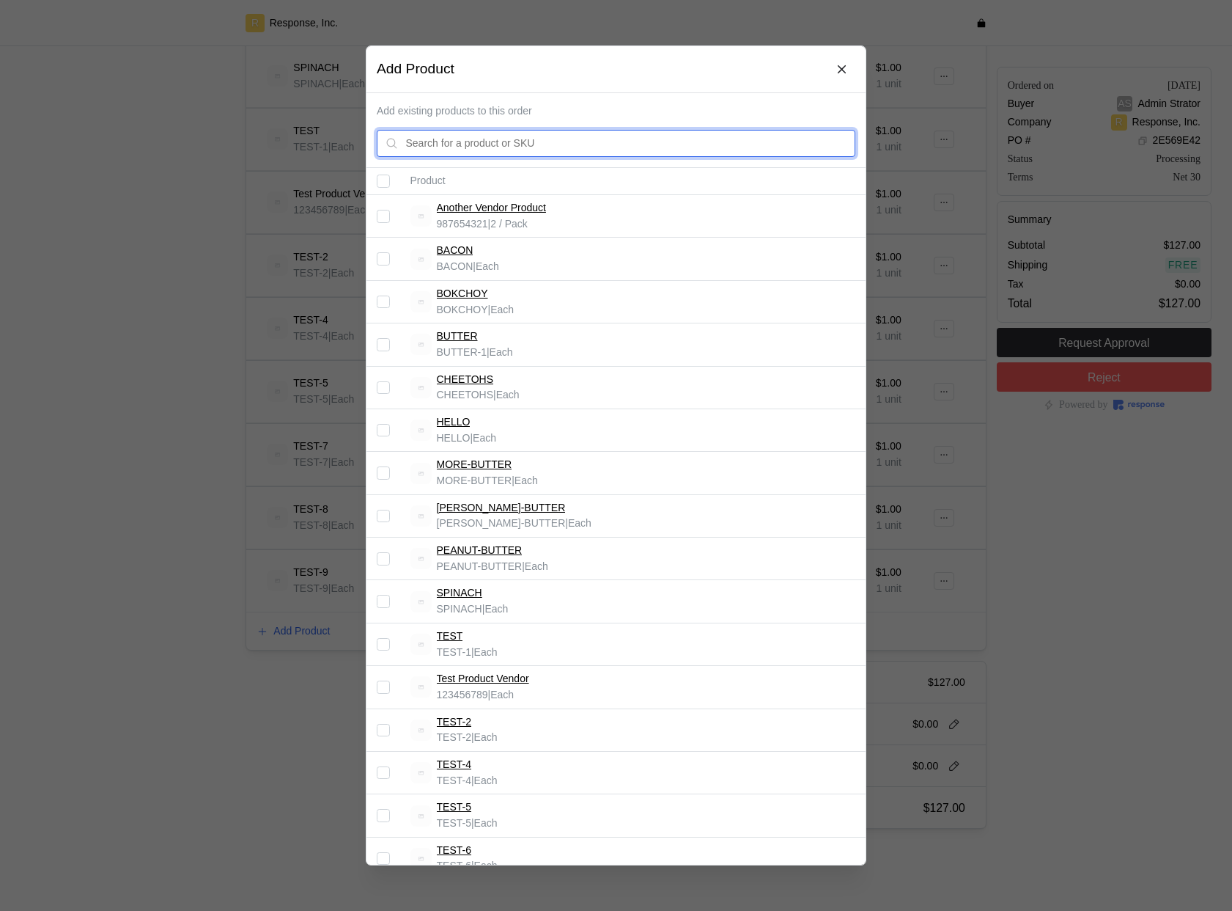
click at [500, 142] on input "text" at bounding box center [626, 143] width 441 height 26
type input "bacon"
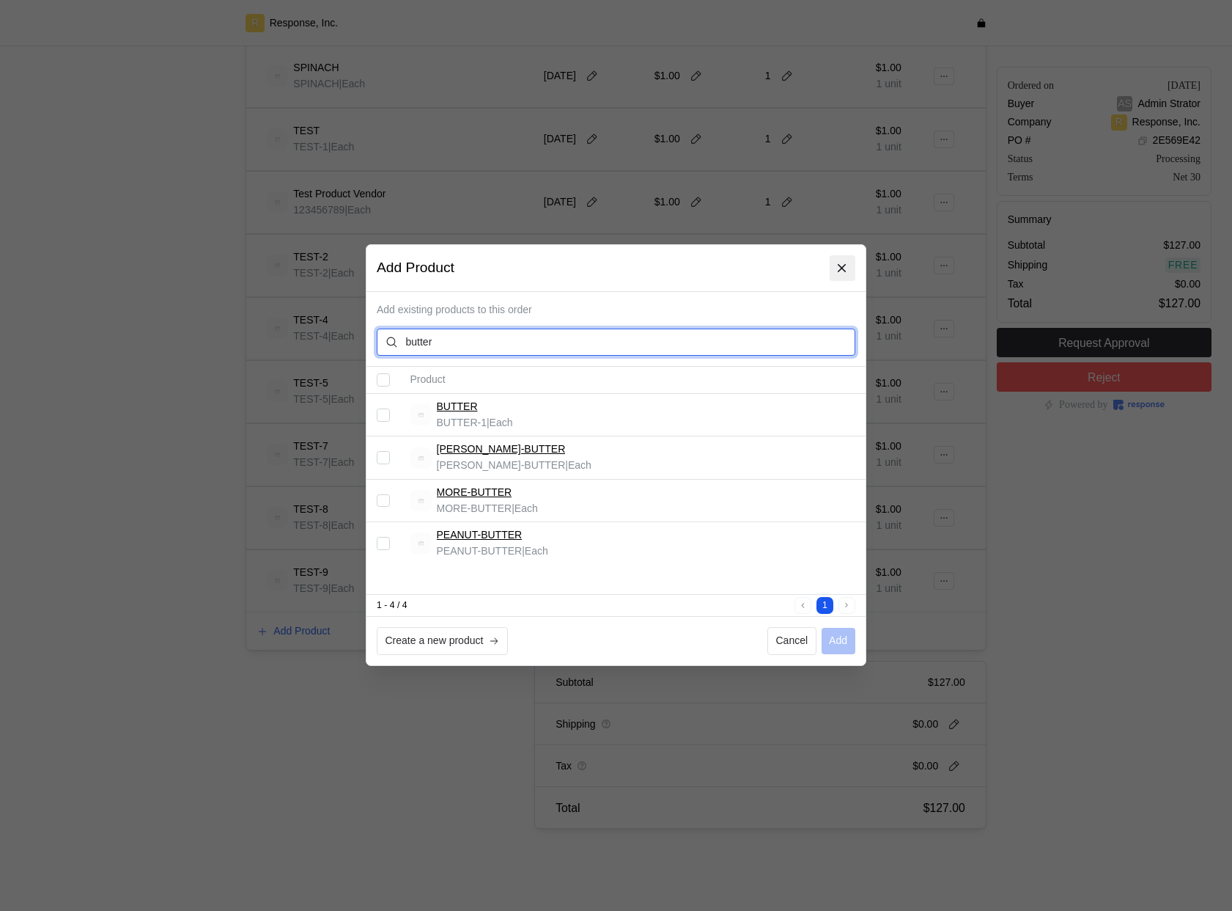
type input "butter"
click at [843, 267] on icon at bounding box center [843, 268] width 8 height 8
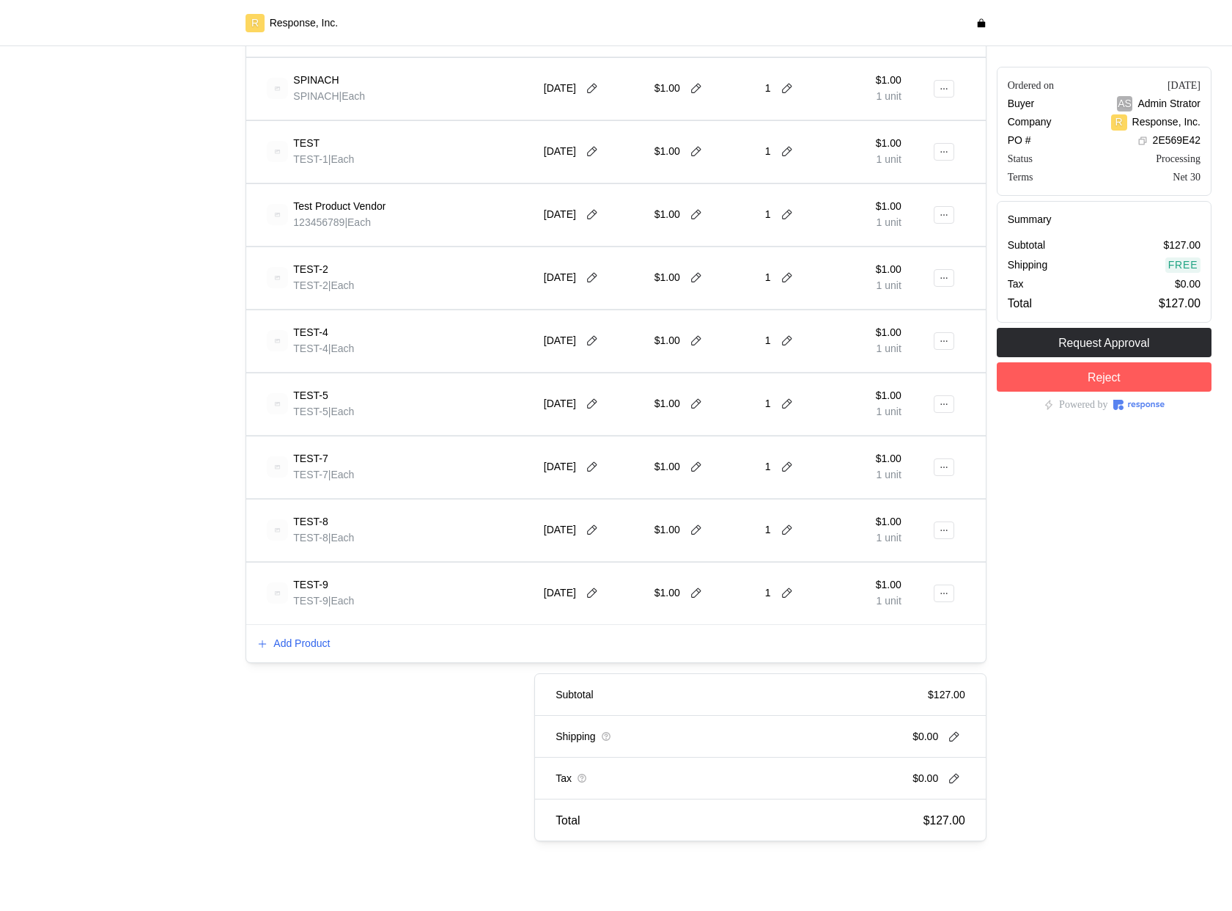
scroll to position [959, 0]
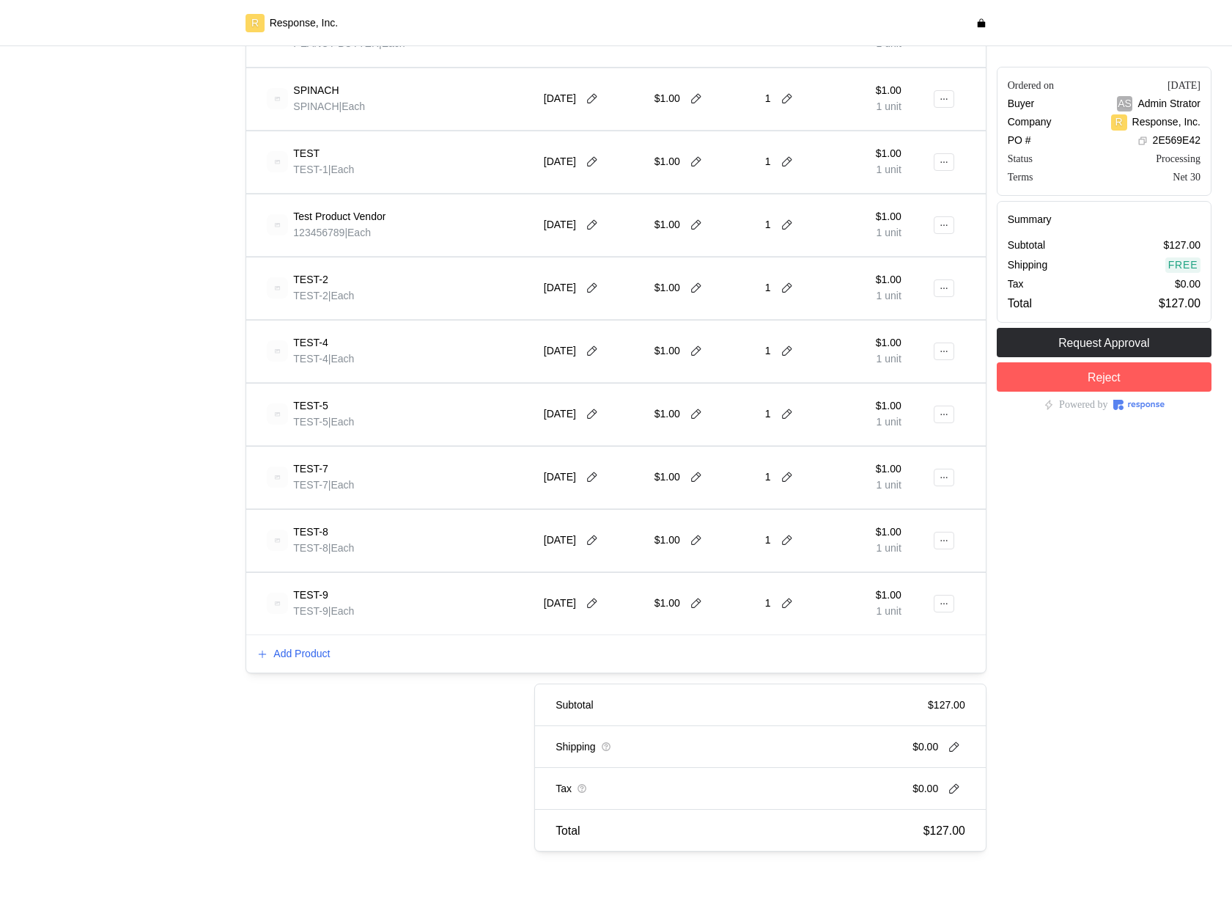
click at [274, 644] on div "Add Product" at bounding box center [615, 654] width 739 height 38
click at [280, 650] on p "Add Product" at bounding box center [301, 654] width 56 height 16
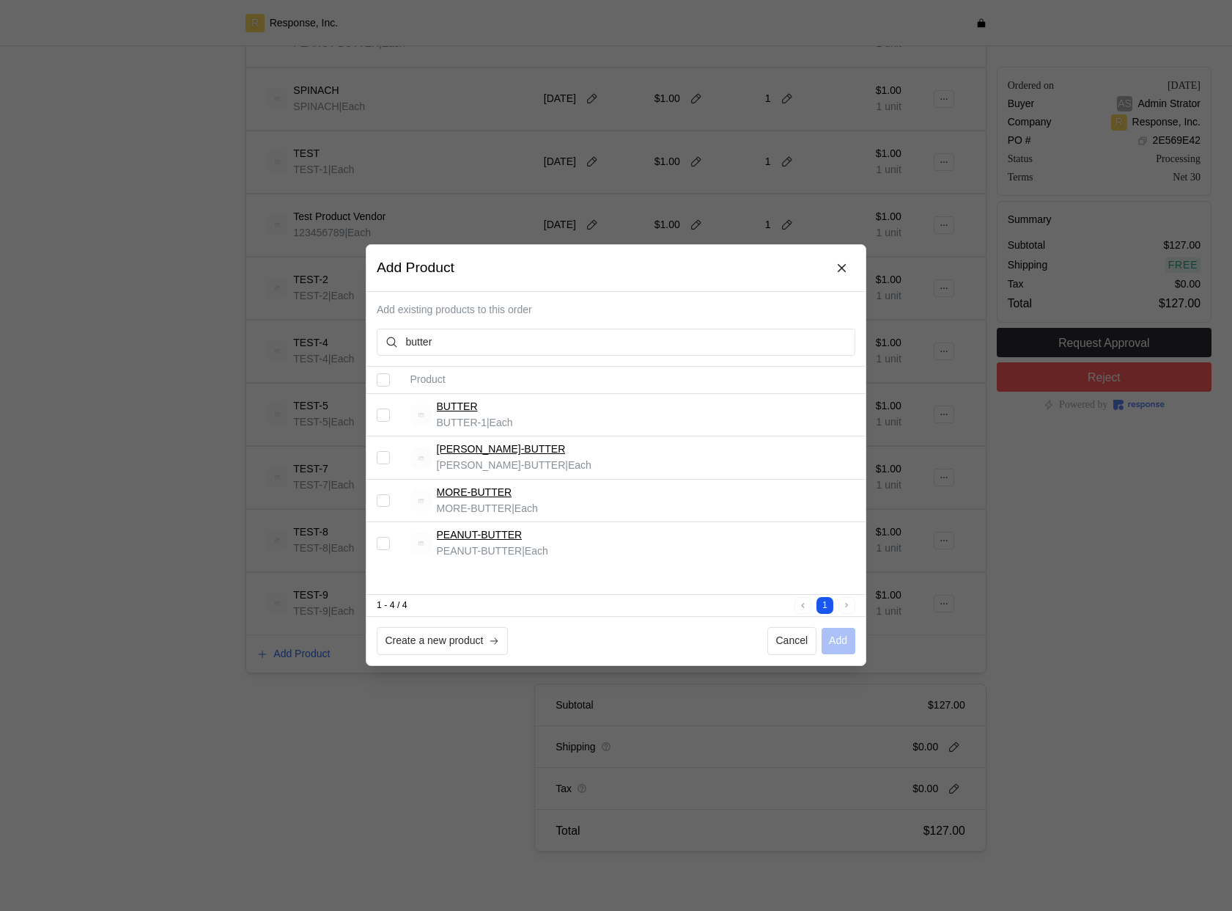
click at [281, 650] on div at bounding box center [616, 455] width 1232 height 911
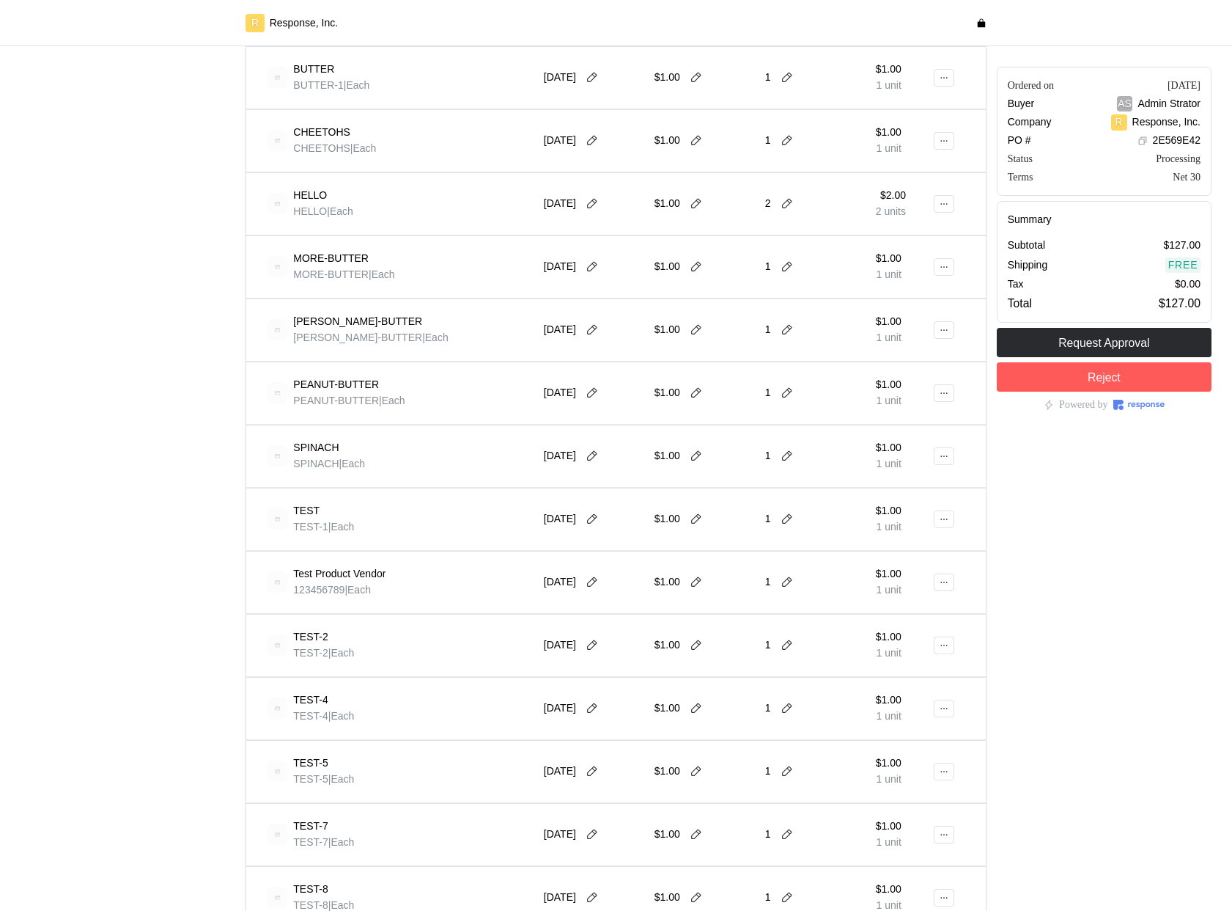
scroll to position [567, 0]
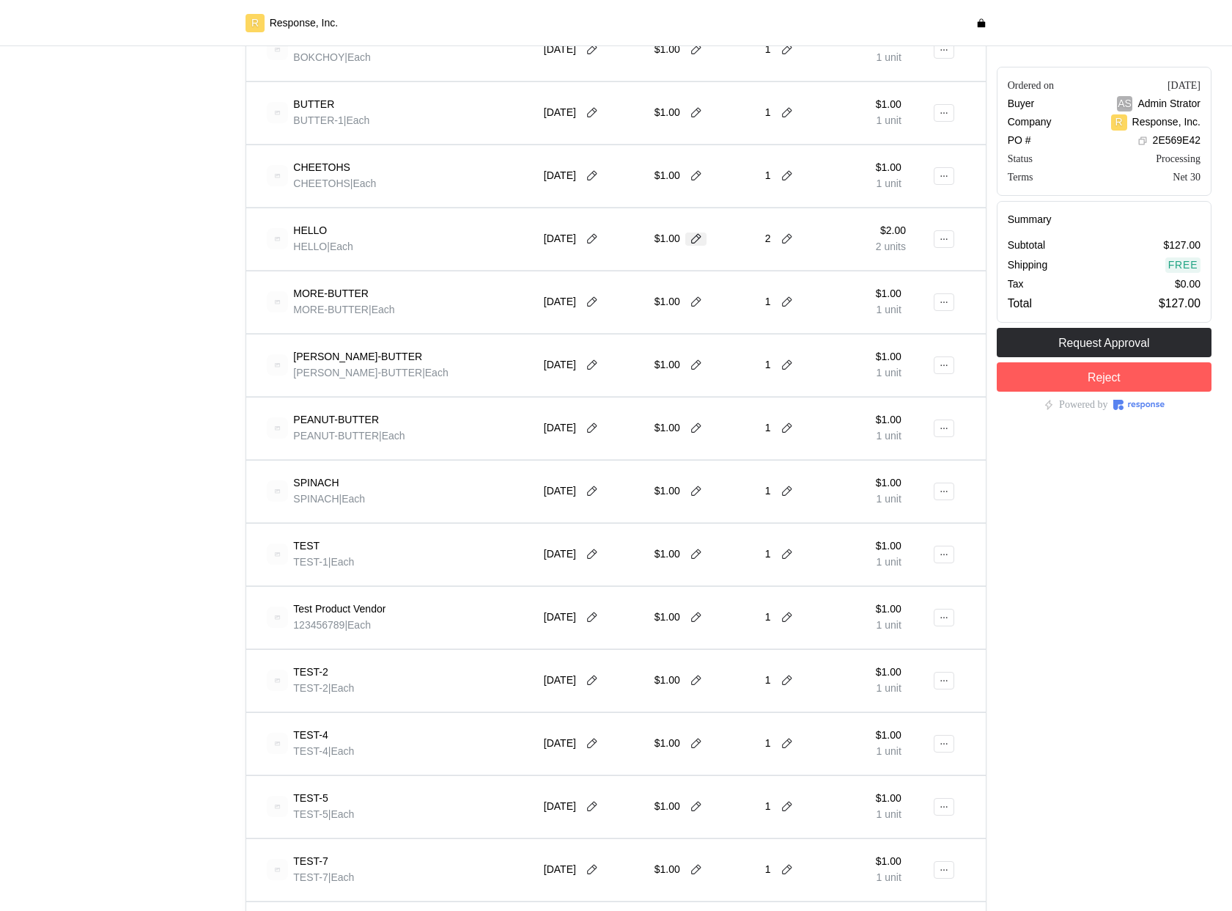
click at [696, 236] on icon at bounding box center [696, 239] width 10 height 10
type input "2"
click at [779, 240] on button at bounding box center [787, 238] width 22 height 13
click at [798, 301] on div "3 $3.00" at bounding box center [842, 301] width 132 height 16
click at [788, 232] on div at bounding box center [787, 238] width 22 height 13
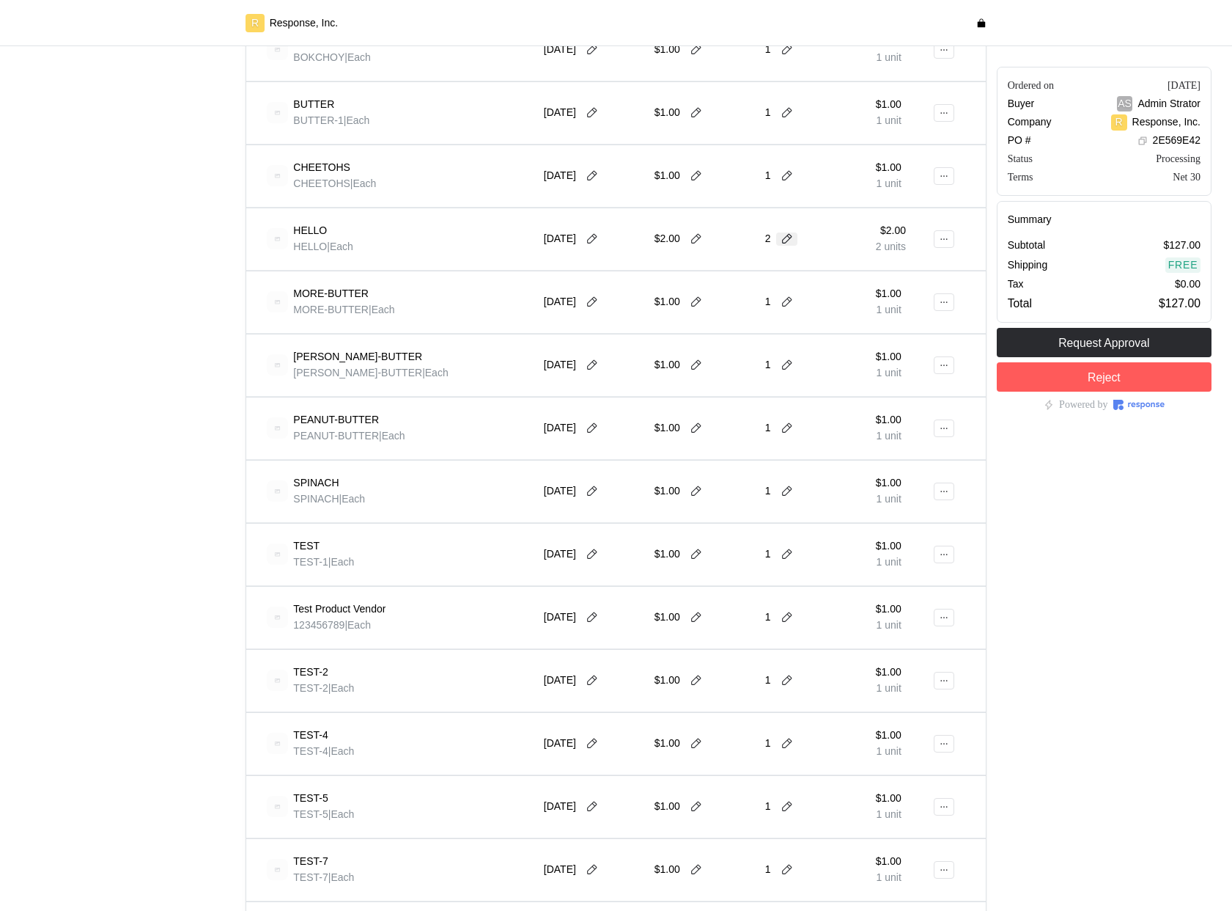
click at [788, 234] on icon at bounding box center [787, 239] width 10 height 10
click at [831, 354] on div "5 $5.00" at bounding box center [842, 353] width 132 height 16
click at [595, 238] on icon at bounding box center [592, 238] width 13 height 13
click at [629, 334] on button "1" at bounding box center [623, 328] width 27 height 27
click at [589, 241] on icon at bounding box center [592, 238] width 13 height 13
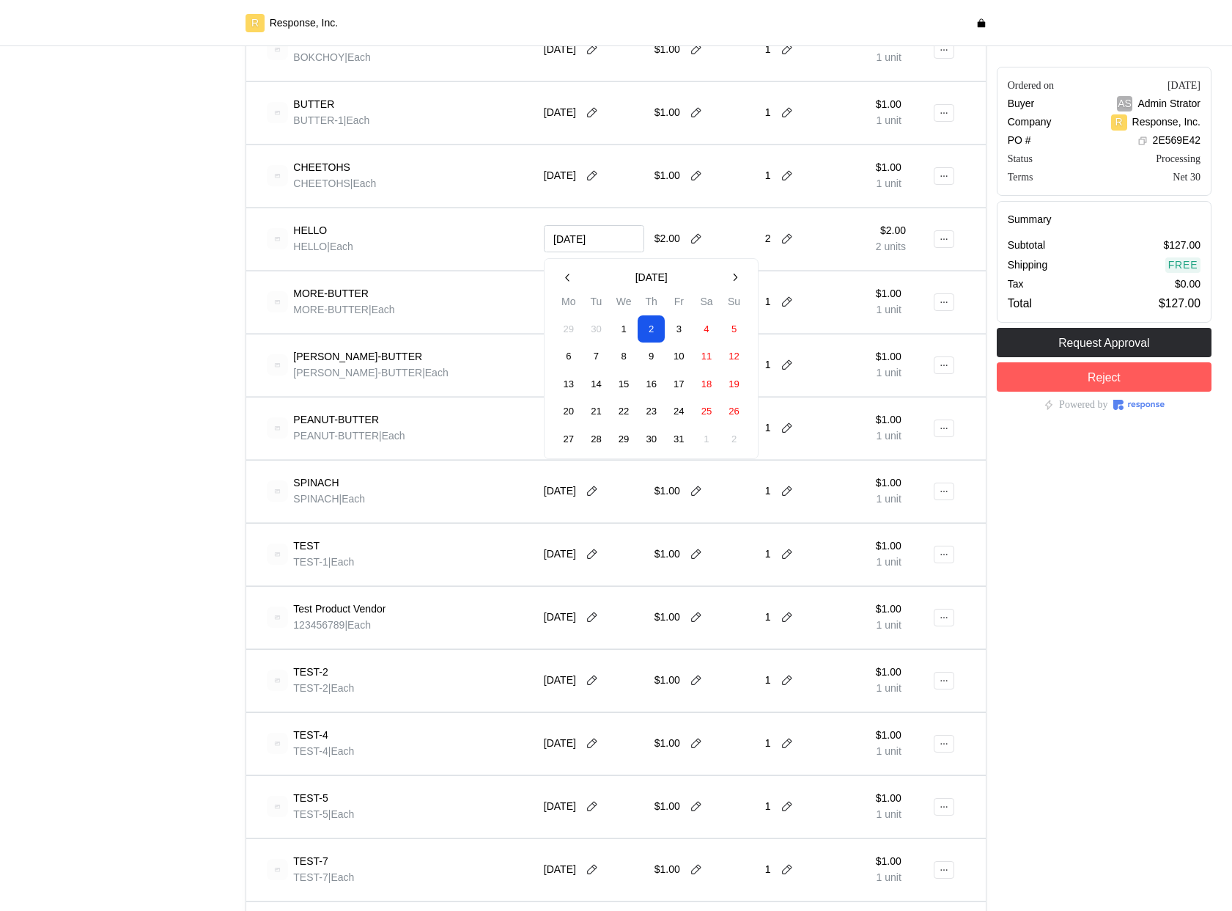
click at [662, 371] on button "16" at bounding box center [651, 384] width 27 height 27
click at [592, 232] on icon at bounding box center [592, 238] width 13 height 13
click at [610, 402] on tr "20 21 22 23 24 25 26" at bounding box center [651, 412] width 193 height 28
click at [589, 403] on button "21" at bounding box center [596, 411] width 27 height 27
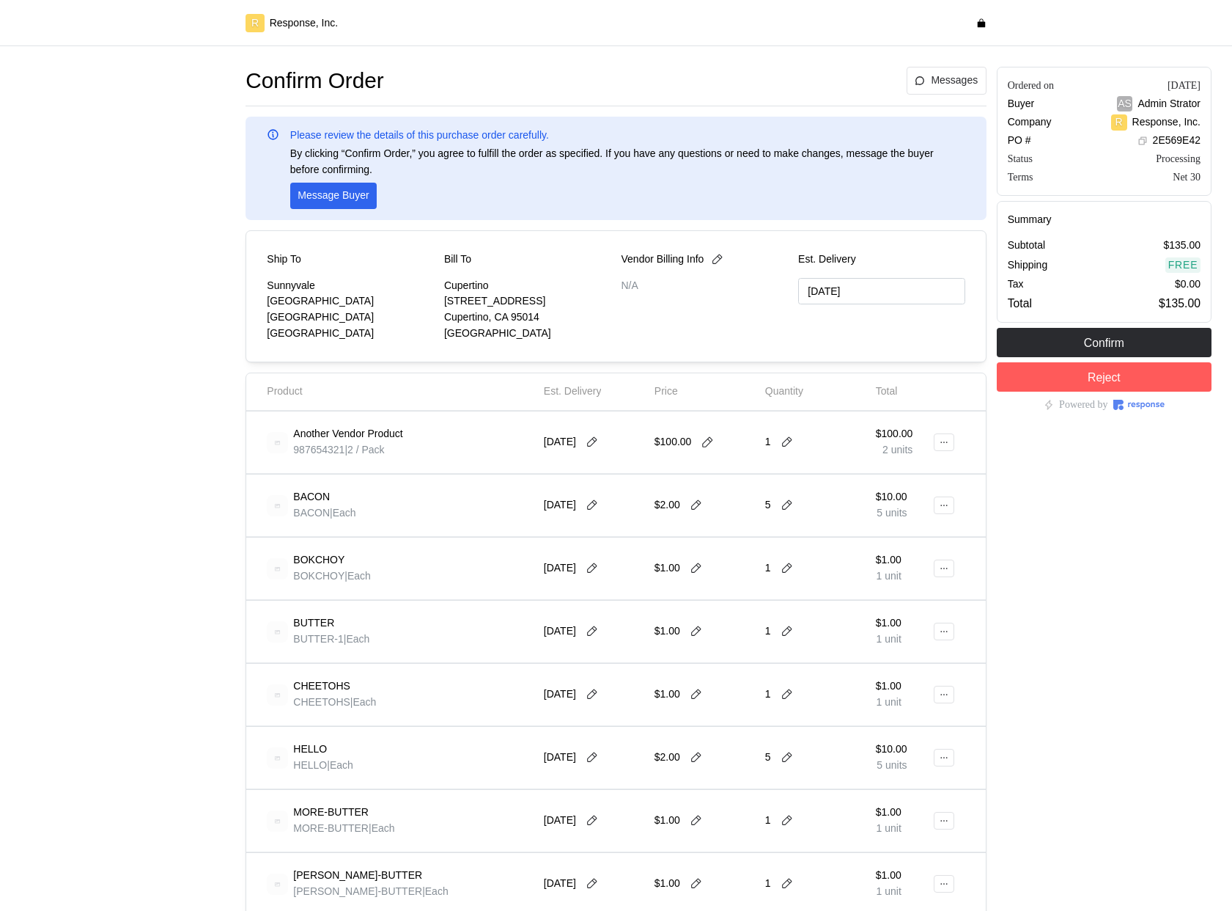
type input "[DATE]"
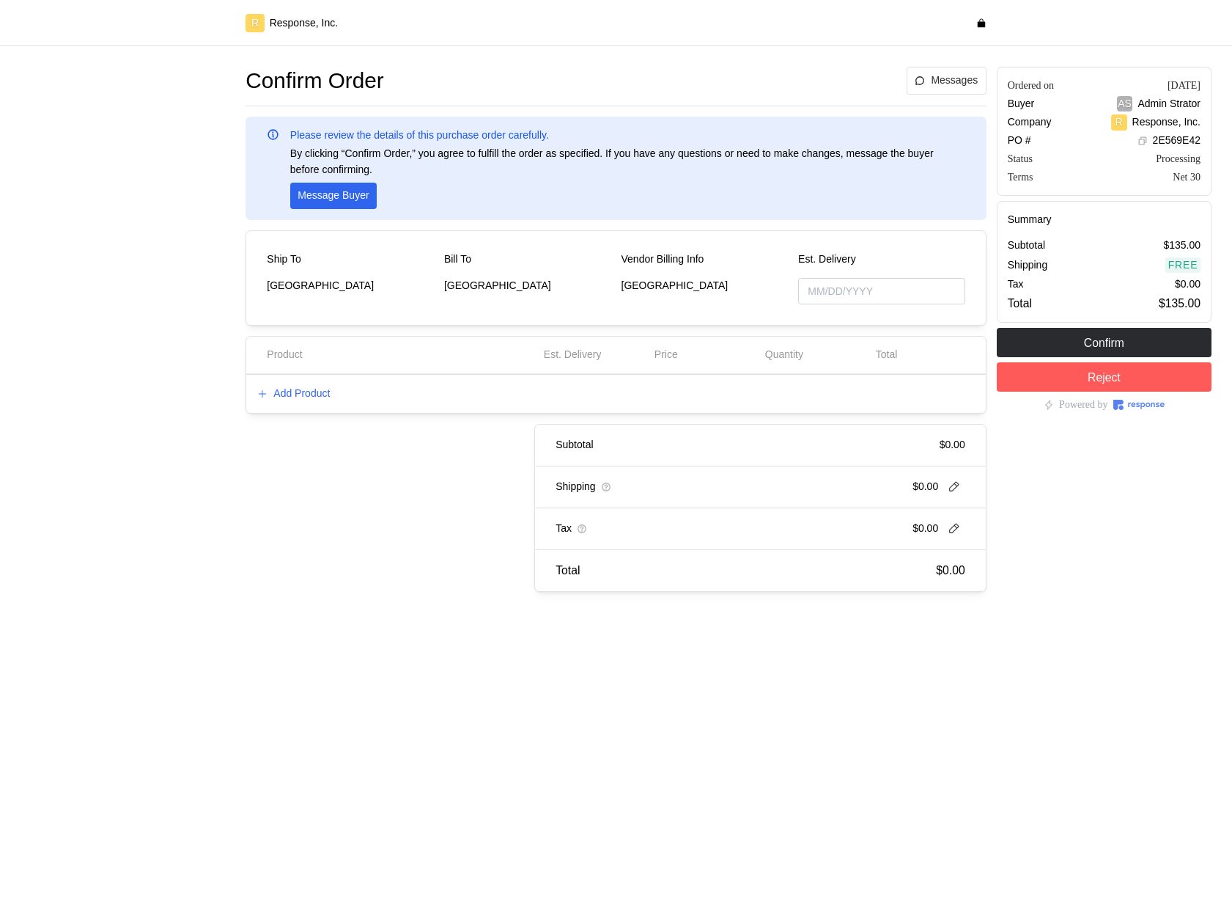
type input "[DATE]"
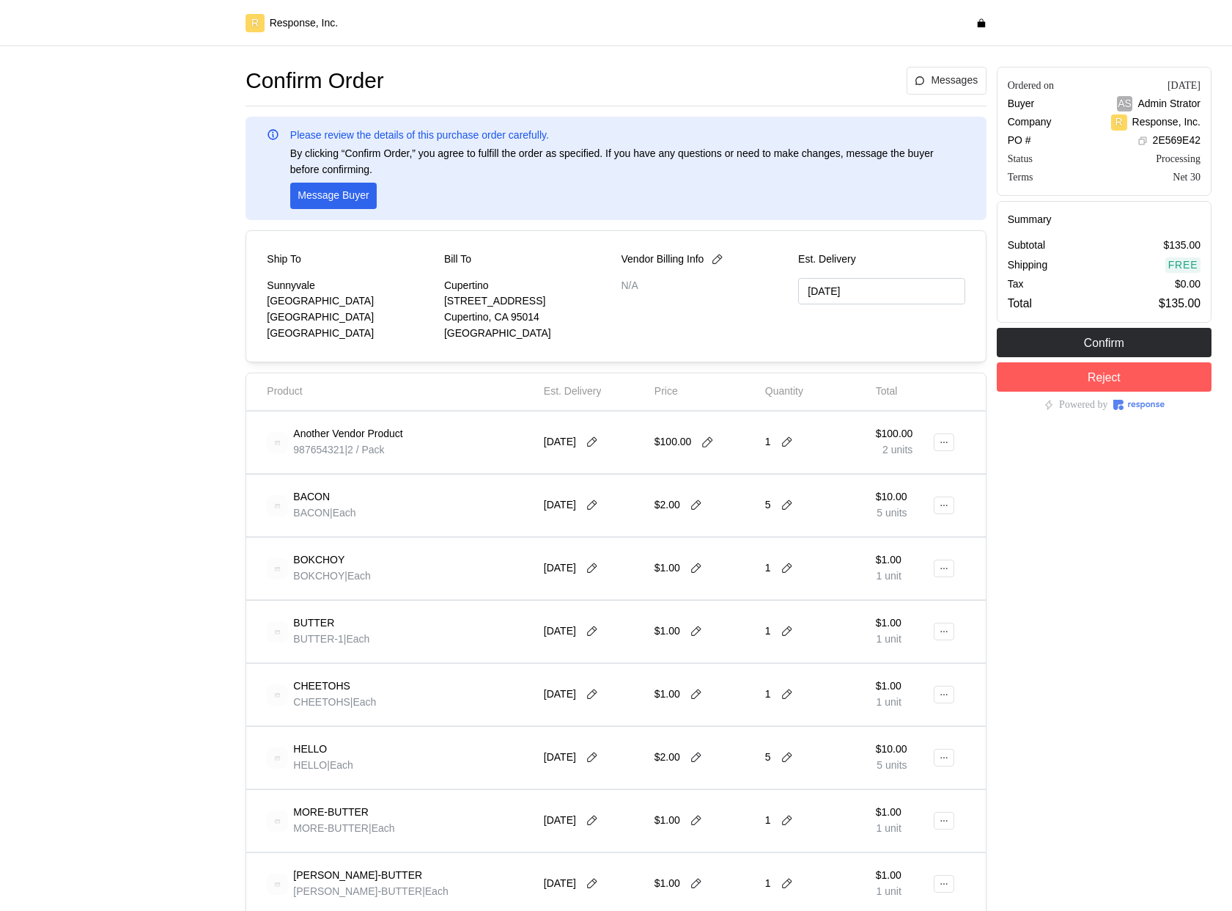
type input "[DATE]"
click at [707, 441] on icon at bounding box center [707, 441] width 13 height 13
type input "1"
drag, startPoint x: 764, startPoint y: 427, endPoint x: 316, endPoint y: 10, distance: 612.1
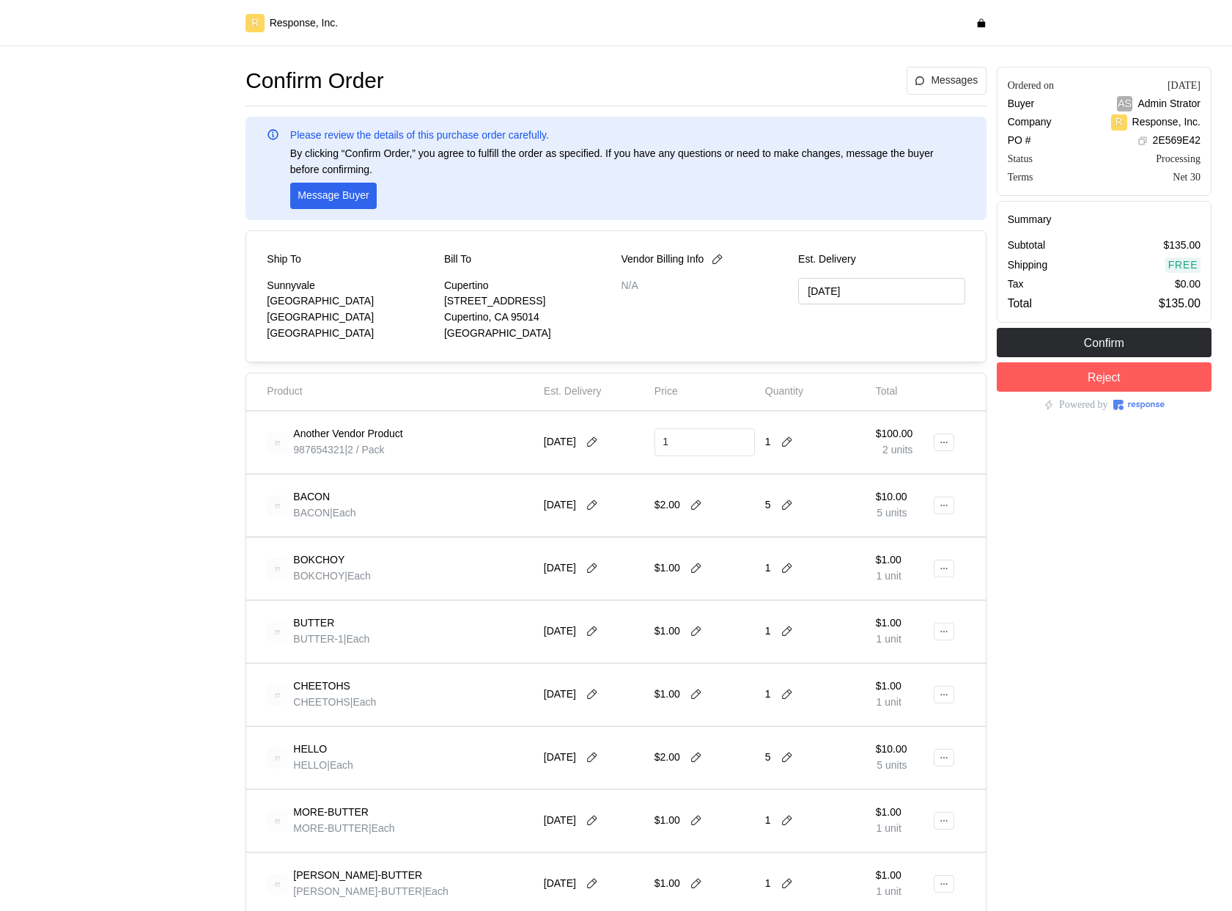
click at [764, 427] on div "1" at bounding box center [815, 441] width 111 height 51
click at [724, 441] on input "1" at bounding box center [705, 442] width 84 height 26
type input "[DATE]"
click at [703, 442] on icon at bounding box center [707, 441] width 13 height 13
type input "1"
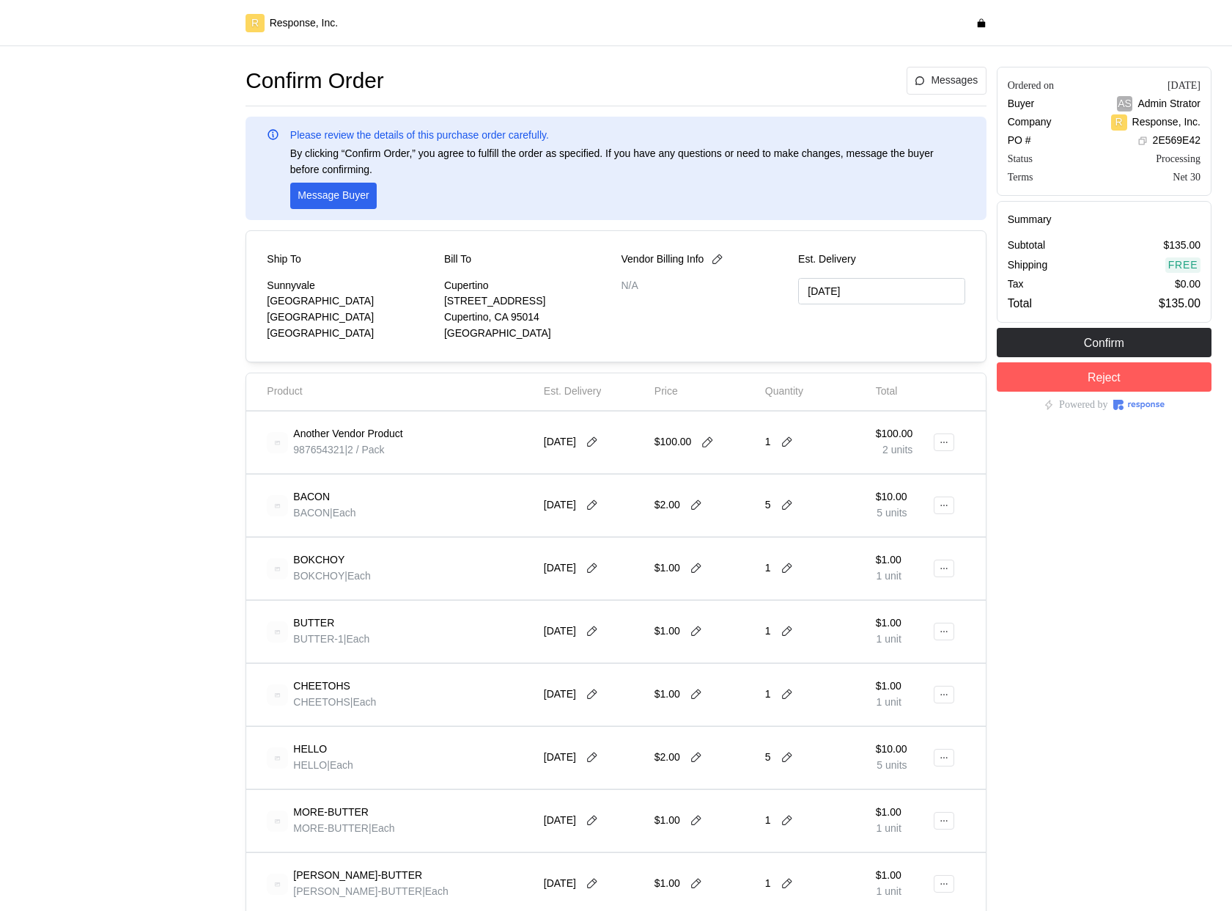
type input "[DATE]"
click at [712, 438] on icon at bounding box center [708, 442] width 10 height 10
type input "1"
click at [792, 441] on button at bounding box center [787, 441] width 22 height 13
click at [798, 525] on div "2 $2.00" at bounding box center [842, 520] width 132 height 16
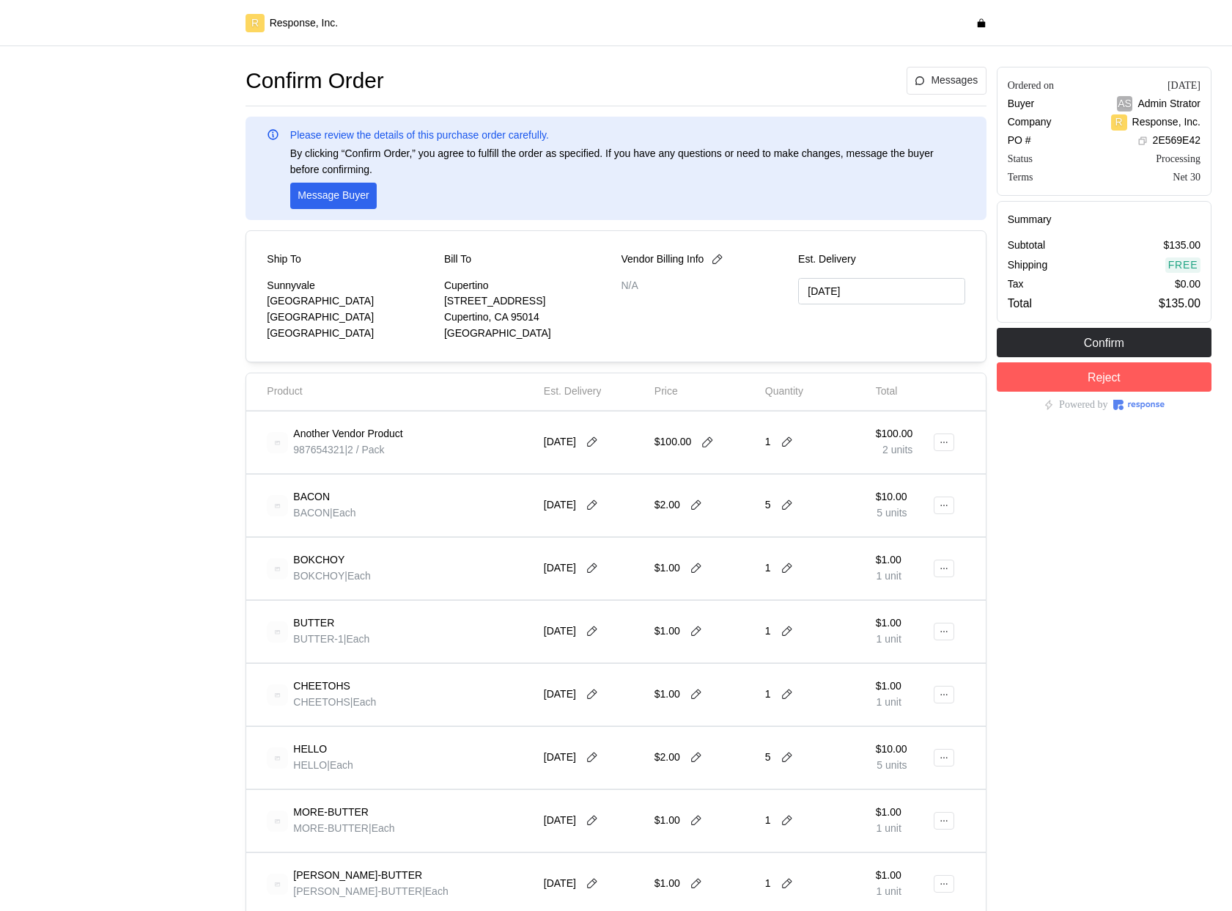
type input "[DATE]"
click at [709, 438] on icon at bounding box center [707, 441] width 13 height 13
type input "1"
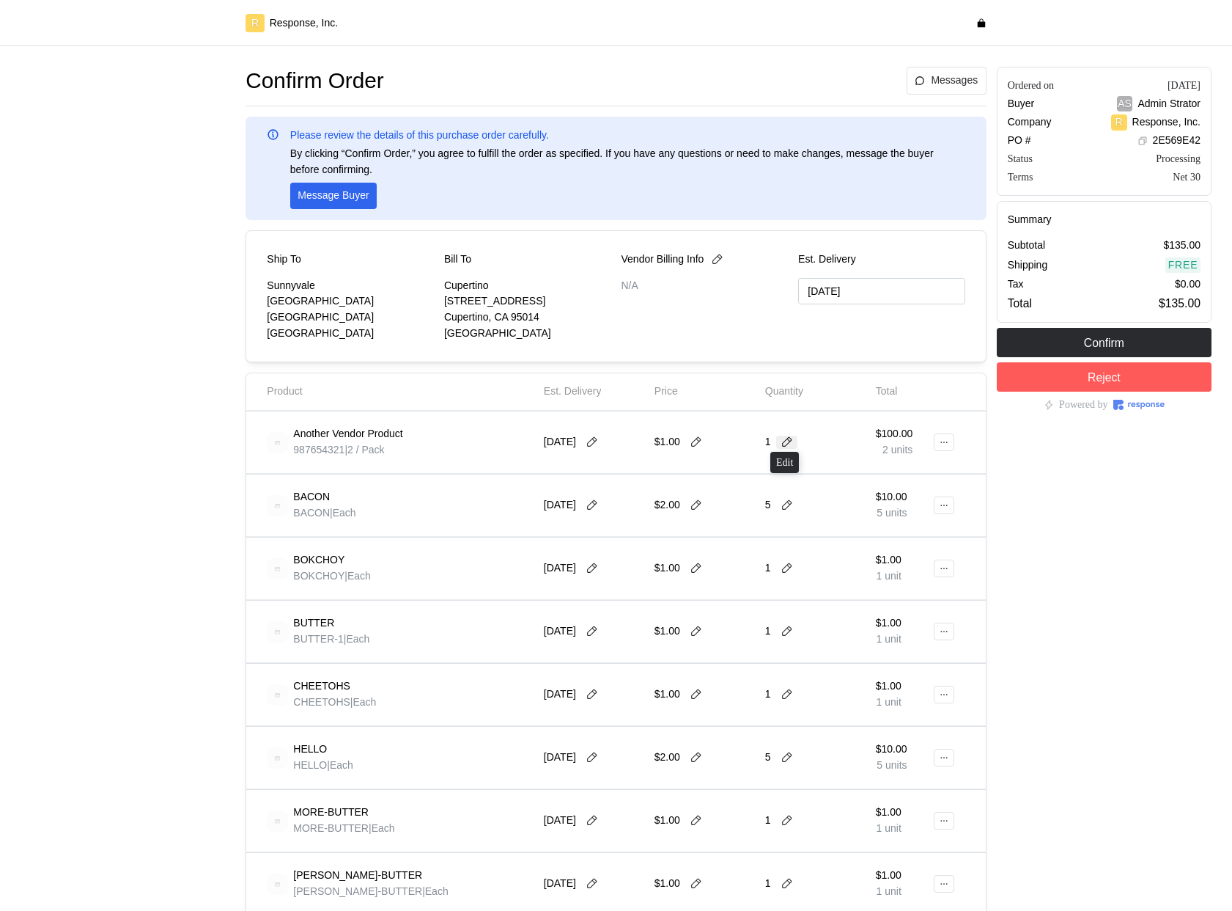
click at [781, 444] on icon at bounding box center [787, 441] width 13 height 13
click at [804, 528] on p "4 units" at bounding box center [791, 536] width 30 height 16
type input "[DATE]"
click at [597, 446] on icon at bounding box center [592, 441] width 13 height 13
click at [660, 581] on button "18" at bounding box center [651, 587] width 27 height 27
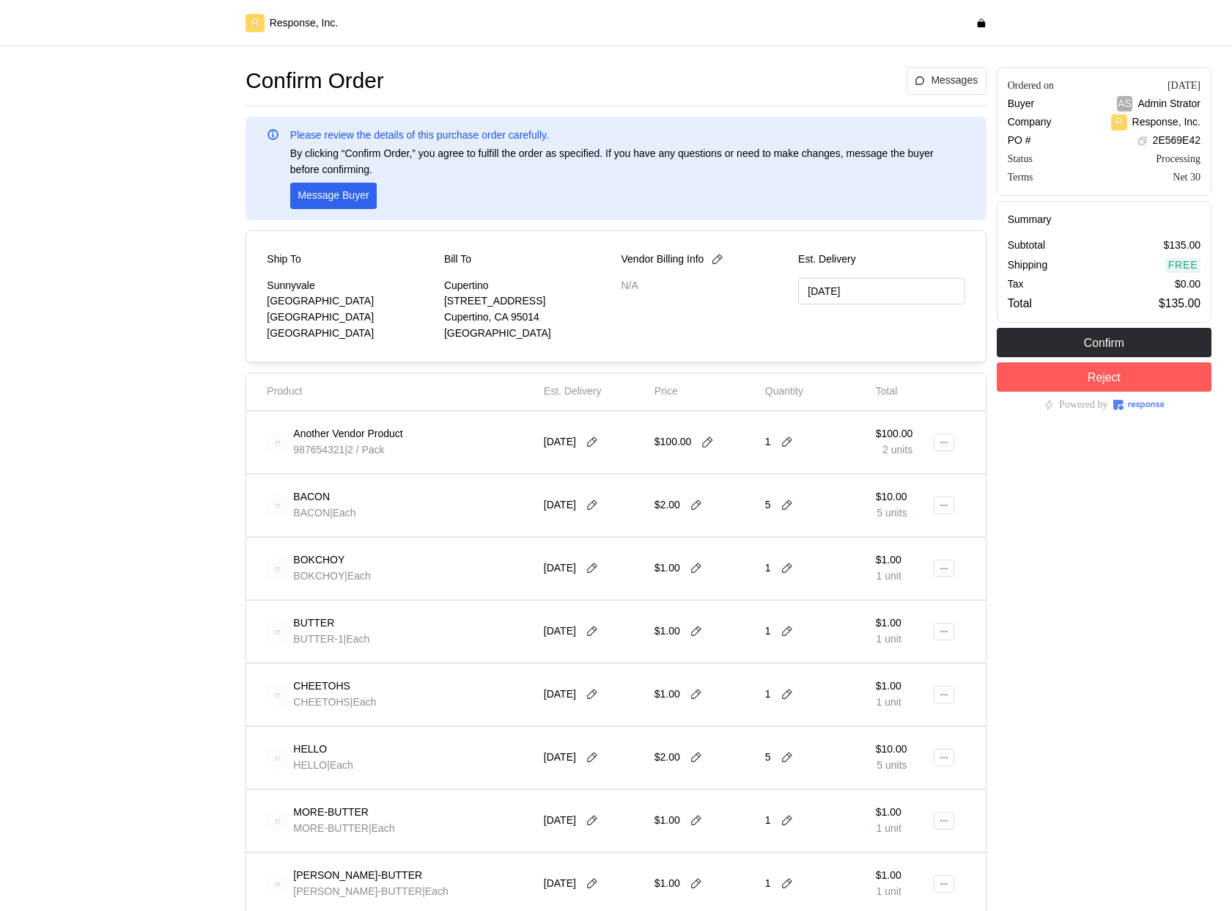
type input "[DATE]"
click at [705, 444] on icon at bounding box center [708, 442] width 10 height 10
type input "1"
type input "[DATE]"
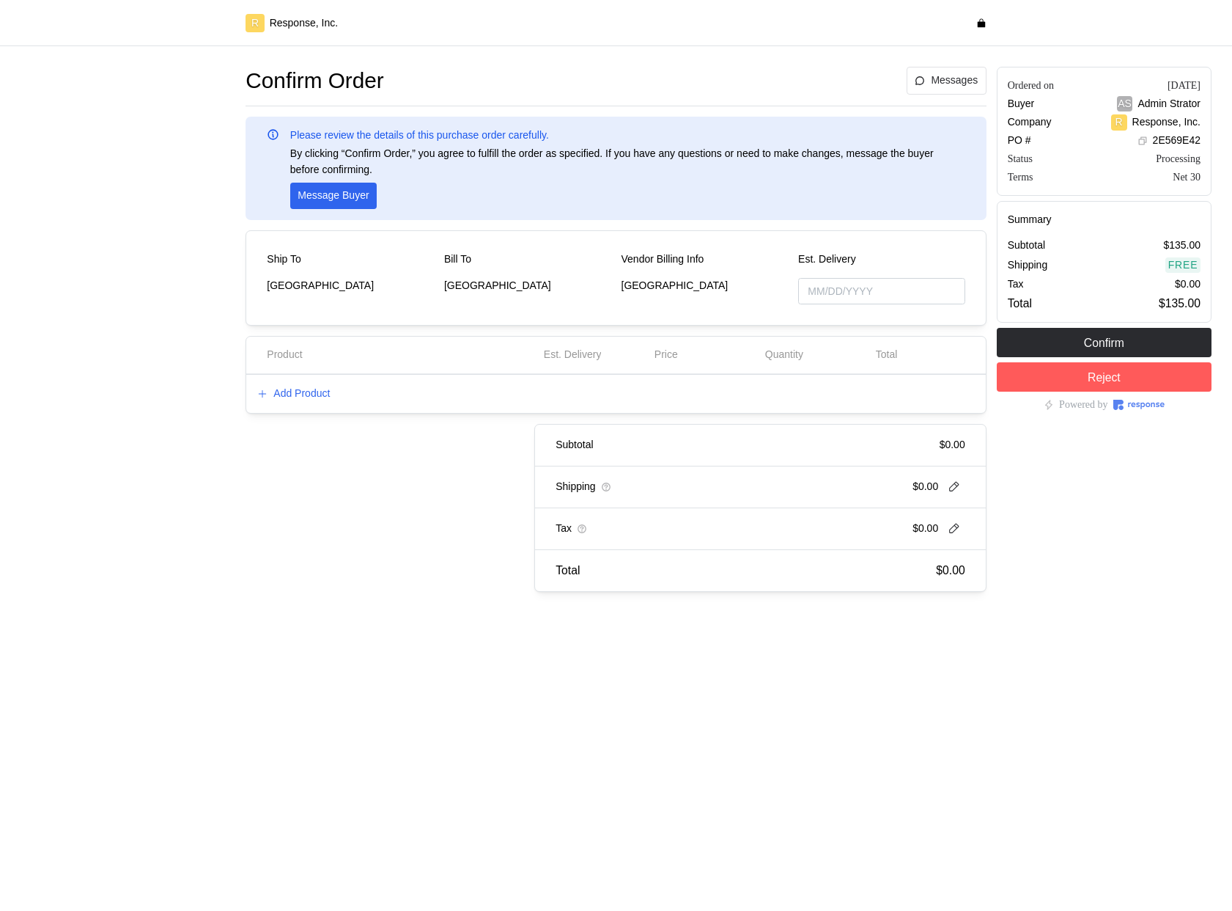
type input "[DATE]"
